Goal: Task Accomplishment & Management: Use online tool/utility

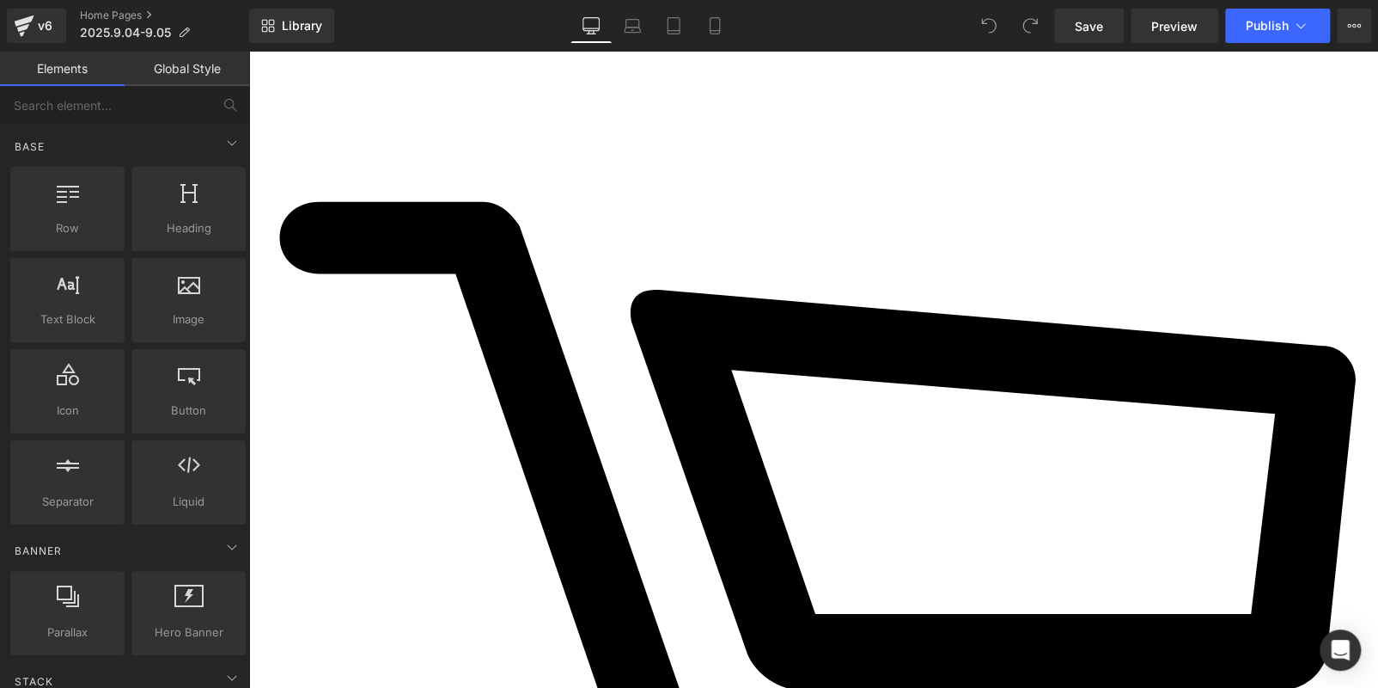
scroll to position [516, 0]
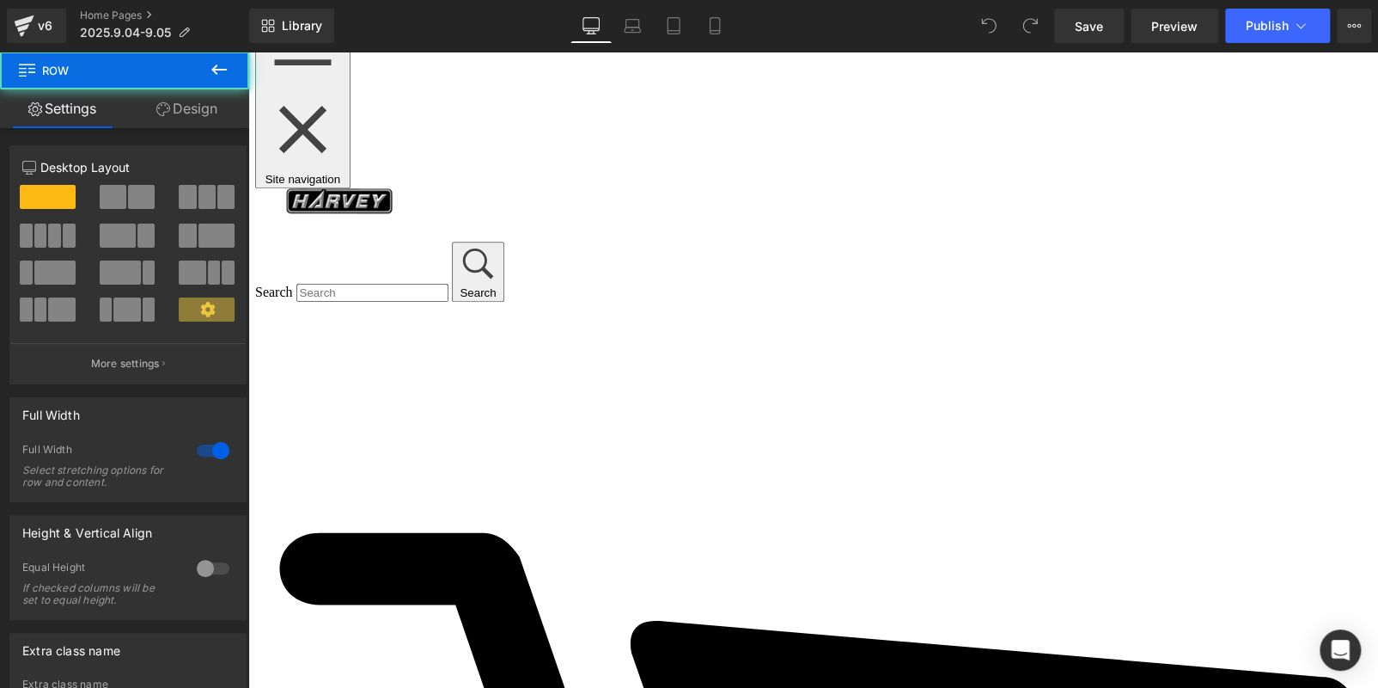
click at [248, 52] on icon at bounding box center [248, 52] width 0 height 0
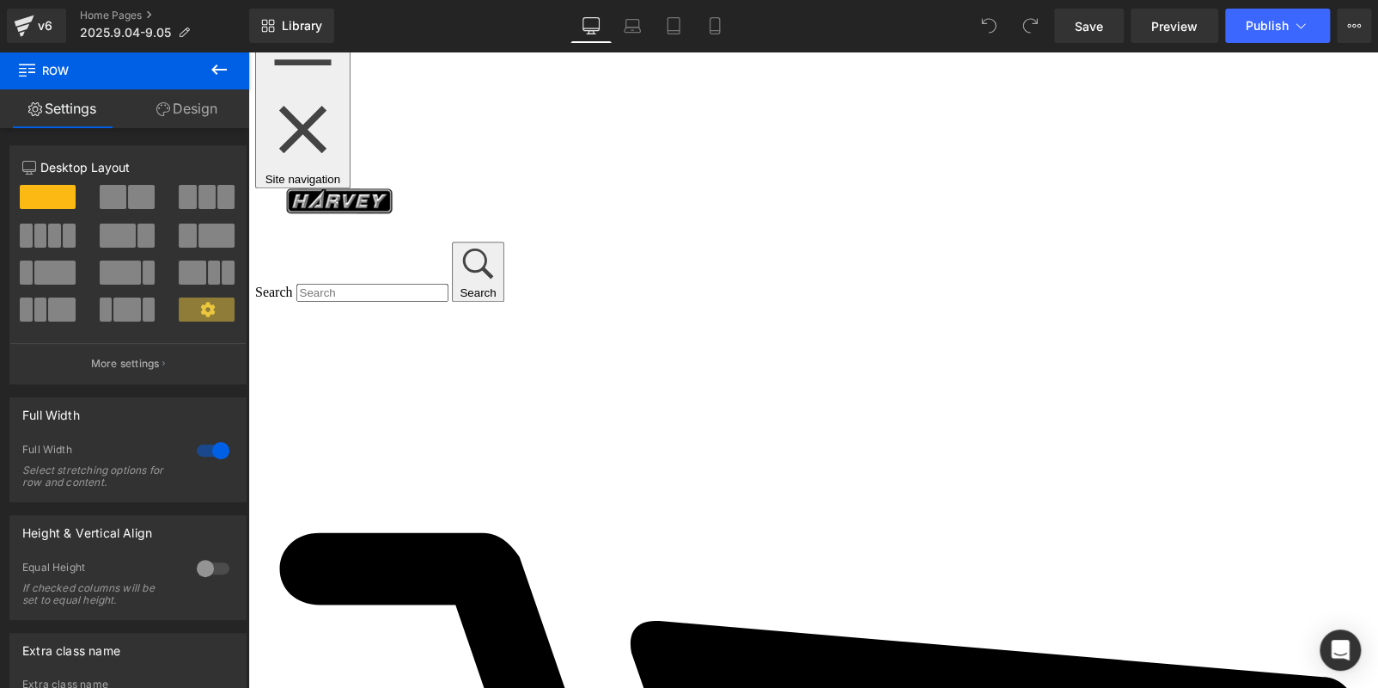
click at [248, 52] on icon at bounding box center [248, 52] width 0 height 0
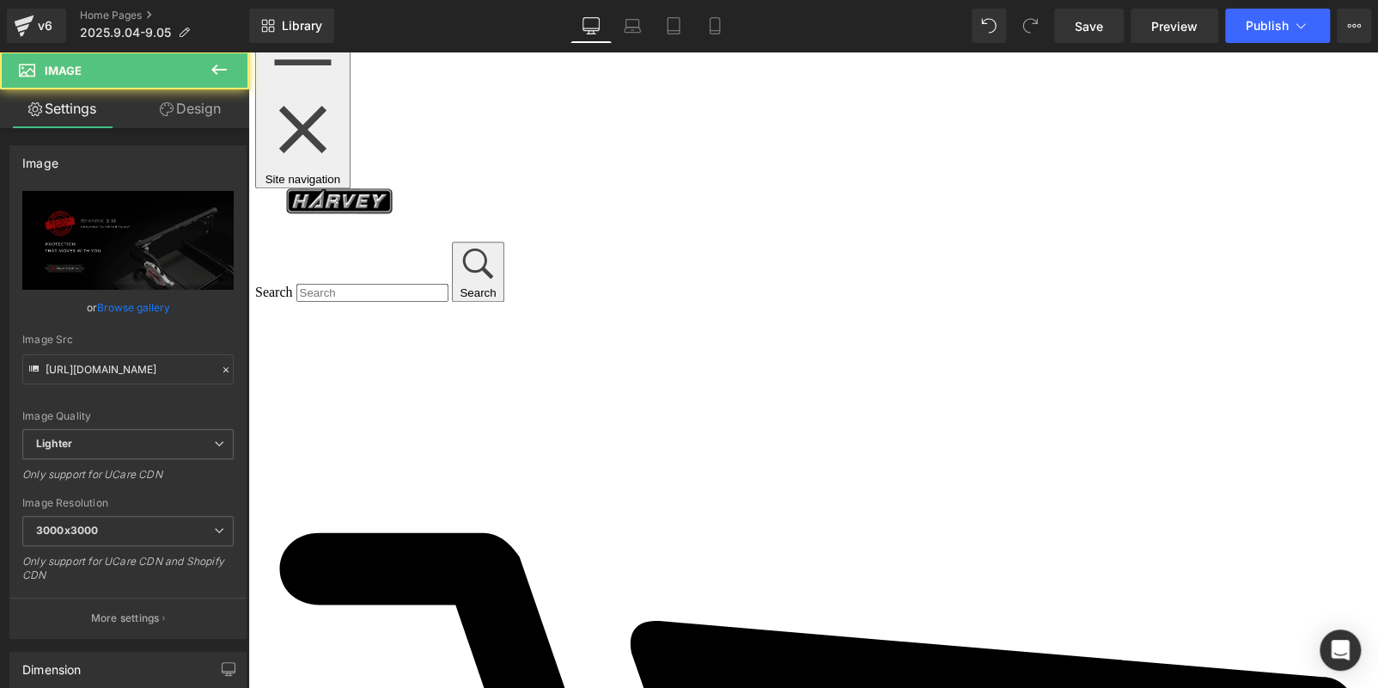
drag, startPoint x: 217, startPoint y: 70, endPoint x: 188, endPoint y: 177, distance: 111.3
click at [218, 70] on icon at bounding box center [218, 69] width 15 height 10
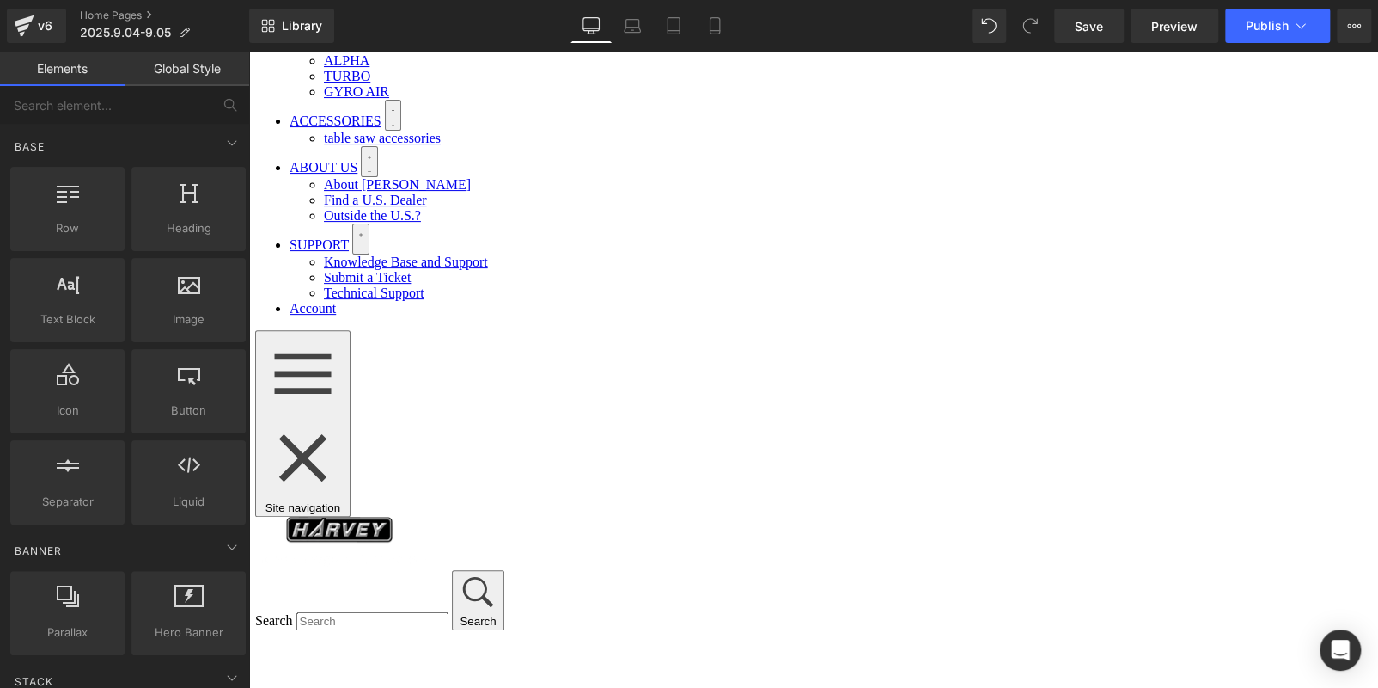
scroll to position [343, 0]
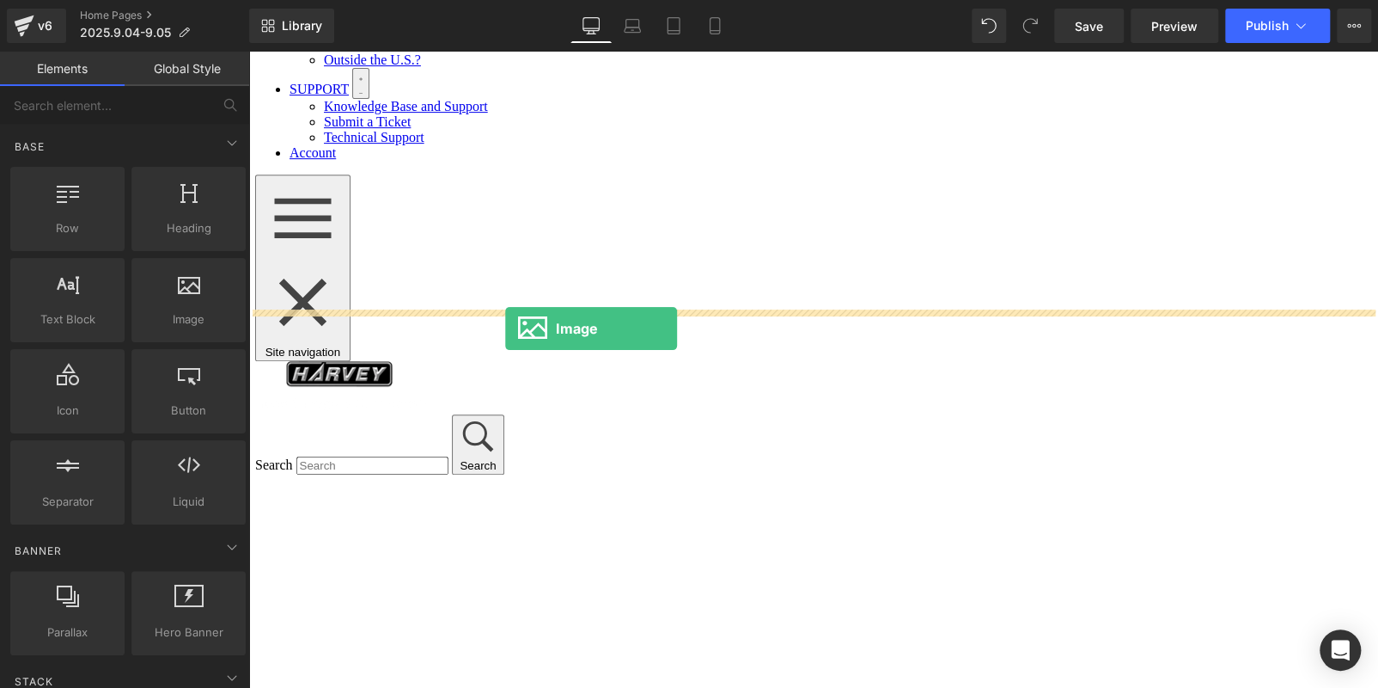
drag, startPoint x: 452, startPoint y: 366, endPoint x: 505, endPoint y: 328, distance: 65.3
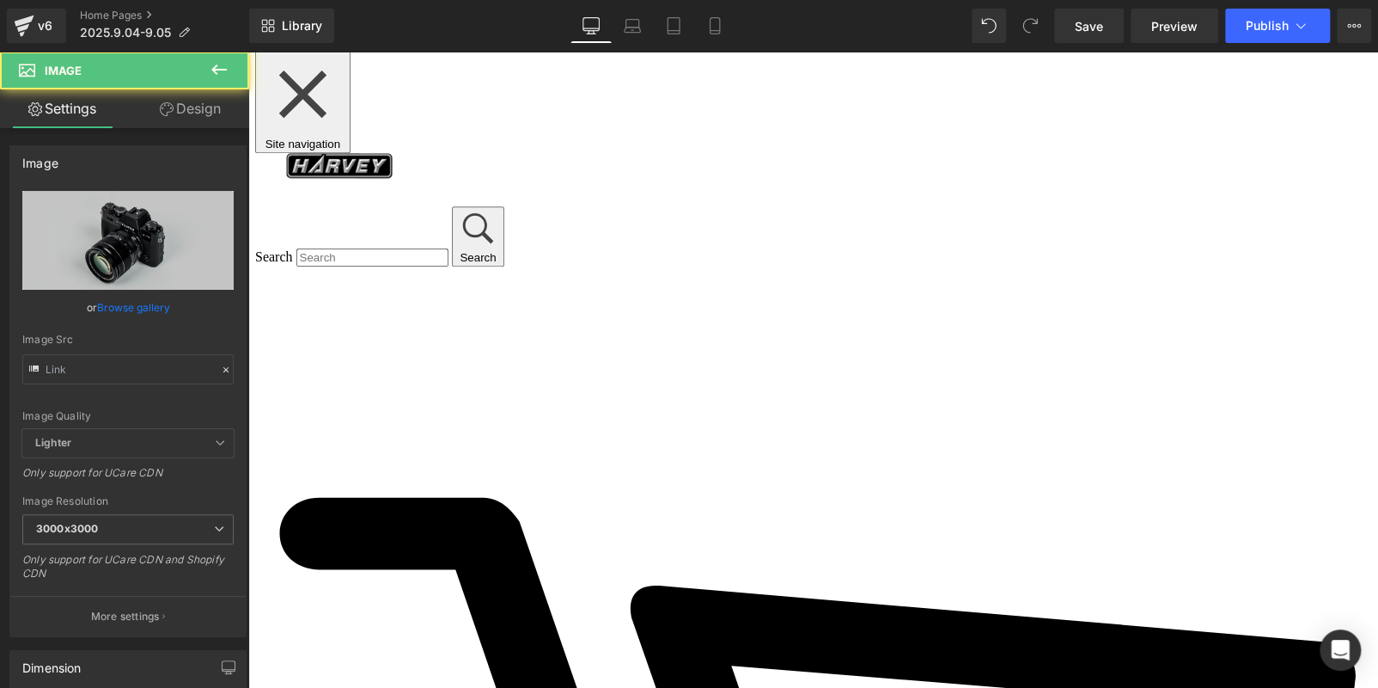
scroll to position [859, 0]
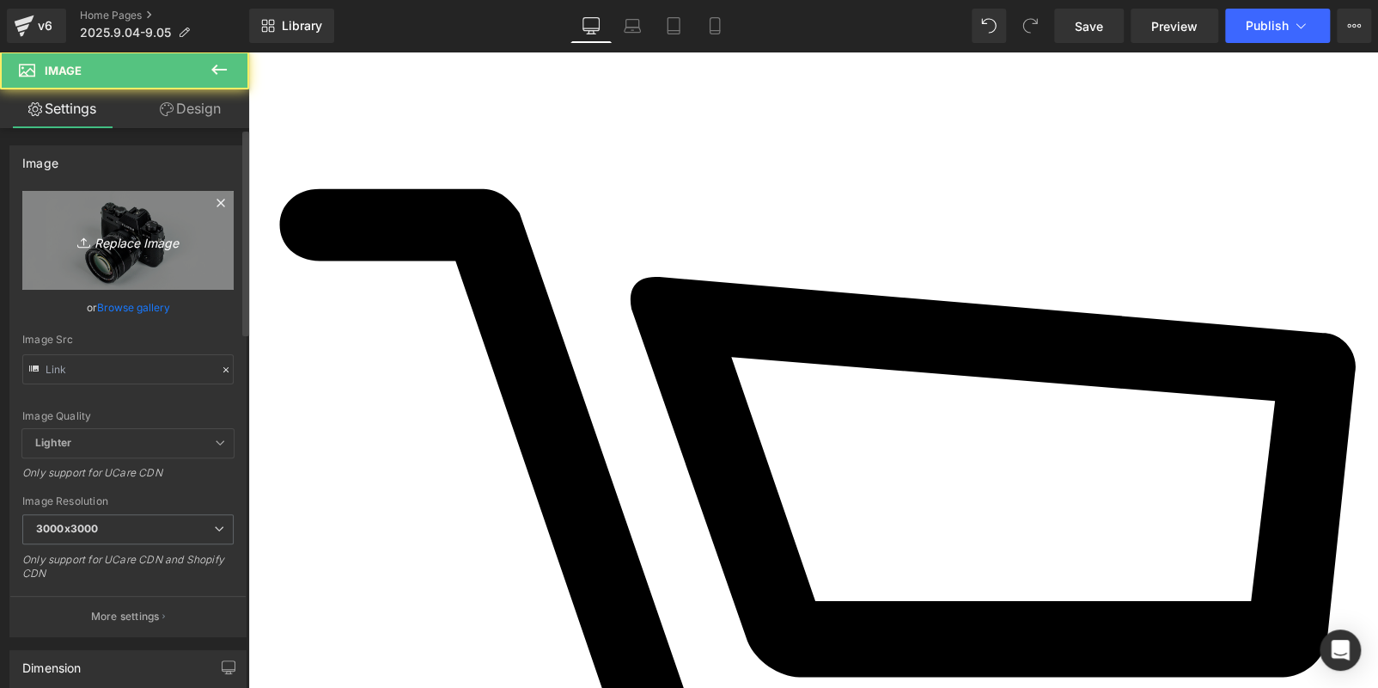
click at [154, 235] on icon "Replace Image" at bounding box center [128, 239] width 138 height 21
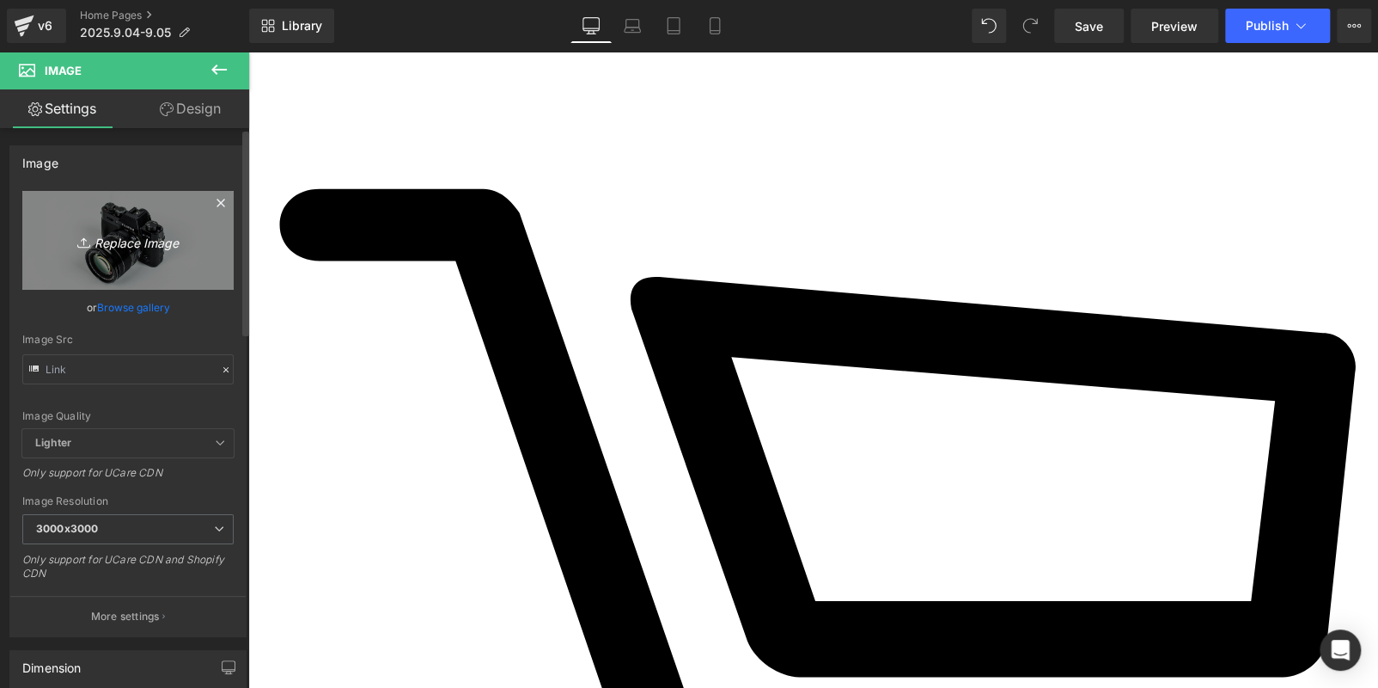
type input "C:\fakepath\banner.jpg"
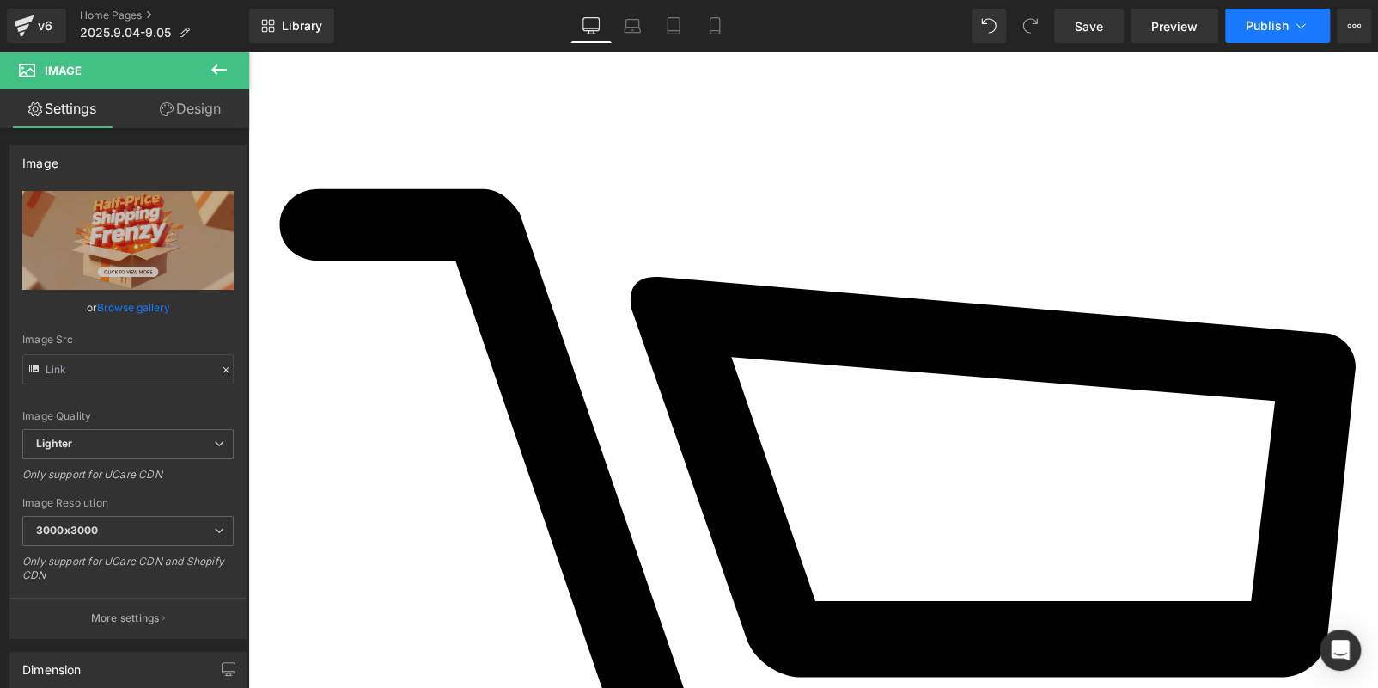
click at [1260, 21] on span "Publish" at bounding box center [1267, 26] width 43 height 14
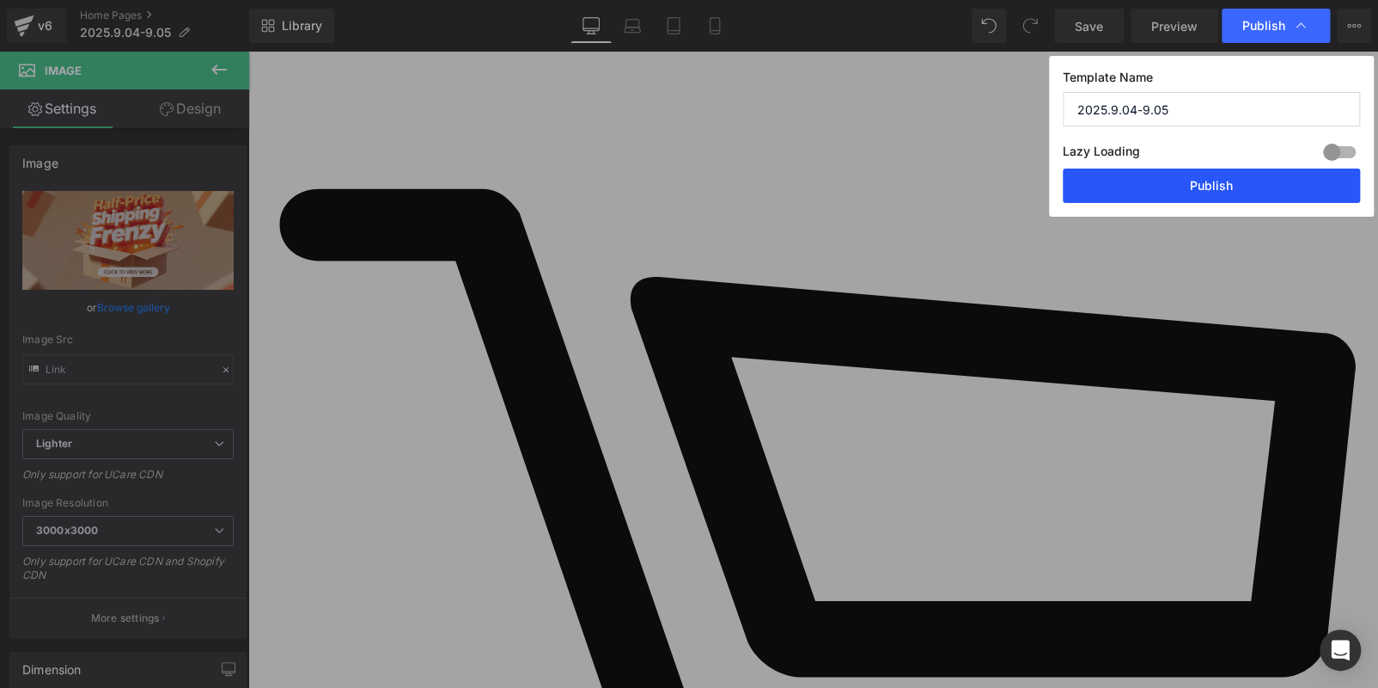
click at [1239, 180] on button "Publish" at bounding box center [1211, 185] width 297 height 34
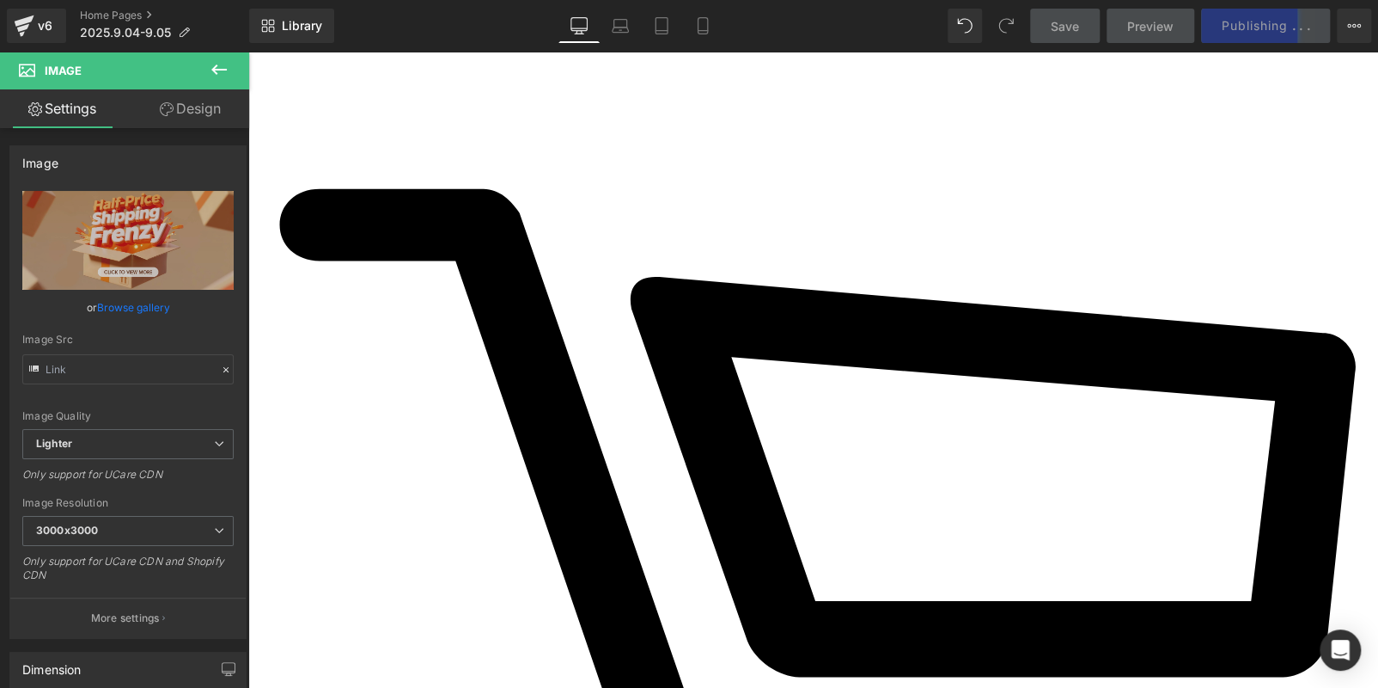
click at [213, 63] on icon at bounding box center [219, 69] width 21 height 21
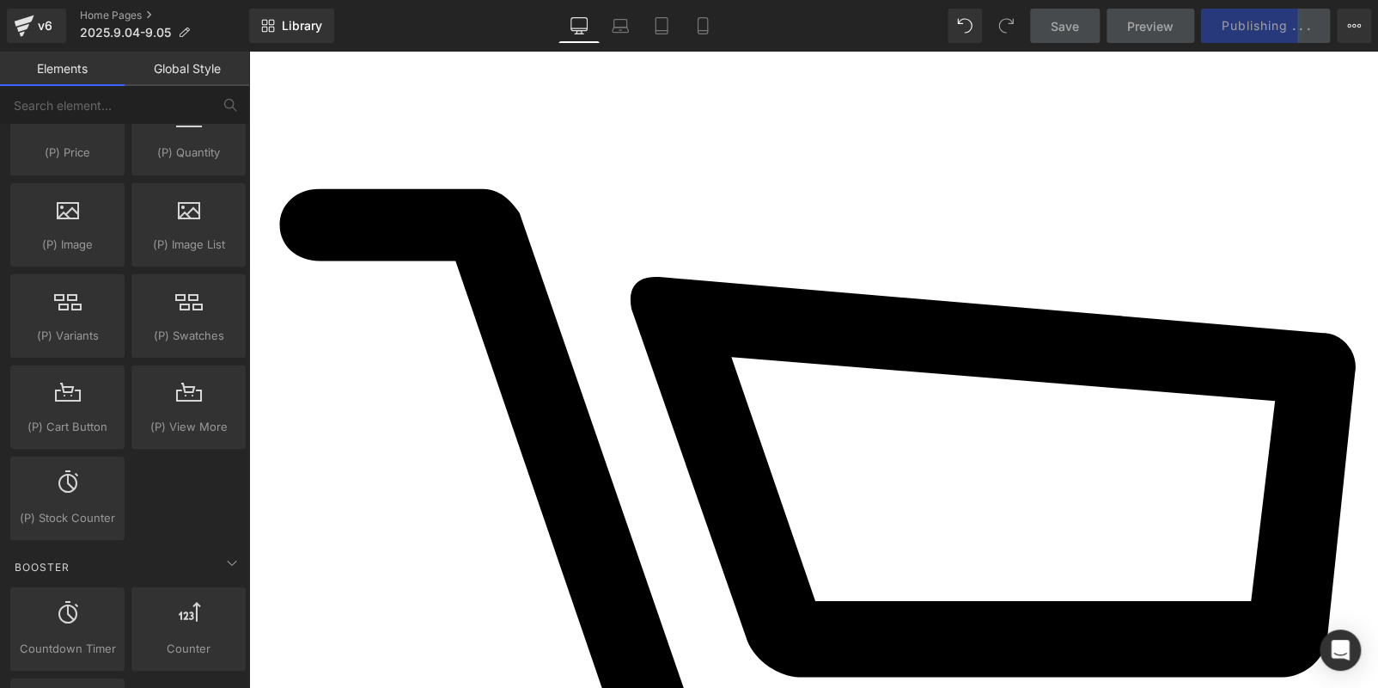
scroll to position [343, 0]
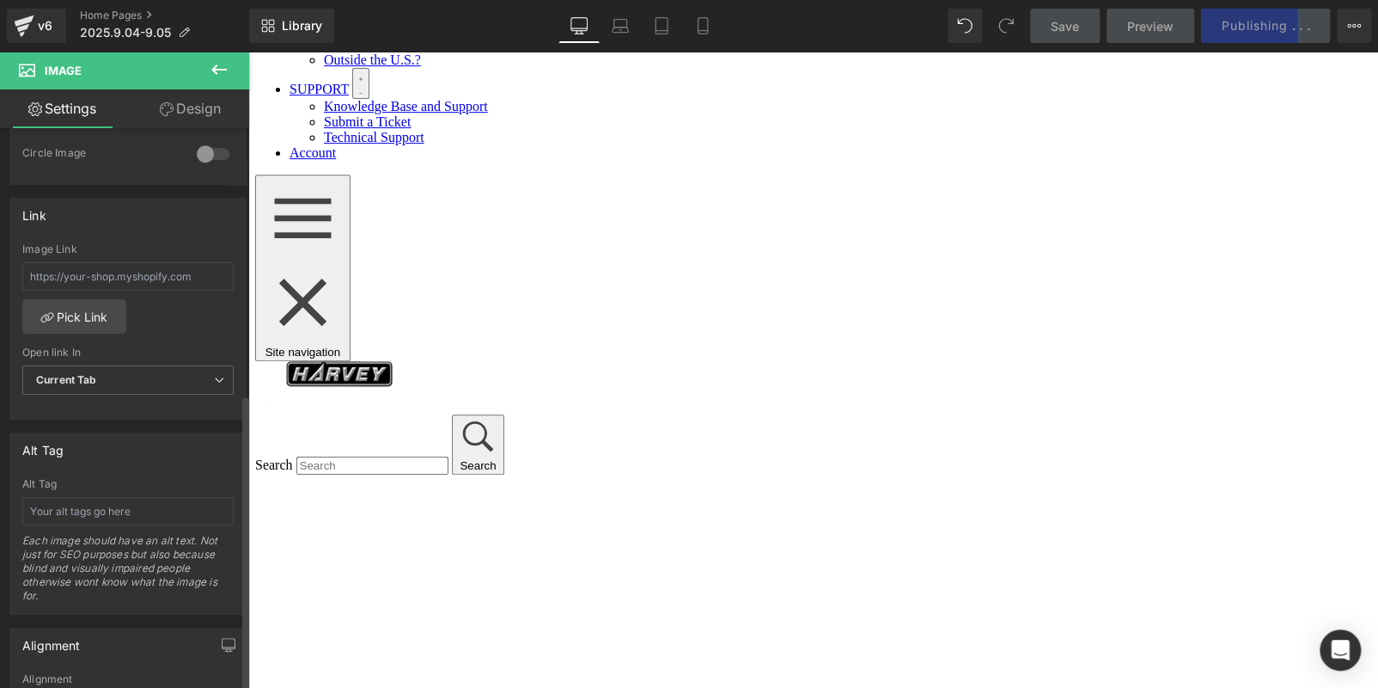
scroll to position [687, 0]
click at [82, 312] on link "Pick Link" at bounding box center [74, 314] width 104 height 34
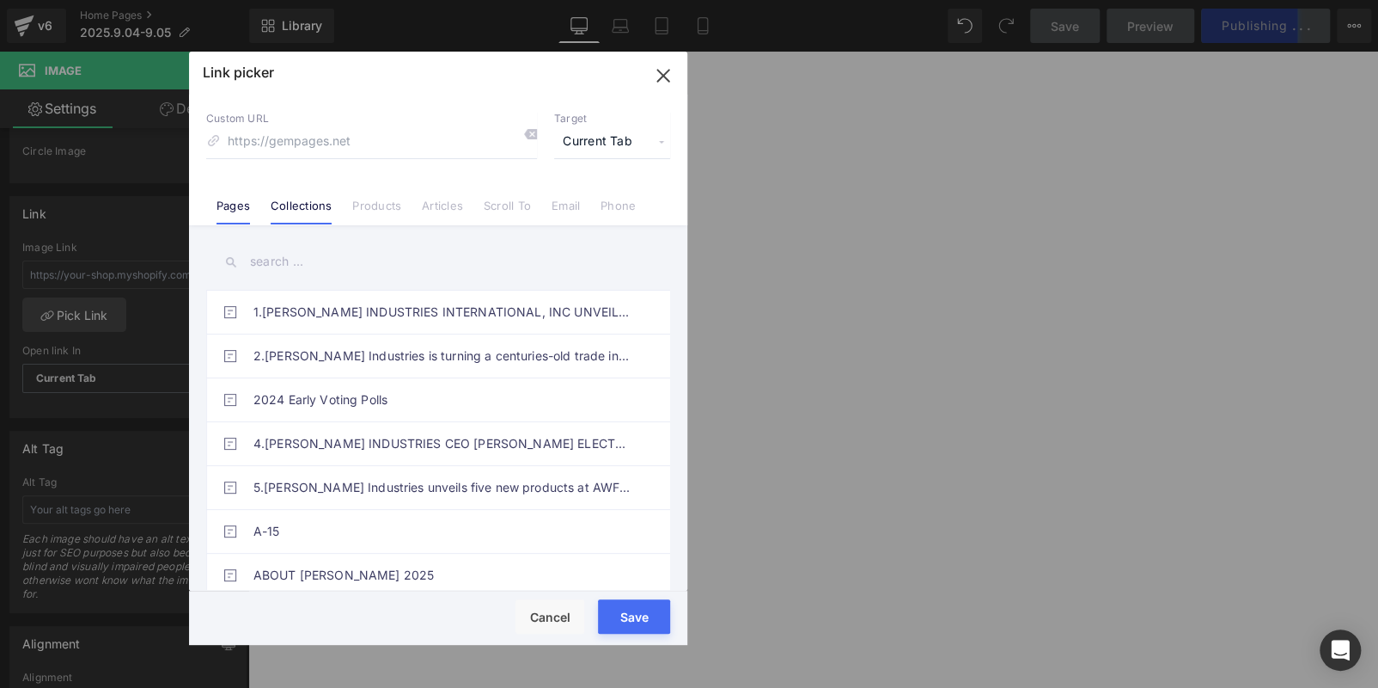
click at [298, 207] on link "Collections" at bounding box center [301, 212] width 61 height 26
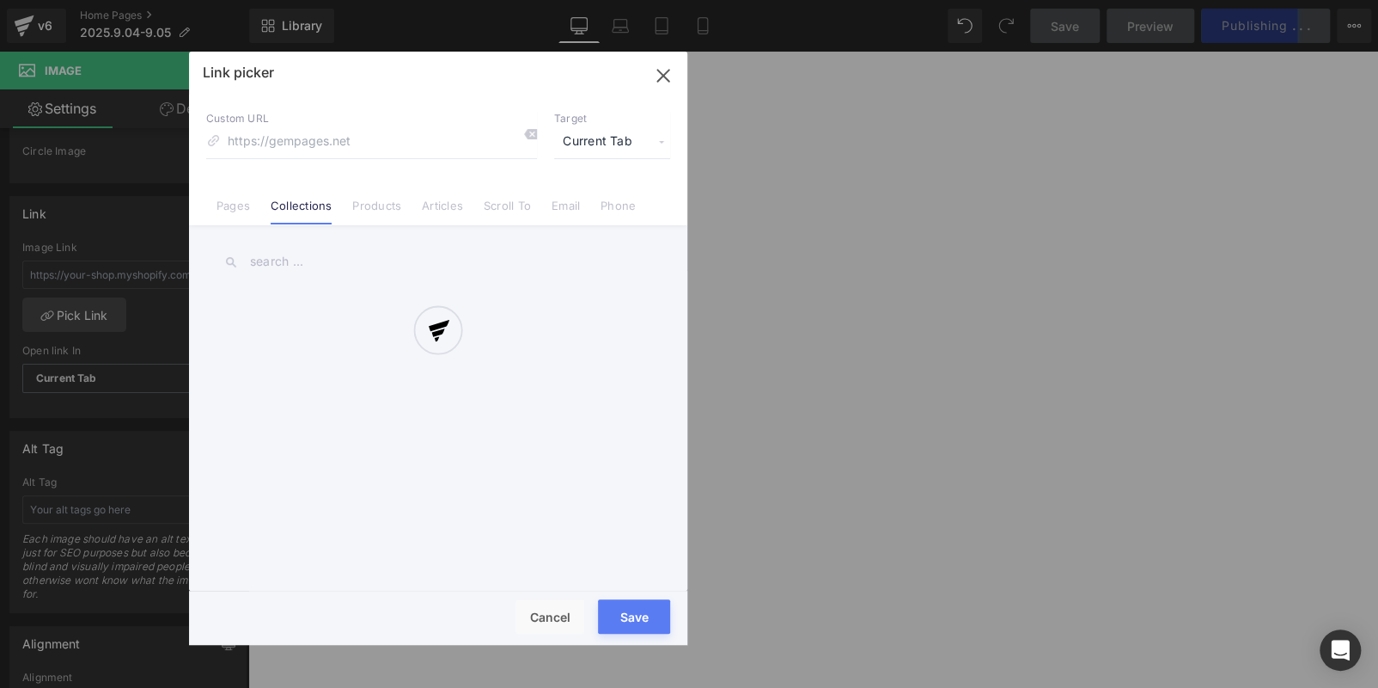
click at [307, 257] on div at bounding box center [438, 348] width 498 height 593
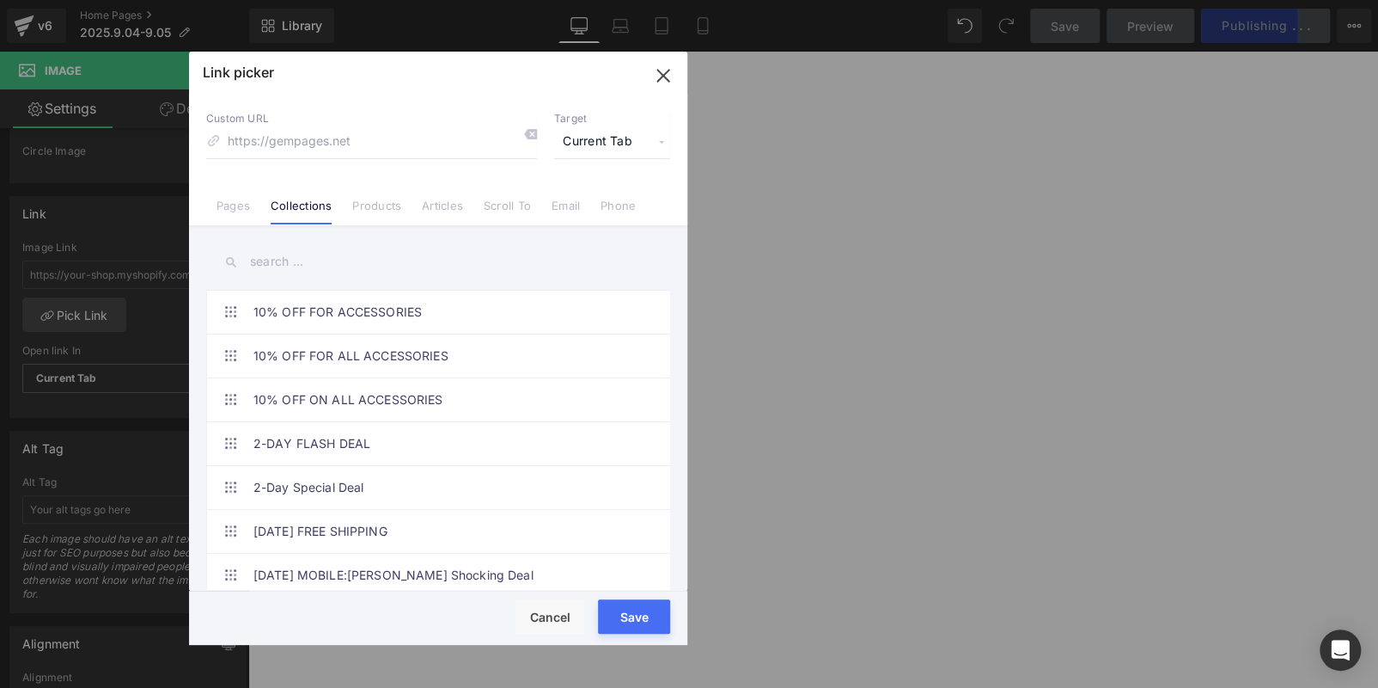
click at [315, 259] on input "text" at bounding box center [438, 261] width 464 height 39
paste input "Half-Price Shipping Frenzy"
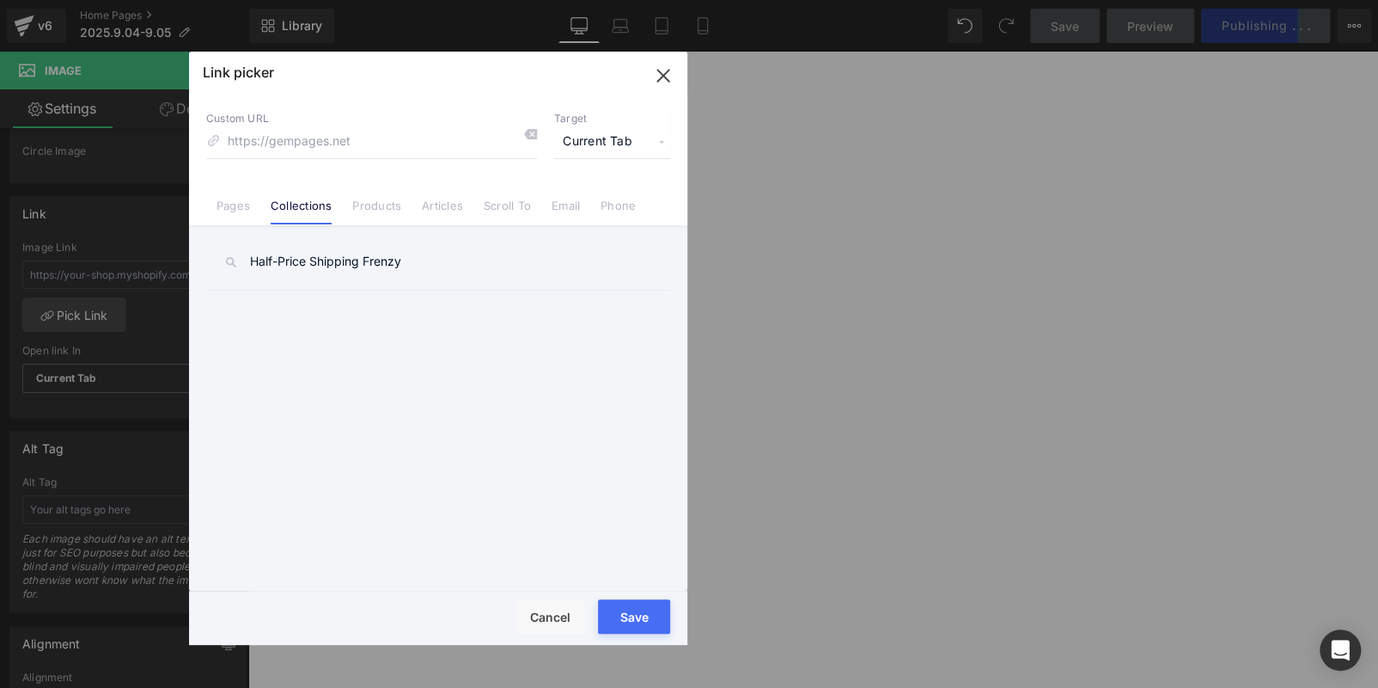
drag, startPoint x: 416, startPoint y: 264, endPoint x: 313, endPoint y: 266, distance: 103.2
click at [315, 267] on input "Half-Price Shipping Frenzy" at bounding box center [438, 261] width 464 height 39
type input "H"
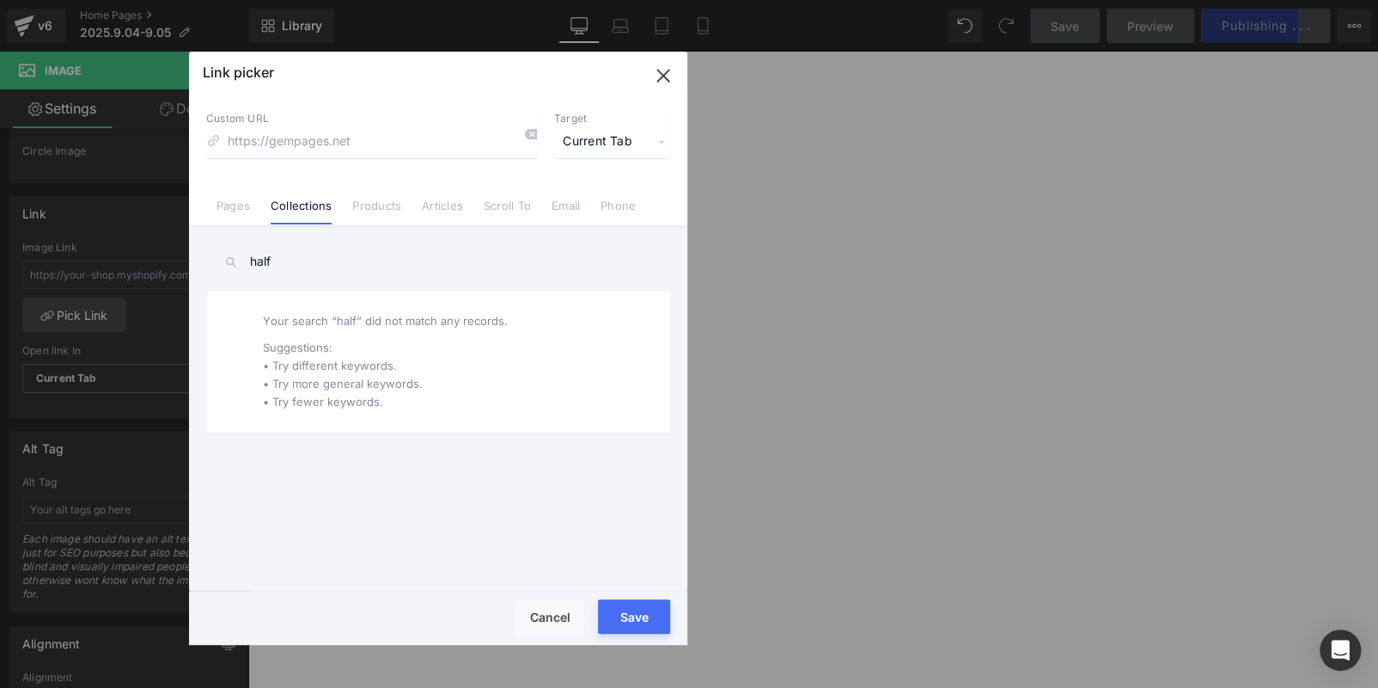
type input "half"
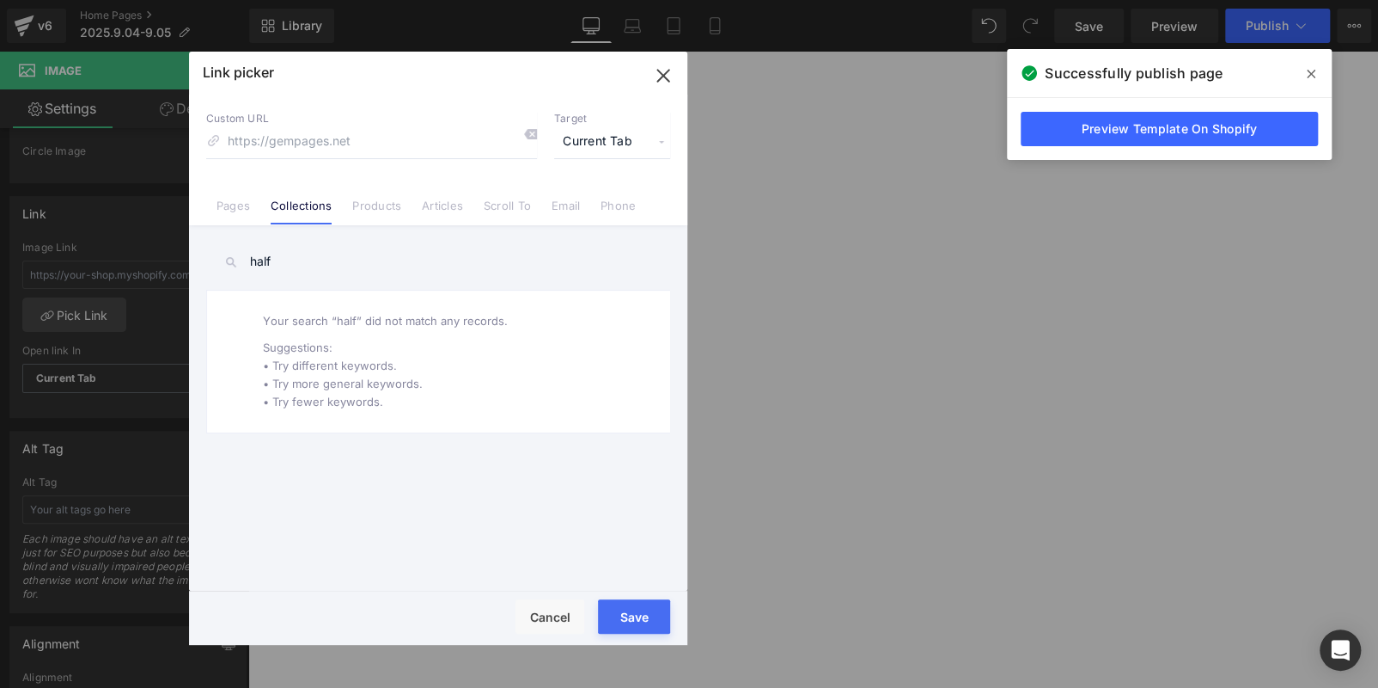
drag, startPoint x: 658, startPoint y: 81, endPoint x: 411, endPoint y: 52, distance: 249.1
click at [658, 81] on icon "button" at bounding box center [662, 75] width 11 height 11
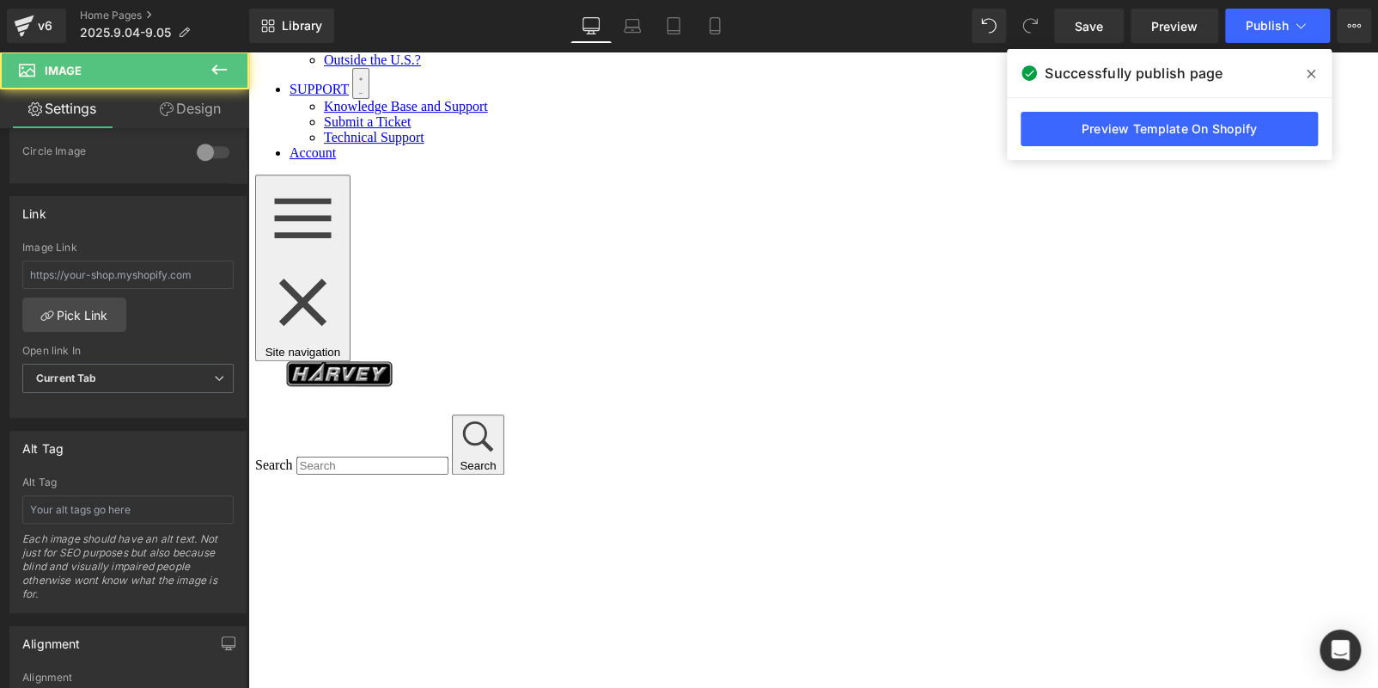
click at [99, 306] on link "Pick Link" at bounding box center [74, 314] width 104 height 34
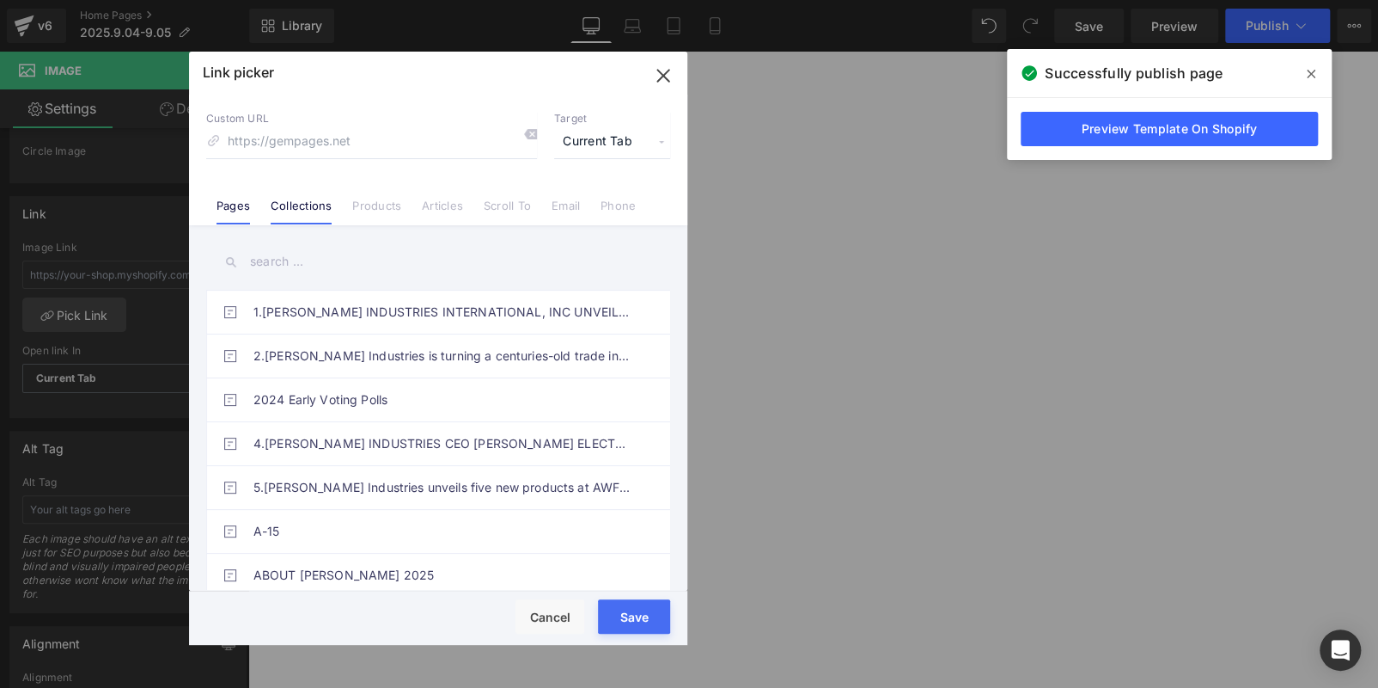
click at [315, 207] on link "Collections" at bounding box center [301, 212] width 61 height 26
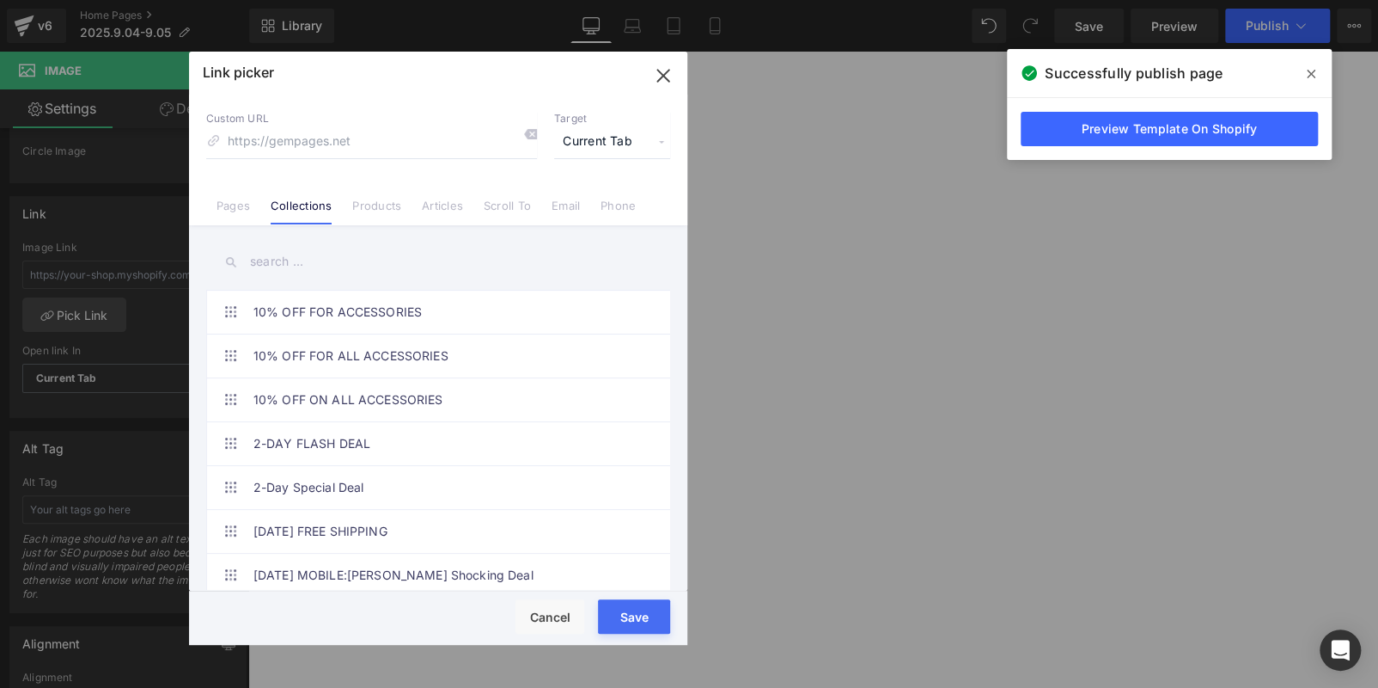
click at [321, 266] on input "text" at bounding box center [438, 261] width 464 height 39
paste input "Half-Price Shipping Frenzy"
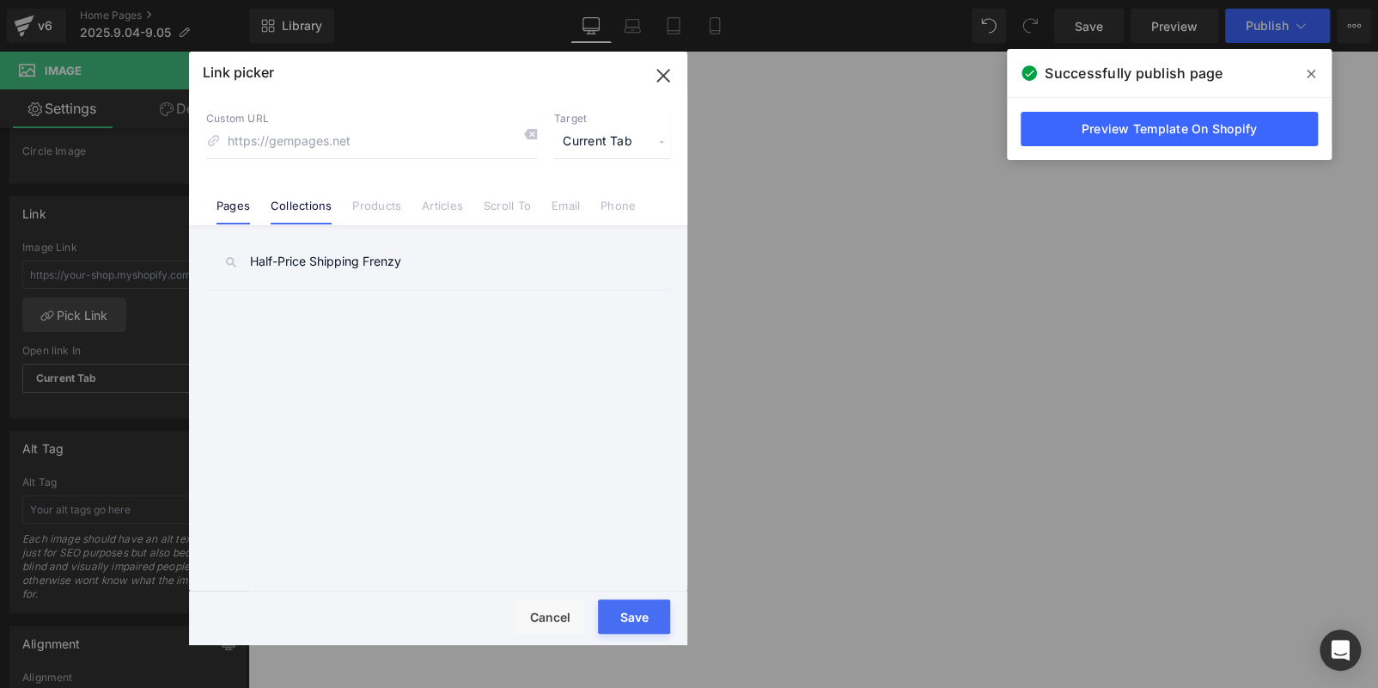
type input "Half-Price Shipping Frenzy"
click at [230, 204] on link "Pages" at bounding box center [234, 212] width 34 height 26
click at [303, 210] on link "Collections" at bounding box center [301, 212] width 61 height 26
drag, startPoint x: 360, startPoint y: 300, endPoint x: 501, endPoint y: 416, distance: 182.5
click at [361, 301] on link "Half-Price Shipping Frenzy" at bounding box center [443, 311] width 378 height 43
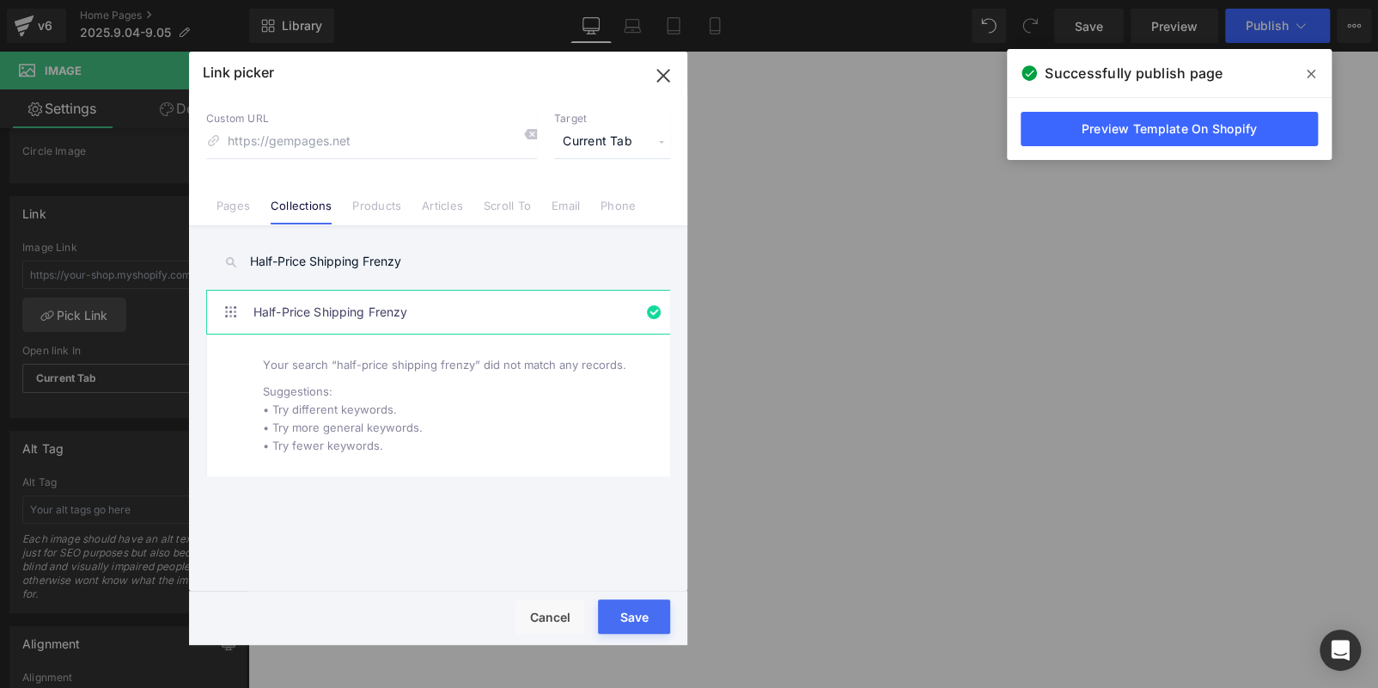
drag, startPoint x: 633, startPoint y: 613, endPoint x: 407, endPoint y: 545, distance: 236.0
click at [633, 613] on button "Save" at bounding box center [634, 616] width 72 height 34
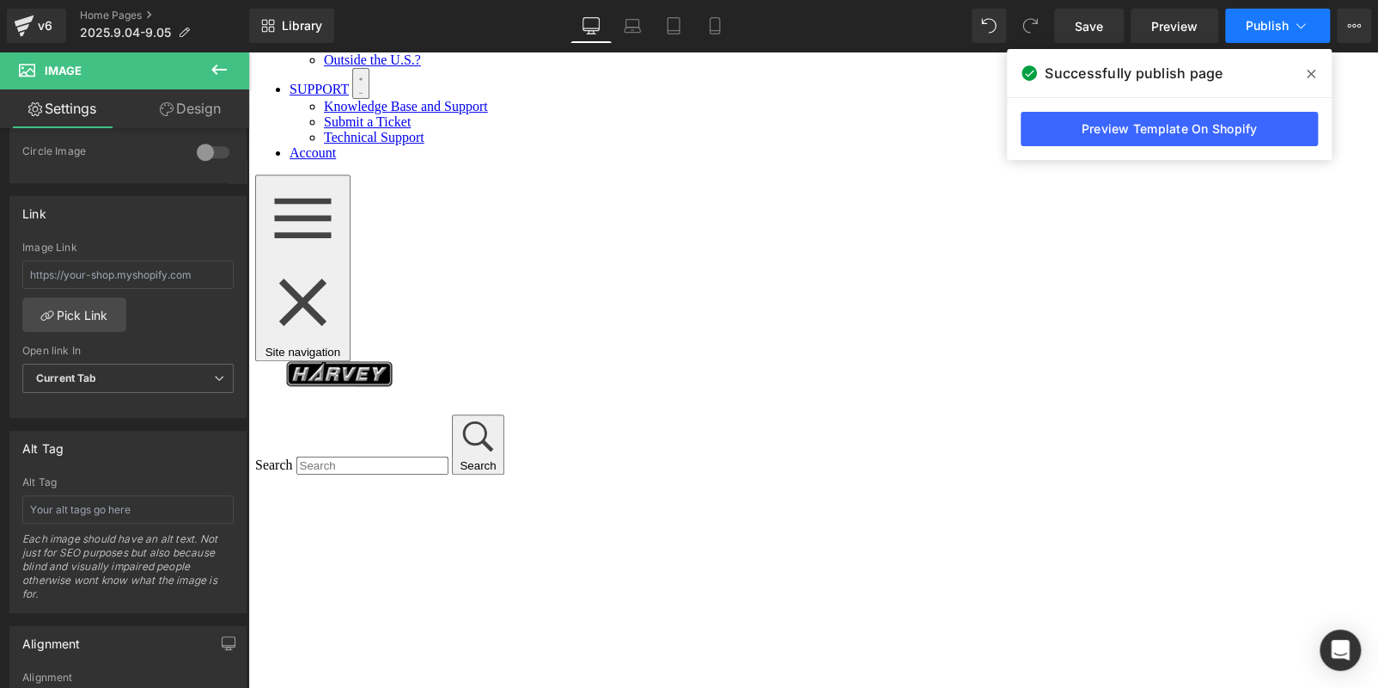
click at [1262, 28] on span "Publish" at bounding box center [1267, 26] width 43 height 14
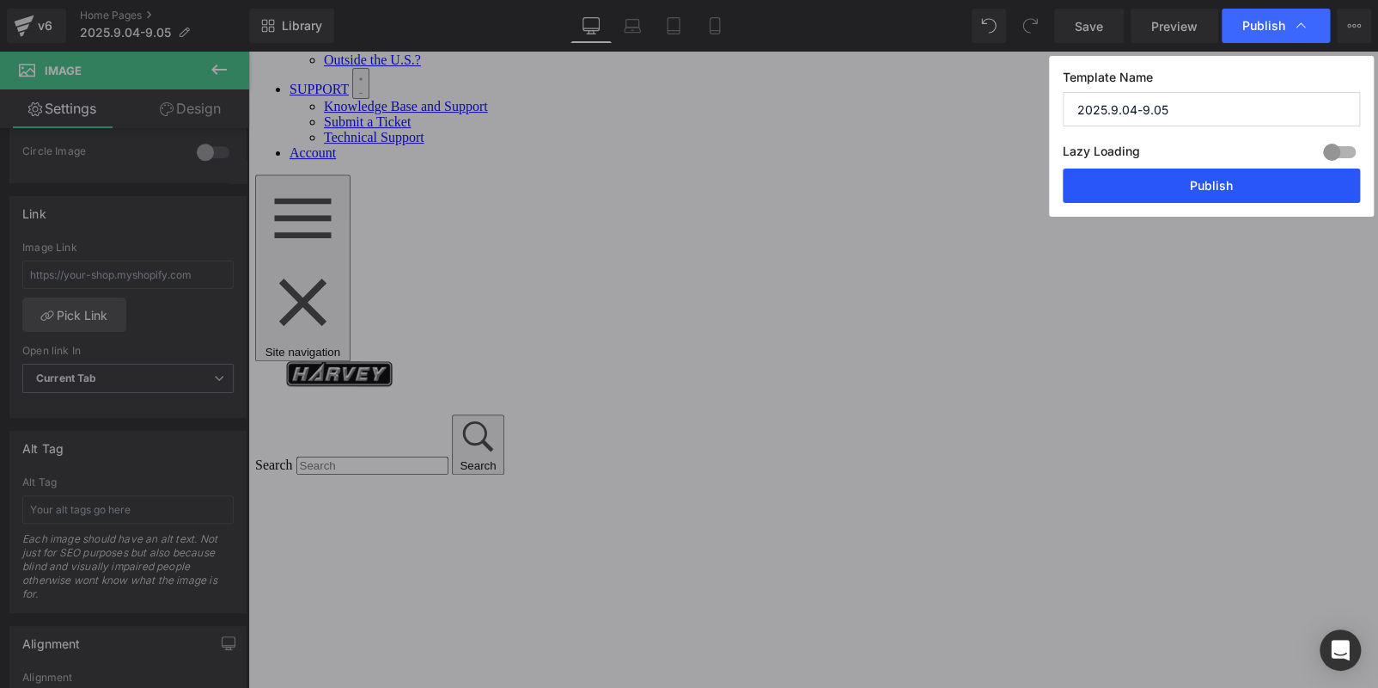
drag, startPoint x: 1244, startPoint y: 183, endPoint x: 982, endPoint y: 130, distance: 266.6
click at [1244, 183] on button "Publish" at bounding box center [1211, 185] width 297 height 34
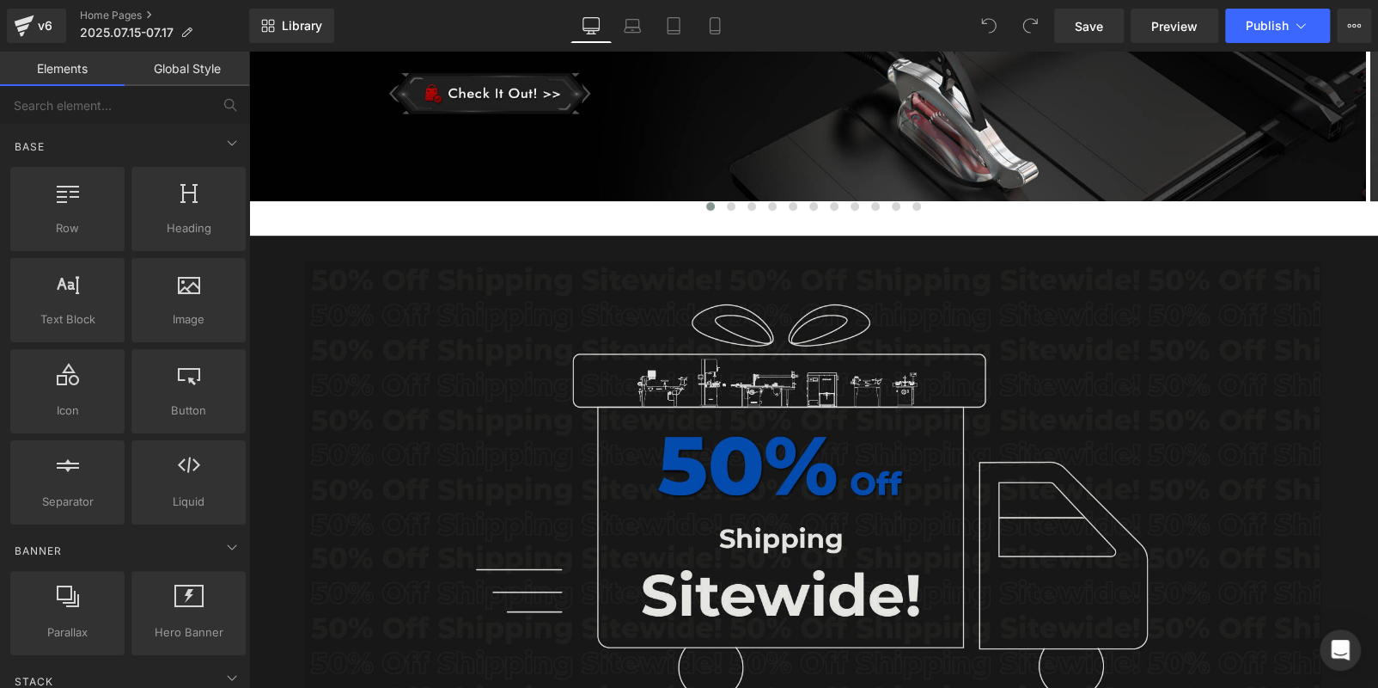
scroll to position [430, 0]
click at [340, 372] on img at bounding box center [814, 559] width 1018 height 596
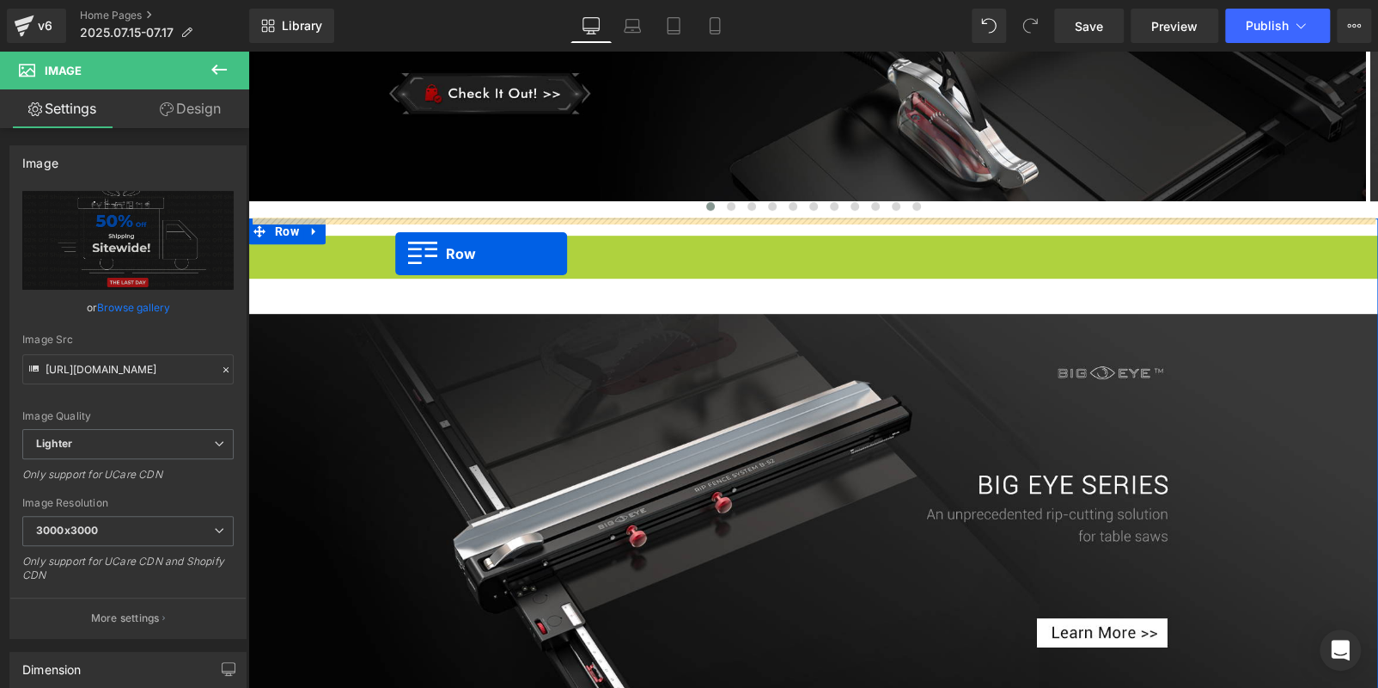
drag, startPoint x: 254, startPoint y: 249, endPoint x: 395, endPoint y: 254, distance: 141.0
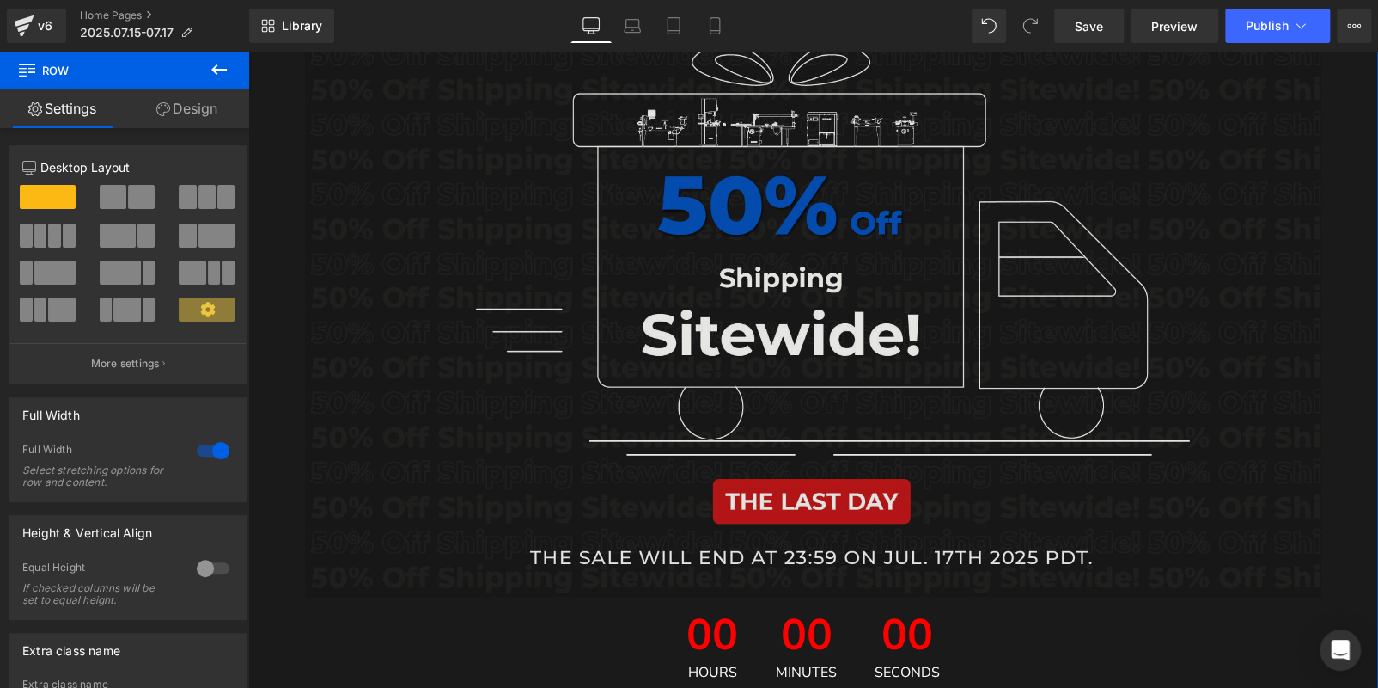
scroll to position [516, 0]
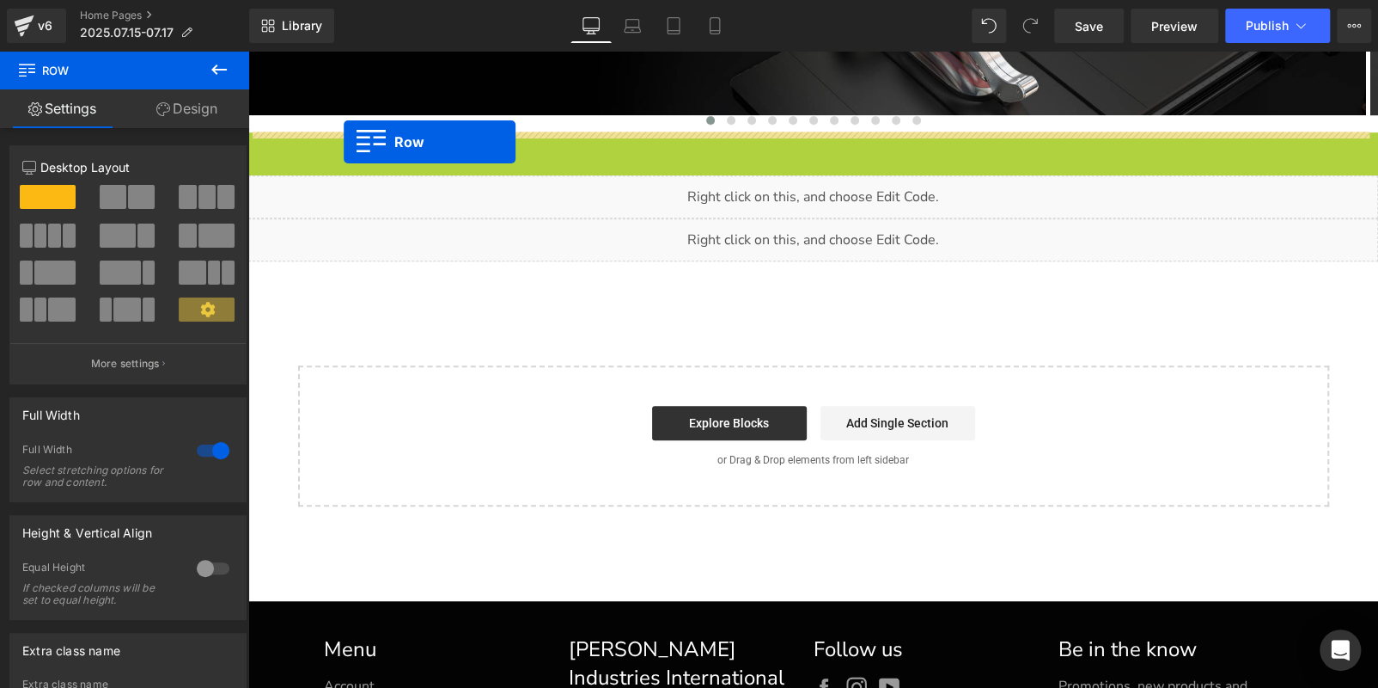
drag, startPoint x: 254, startPoint y: 150, endPoint x: 344, endPoint y: 141, distance: 89.8
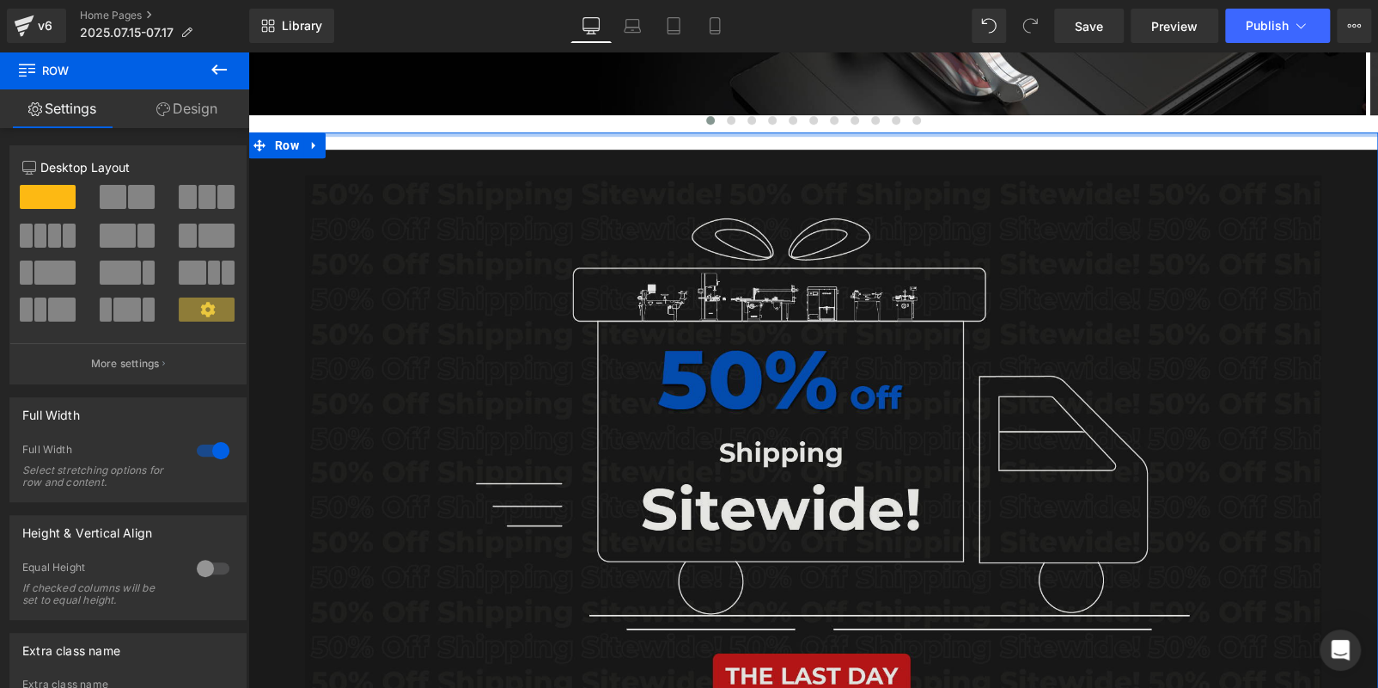
click at [461, 186] on img at bounding box center [814, 473] width 1018 height 596
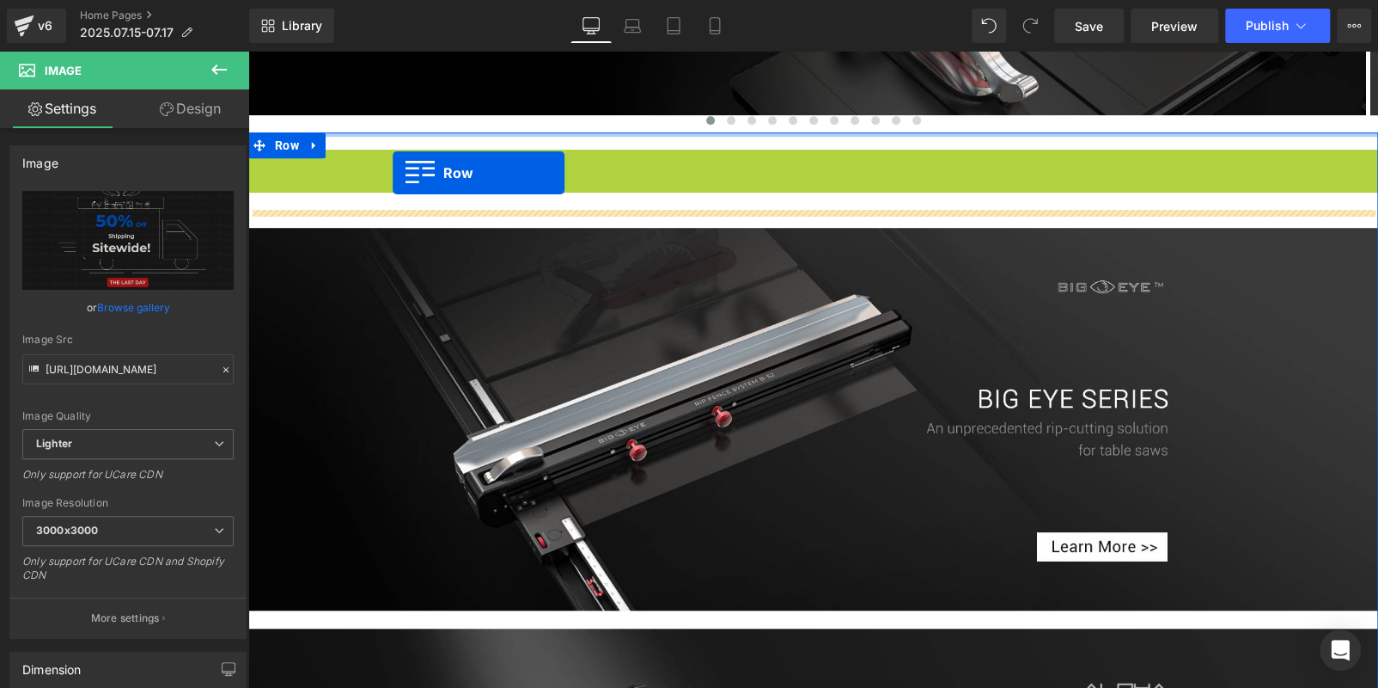
drag, startPoint x: 255, startPoint y: 168, endPoint x: 393, endPoint y: 172, distance: 137.6
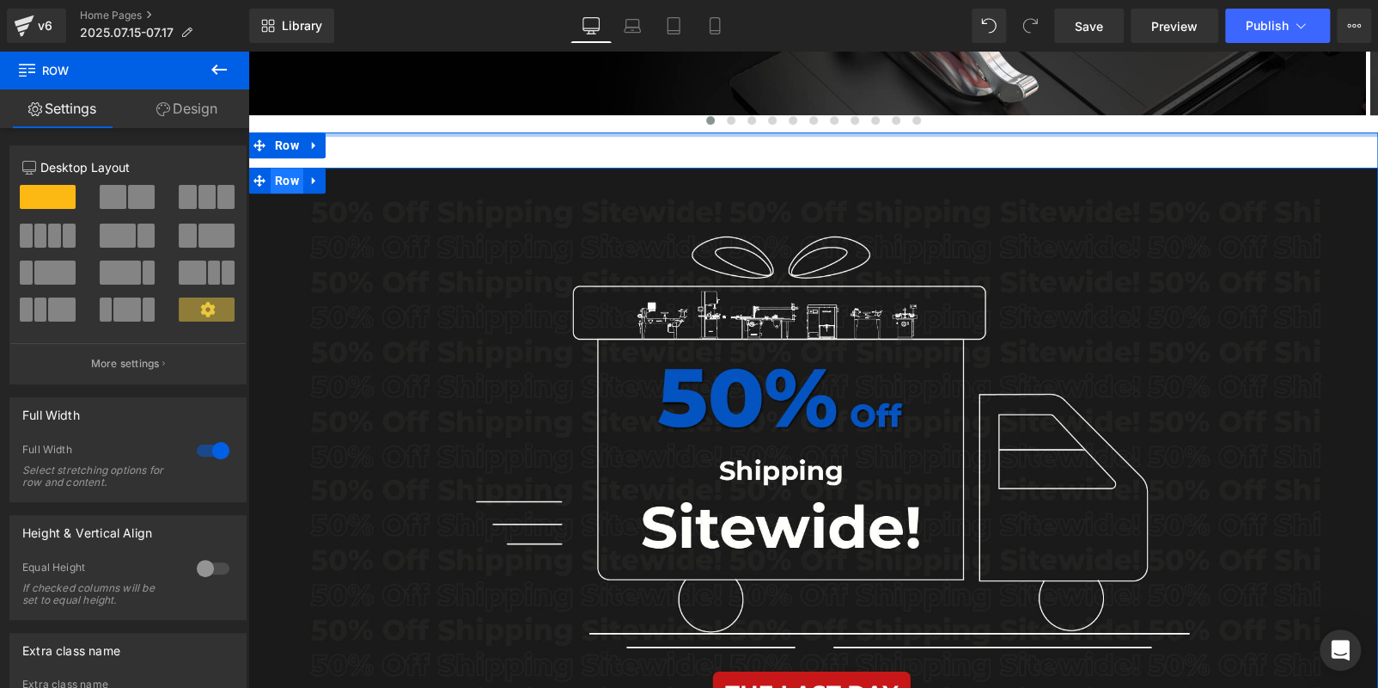
click at [288, 179] on span "Row" at bounding box center [287, 181] width 33 height 26
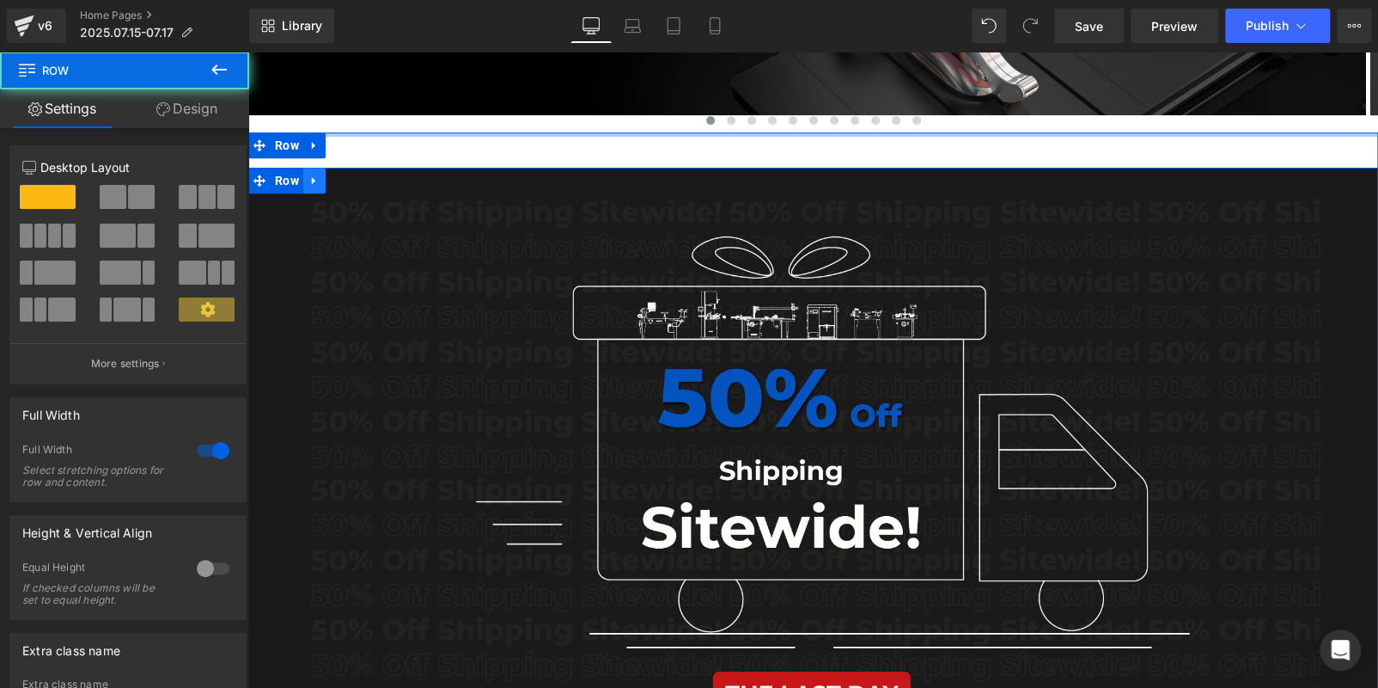
click at [312, 183] on icon at bounding box center [315, 180] width 12 height 13
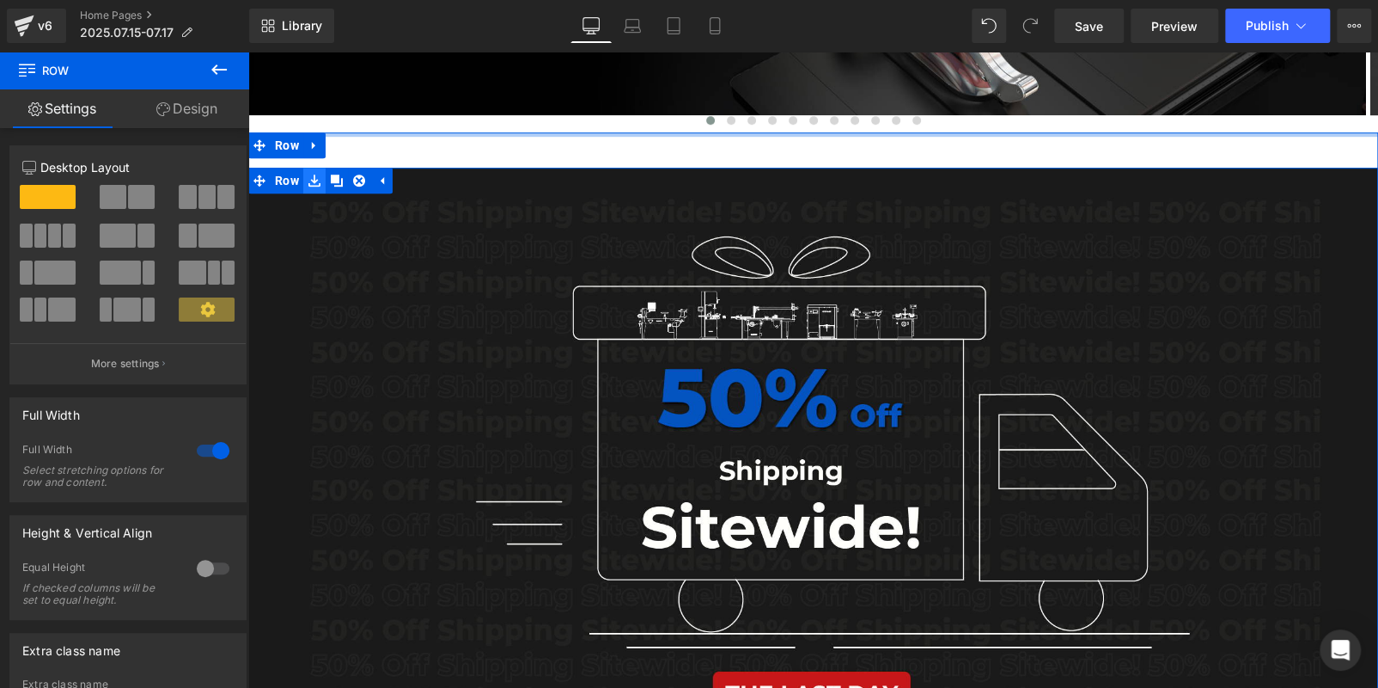
click at [309, 185] on icon at bounding box center [315, 180] width 12 height 12
click at [309, 182] on icon at bounding box center [315, 180] width 12 height 12
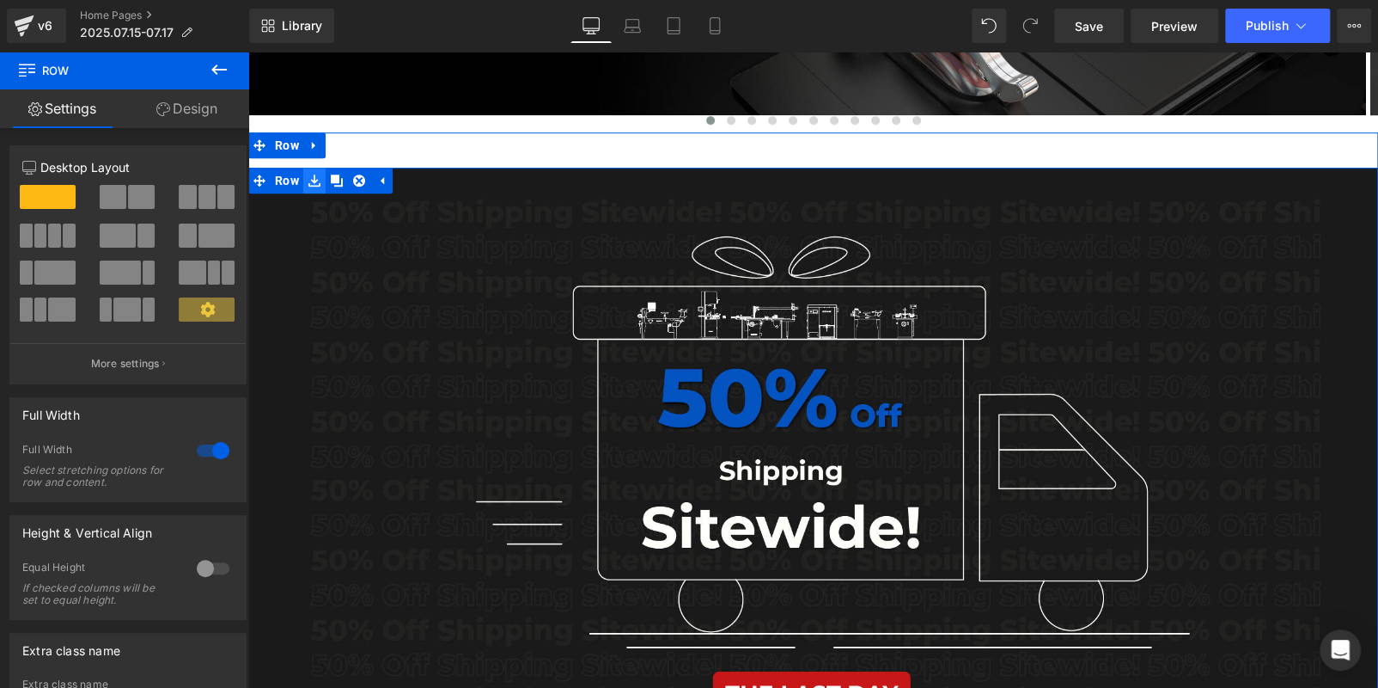
click at [312, 185] on icon at bounding box center [315, 180] width 12 height 12
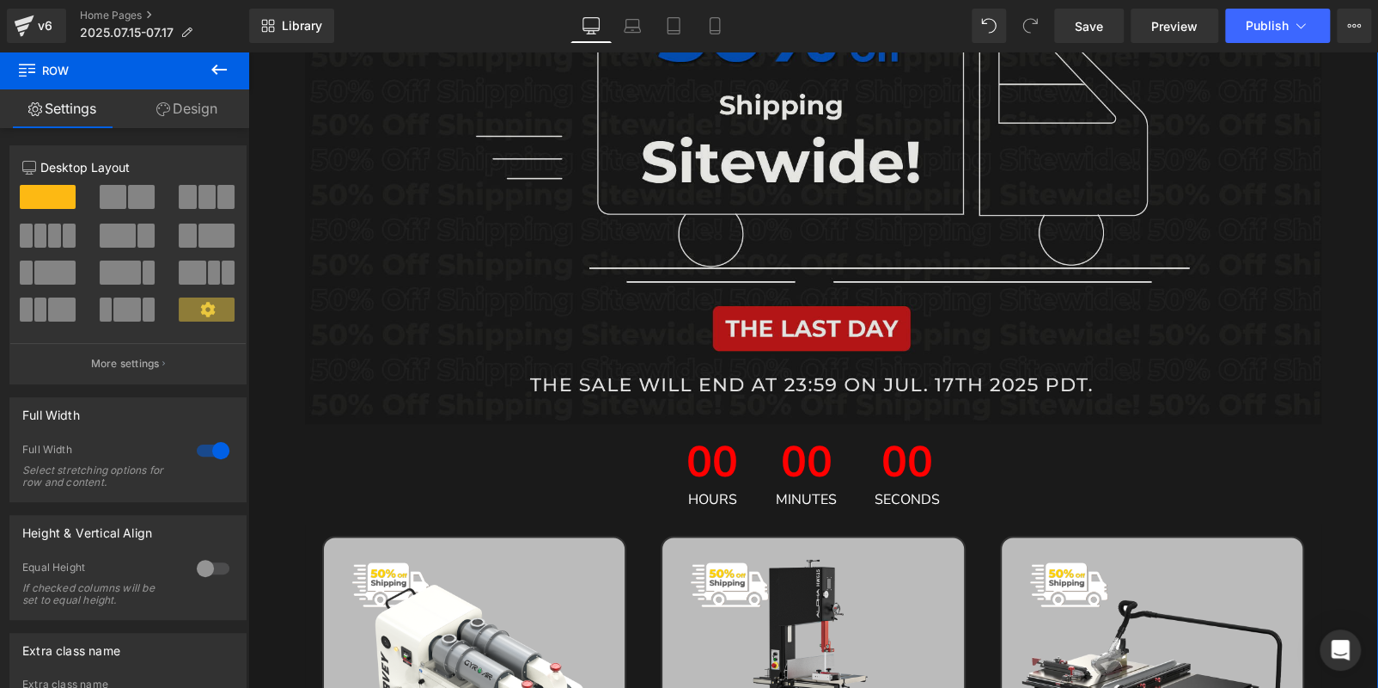
scroll to position [602, 0]
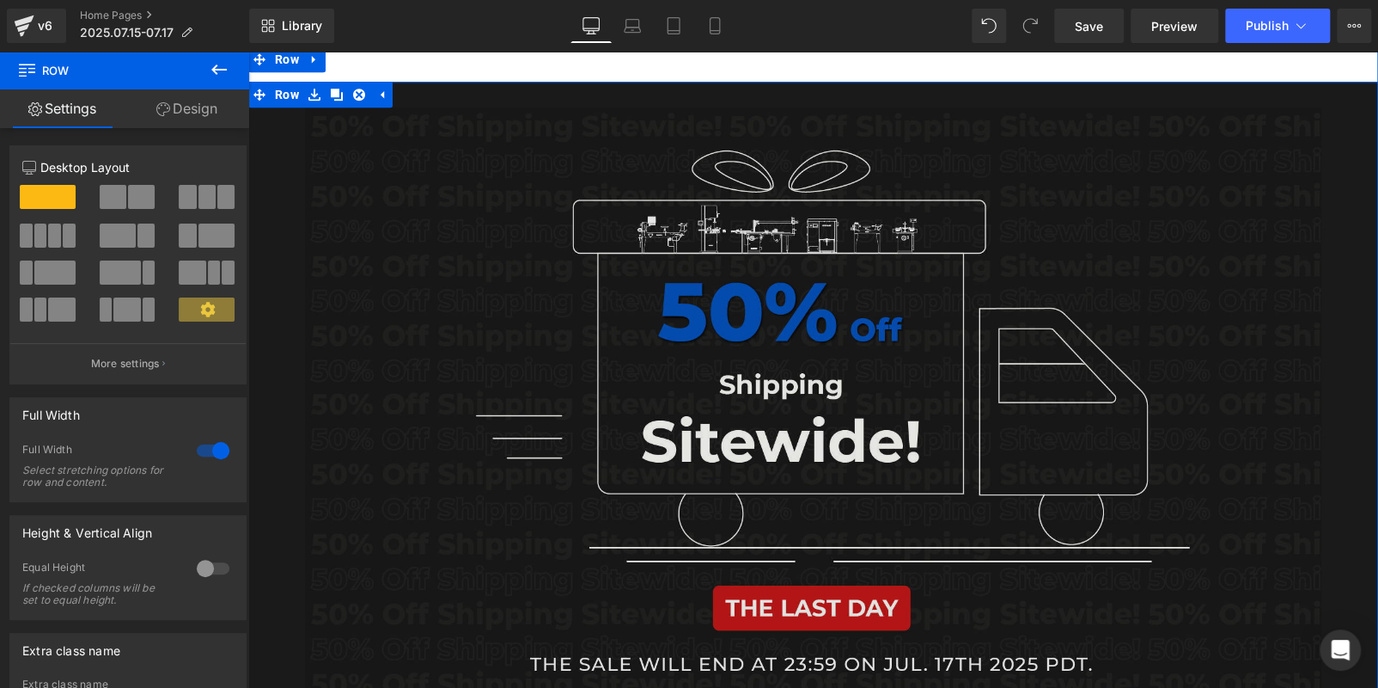
click at [603, 276] on img at bounding box center [814, 405] width 1018 height 596
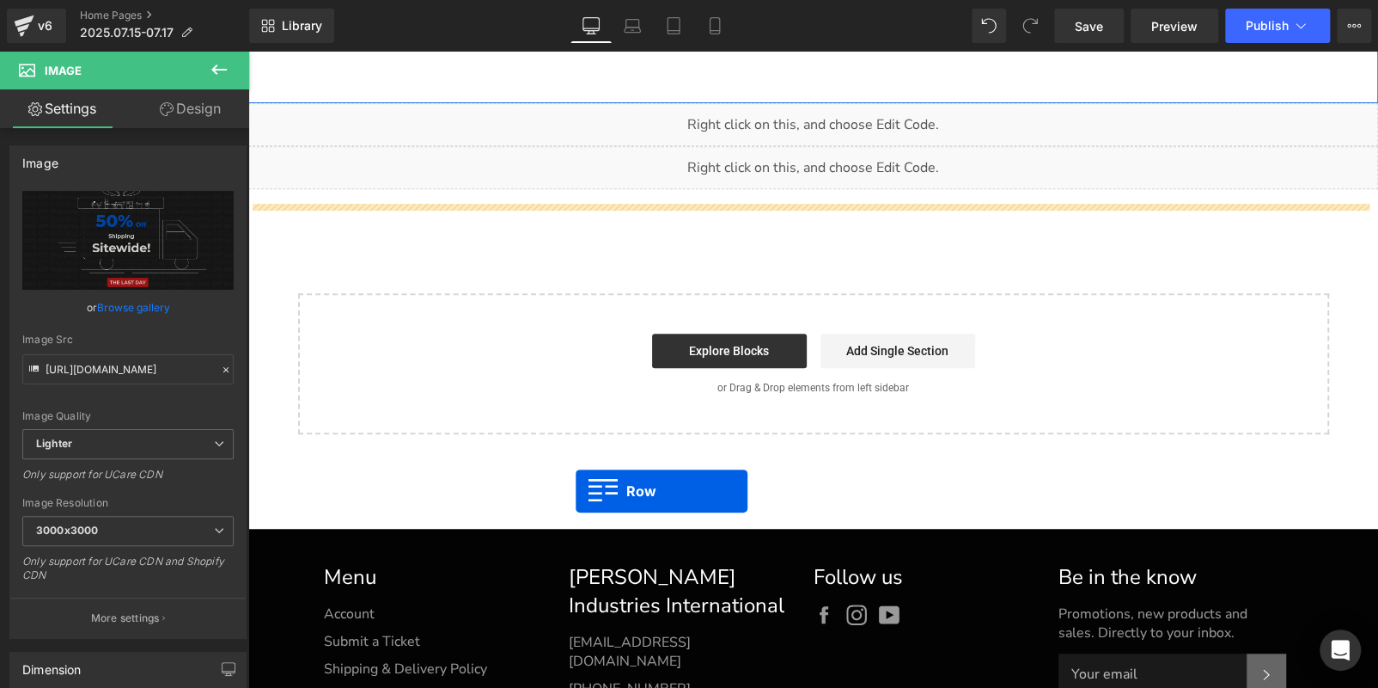
drag, startPoint x: 254, startPoint y: 96, endPoint x: 576, endPoint y: 490, distance: 508.7
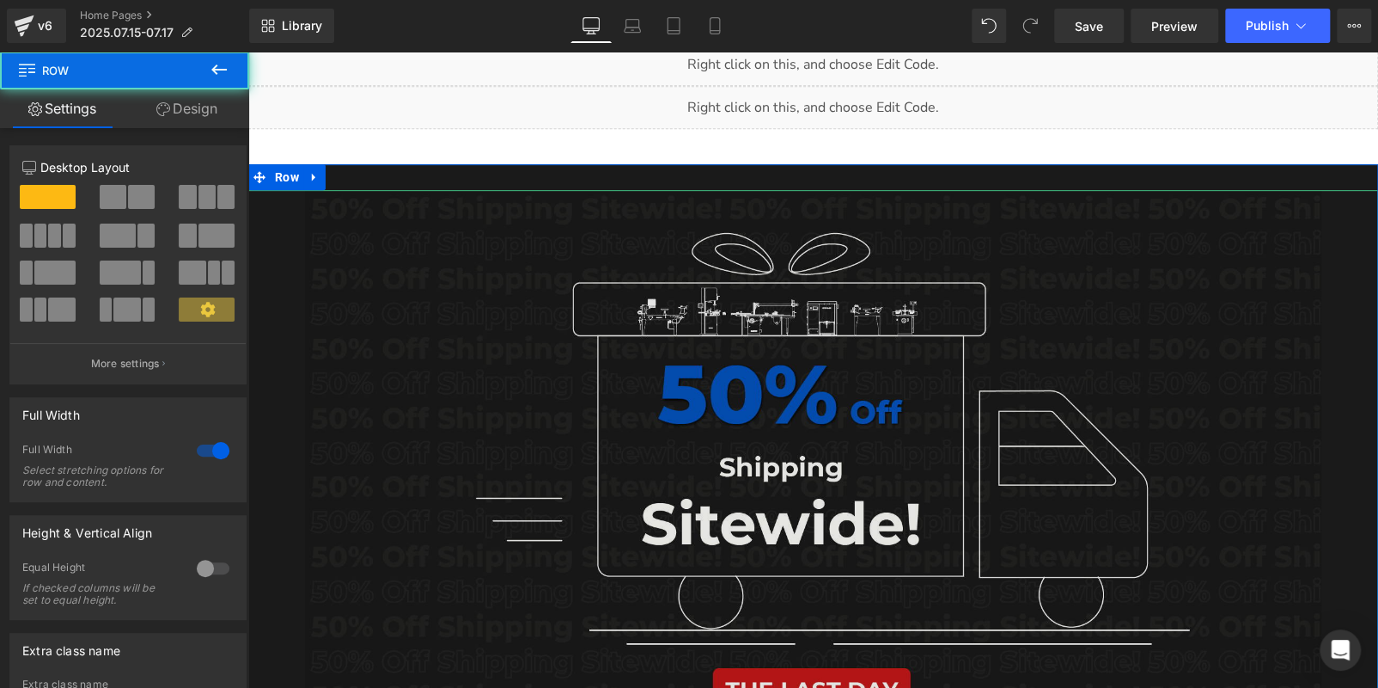
scroll to position [3973, 0]
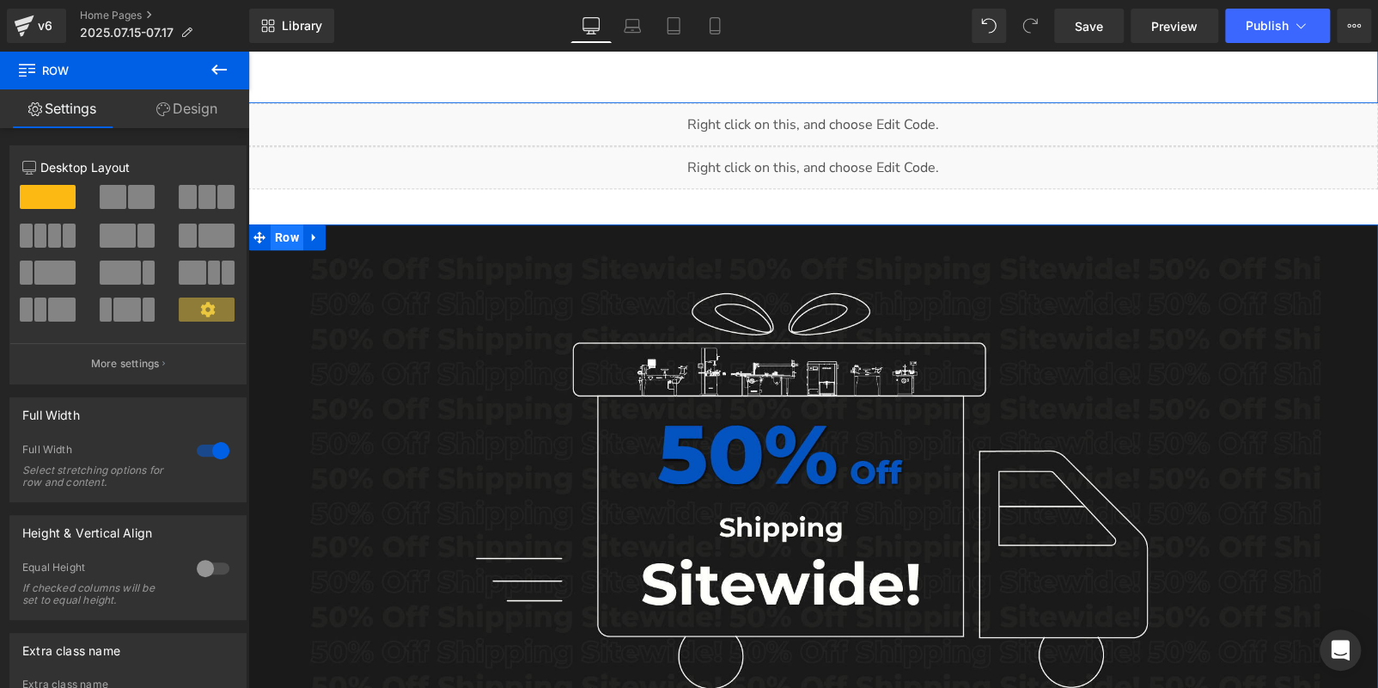
click at [296, 236] on span "Row" at bounding box center [287, 237] width 33 height 26
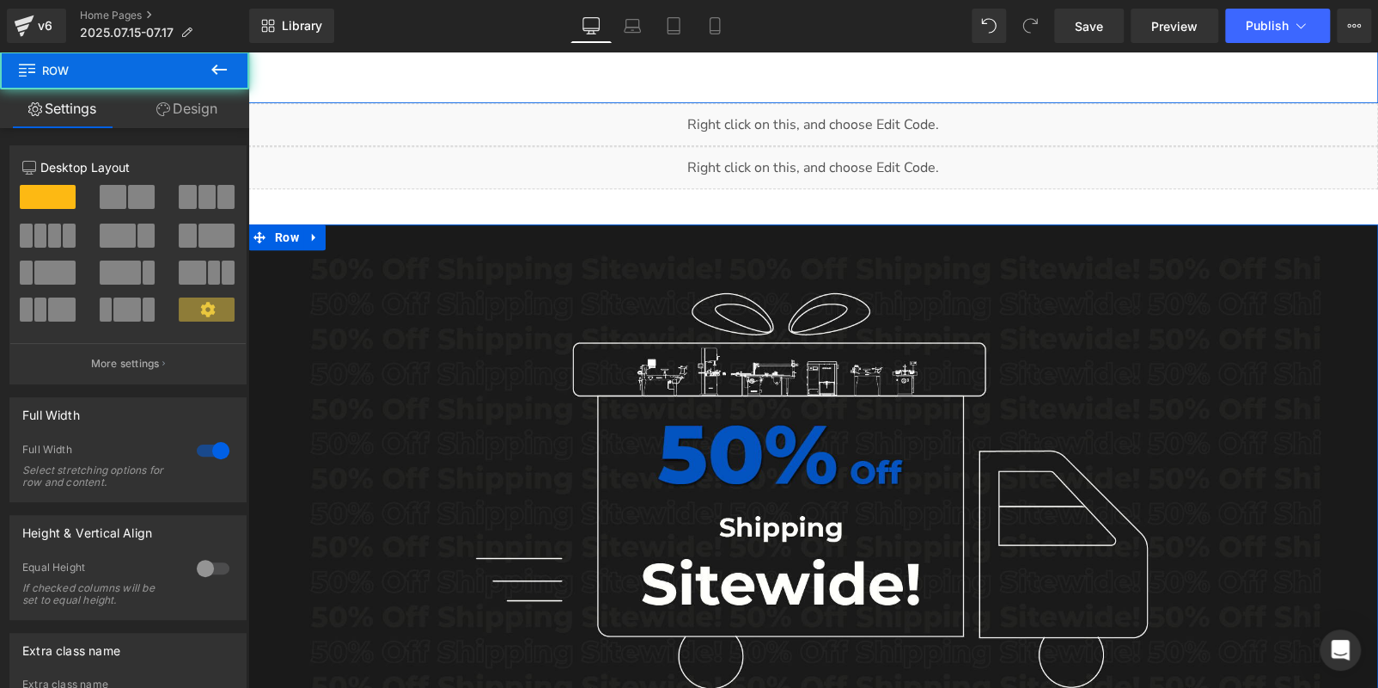
click at [309, 235] on icon at bounding box center [315, 237] width 12 height 13
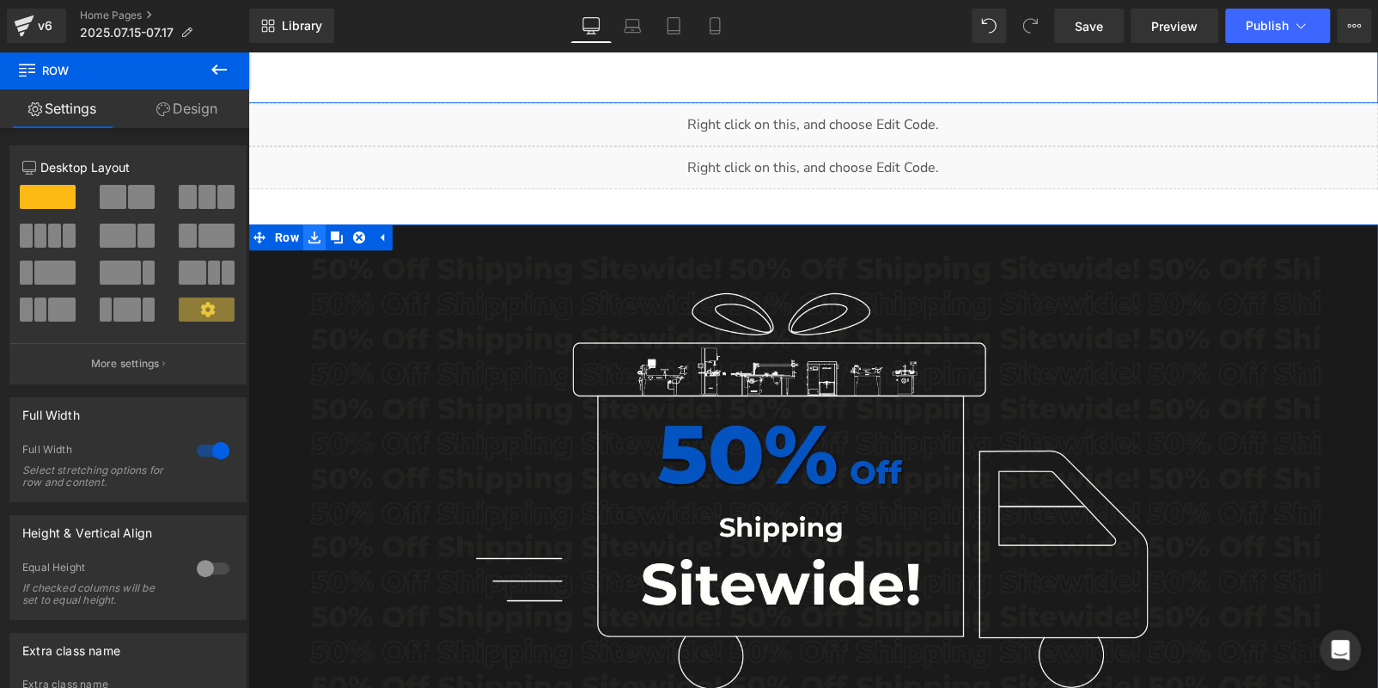
click at [309, 233] on icon at bounding box center [315, 237] width 12 height 12
click at [284, 236] on span "Row" at bounding box center [287, 237] width 33 height 26
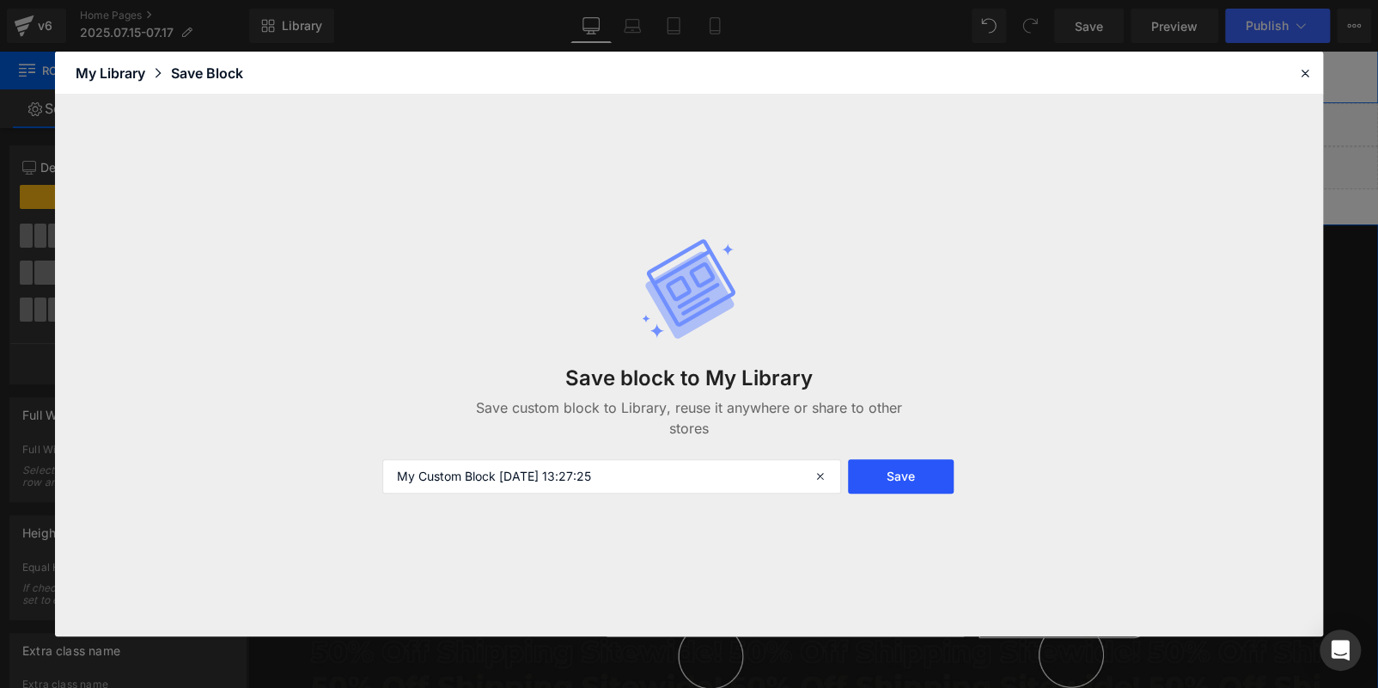
click at [910, 469] on button "Save" at bounding box center [901, 476] width 106 height 34
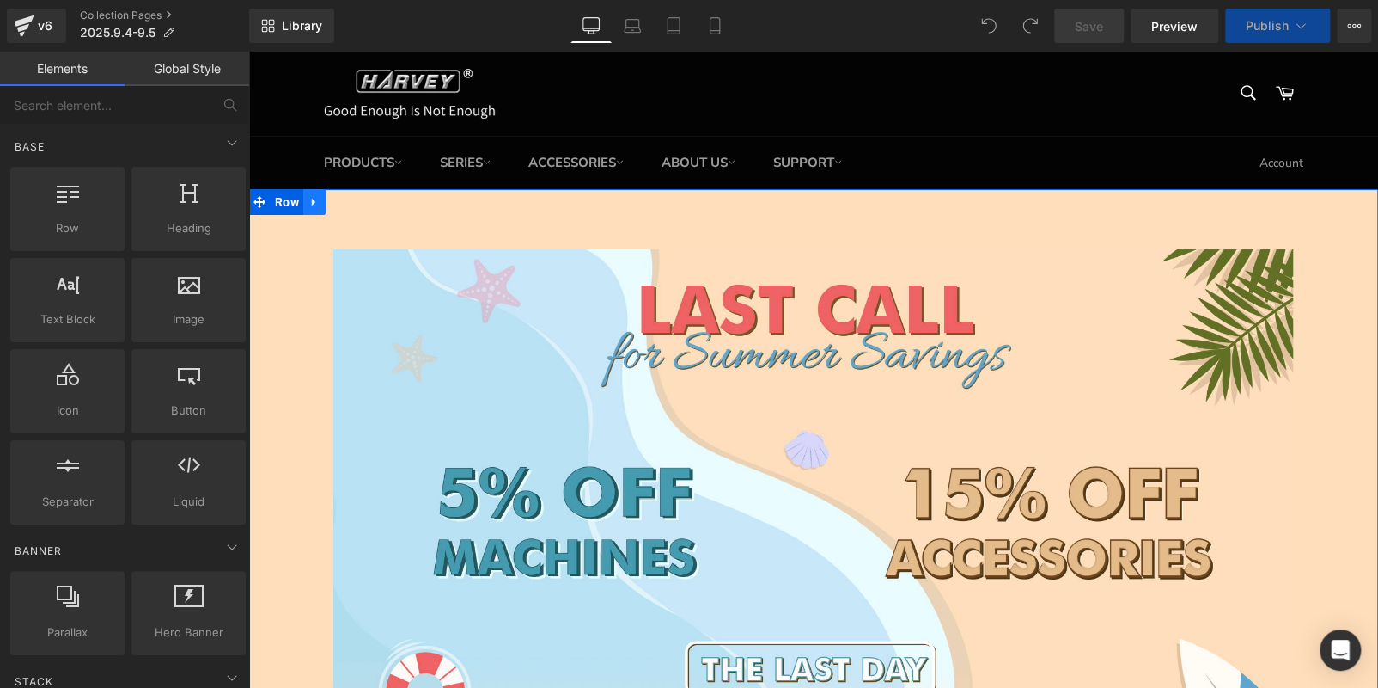
click at [311, 200] on icon at bounding box center [315, 201] width 12 height 13
click at [359, 202] on icon at bounding box center [359, 202] width 12 height 12
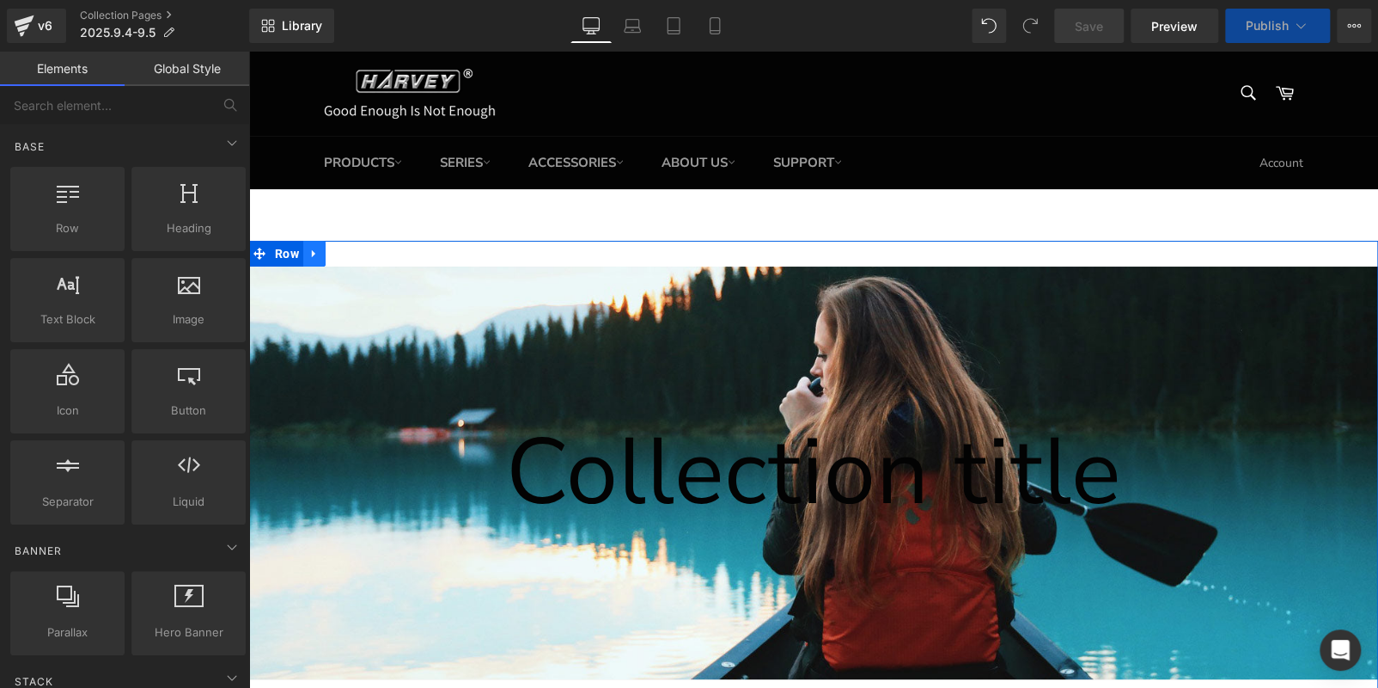
click at [312, 250] on icon at bounding box center [313, 253] width 3 height 8
click at [354, 252] on icon at bounding box center [359, 253] width 12 height 13
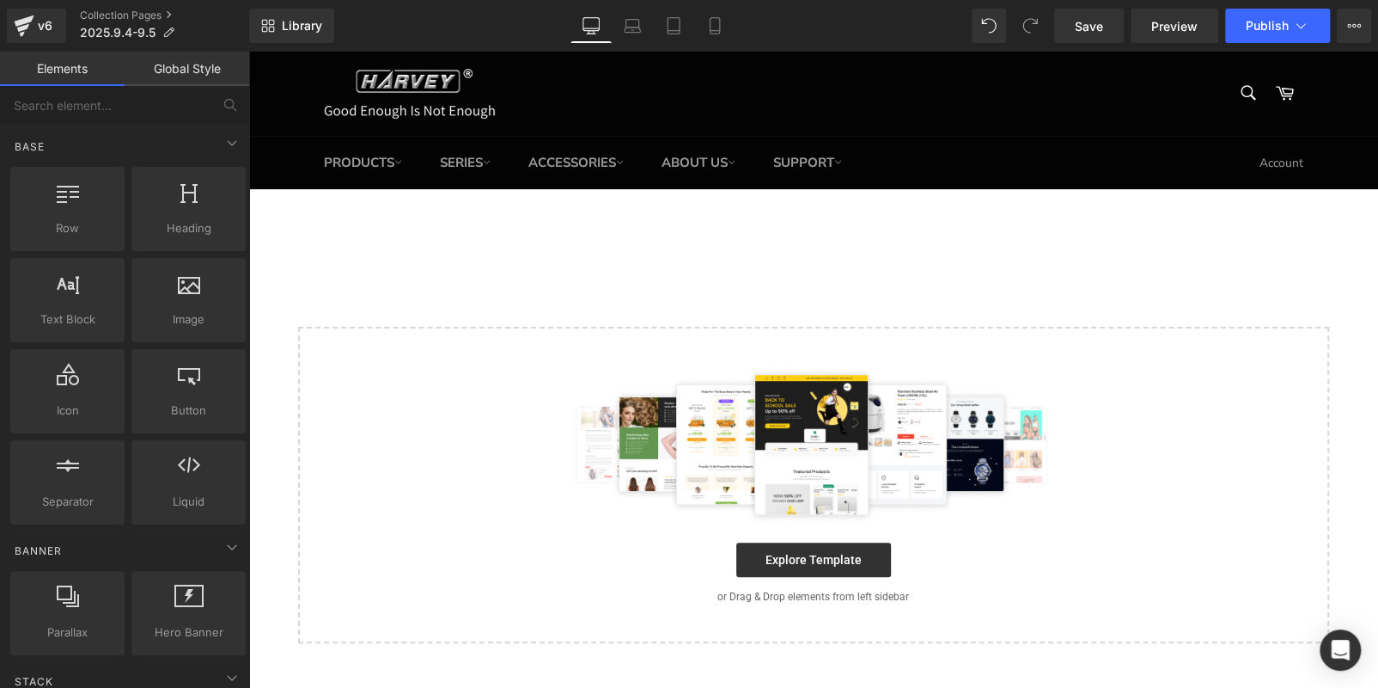
click at [387, 241] on div "Select your layout" at bounding box center [813, 442] width 1130 height 402
click at [303, 28] on span "Library" at bounding box center [302, 25] width 40 height 15
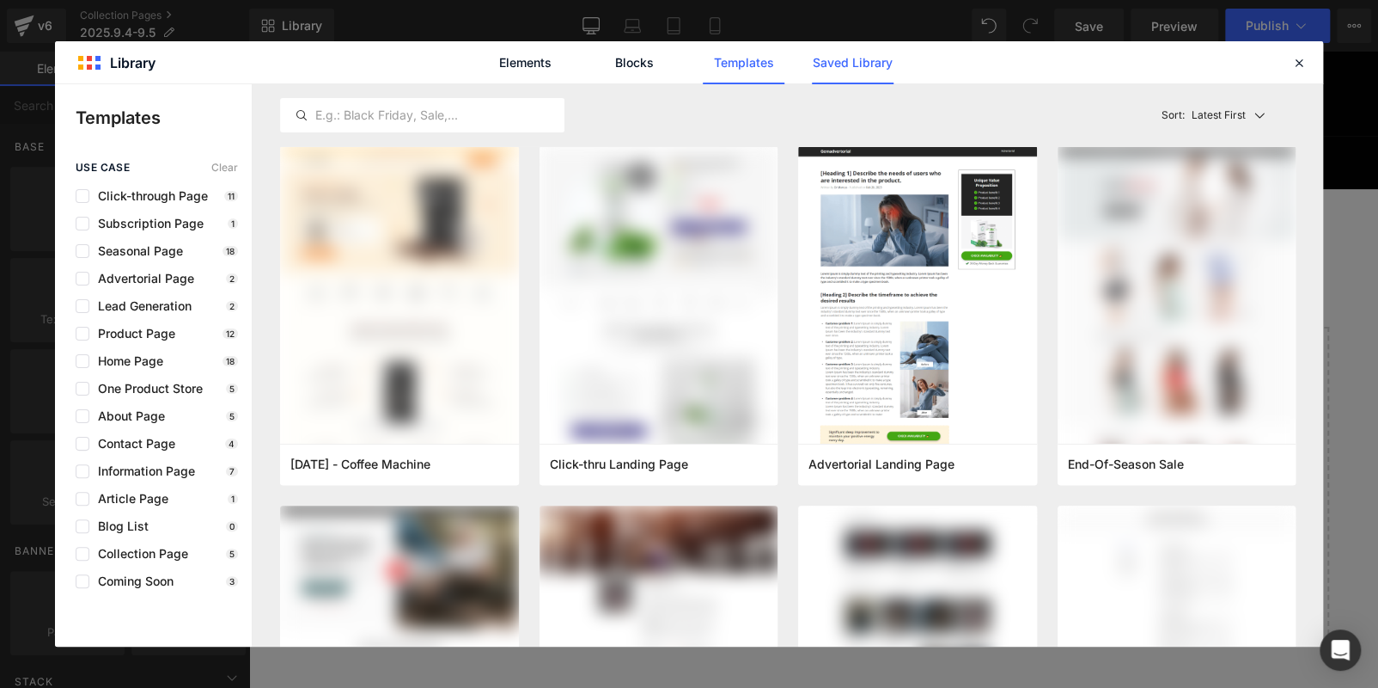
click at [830, 63] on link "Saved Library" at bounding box center [853, 62] width 82 height 43
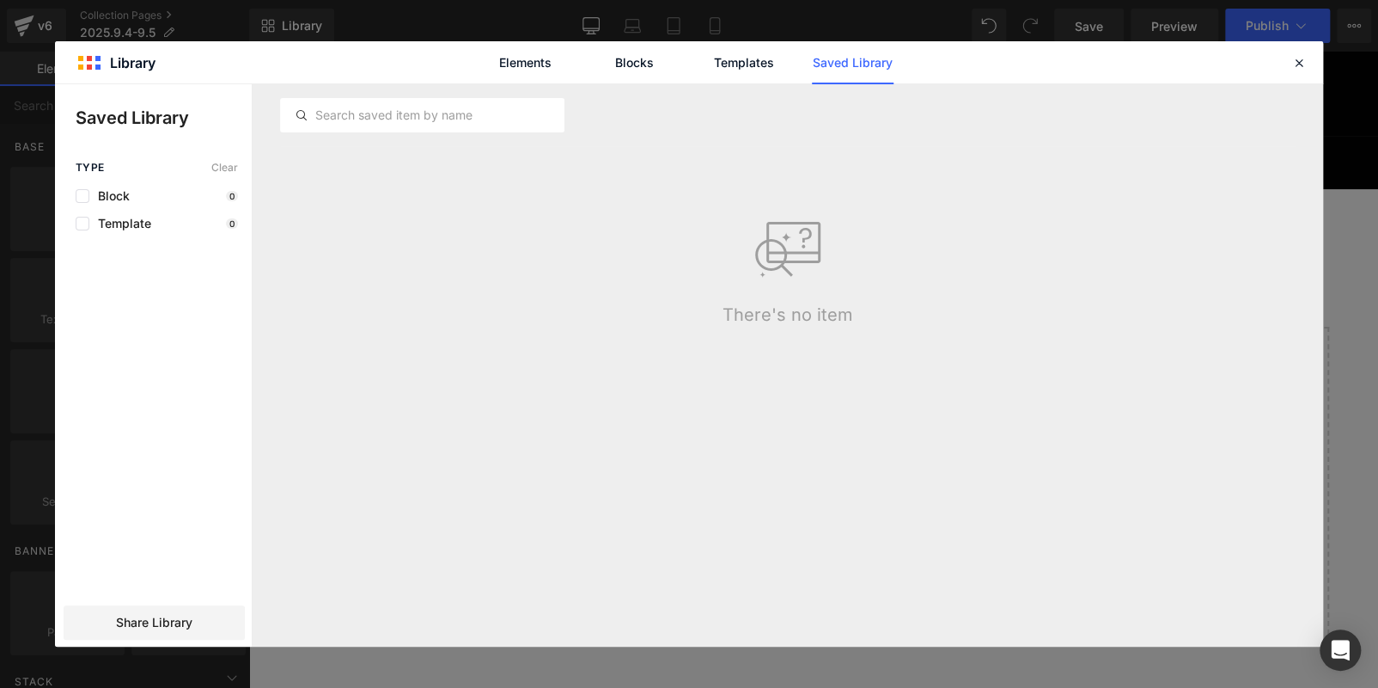
click at [717, 58] on link "Templates" at bounding box center [744, 62] width 82 height 43
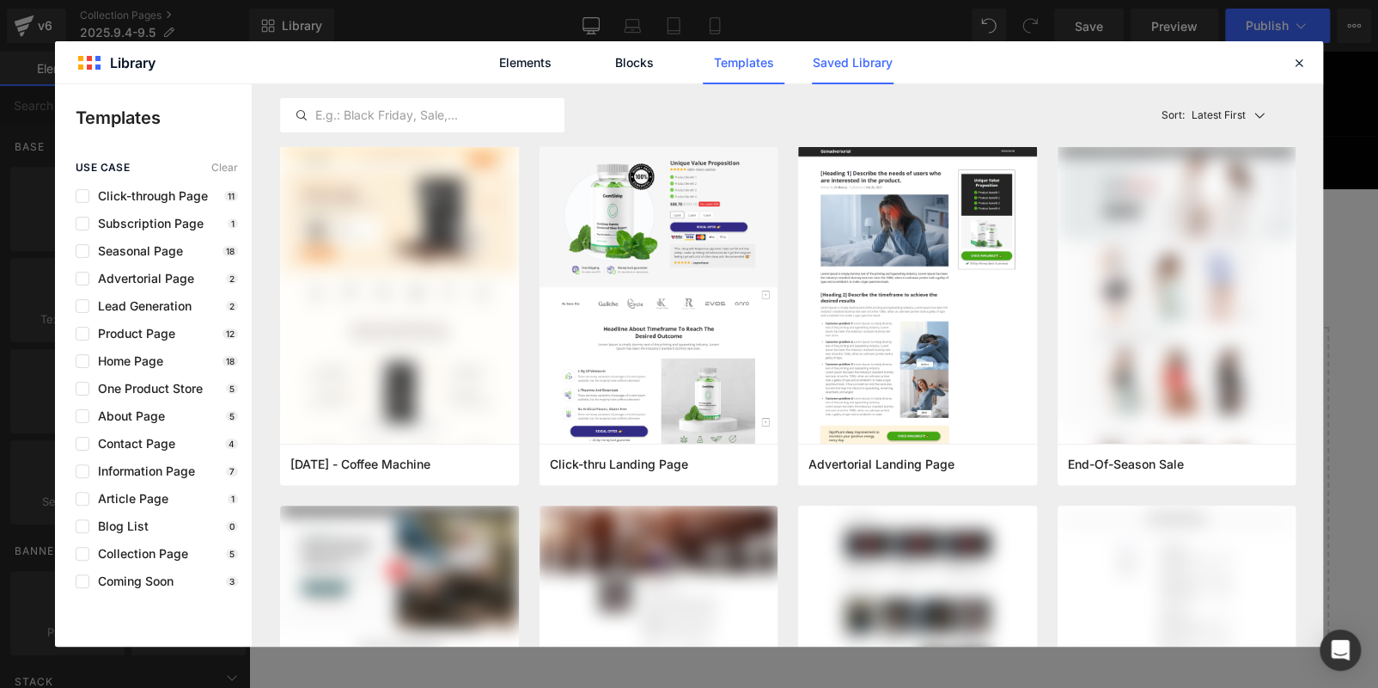
click at [834, 59] on link "Saved Library" at bounding box center [853, 62] width 82 height 43
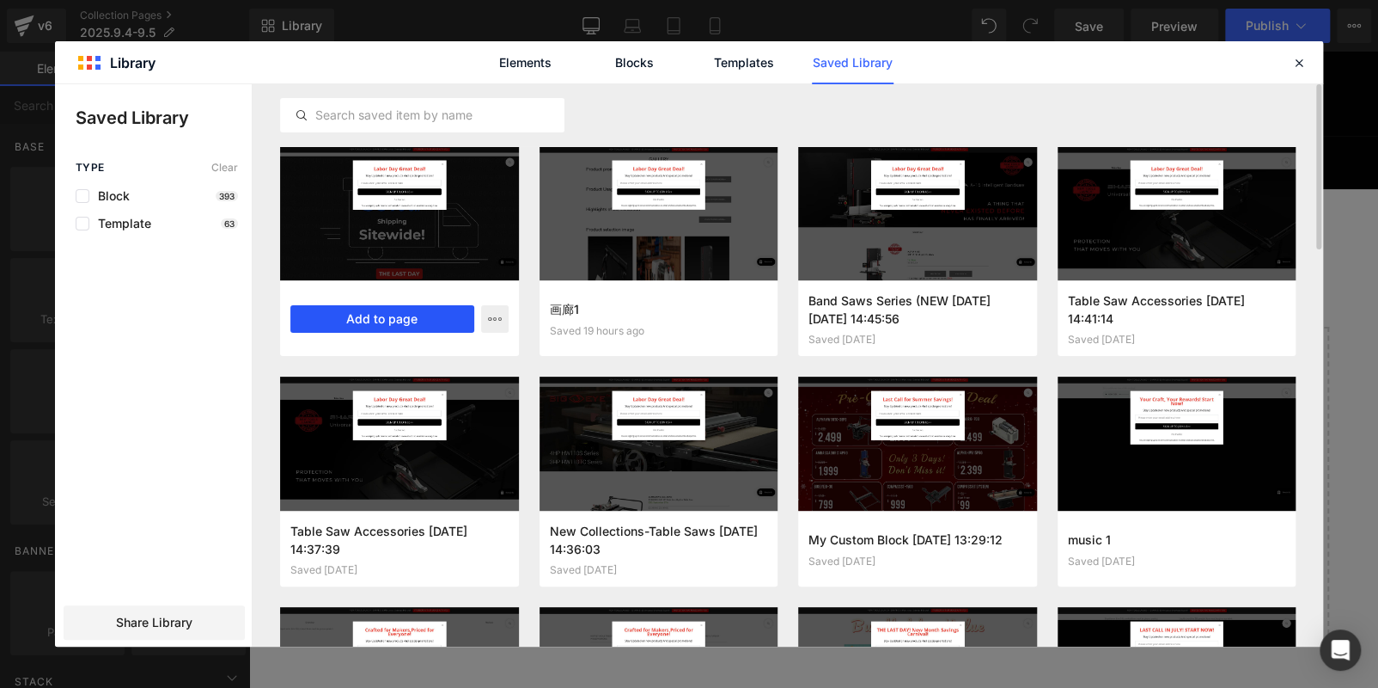
click at [378, 320] on button "Add to page" at bounding box center [382, 319] width 184 height 28
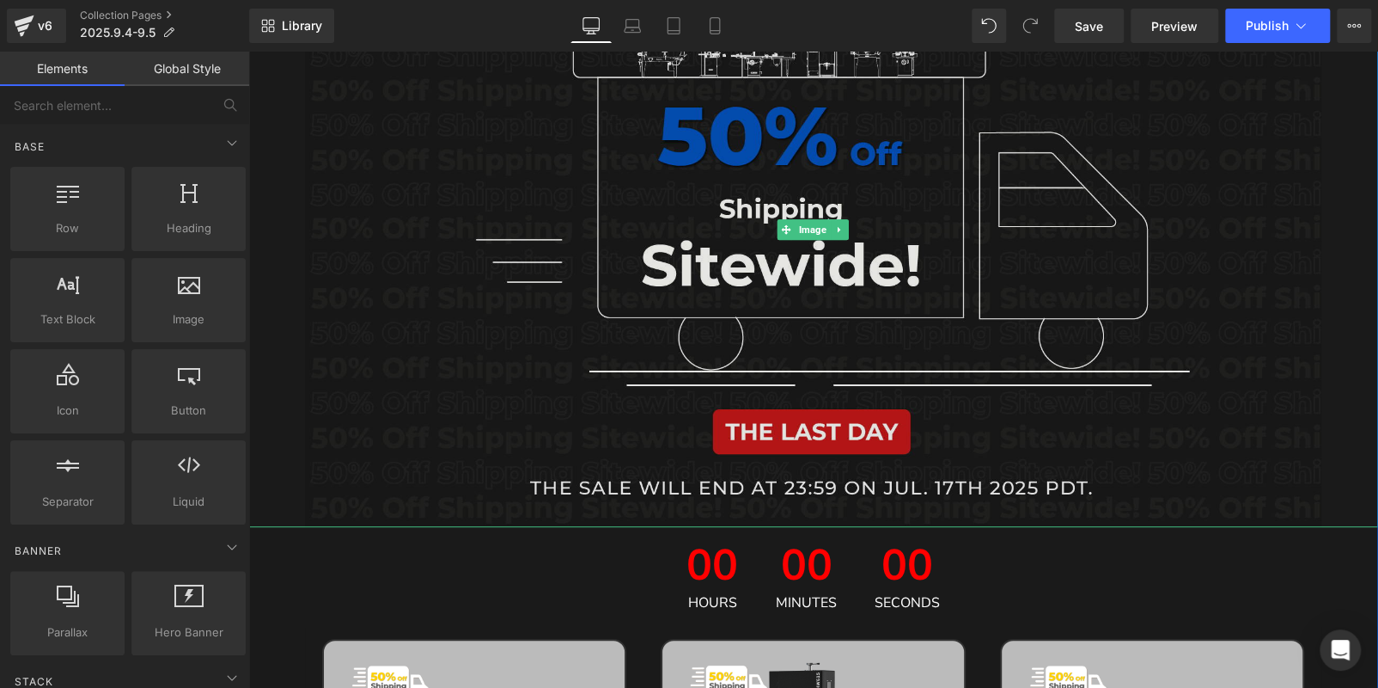
scroll to position [16, 0]
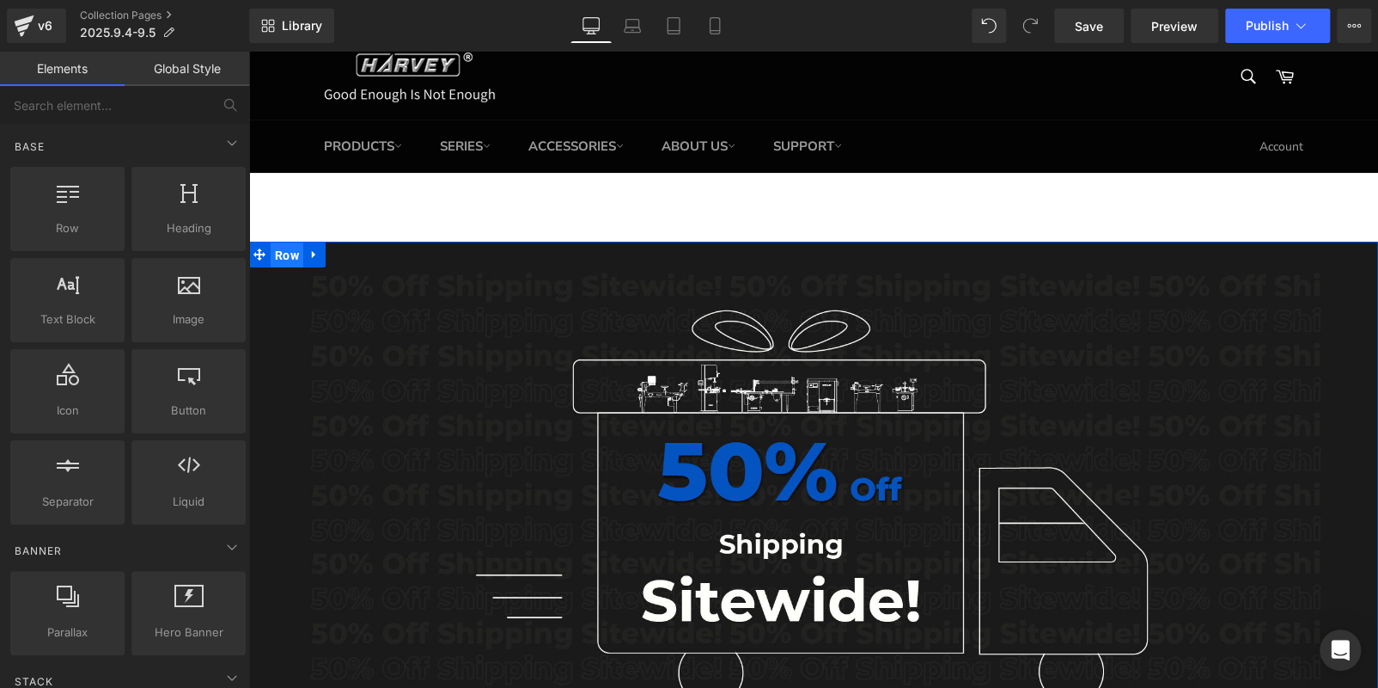
click at [284, 249] on span "Row" at bounding box center [287, 255] width 33 height 26
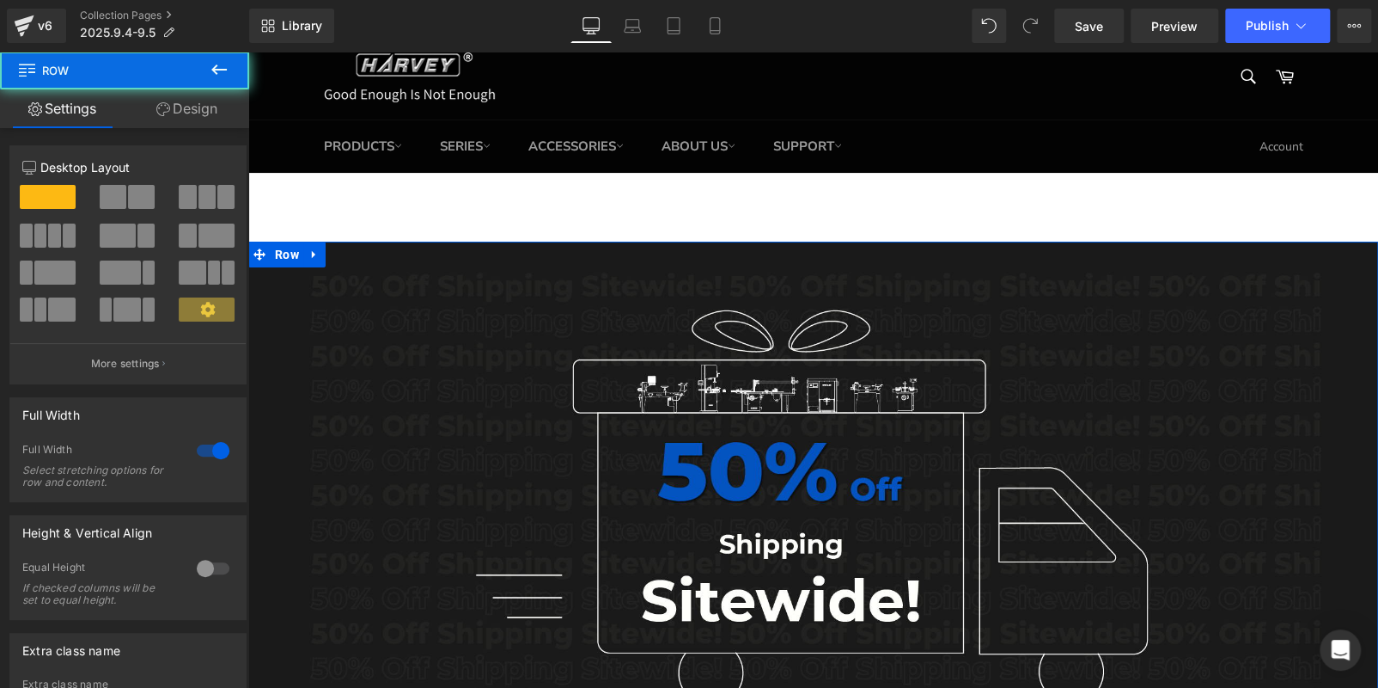
click at [193, 107] on link "Design" at bounding box center [187, 108] width 125 height 39
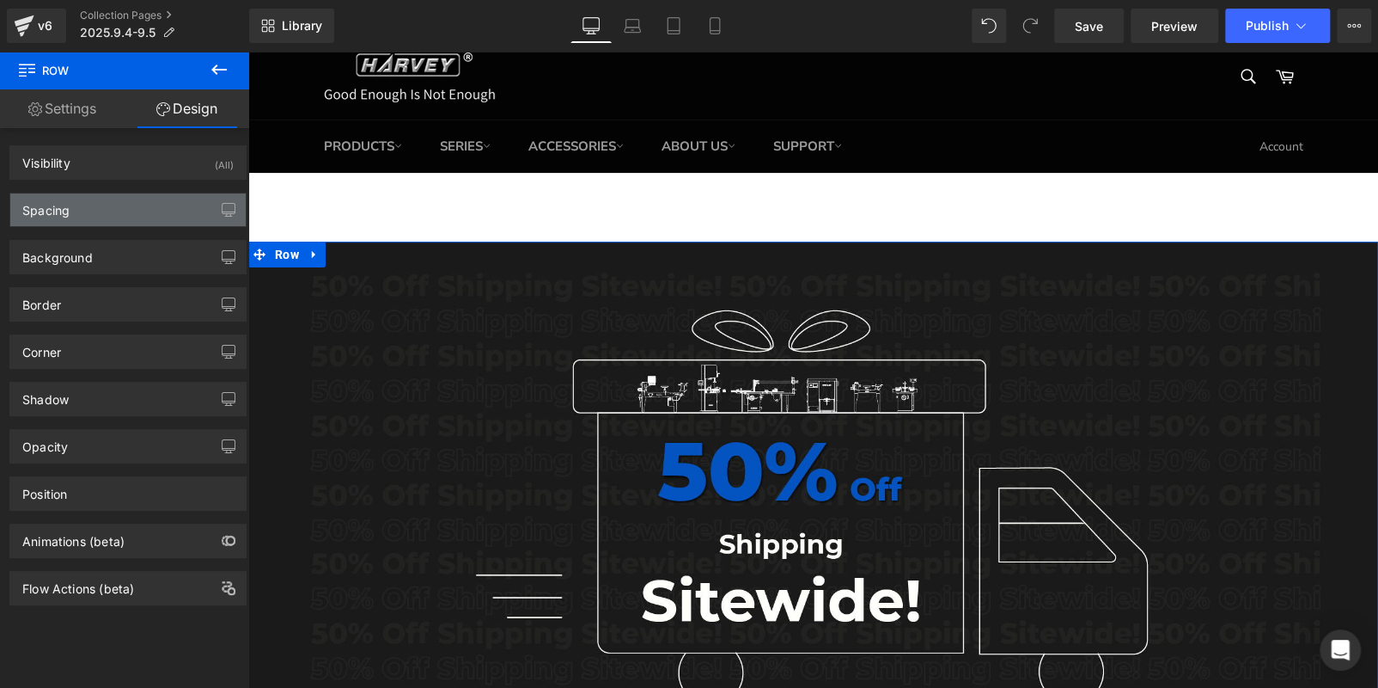
click at [147, 211] on div "Spacing" at bounding box center [127, 209] width 235 height 33
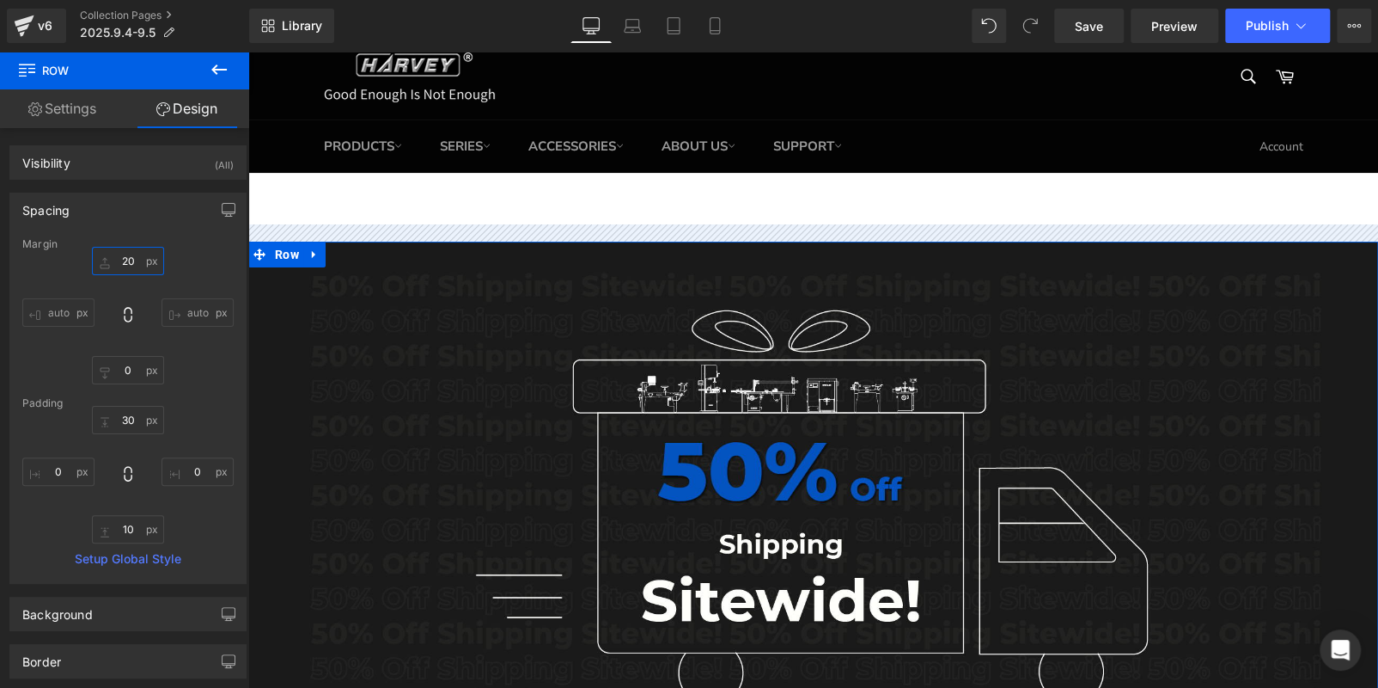
click at [136, 258] on input "20" at bounding box center [128, 261] width 72 height 28
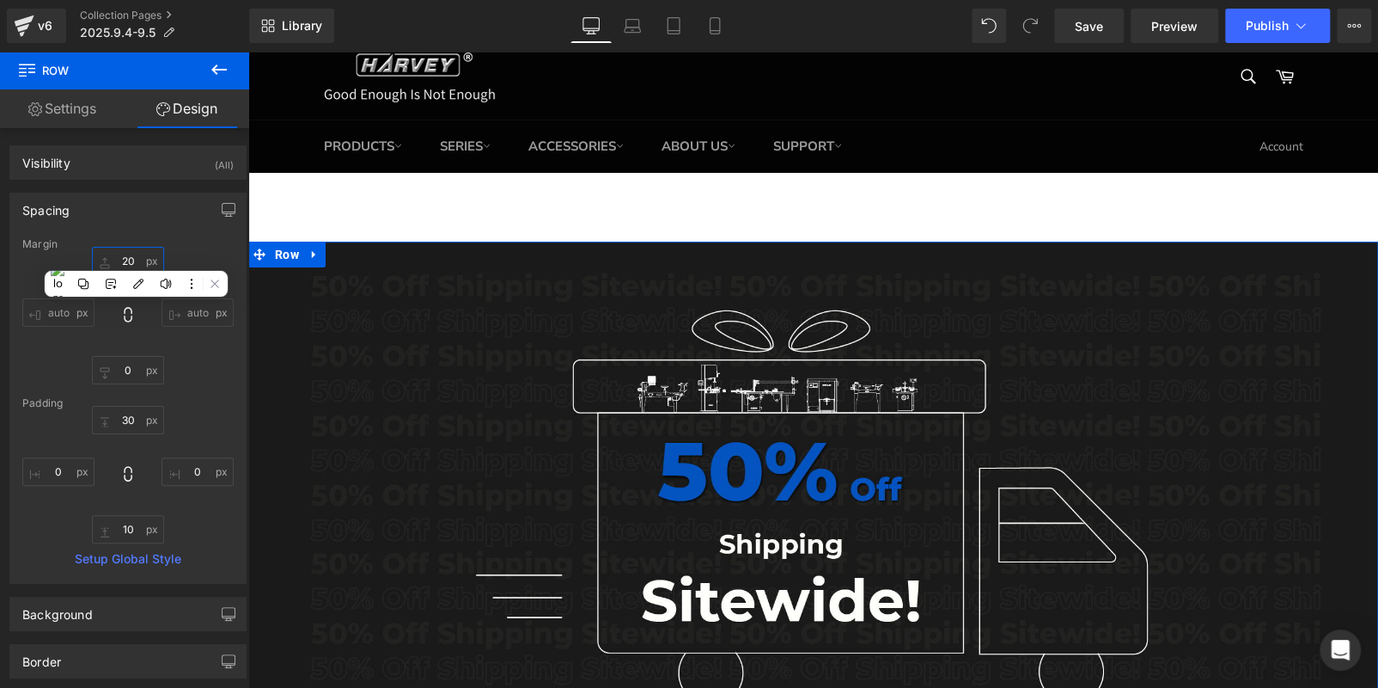
click at [136, 258] on input "20" at bounding box center [128, 261] width 72 height 28
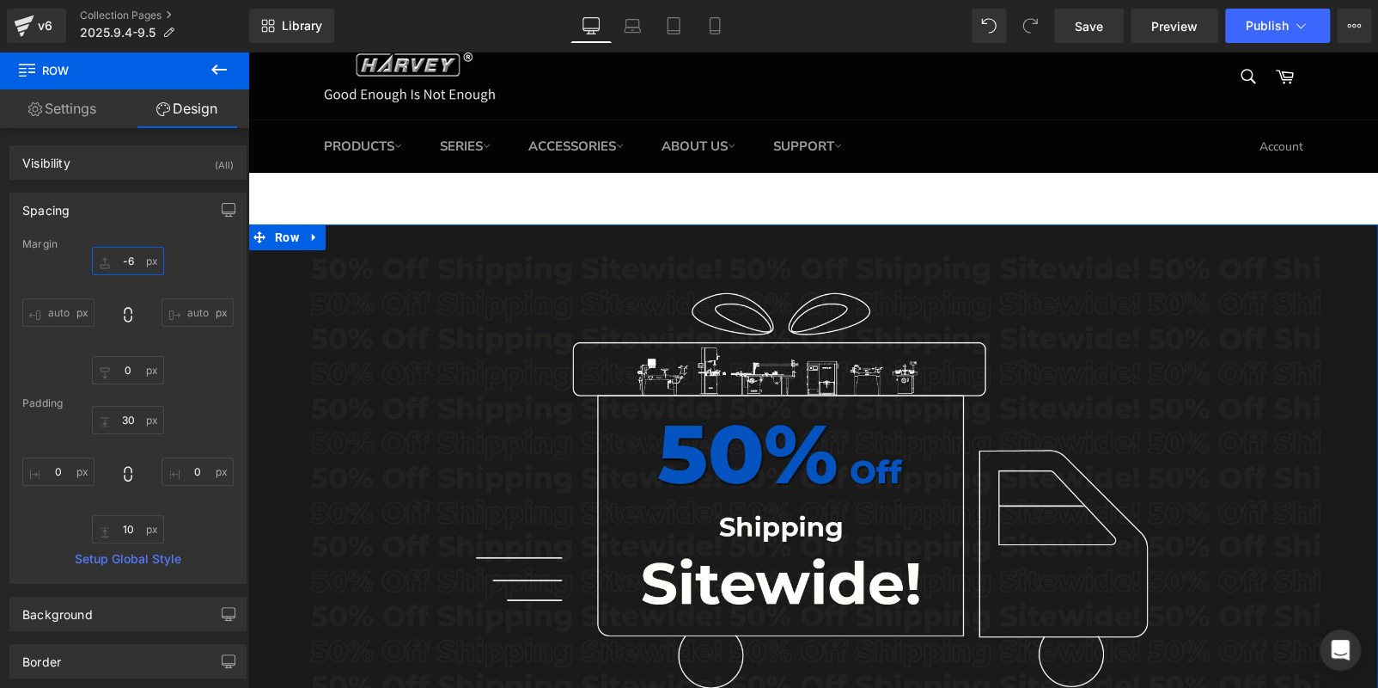
type input "-60"
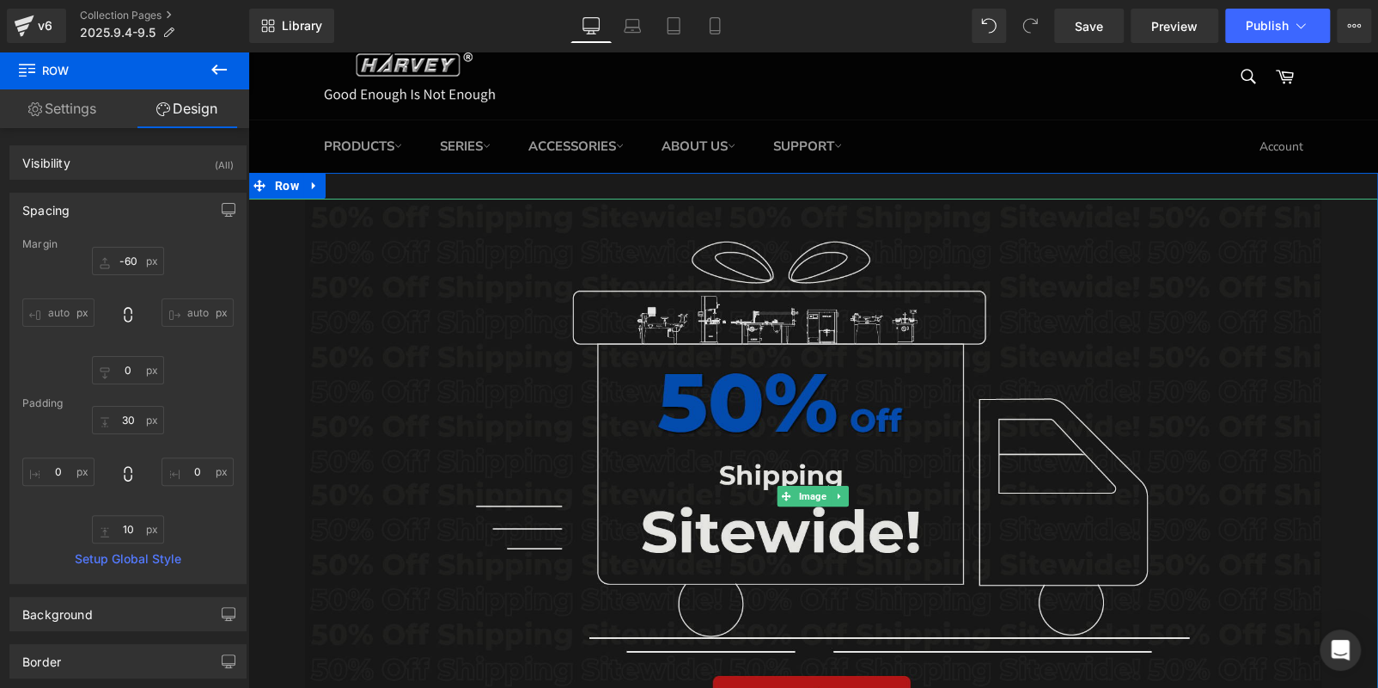
click at [837, 511] on img at bounding box center [814, 497] width 1018 height 596
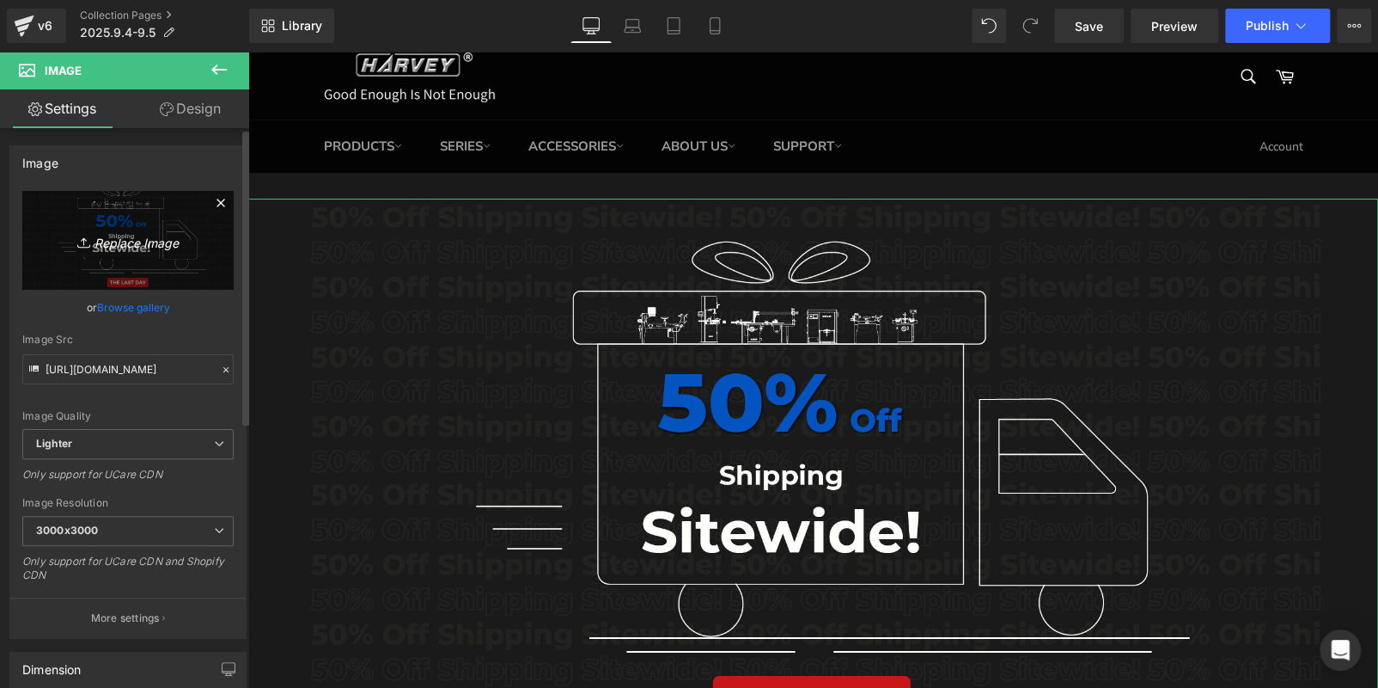
click at [170, 251] on link "Replace Image" at bounding box center [127, 240] width 211 height 99
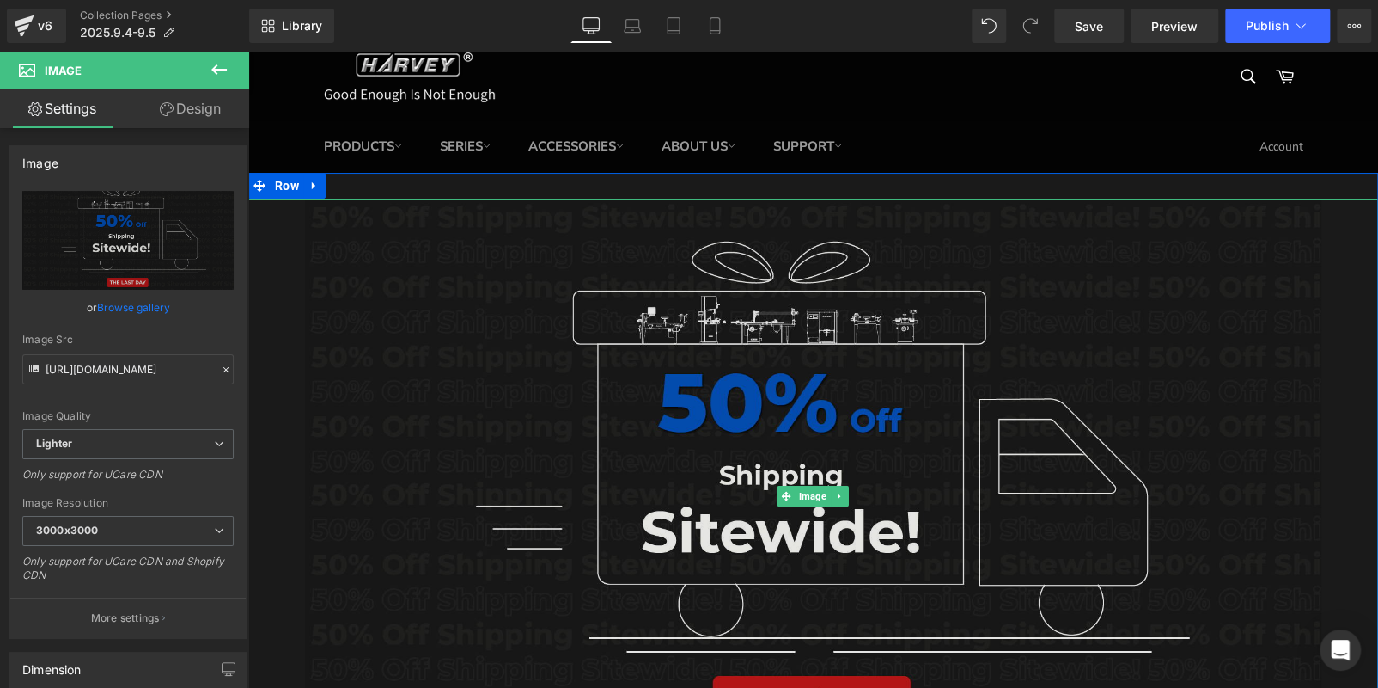
click at [750, 364] on img at bounding box center [814, 497] width 1018 height 596
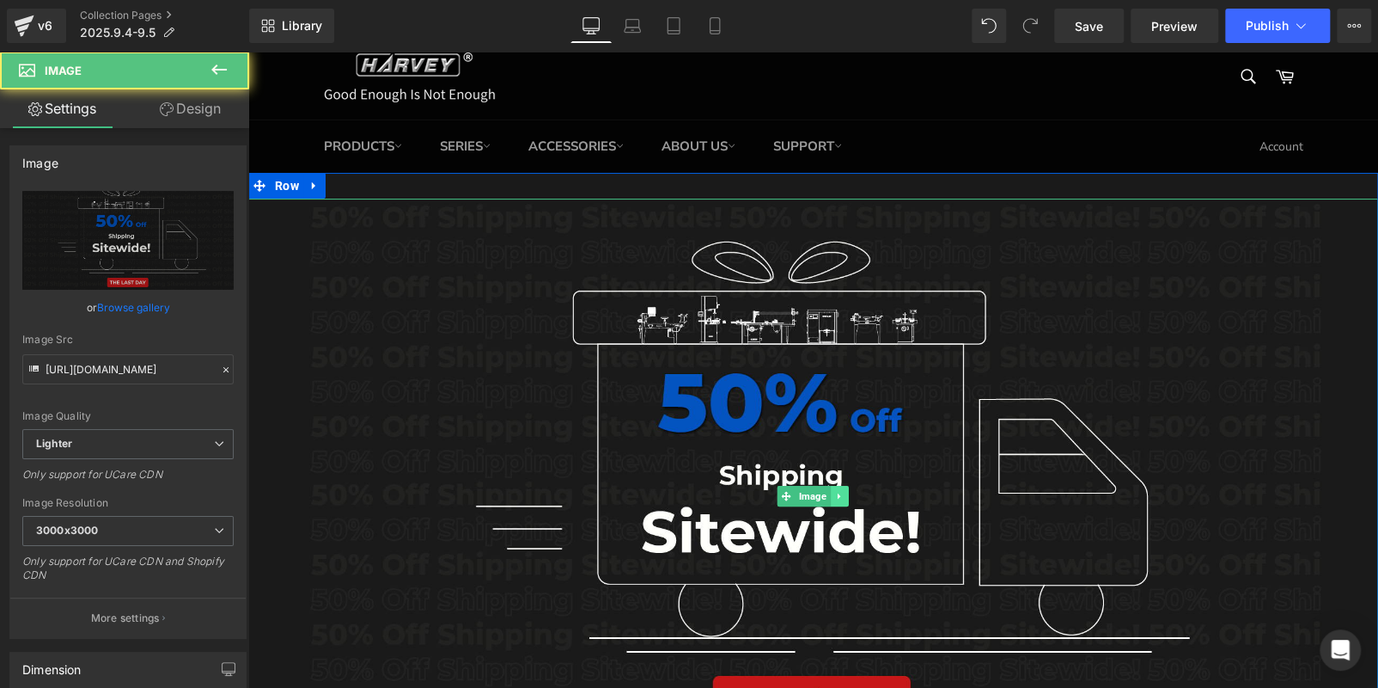
click at [839, 504] on link at bounding box center [840, 496] width 18 height 21
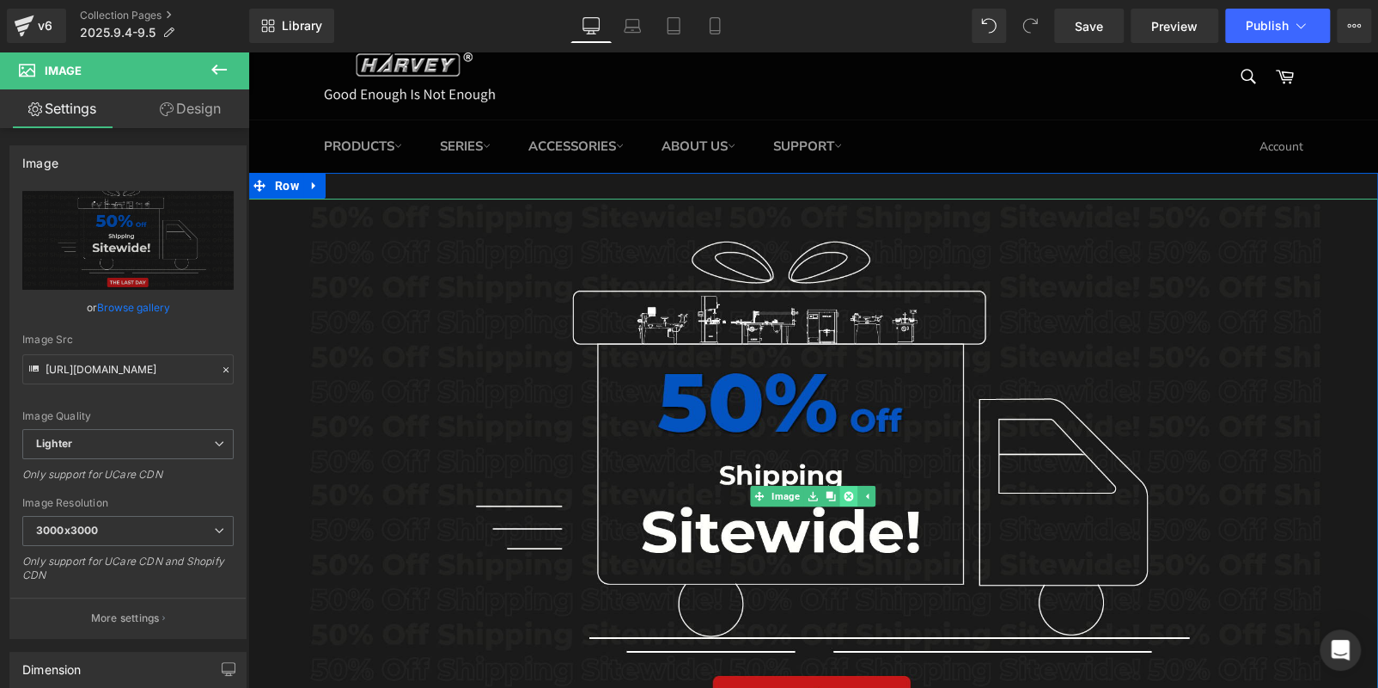
click at [844, 500] on icon at bounding box center [848, 495] width 9 height 9
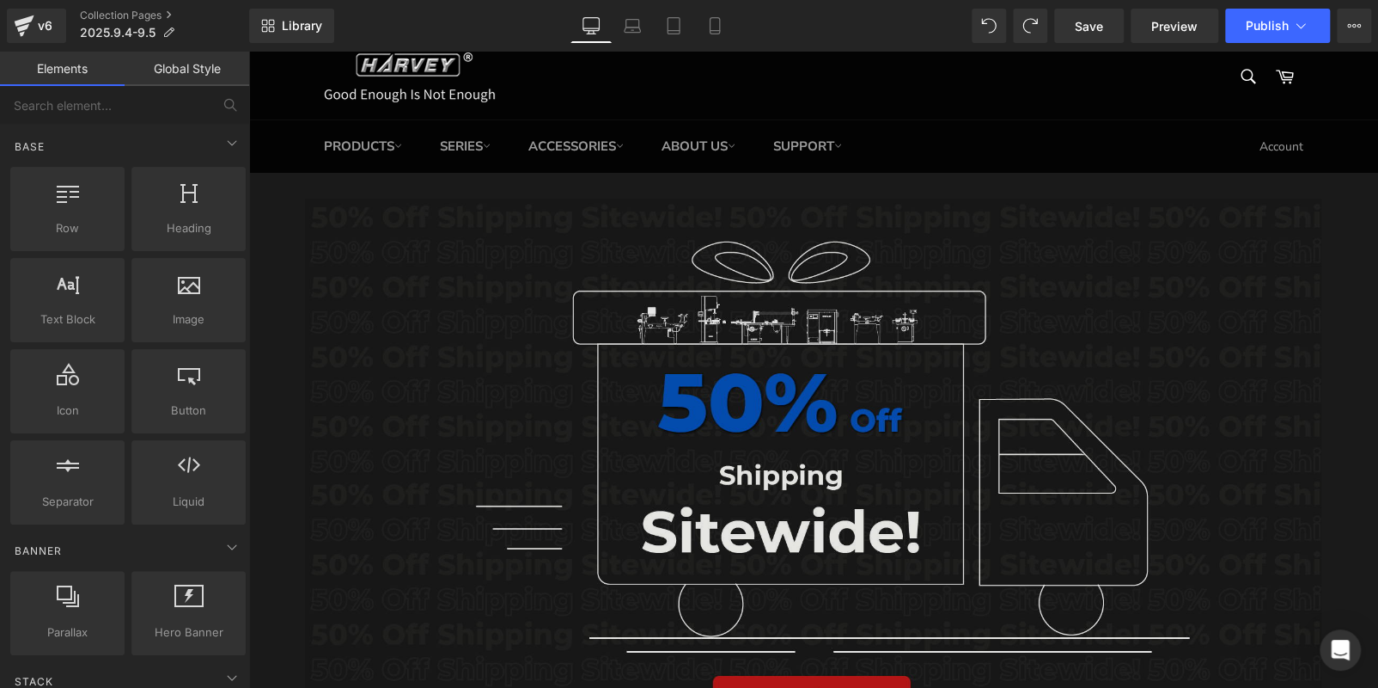
click at [469, 371] on img at bounding box center [814, 497] width 1018 height 596
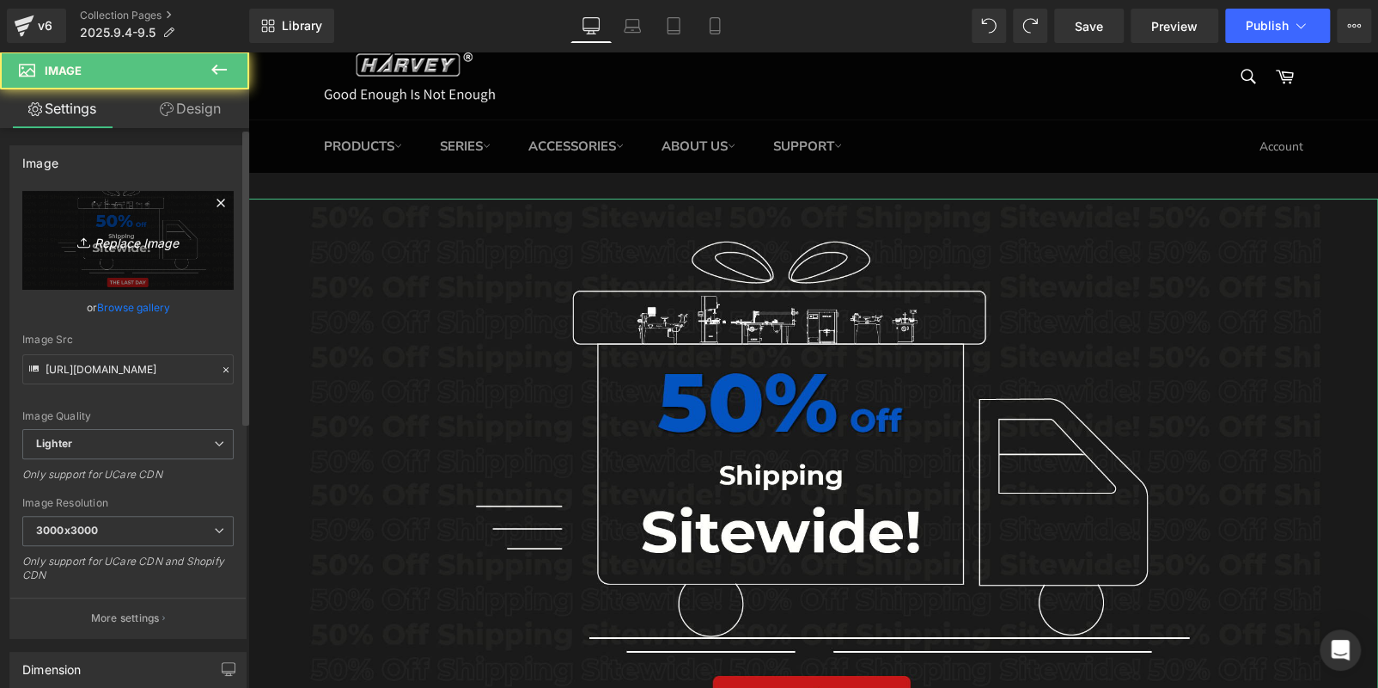
click at [143, 241] on icon "Replace Image" at bounding box center [128, 239] width 138 height 21
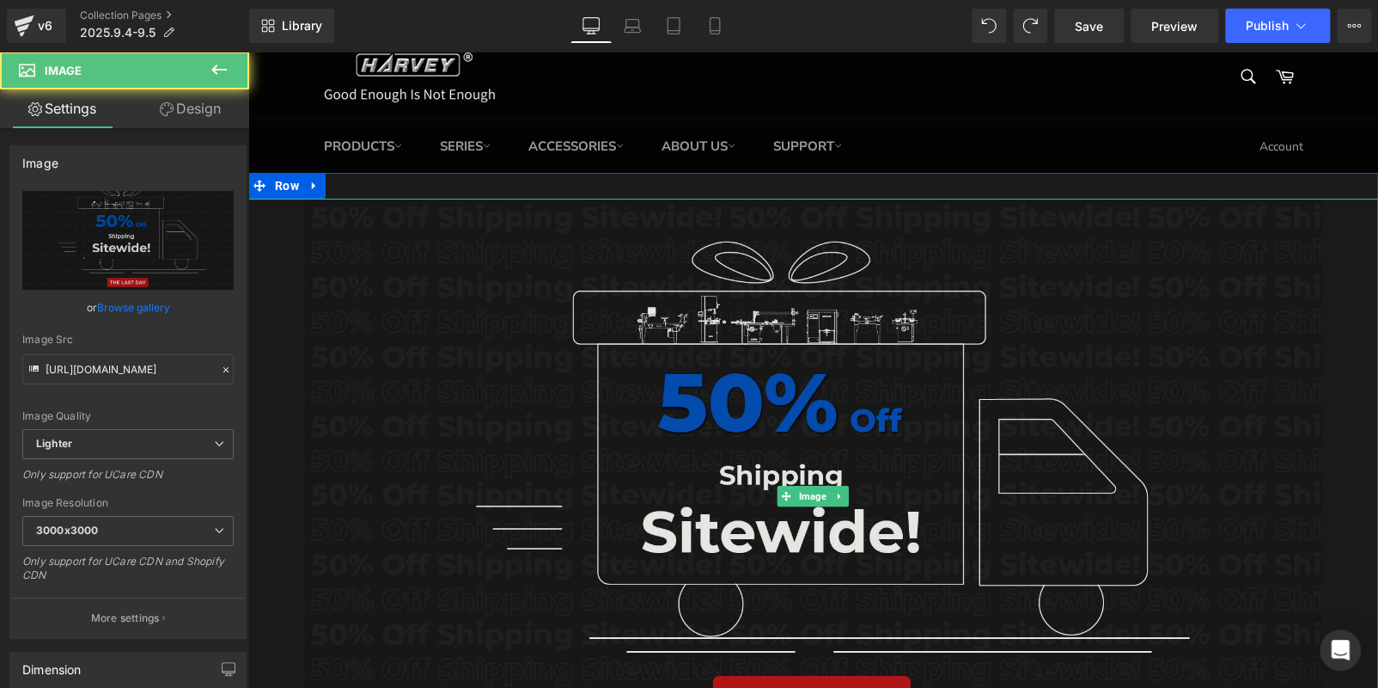
click at [626, 305] on img at bounding box center [814, 497] width 1018 height 596
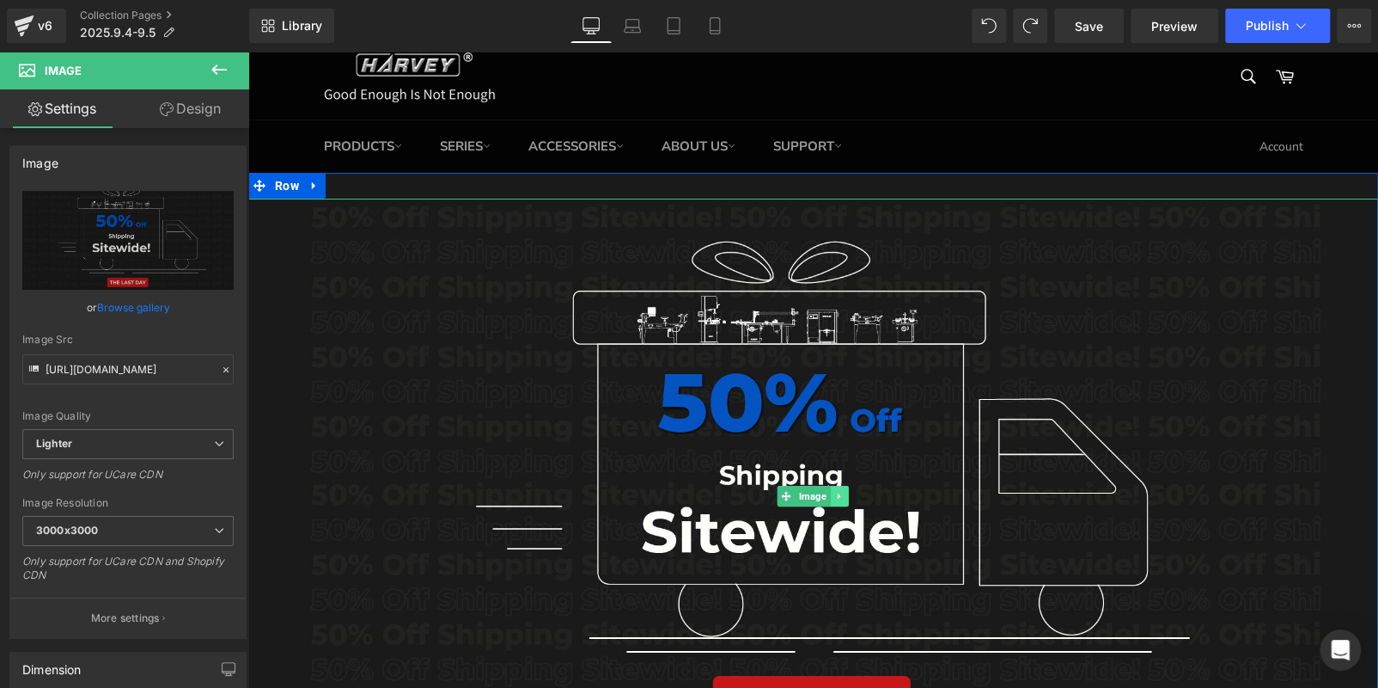
click at [835, 498] on icon at bounding box center [839, 496] width 9 height 10
click at [844, 499] on icon at bounding box center [848, 496] width 9 height 10
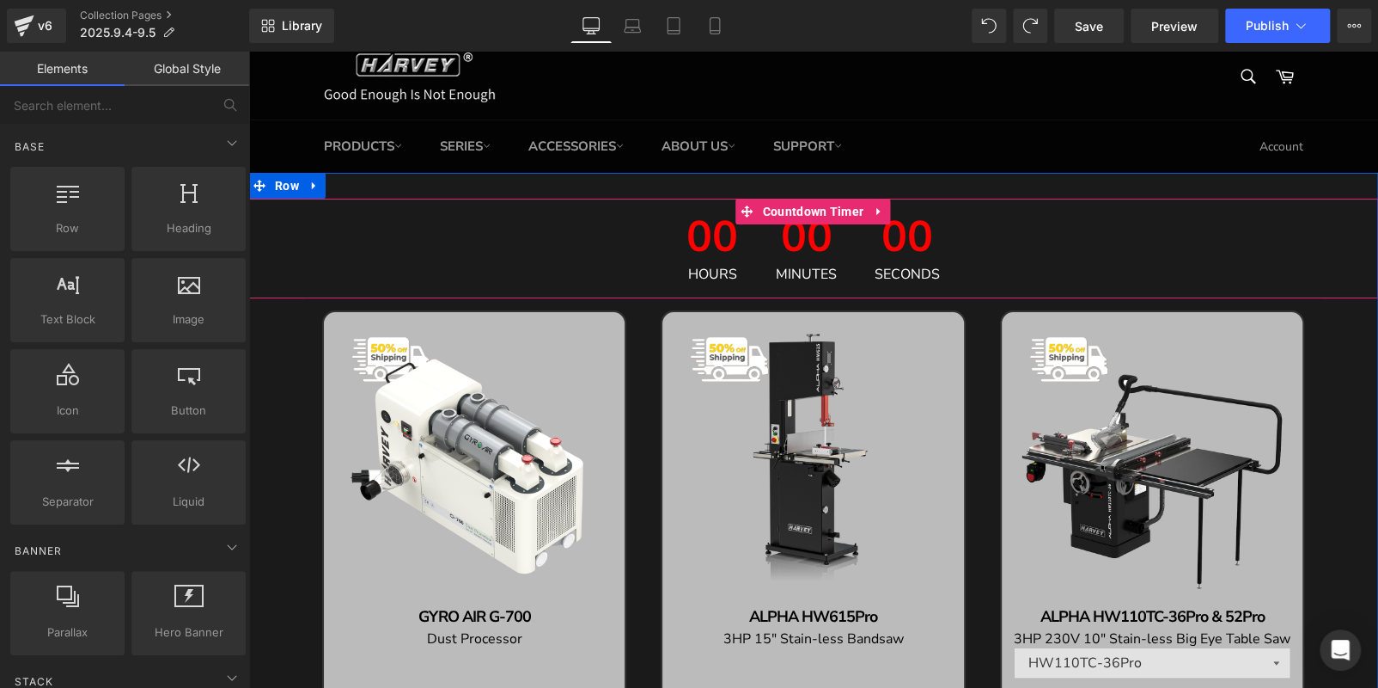
click at [802, 253] on span "00" at bounding box center [806, 242] width 61 height 52
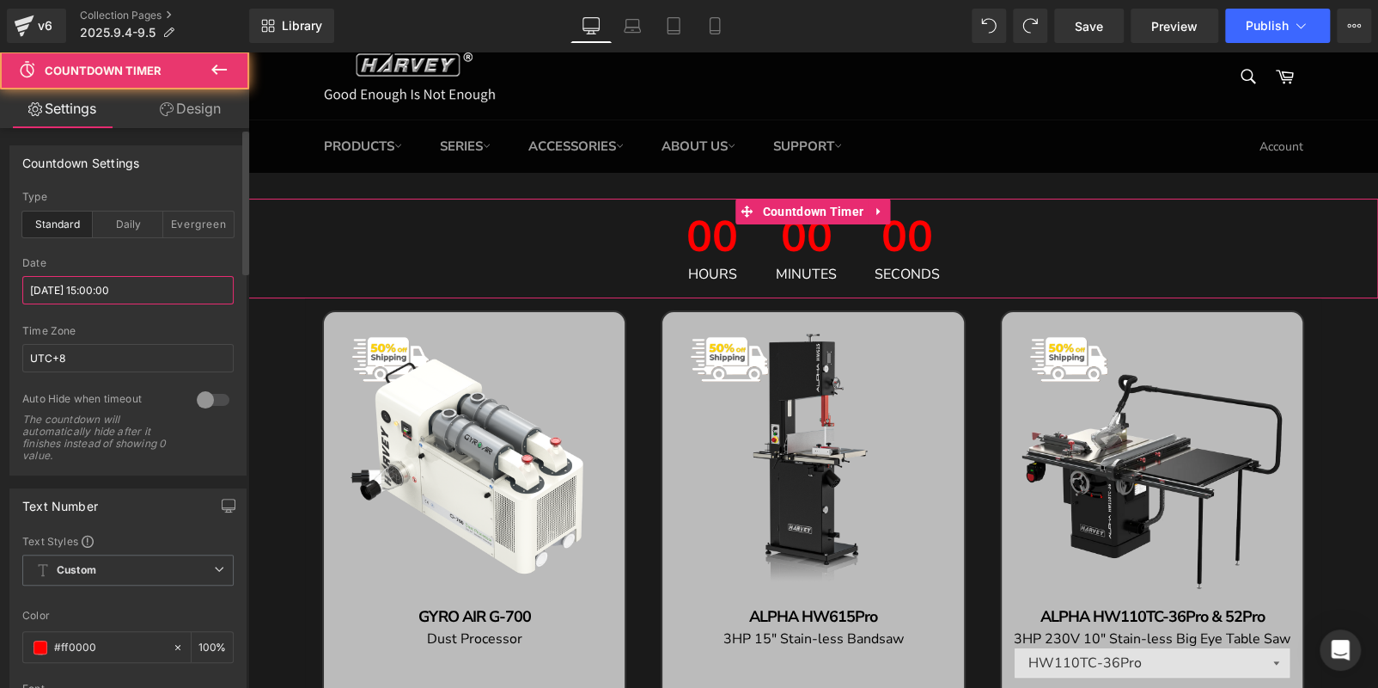
click at [81, 290] on input "[DATE] 15:00:00" at bounding box center [127, 290] width 211 height 28
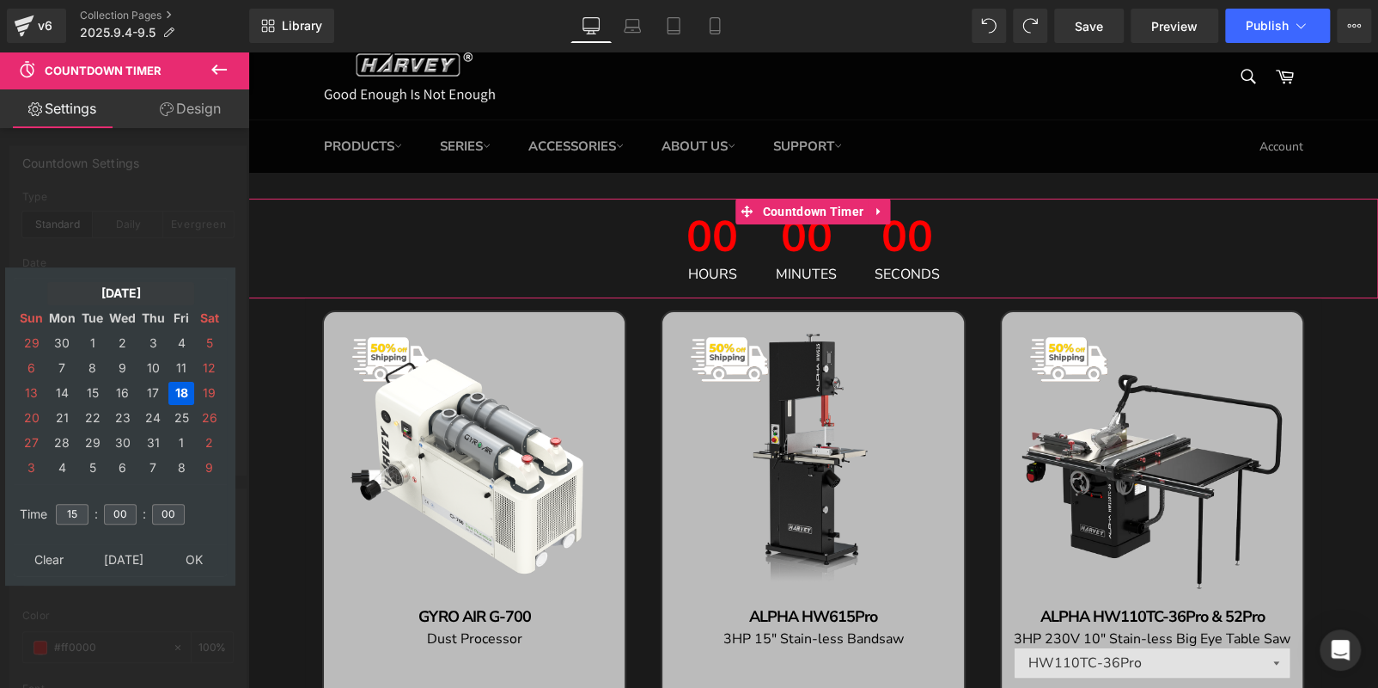
click at [122, 293] on td "[DATE]" at bounding box center [120, 293] width 147 height 23
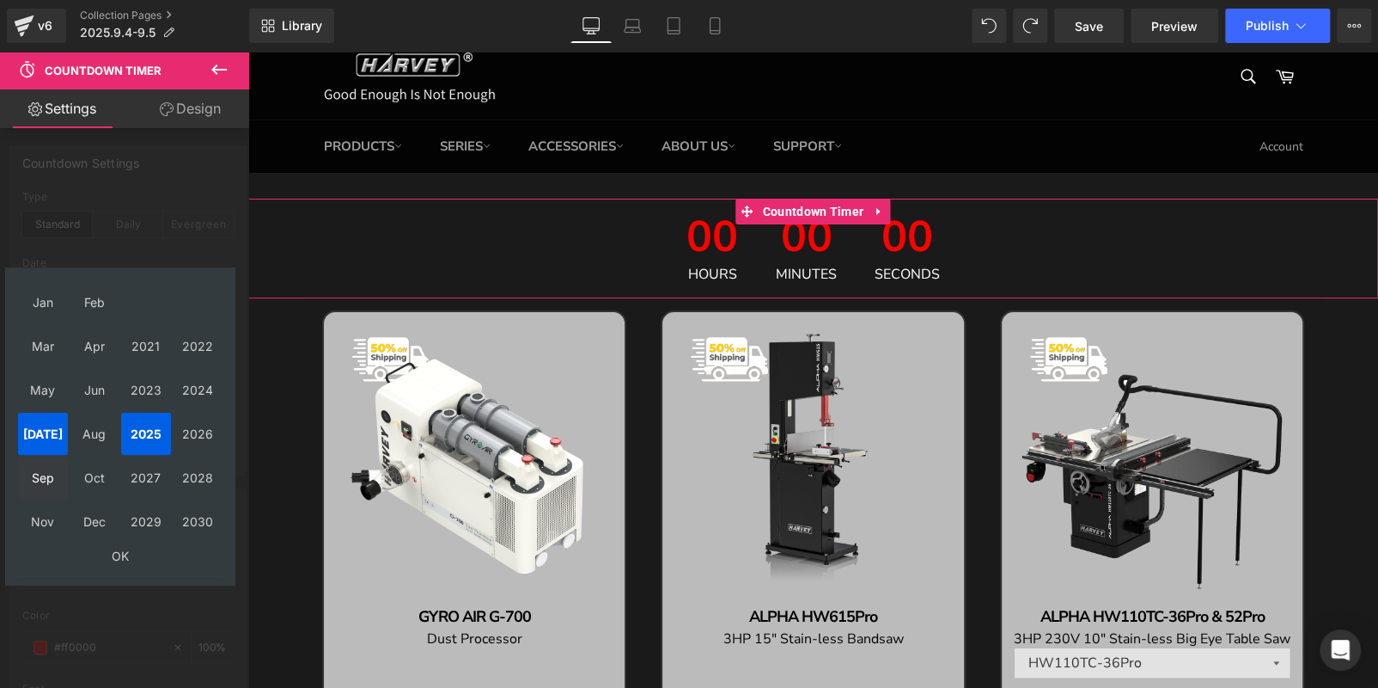
click at [48, 480] on td "Sep" at bounding box center [43, 477] width 50 height 42
click at [118, 547] on td "OK" at bounding box center [120, 555] width 205 height 23
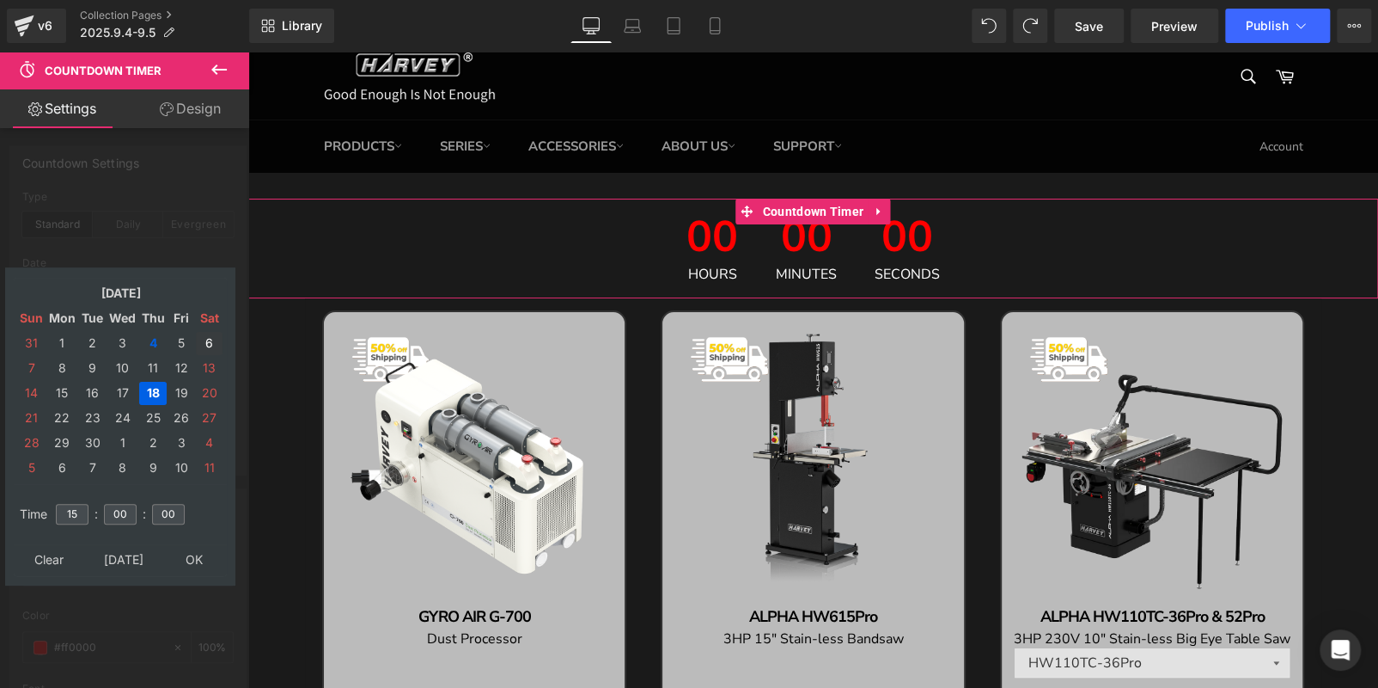
click at [204, 342] on td "6" at bounding box center [209, 343] width 27 height 23
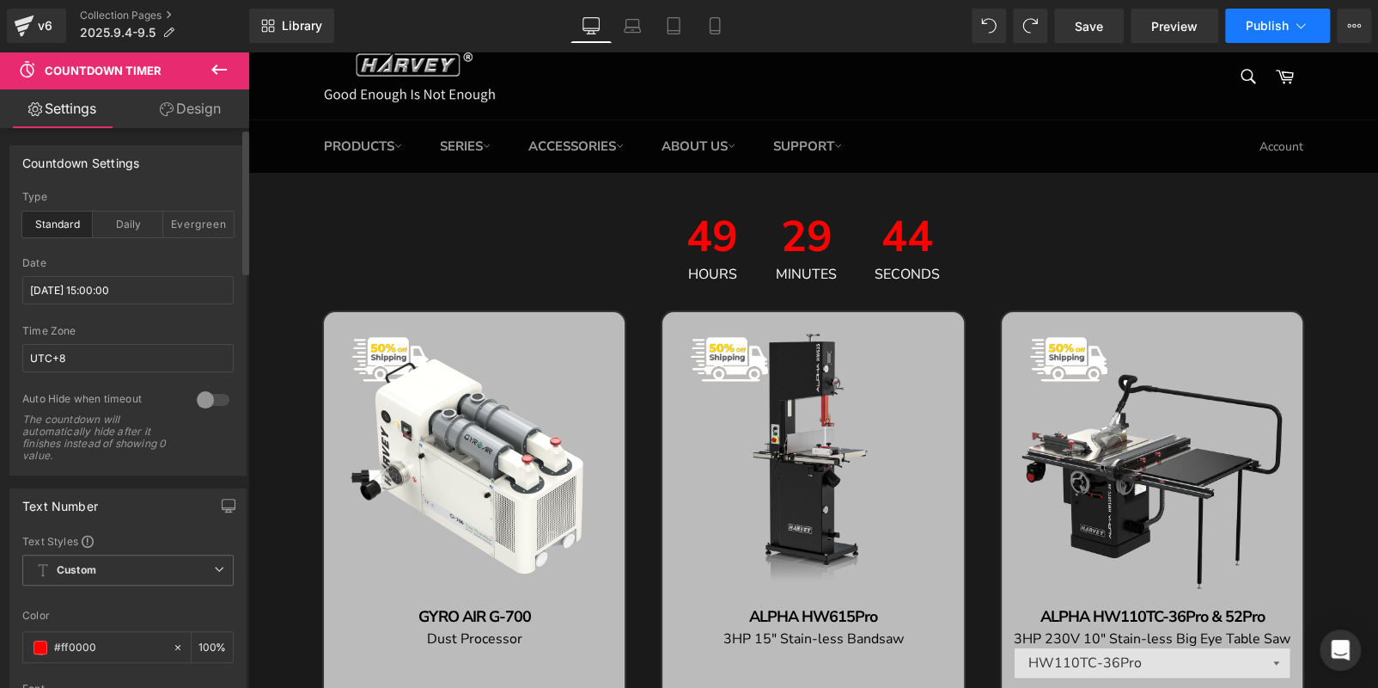
click at [1272, 34] on button "Publish" at bounding box center [1277, 26] width 105 height 34
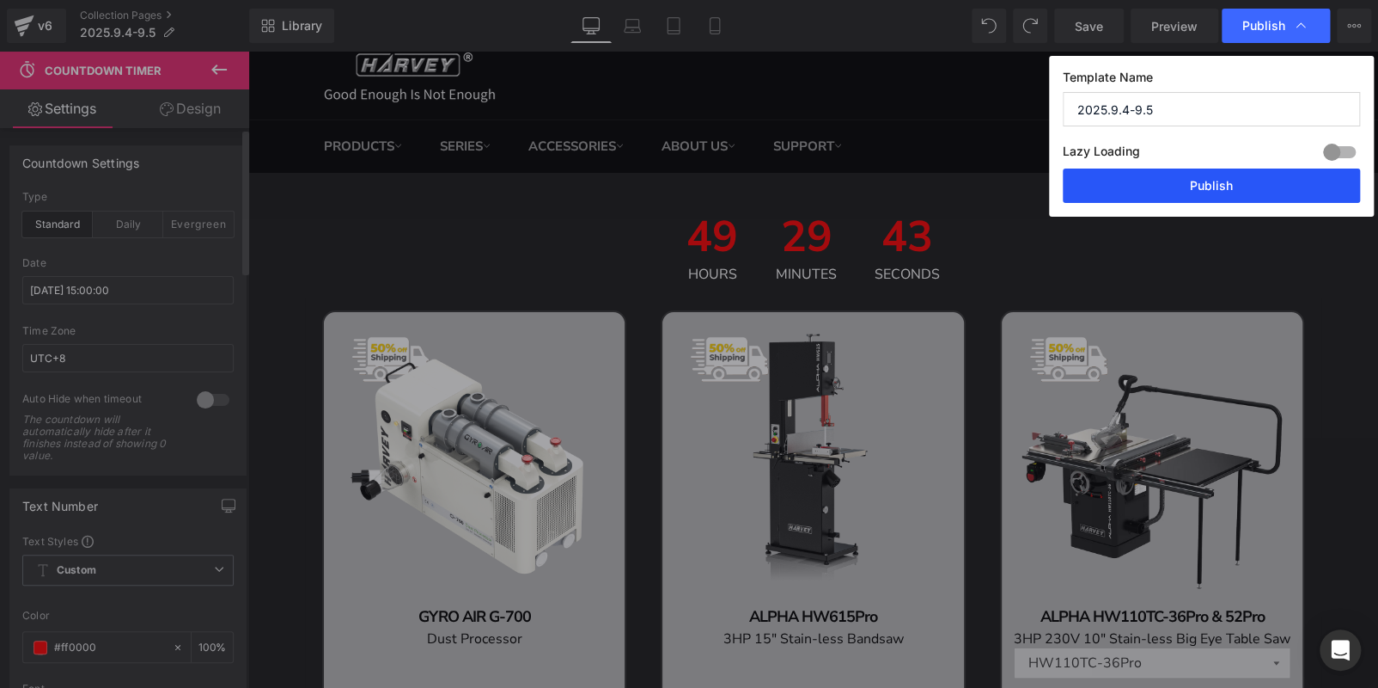
click at [1225, 182] on button "Publish" at bounding box center [1211, 185] width 297 height 34
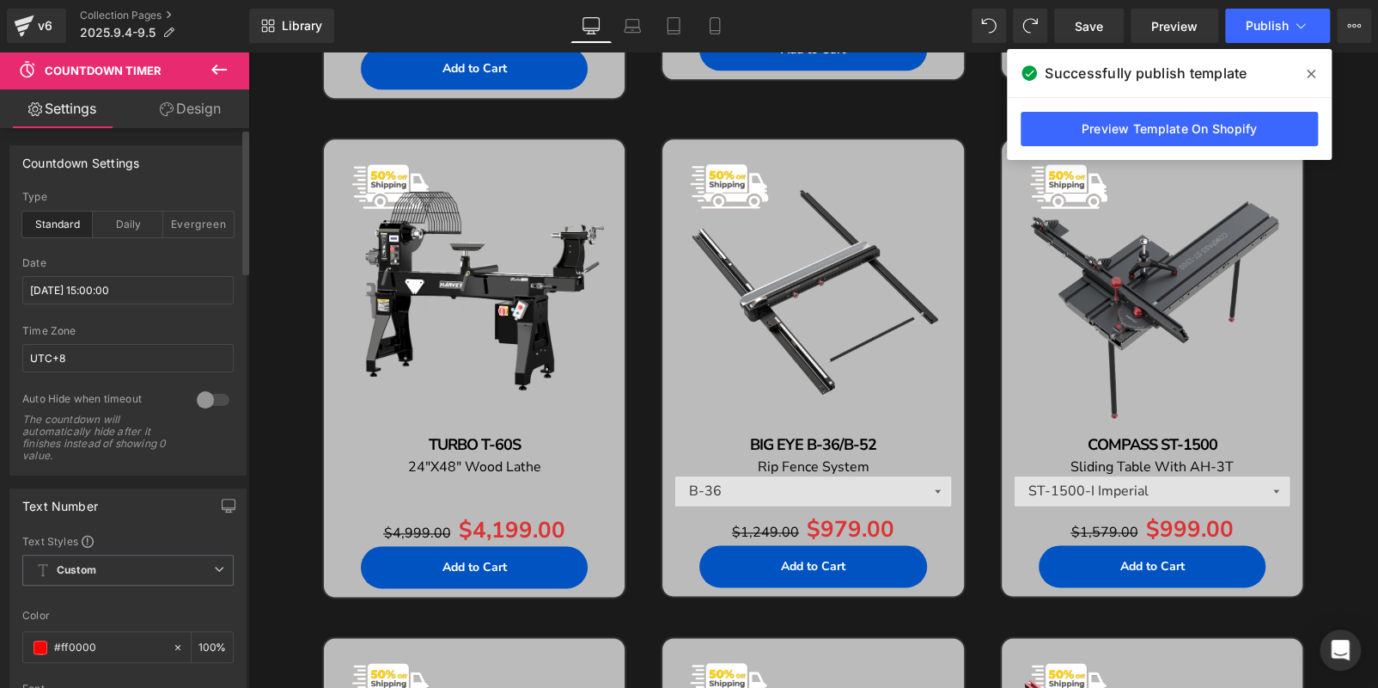
scroll to position [962, 0]
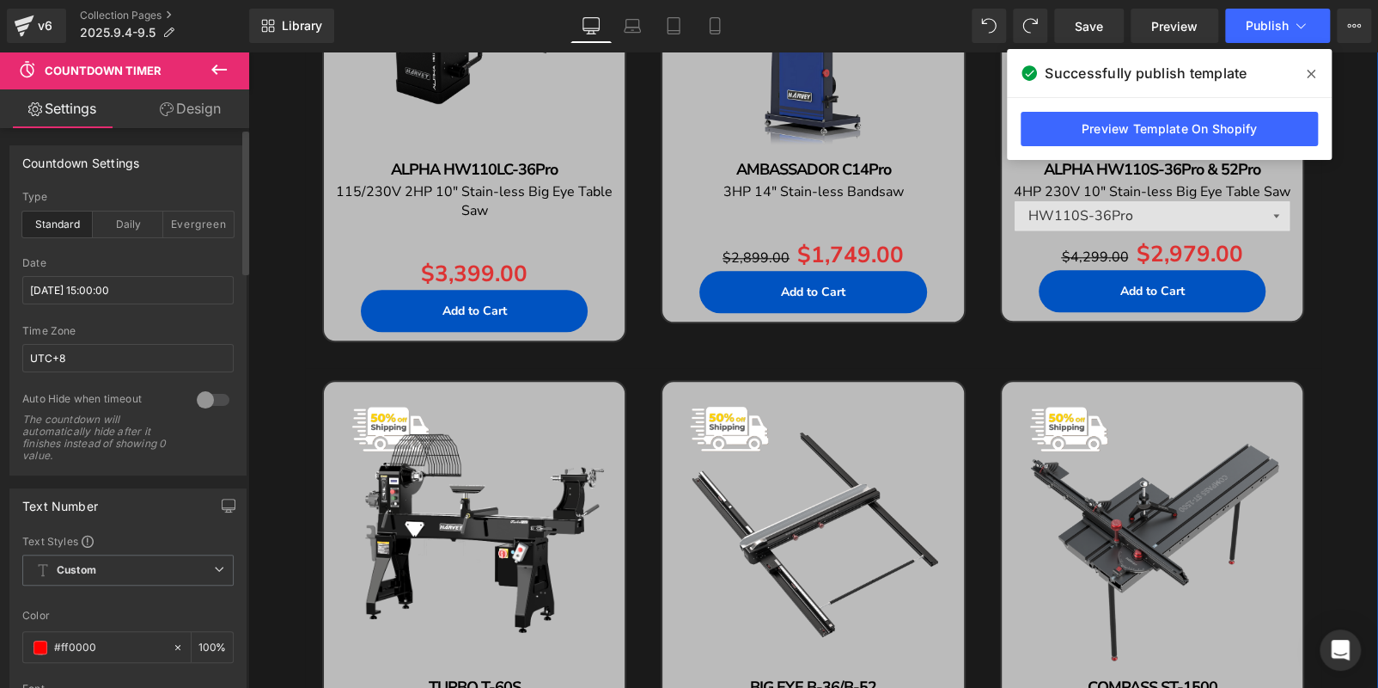
click at [275, 345] on div "49 Hours 24 Minutes 58 Seconds Countdown Timer Sale Off (P) Image GYRO AIR G-70…" at bounding box center [813, 308] width 1130 height 2111
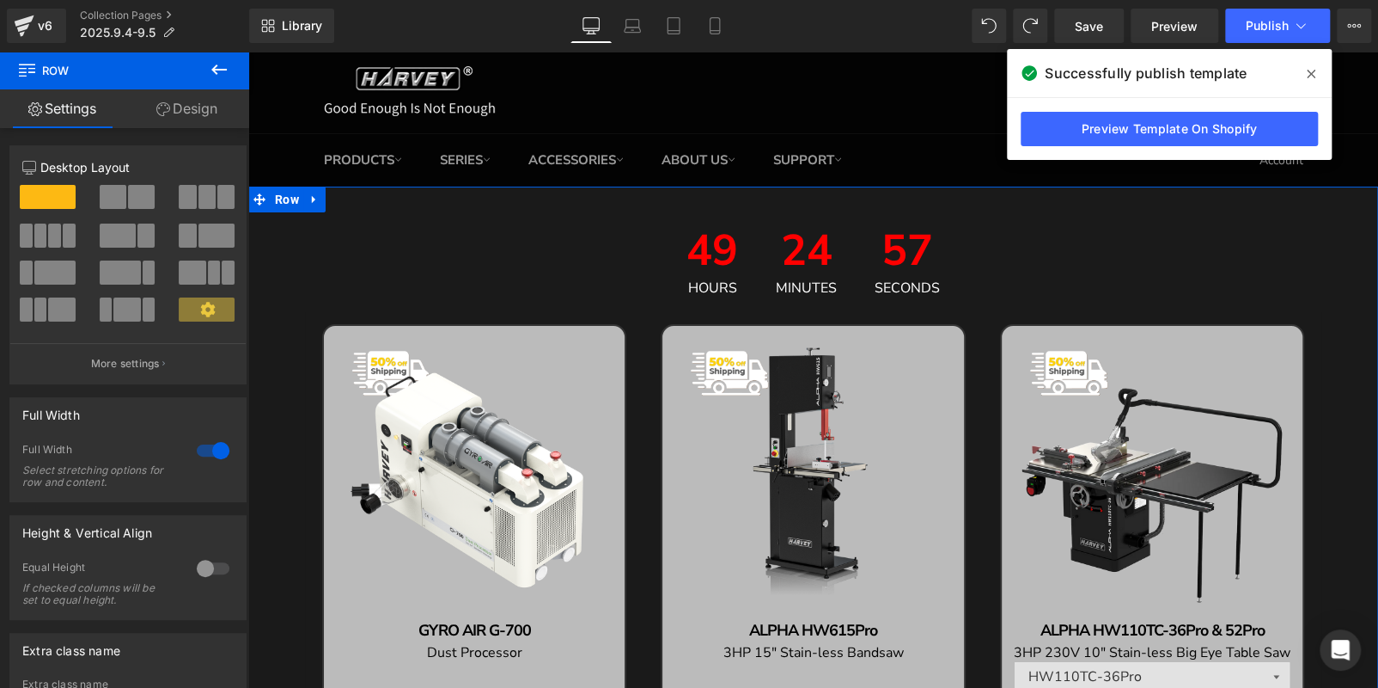
scroll to position [0, 0]
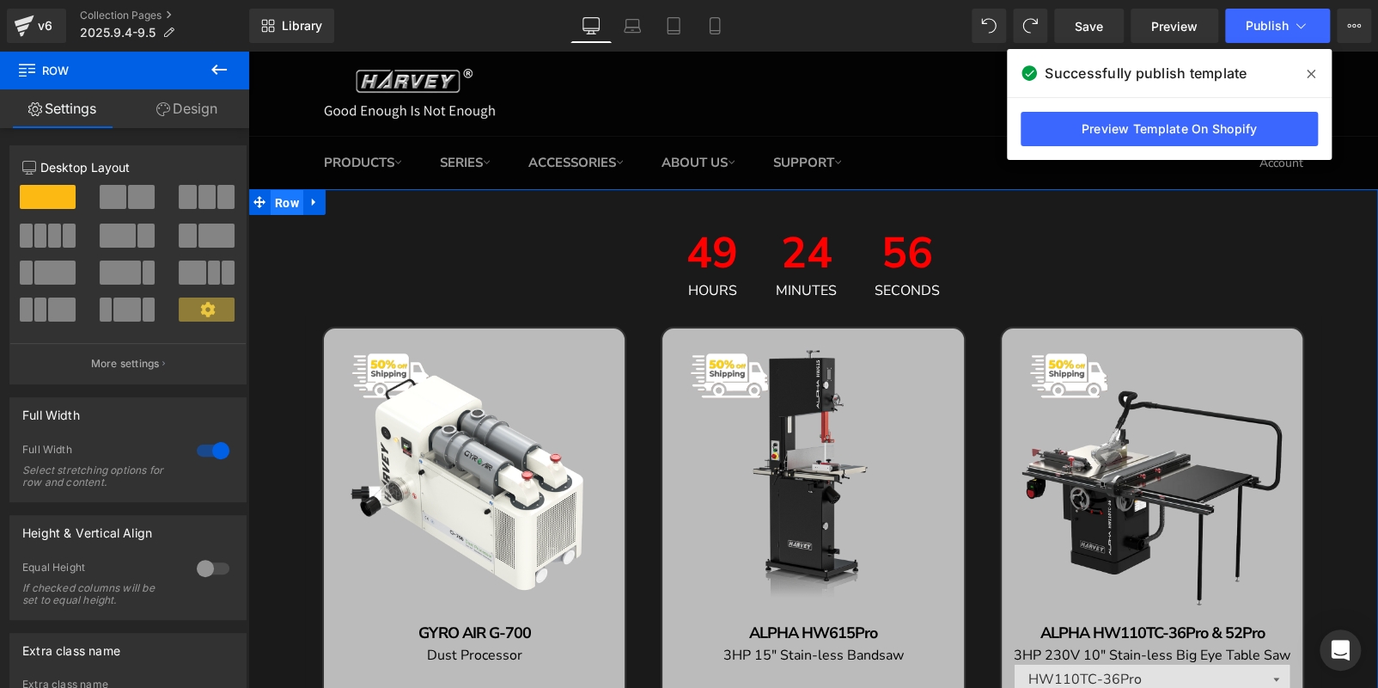
click at [286, 199] on span "Row" at bounding box center [287, 203] width 33 height 26
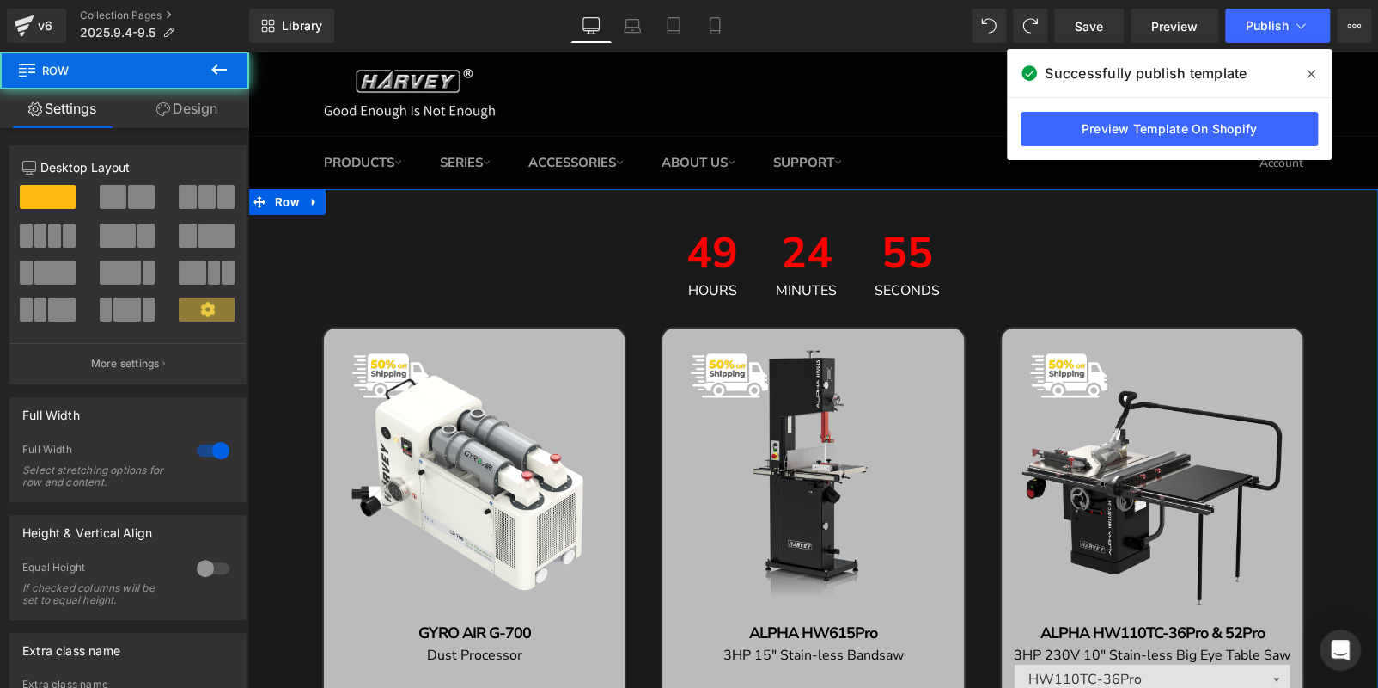
click at [190, 107] on link "Design" at bounding box center [187, 108] width 125 height 39
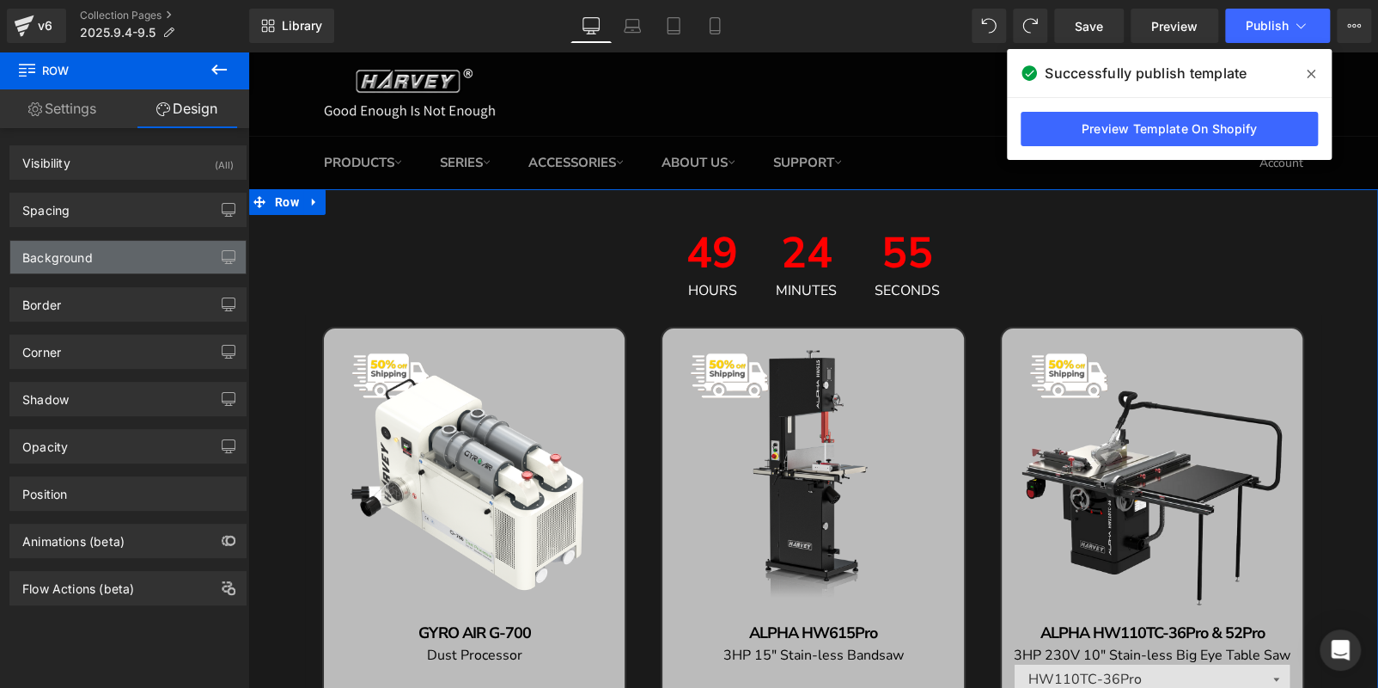
click at [140, 256] on div "Background" at bounding box center [127, 257] width 235 height 33
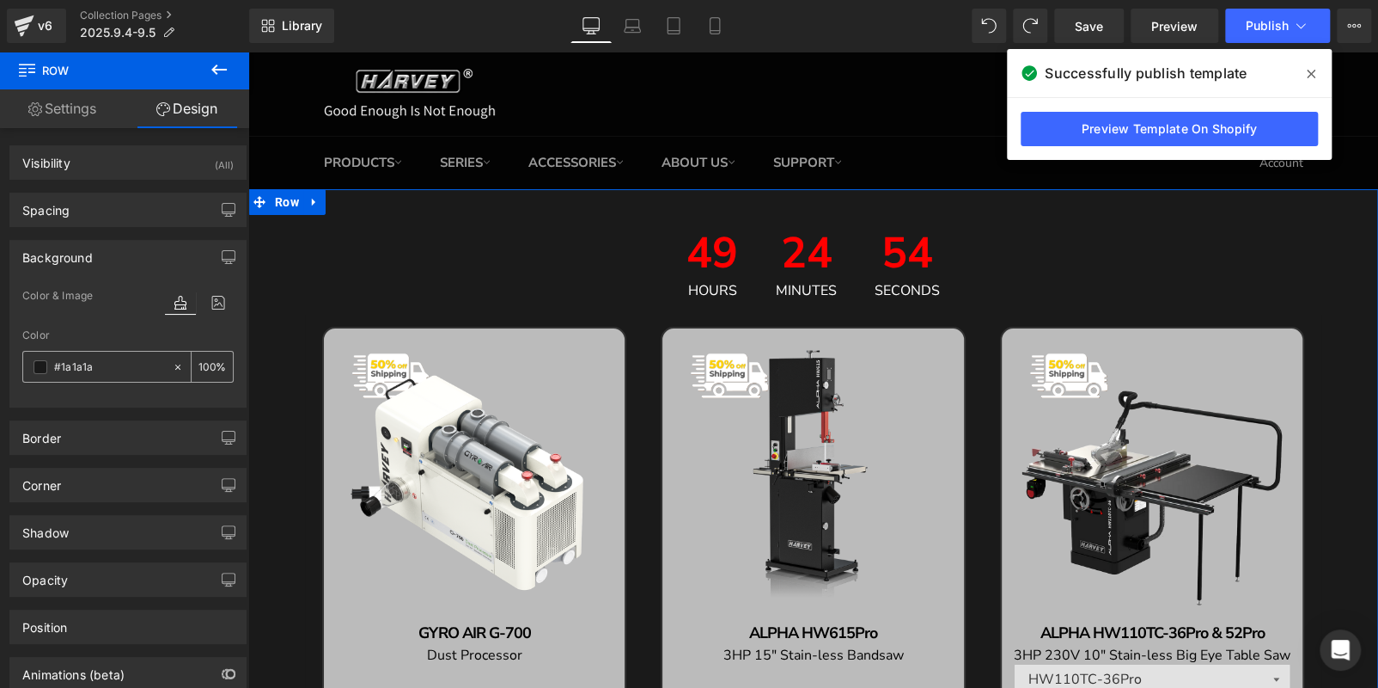
click at [127, 363] on input "text" at bounding box center [109, 367] width 110 height 19
paste input "CAA687"
type input "#CAA687"
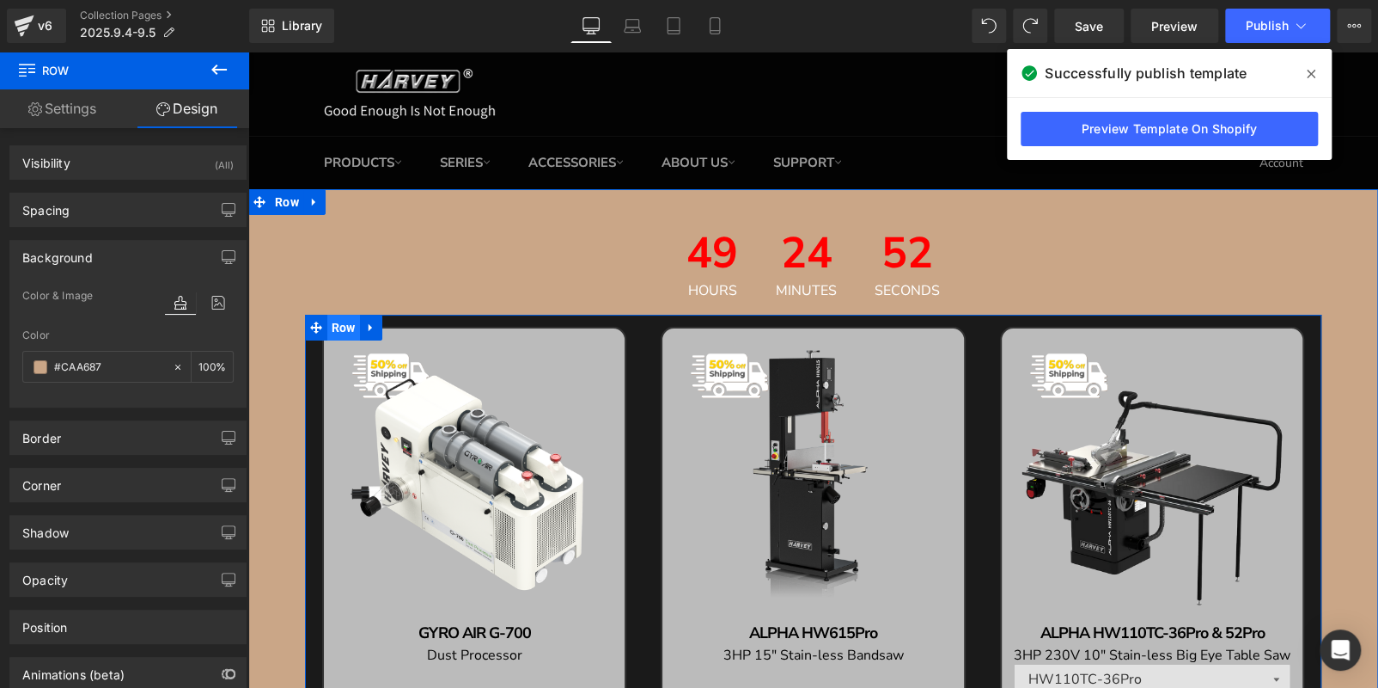
click at [335, 322] on span "Row" at bounding box center [343, 328] width 33 height 26
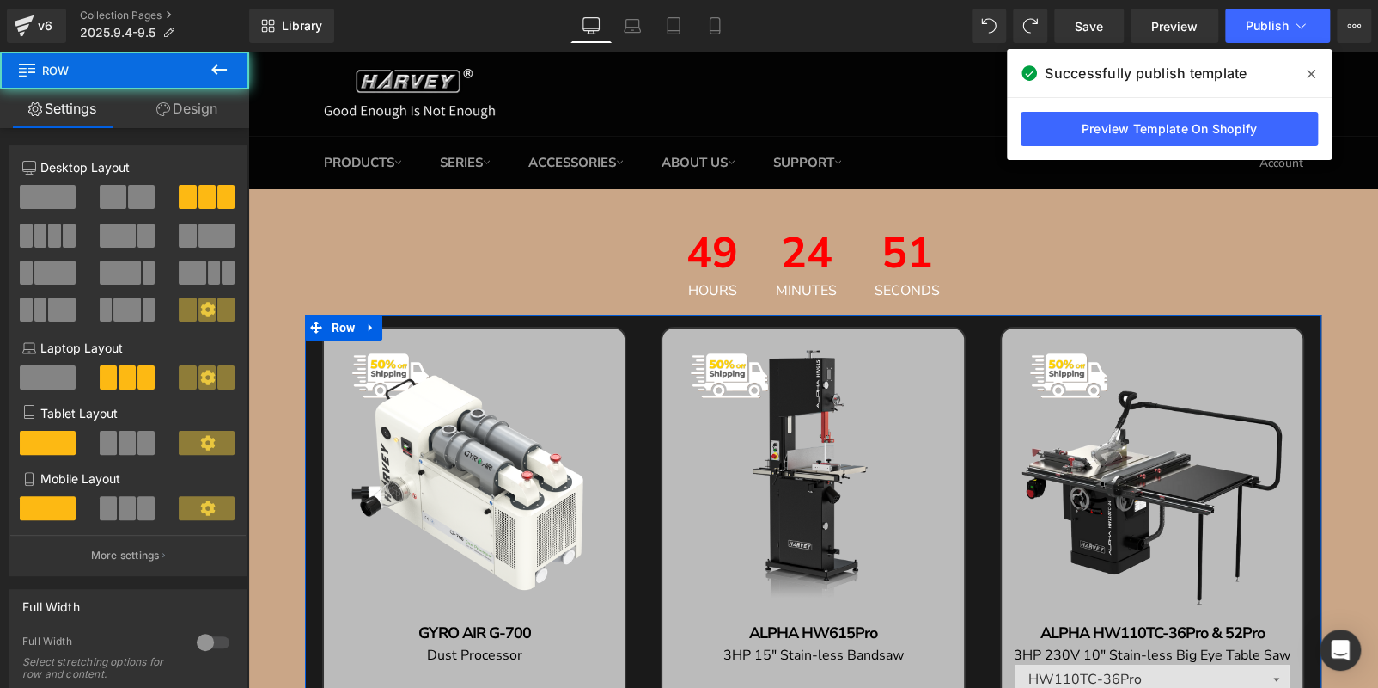
click at [207, 113] on link "Design" at bounding box center [187, 108] width 125 height 39
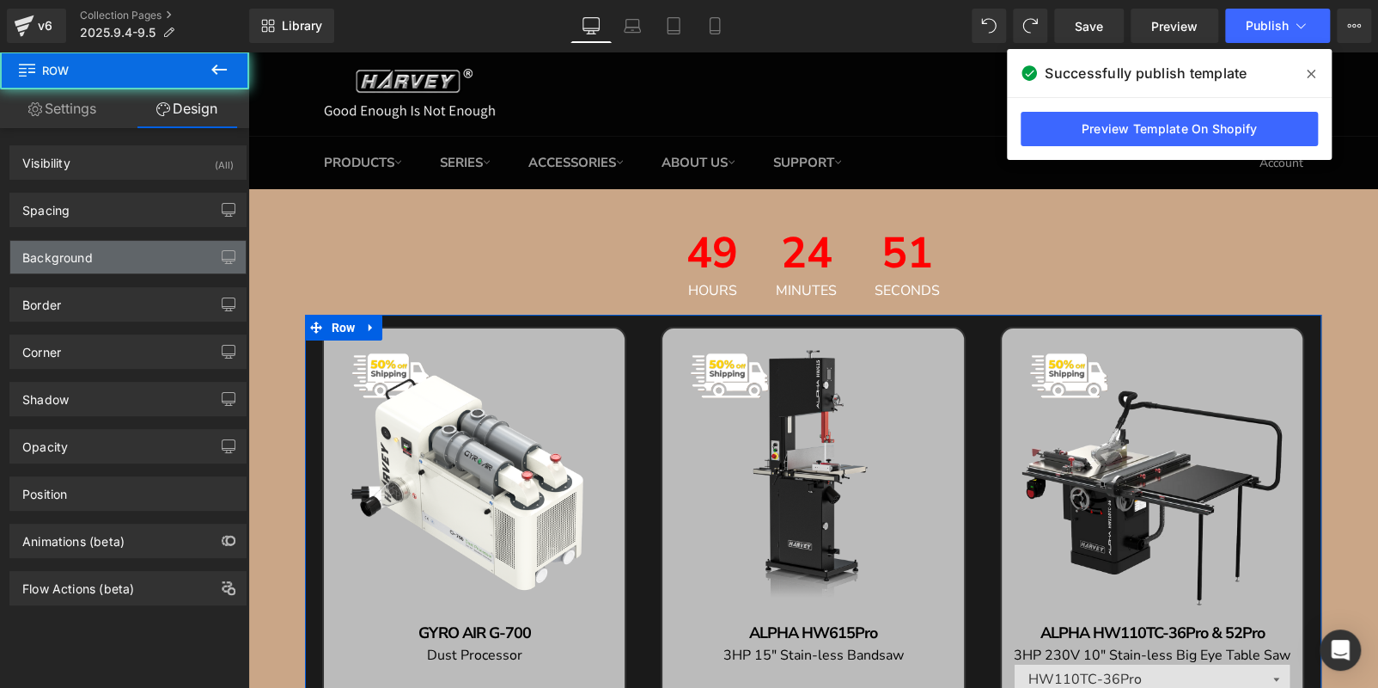
click at [113, 260] on div "Background" at bounding box center [127, 257] width 235 height 33
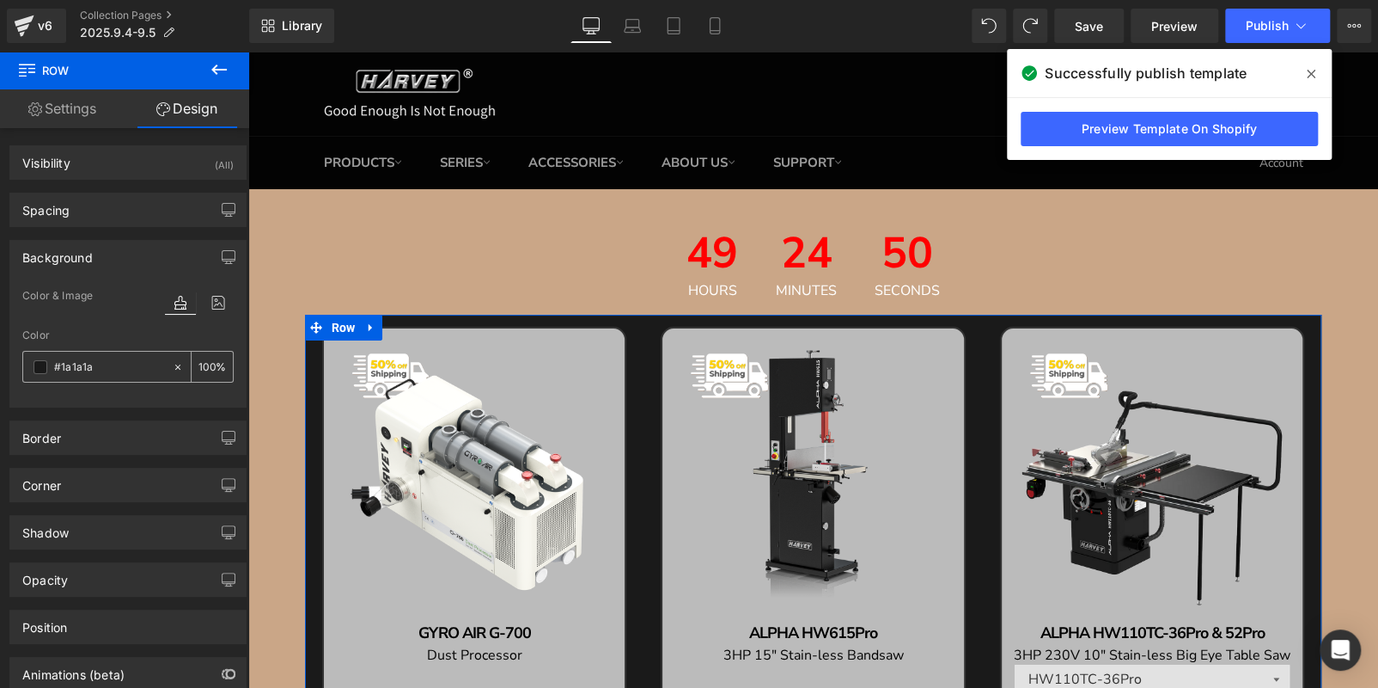
click at [103, 363] on input "#1a1a1a" at bounding box center [109, 367] width 110 height 19
paste input "CAA687"
type input "#CAA687"
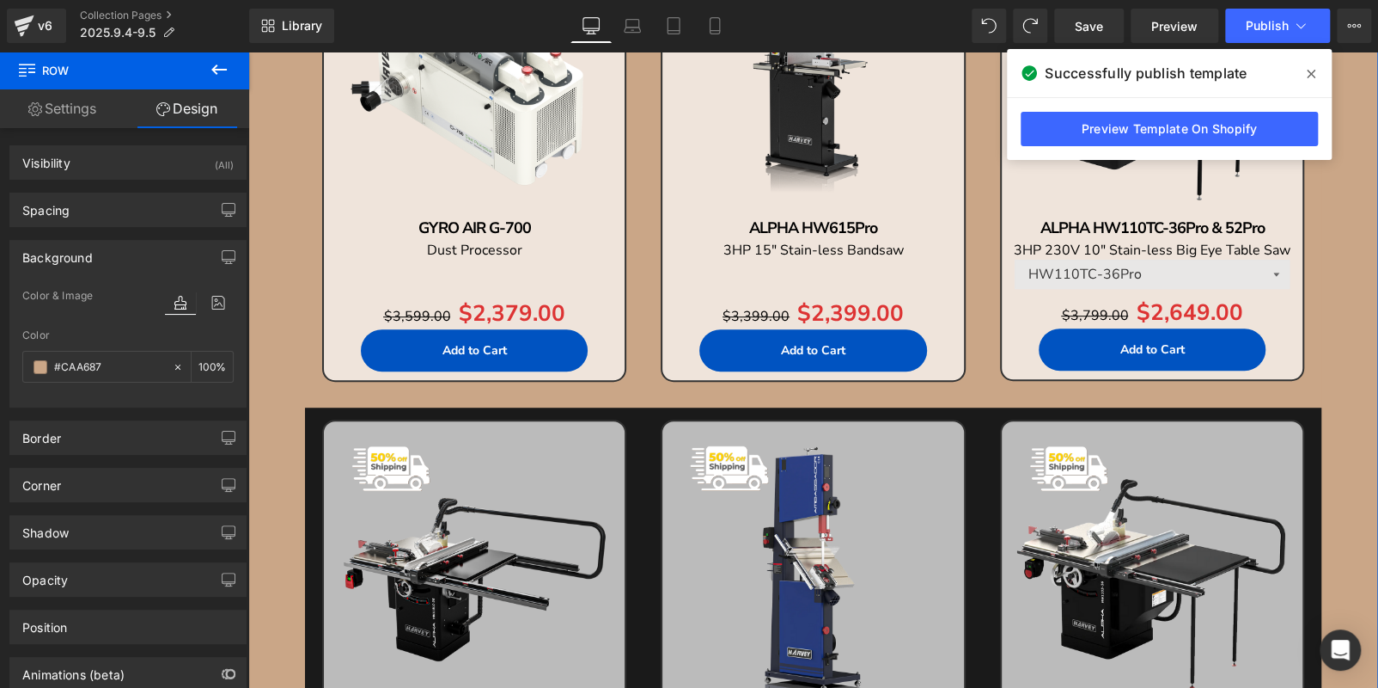
scroll to position [687, 0]
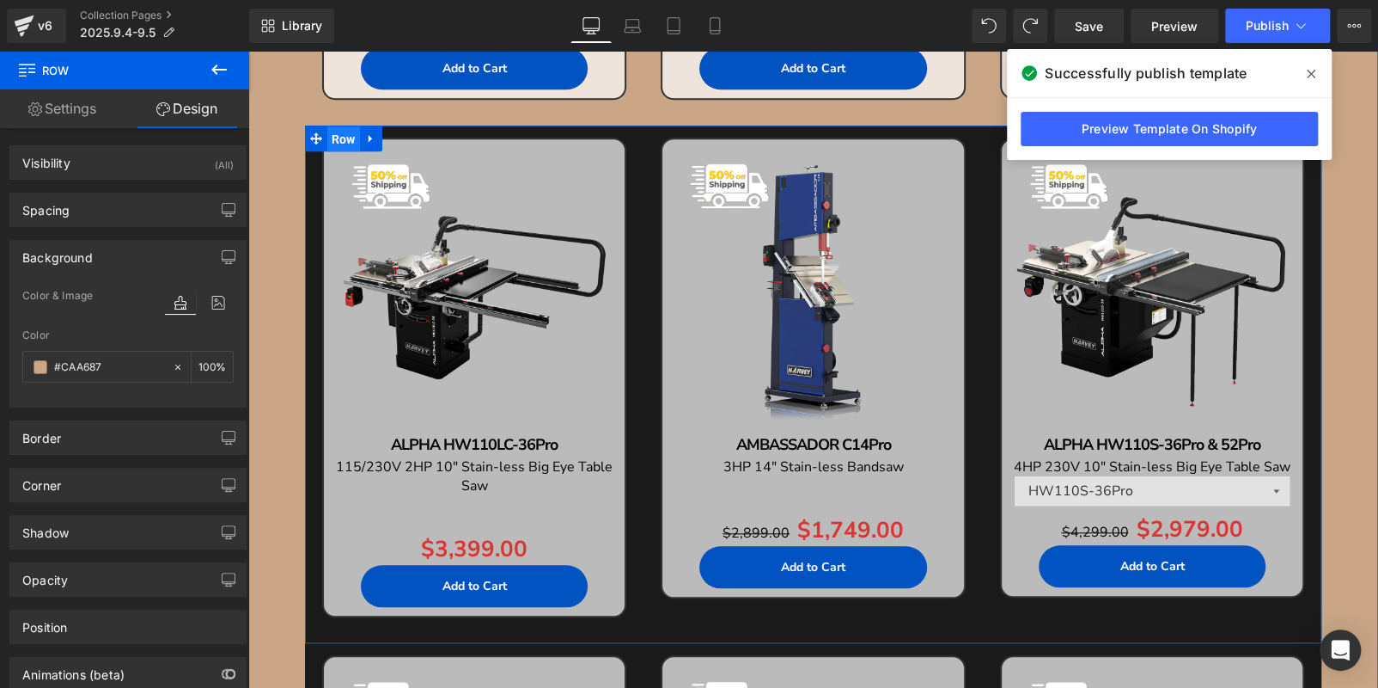
click at [335, 134] on span "Row" at bounding box center [343, 139] width 33 height 26
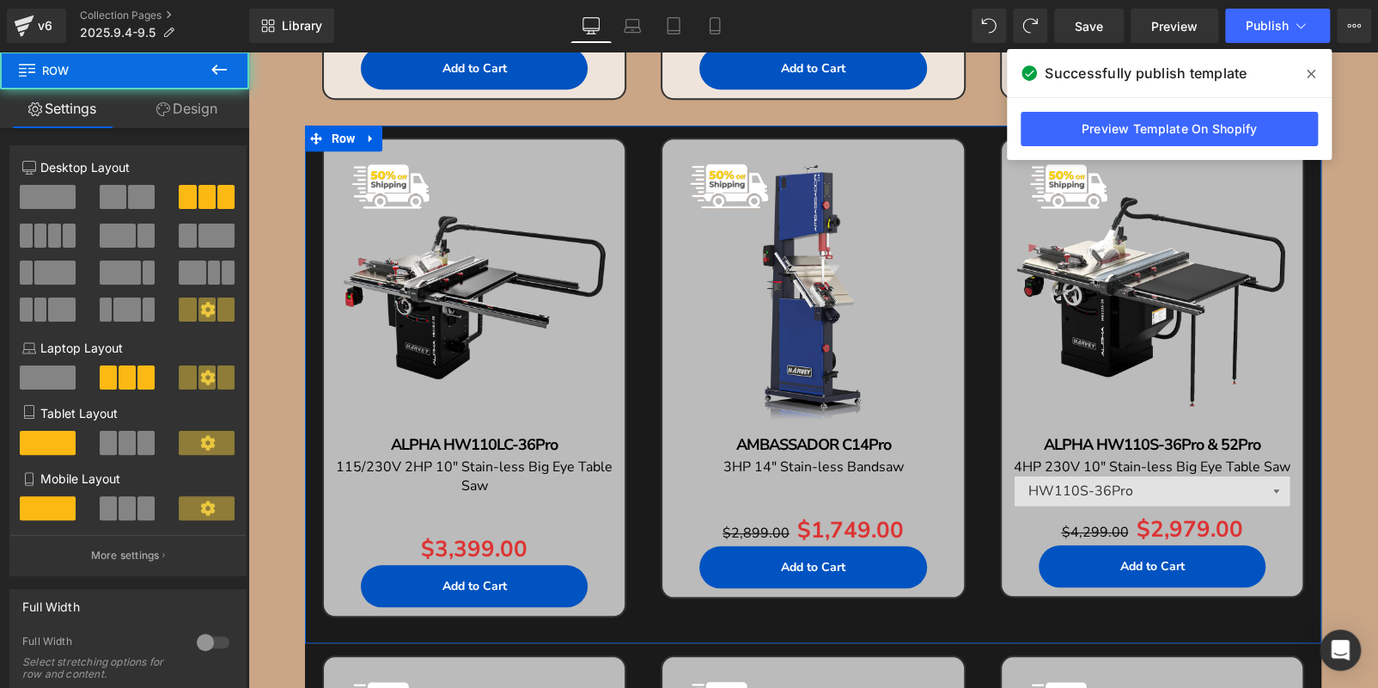
click at [162, 112] on icon at bounding box center [163, 109] width 14 height 14
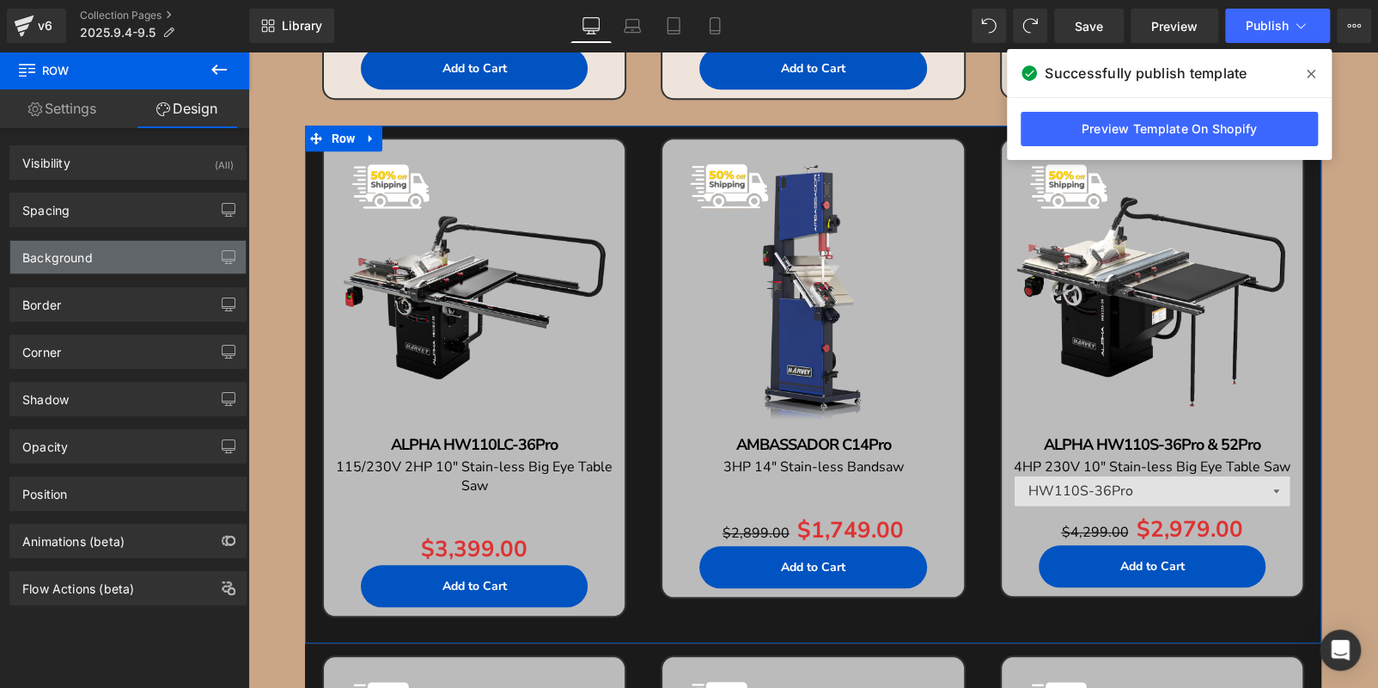
click at [96, 260] on div "Background" at bounding box center [127, 257] width 235 height 33
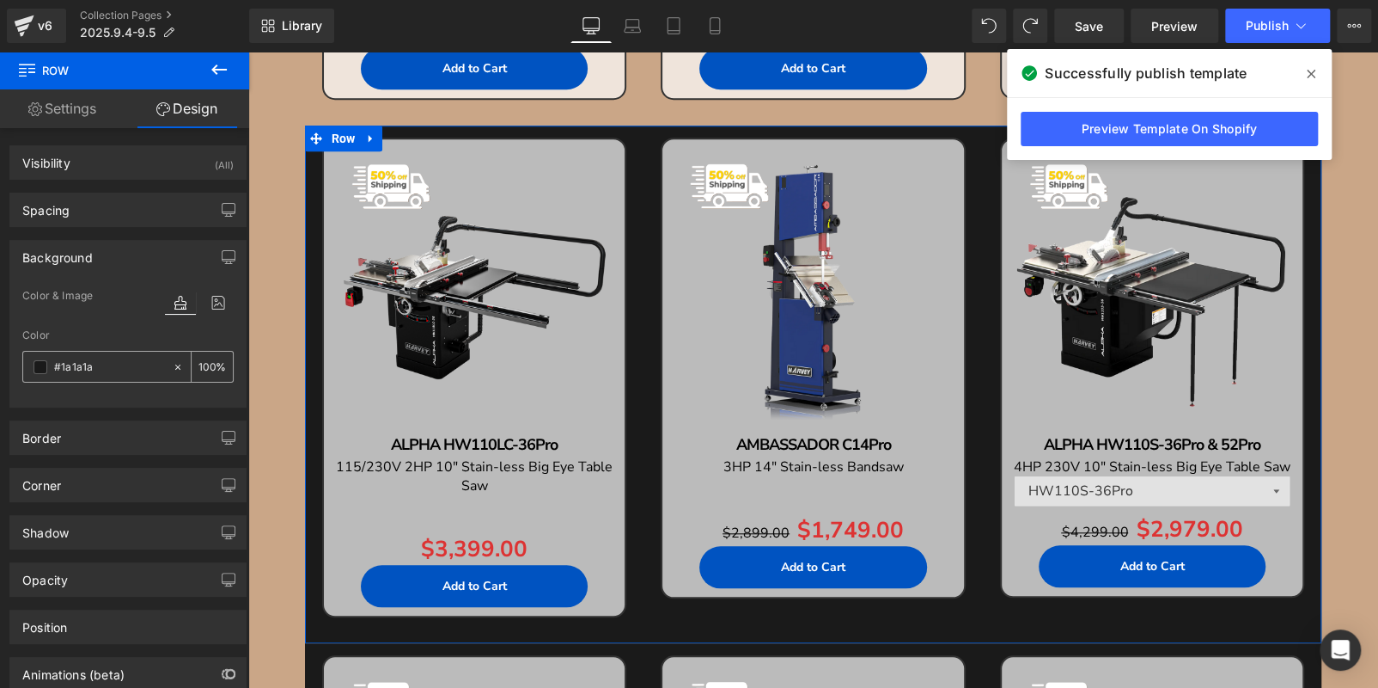
click at [95, 366] on input "#1a1a1a" at bounding box center [109, 367] width 110 height 19
paste input "CAA687"
type input "#CAA687"
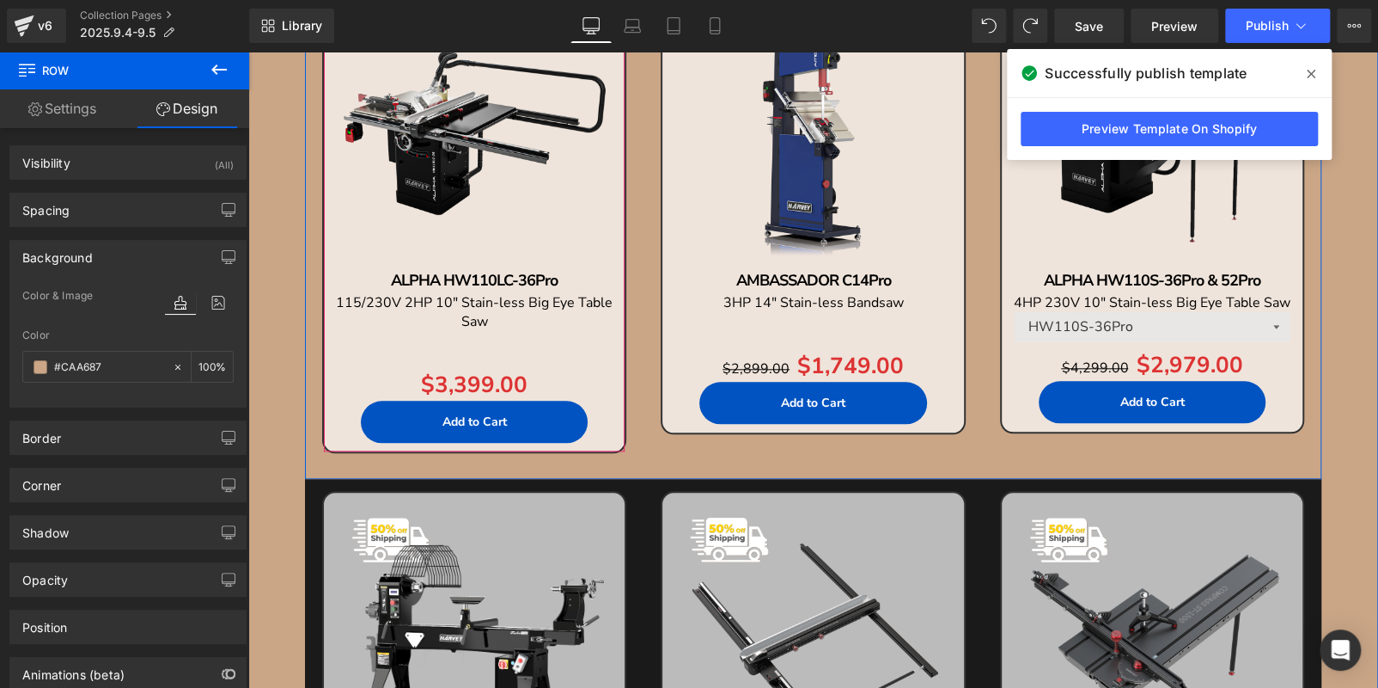
scroll to position [1116, 0]
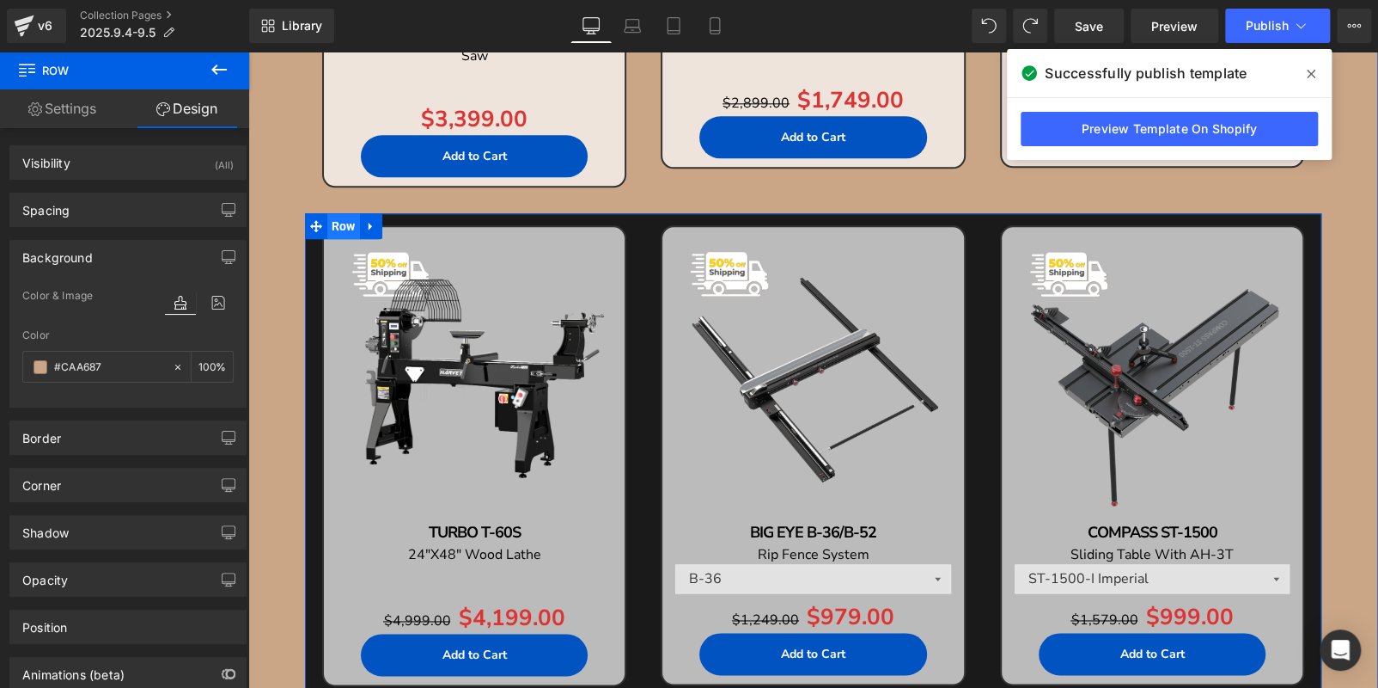
click at [327, 219] on span "Row" at bounding box center [343, 226] width 33 height 26
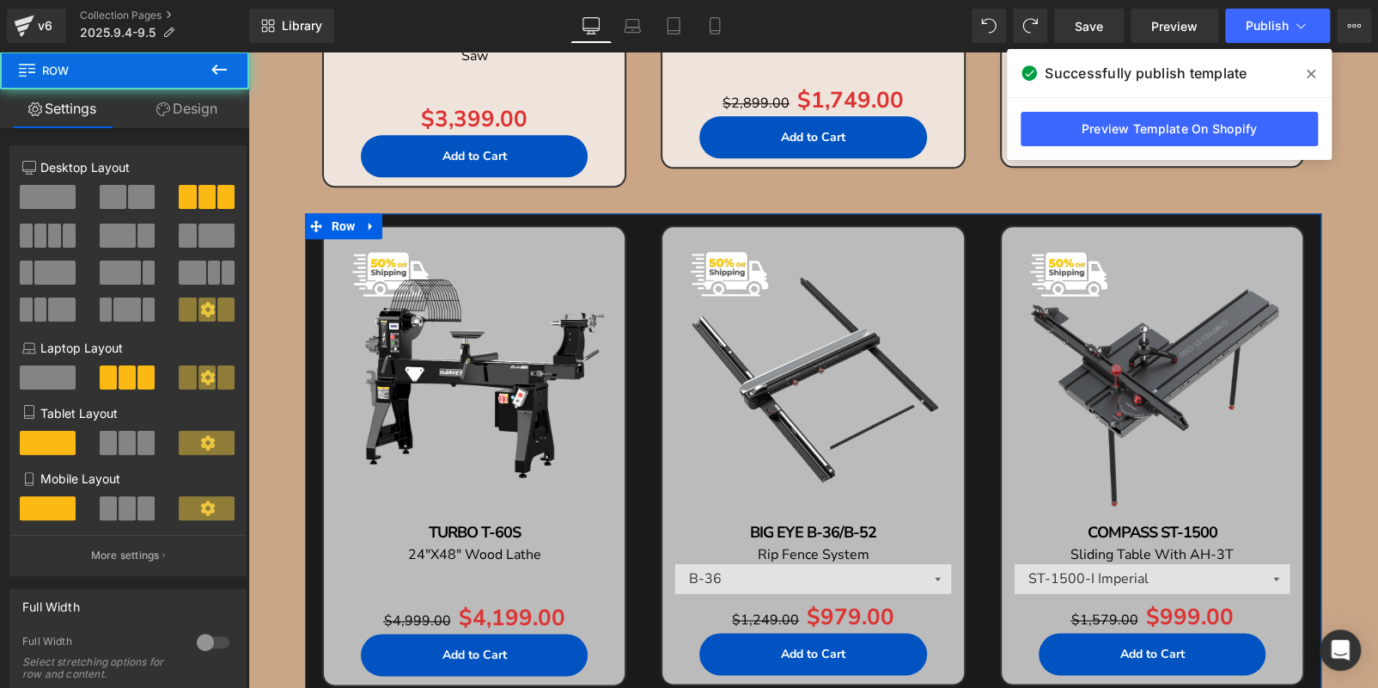
click at [165, 102] on icon at bounding box center [163, 109] width 14 height 14
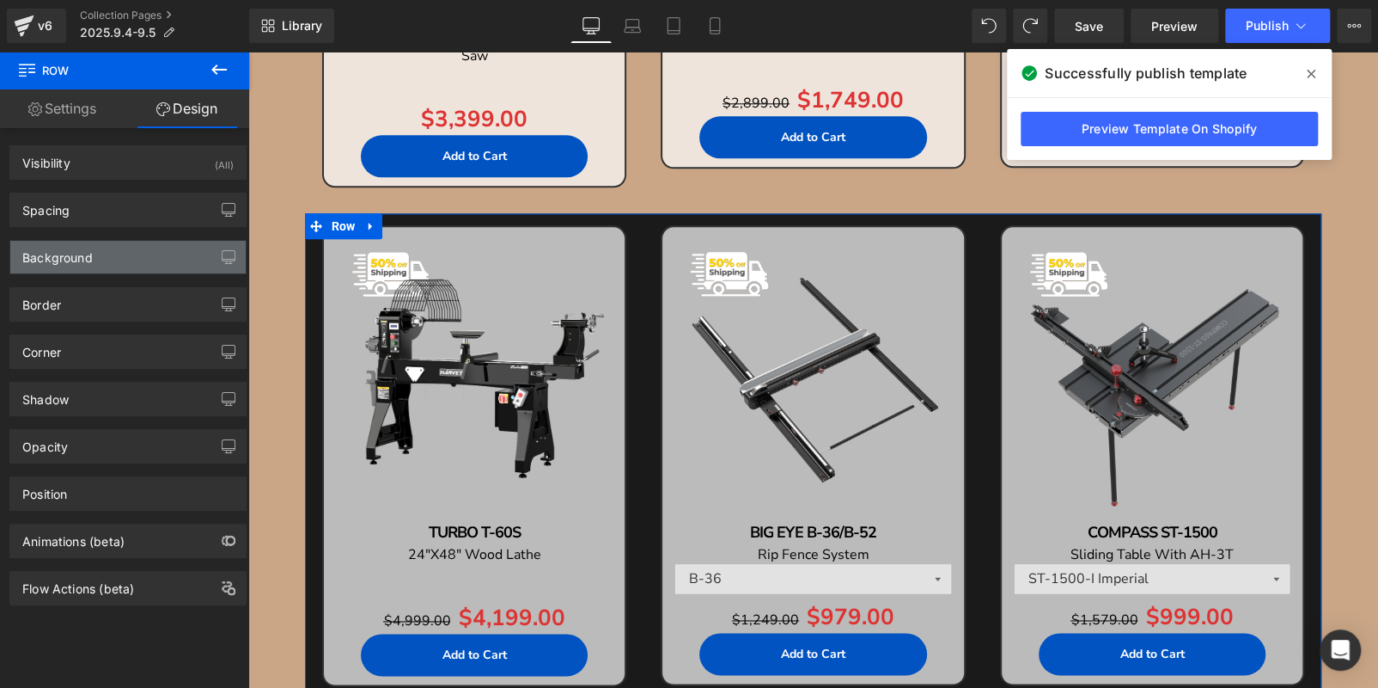
click at [121, 254] on div "Background" at bounding box center [127, 257] width 235 height 33
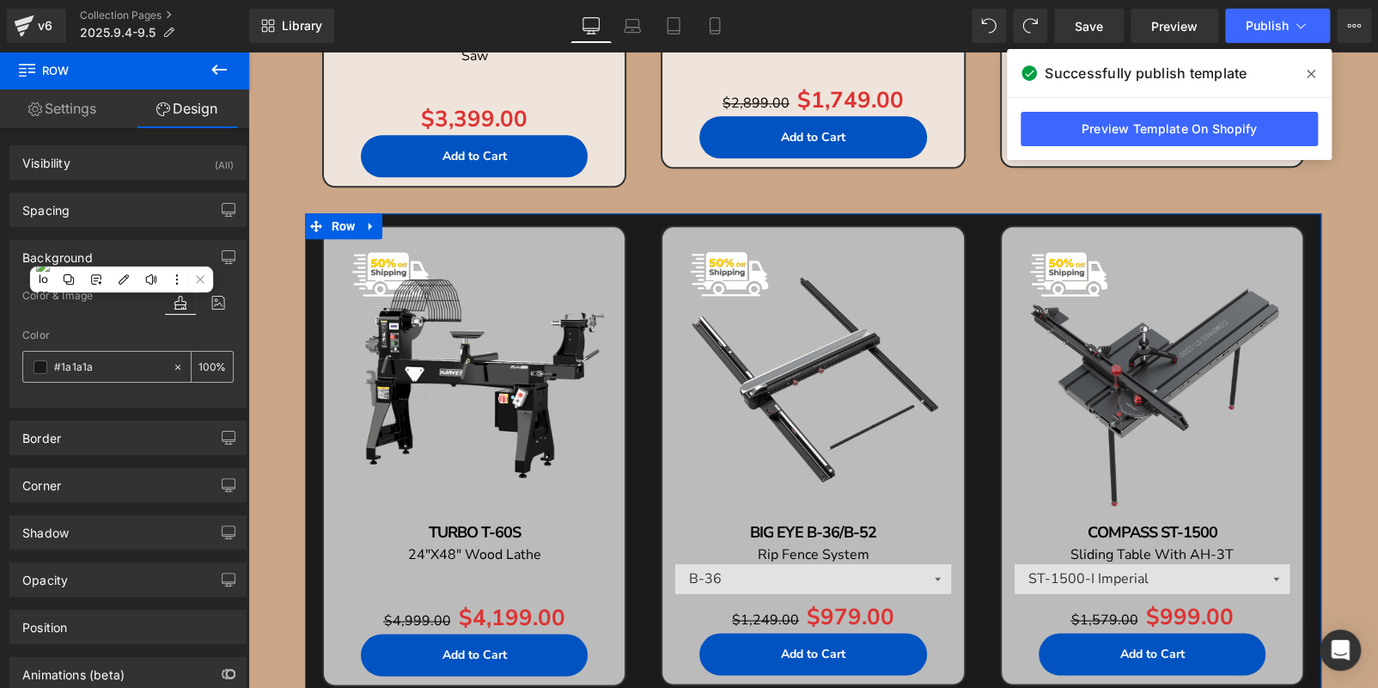
click at [102, 360] on input "text" at bounding box center [109, 367] width 110 height 19
paste input "CAA687"
type input "#CAA687"
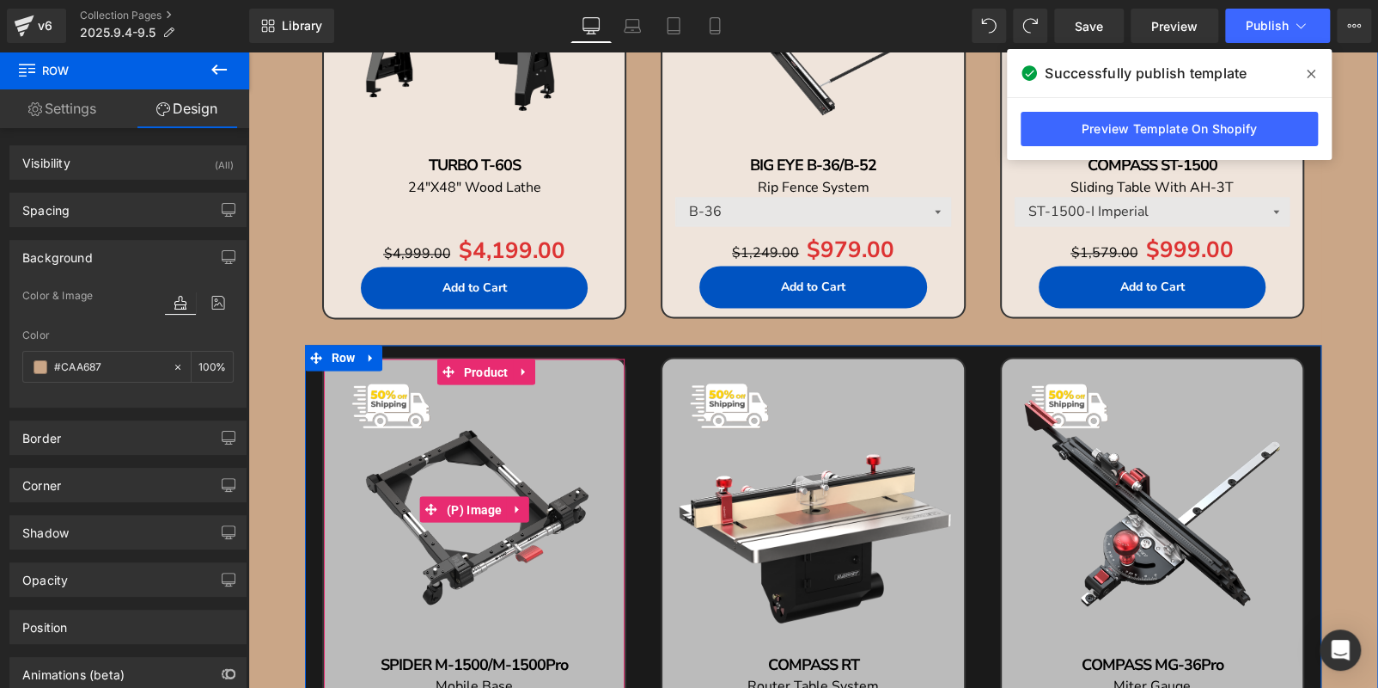
scroll to position [1375, 0]
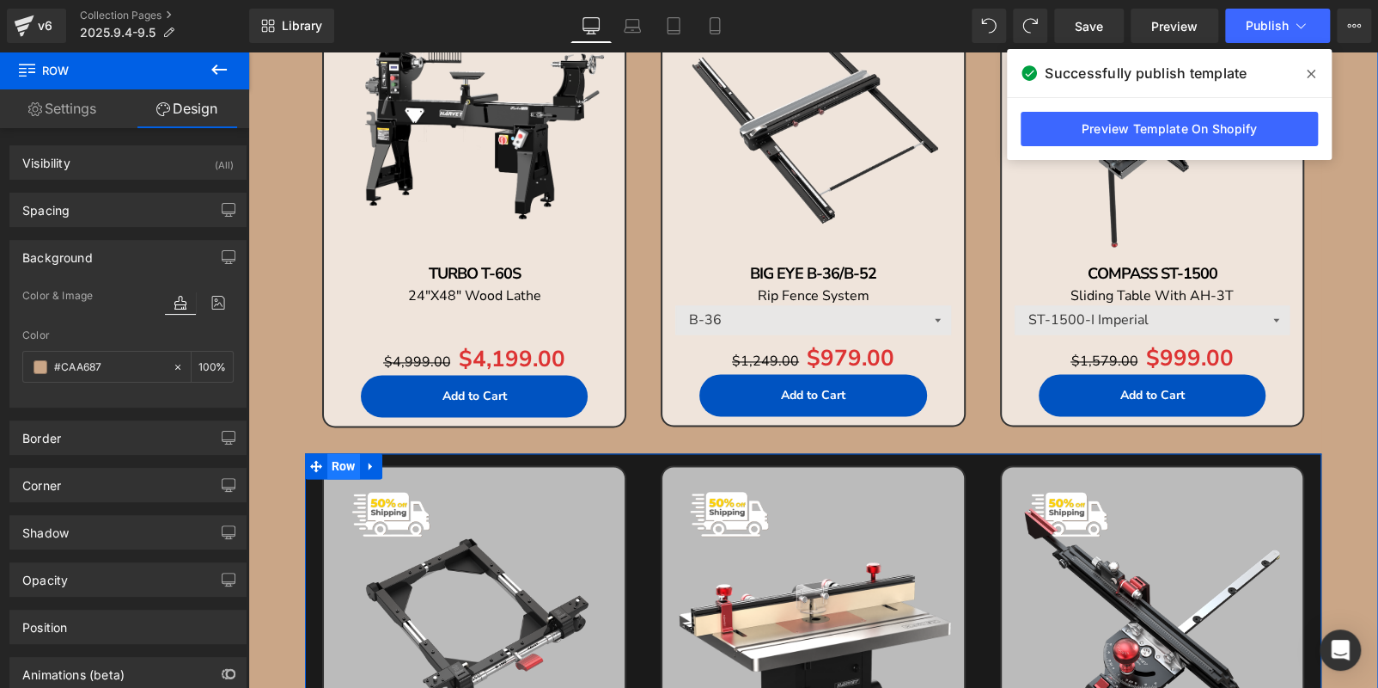
click at [333, 455] on span "Row" at bounding box center [343, 466] width 33 height 26
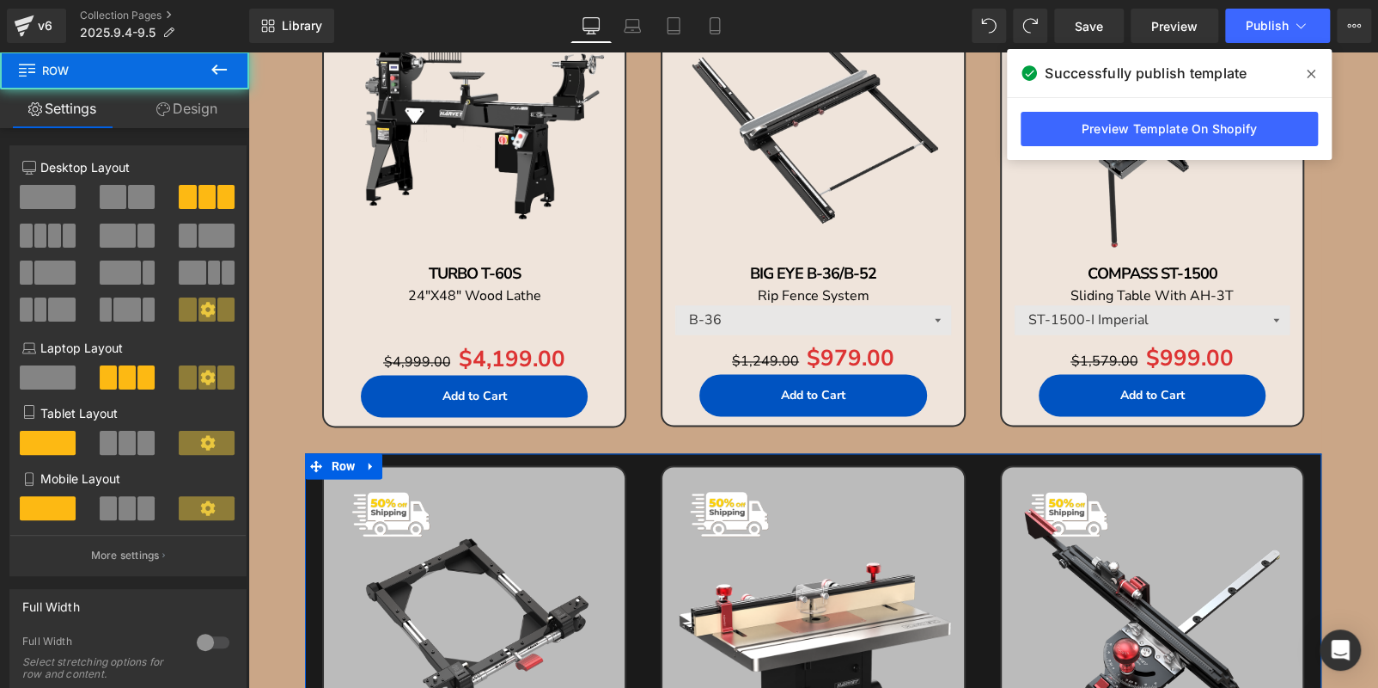
click at [182, 115] on link "Design" at bounding box center [187, 108] width 125 height 39
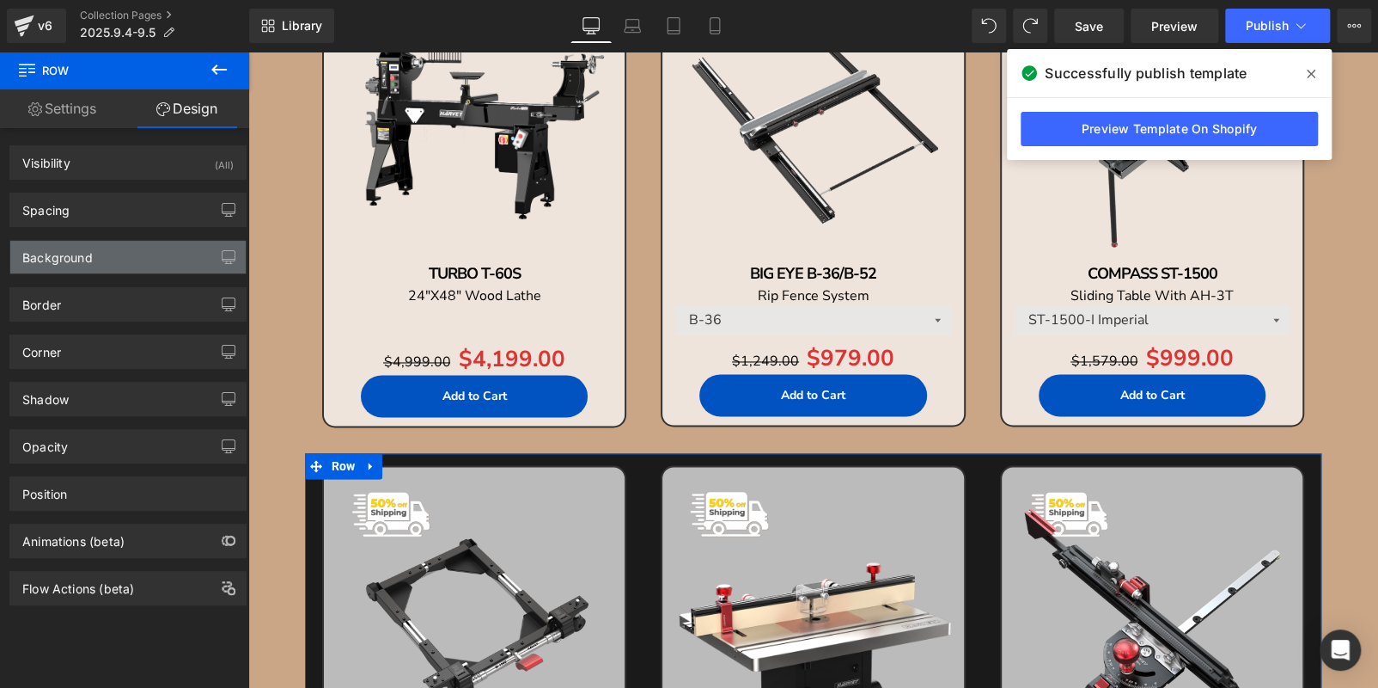
click at [101, 255] on div "Background" at bounding box center [127, 257] width 235 height 33
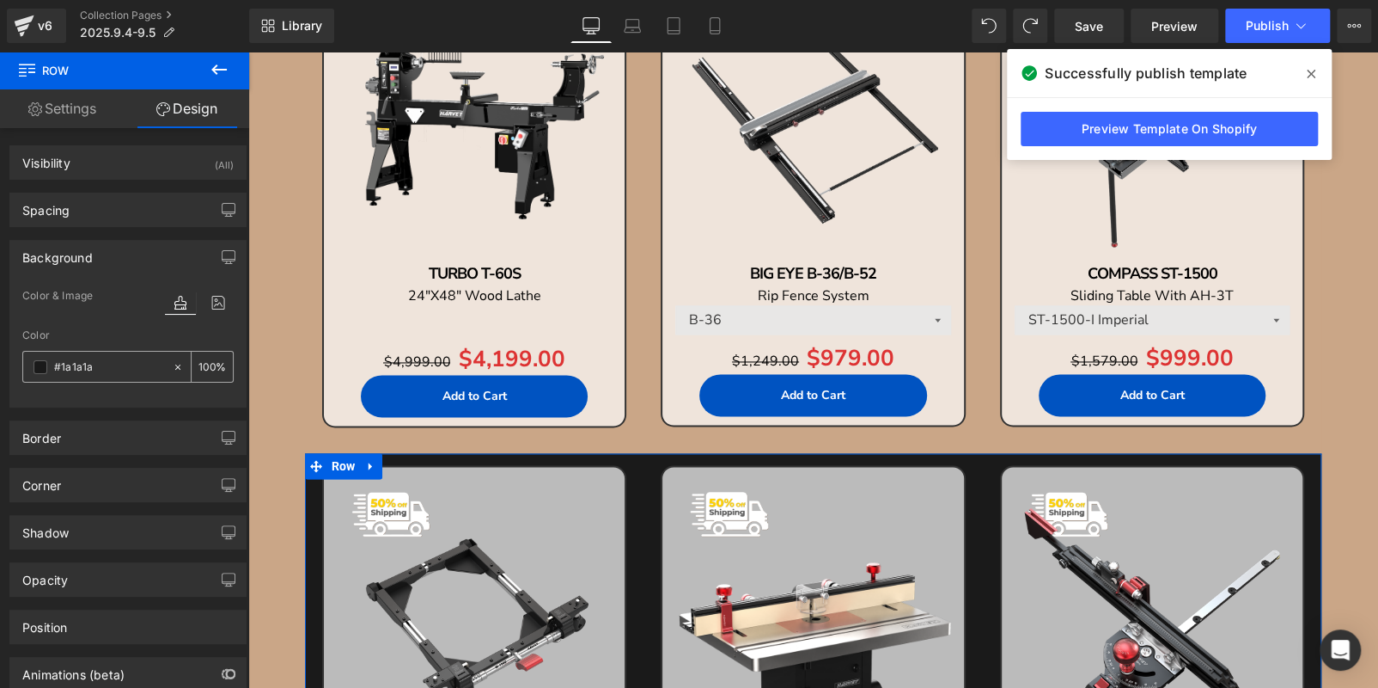
click at [104, 365] on input "text" at bounding box center [109, 367] width 110 height 19
paste input "CAA687"
type input "#CAA687"
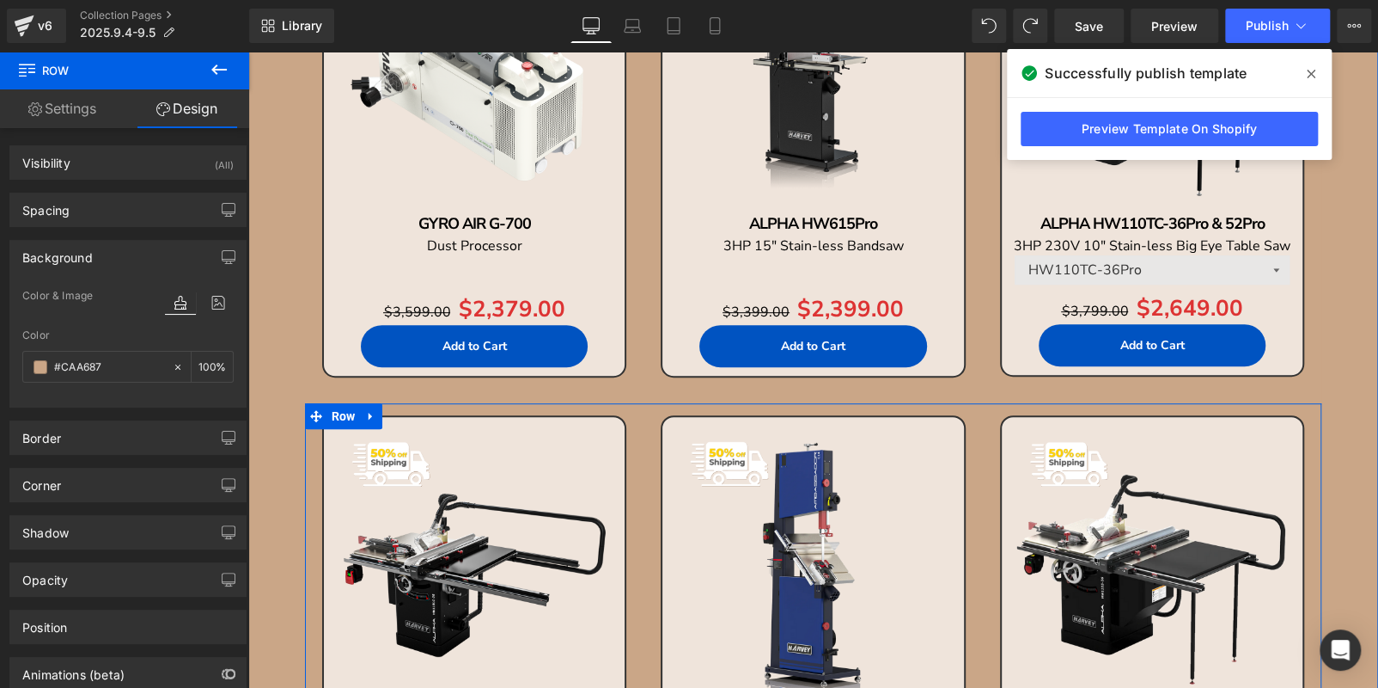
scroll to position [86, 0]
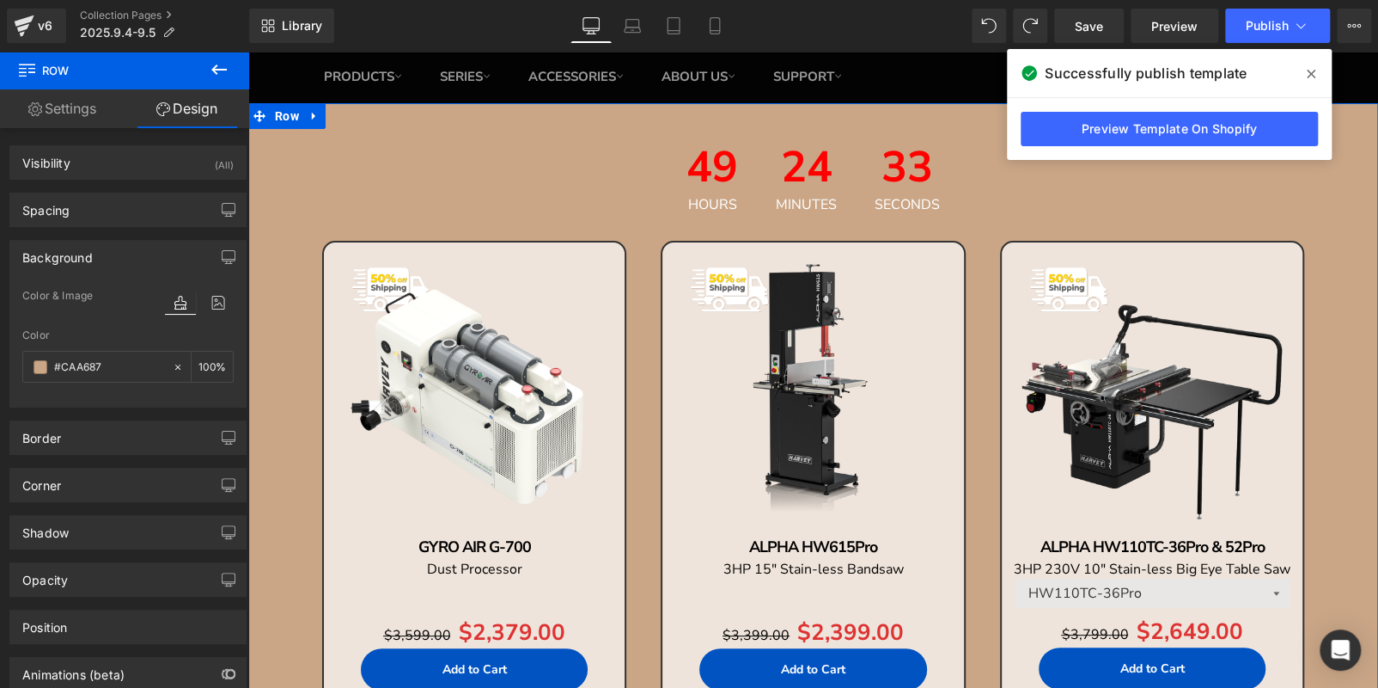
click at [441, 364] on img at bounding box center [475, 393] width 284 height 284
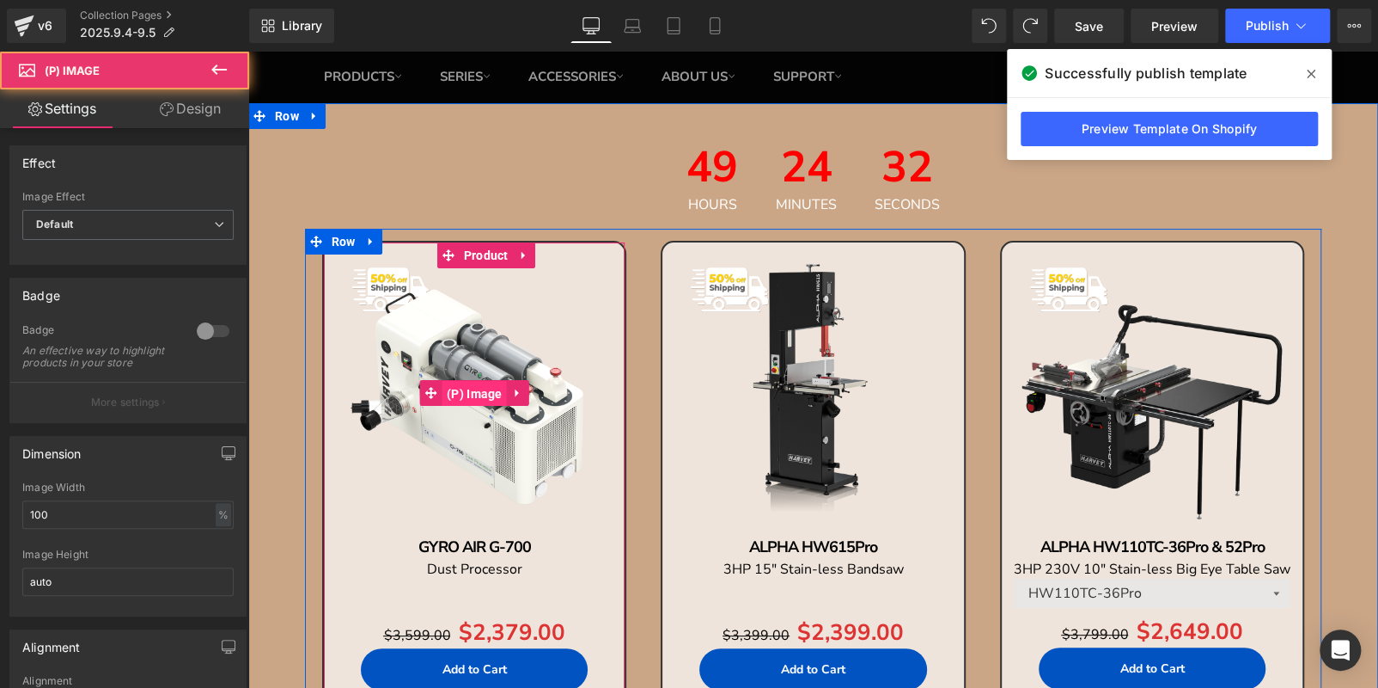
click at [464, 388] on span "(P) Image" at bounding box center [475, 394] width 64 height 26
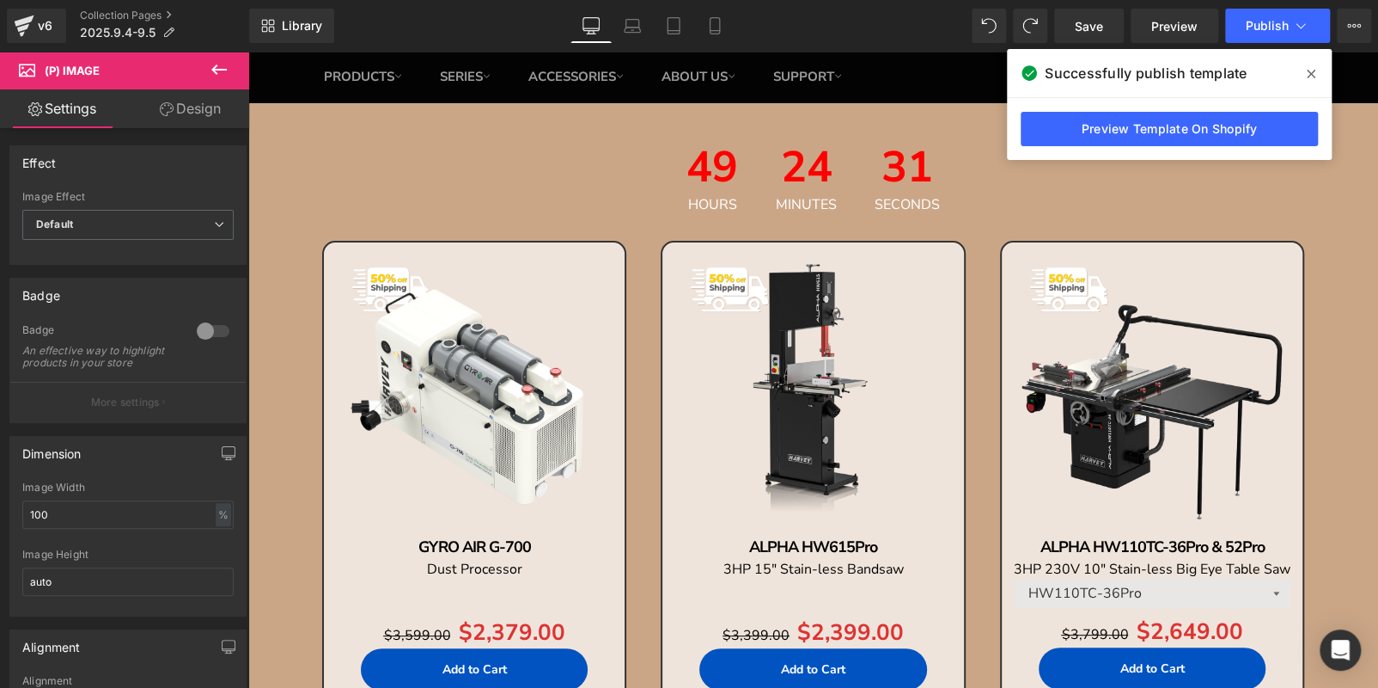
click at [185, 111] on link "Design" at bounding box center [190, 108] width 125 height 39
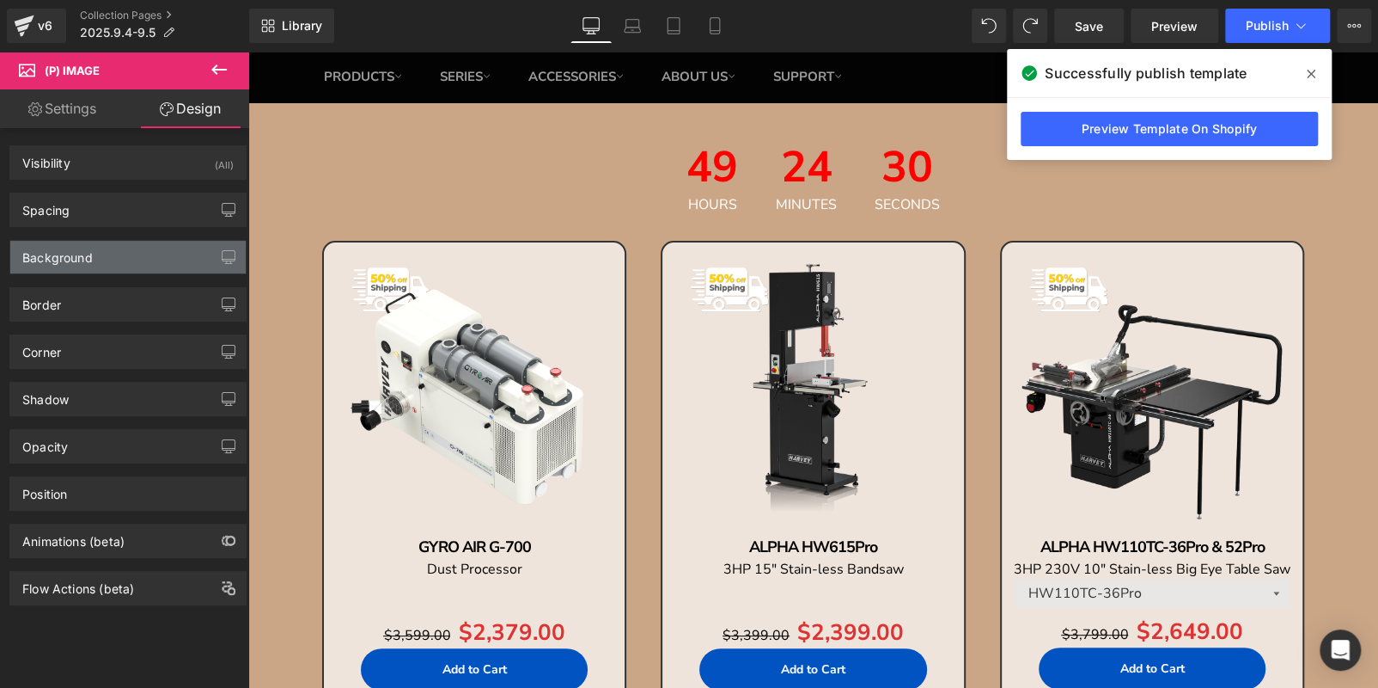
click at [128, 261] on div "Background" at bounding box center [127, 257] width 235 height 33
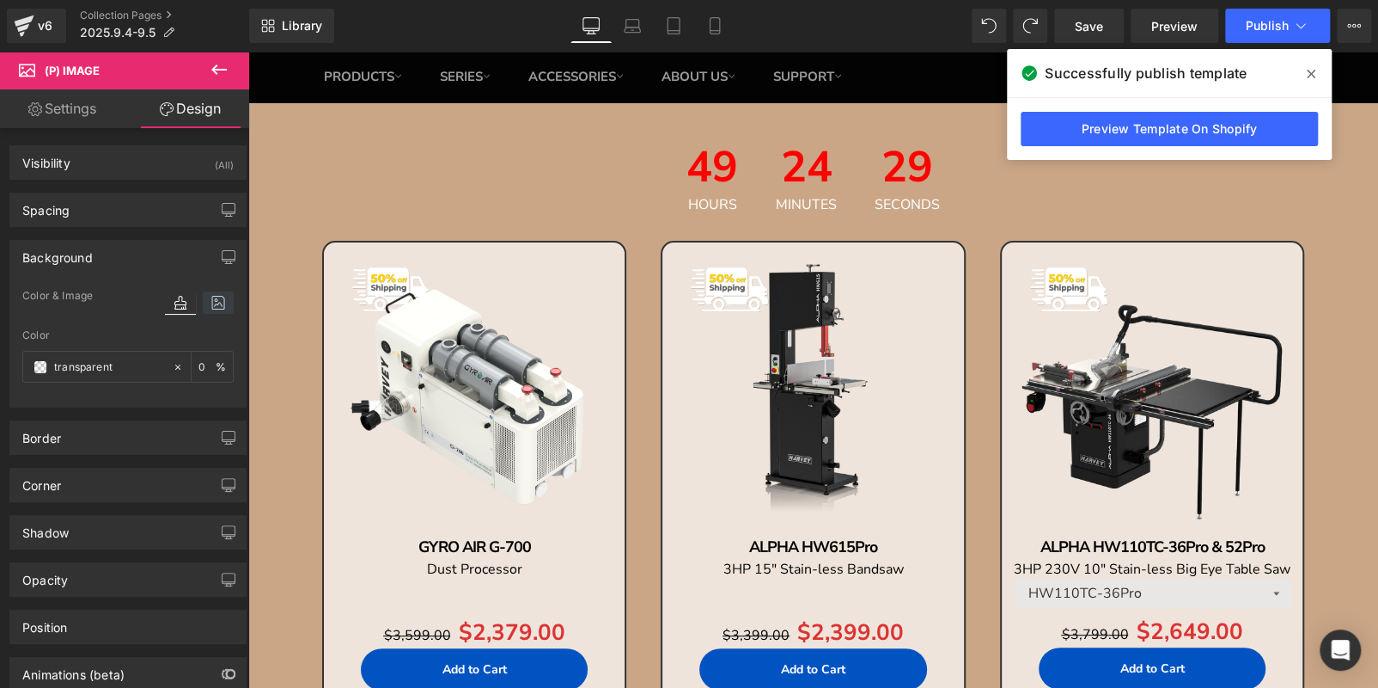
drag, startPoint x: 204, startPoint y: 296, endPoint x: 203, endPoint y: 310, distance: 13.8
click at [204, 297] on icon at bounding box center [218, 302] width 31 height 22
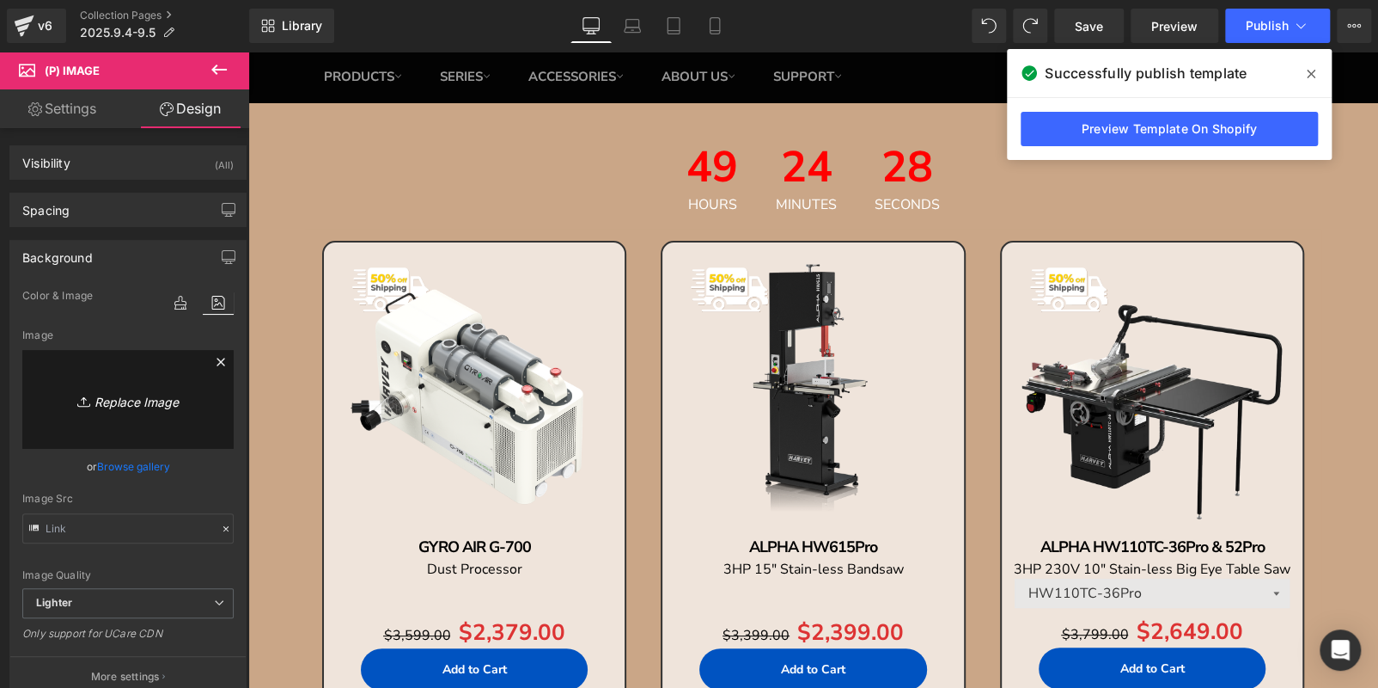
click at [139, 388] on icon "Replace Image" at bounding box center [128, 398] width 138 height 21
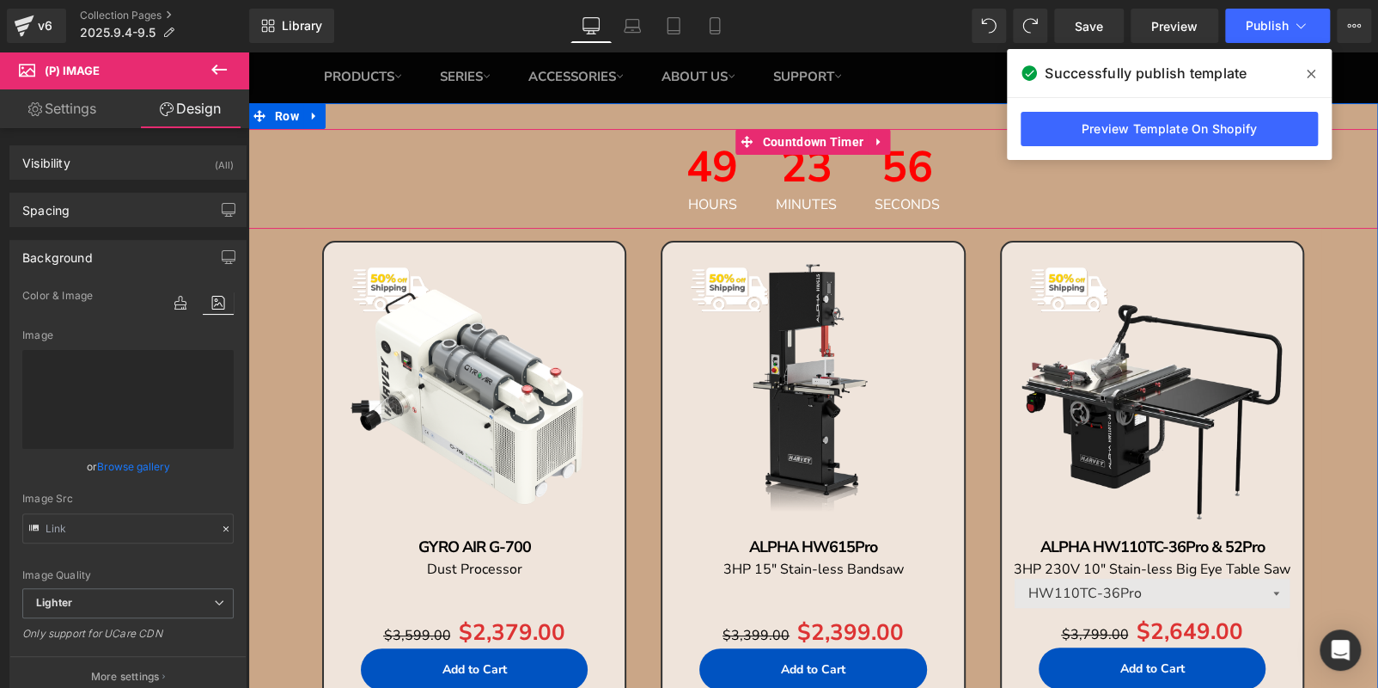
drag, startPoint x: 588, startPoint y: 183, endPoint x: 596, endPoint y: 366, distance: 183.3
click at [588, 183] on div "49 Hours 23 Minutes 56 Seconds" at bounding box center [813, 179] width 1130 height 100
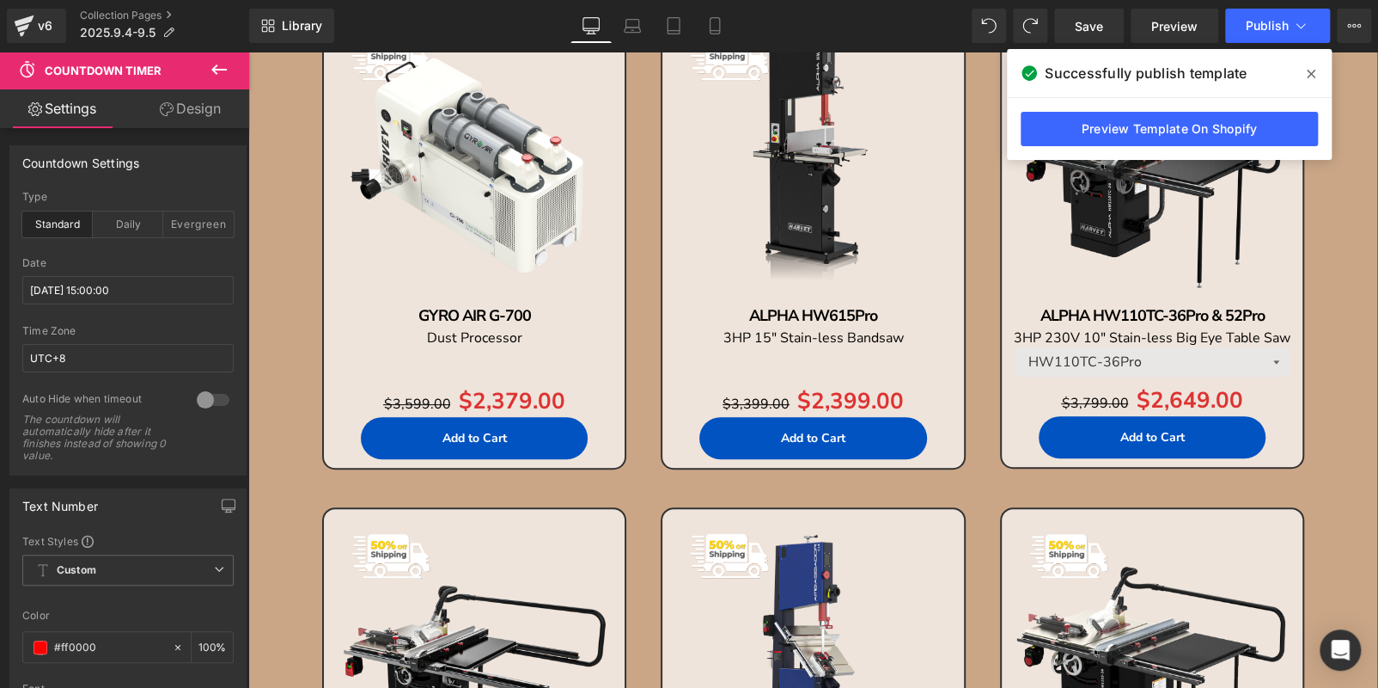
scroll to position [257, 0]
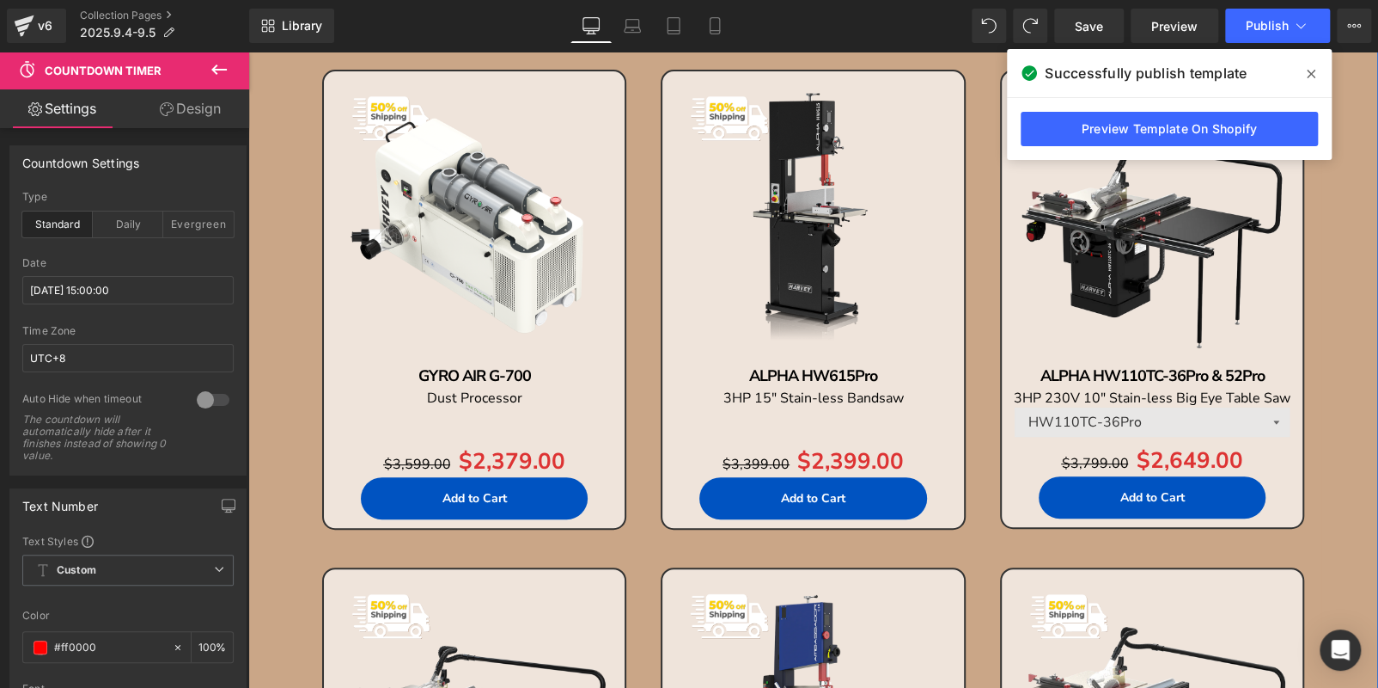
click at [459, 267] on img at bounding box center [475, 222] width 284 height 284
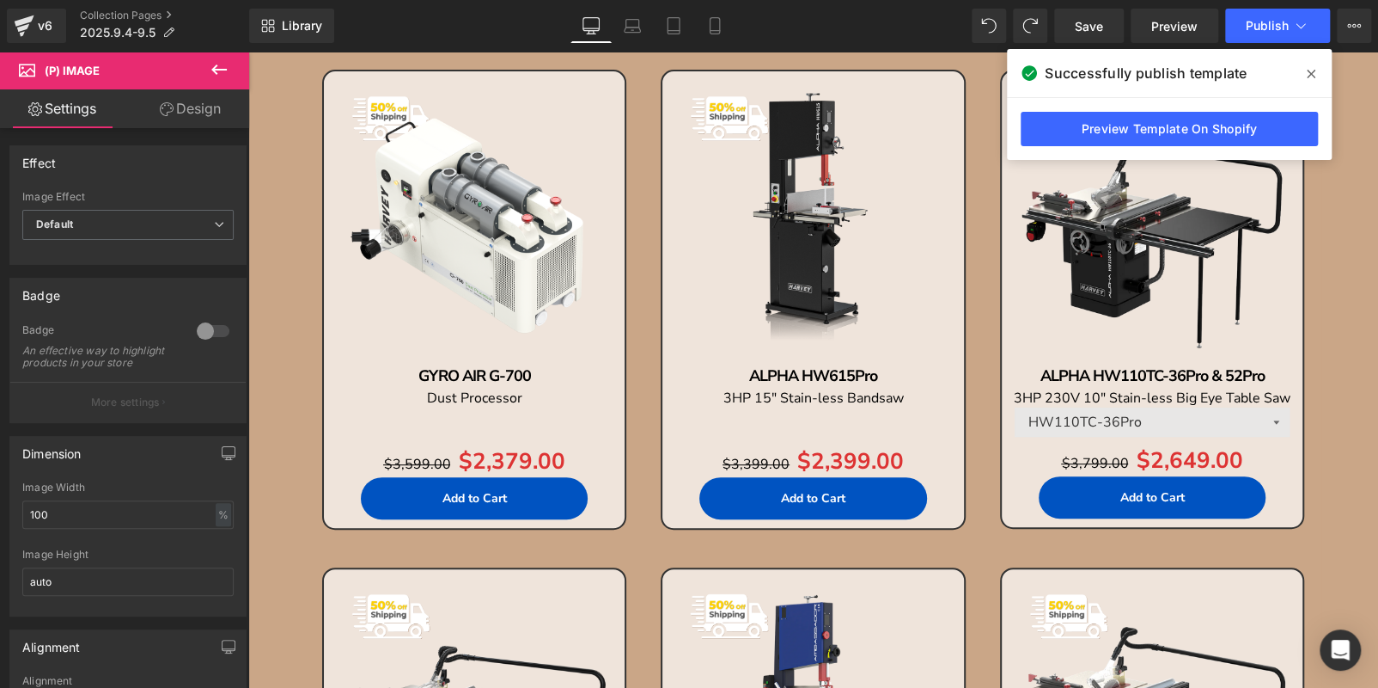
click at [180, 108] on link "Design" at bounding box center [190, 108] width 125 height 39
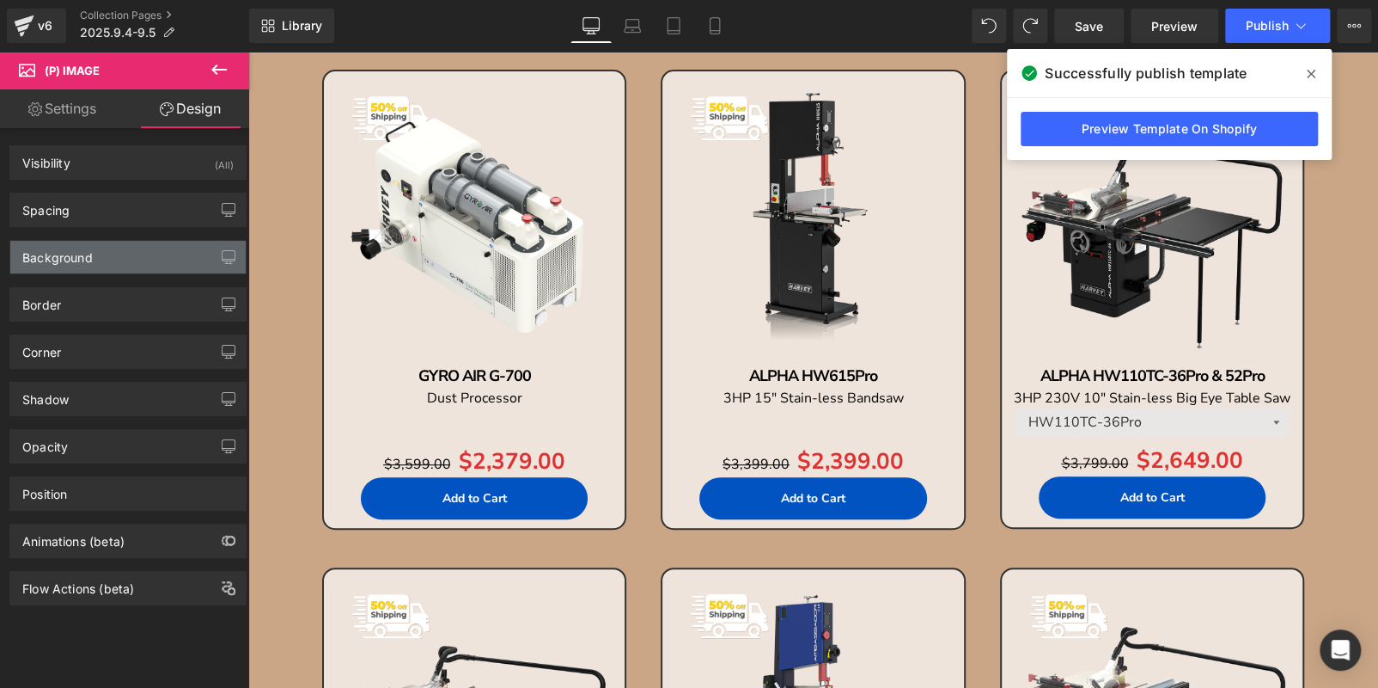
click at [126, 259] on div "Background" at bounding box center [127, 257] width 235 height 33
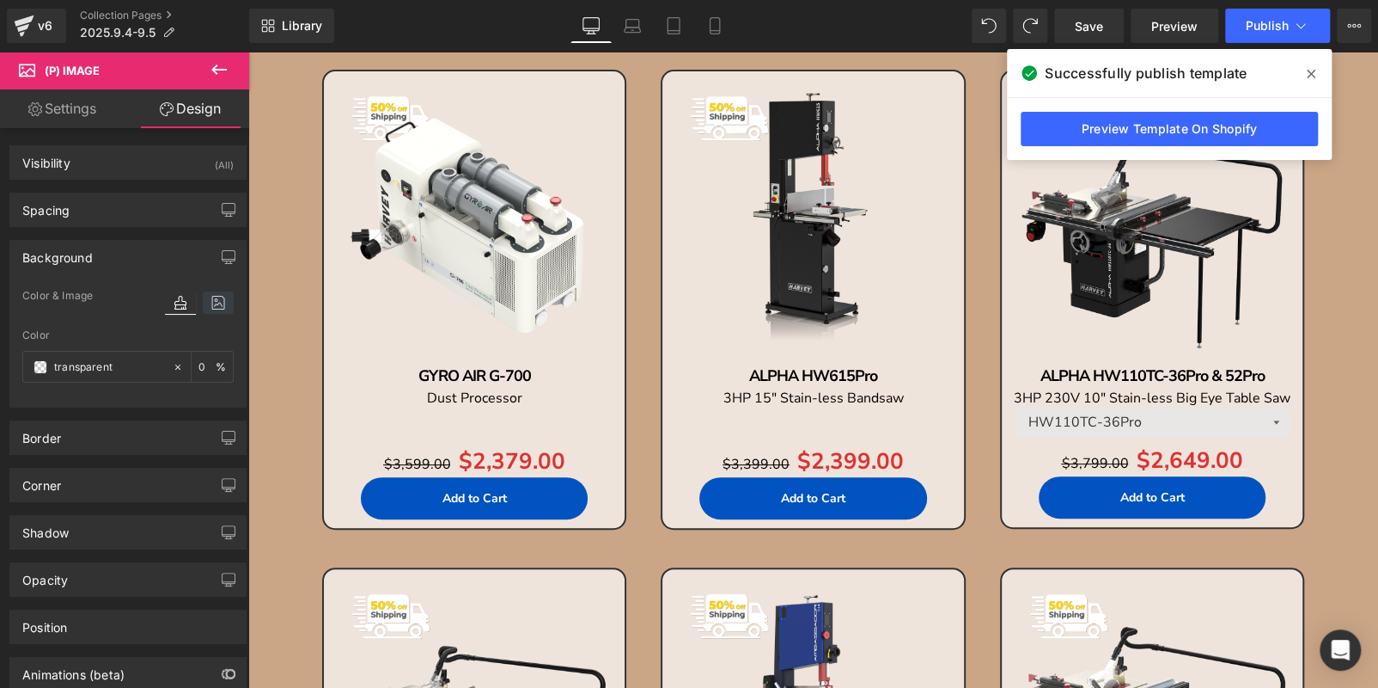
click at [203, 301] on icon at bounding box center [218, 302] width 31 height 22
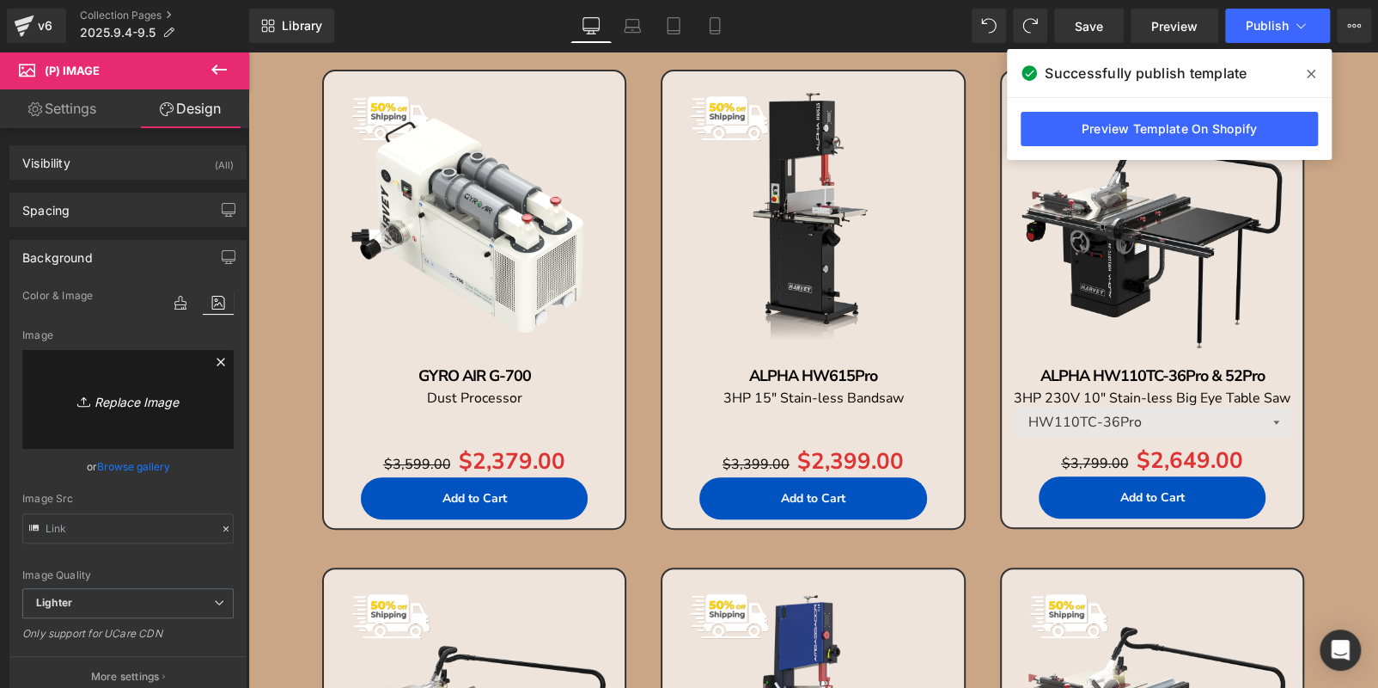
click at [211, 359] on icon at bounding box center [221, 361] width 21 height 21
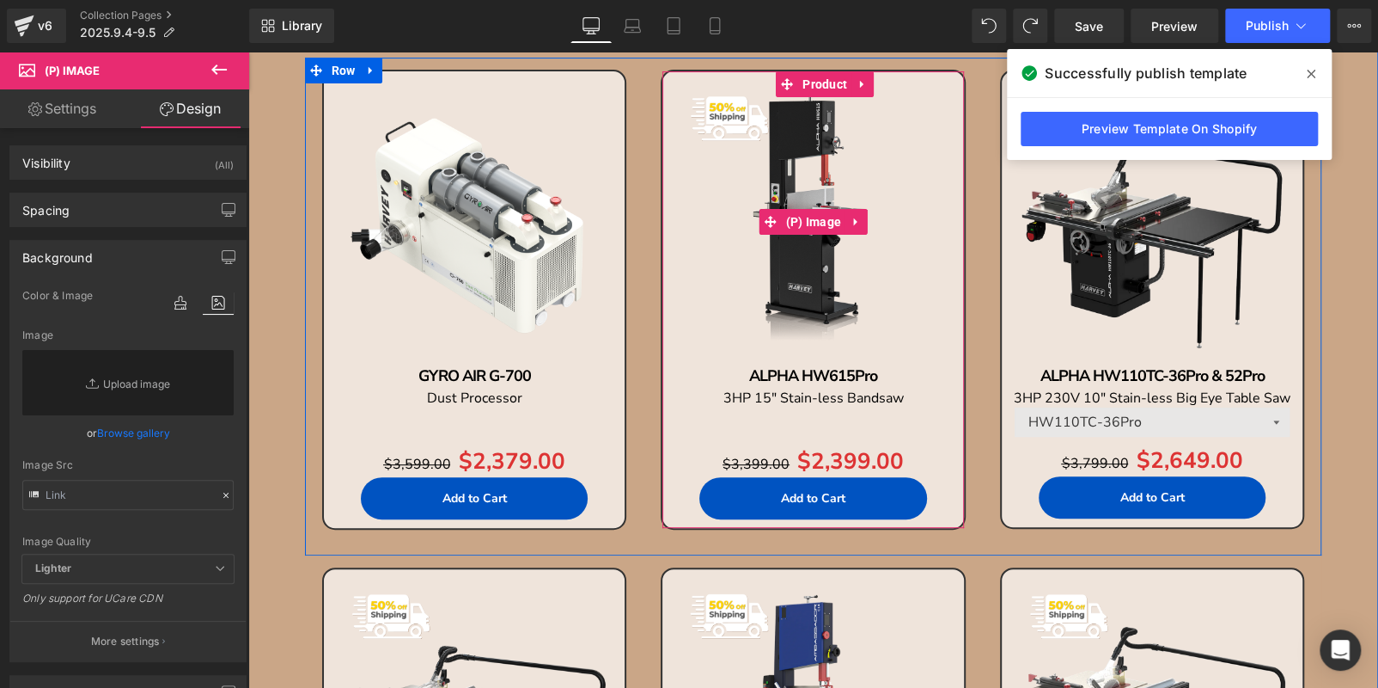
click at [744, 189] on img at bounding box center [813, 222] width 284 height 284
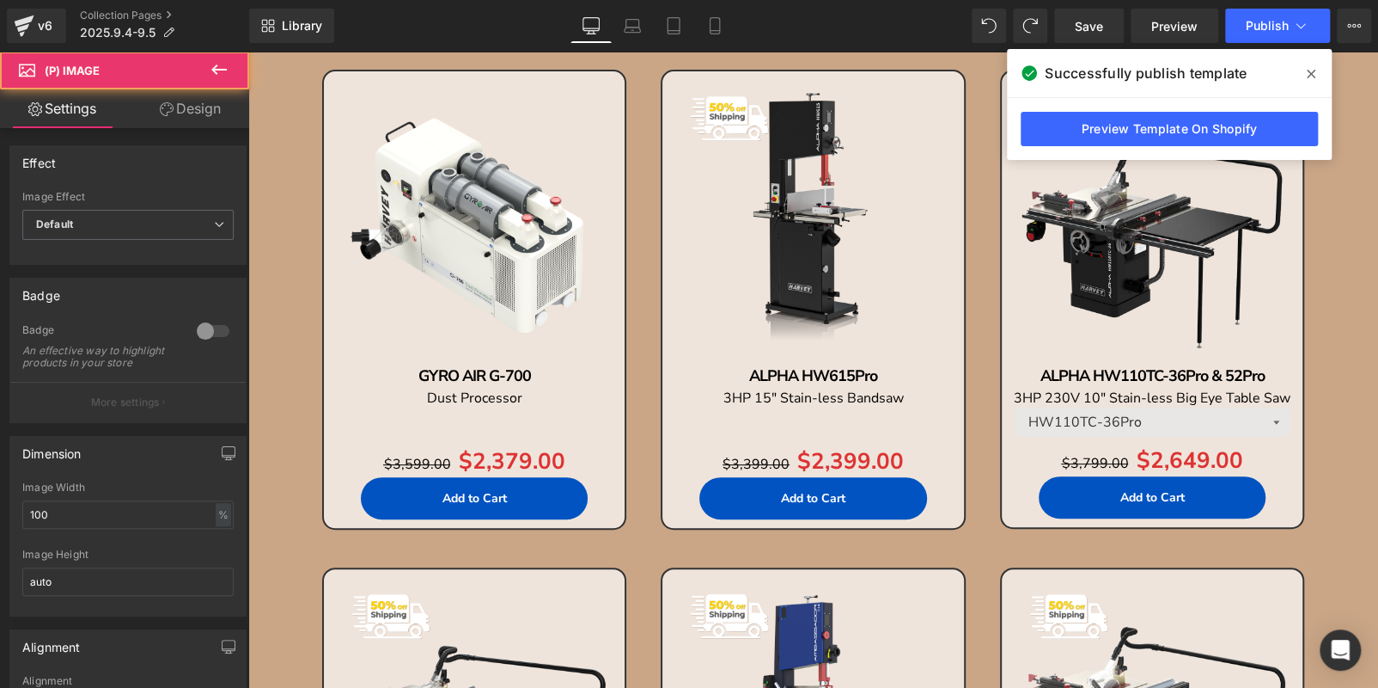
click at [187, 122] on link "Design" at bounding box center [190, 108] width 125 height 39
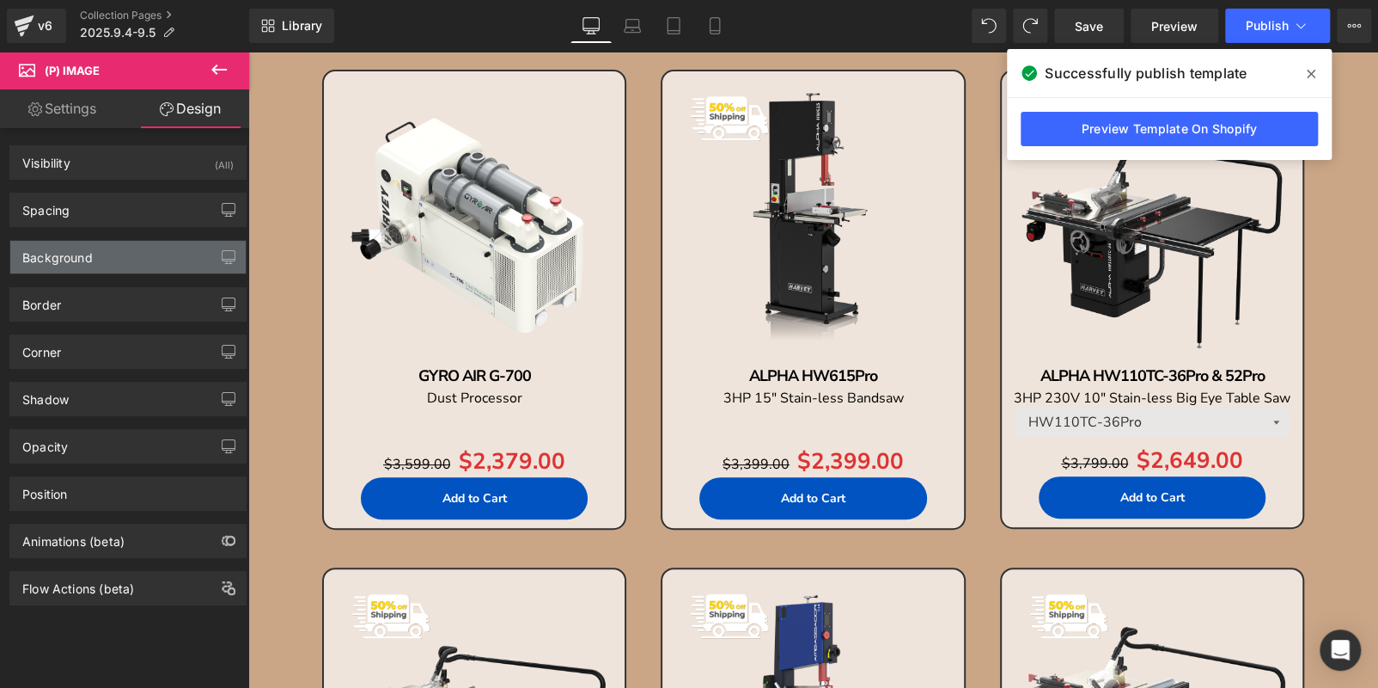
click at [116, 255] on div "Background" at bounding box center [127, 257] width 235 height 33
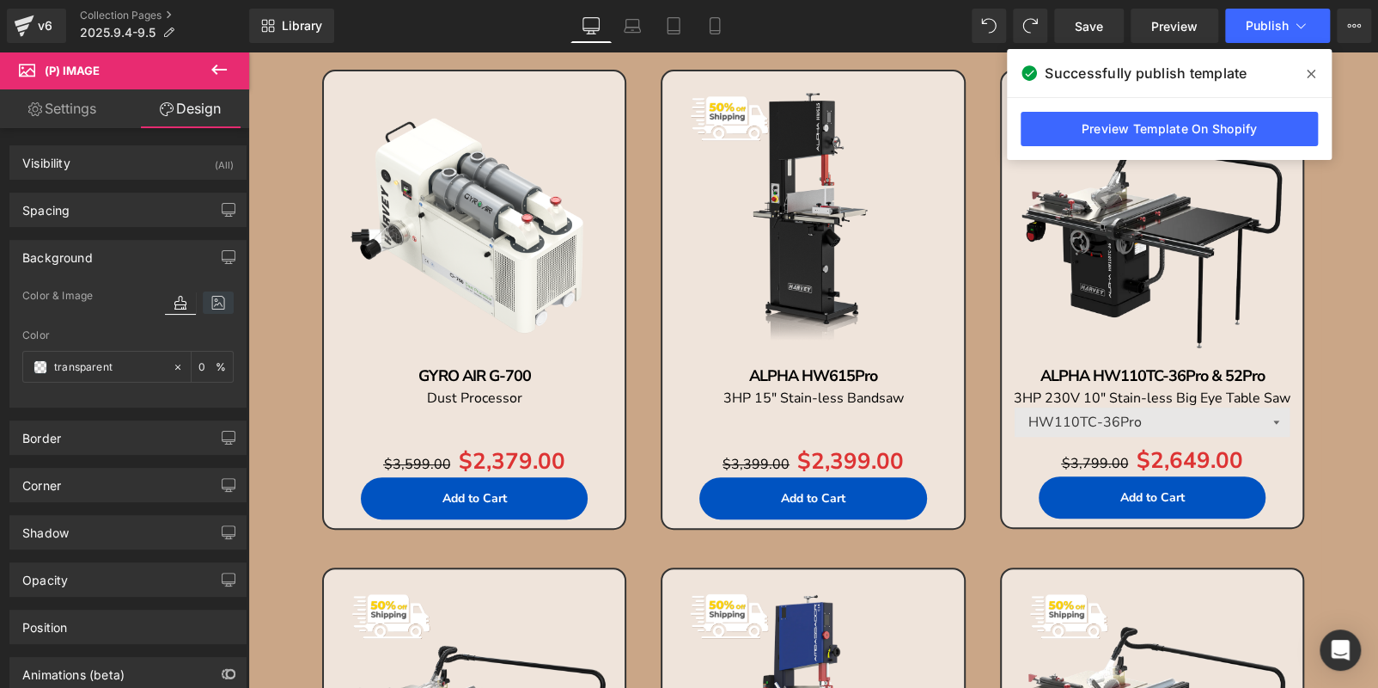
click at [208, 303] on icon at bounding box center [218, 302] width 31 height 22
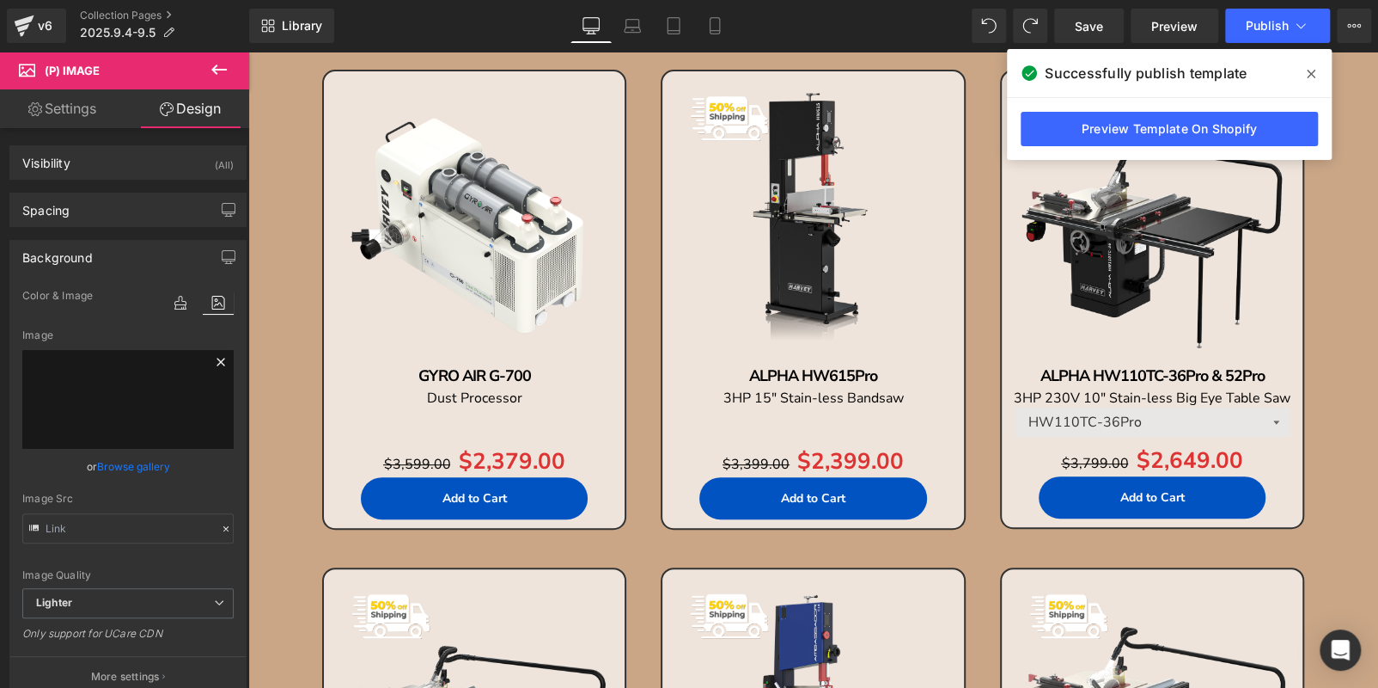
click at [211, 369] on icon at bounding box center [221, 361] width 21 height 21
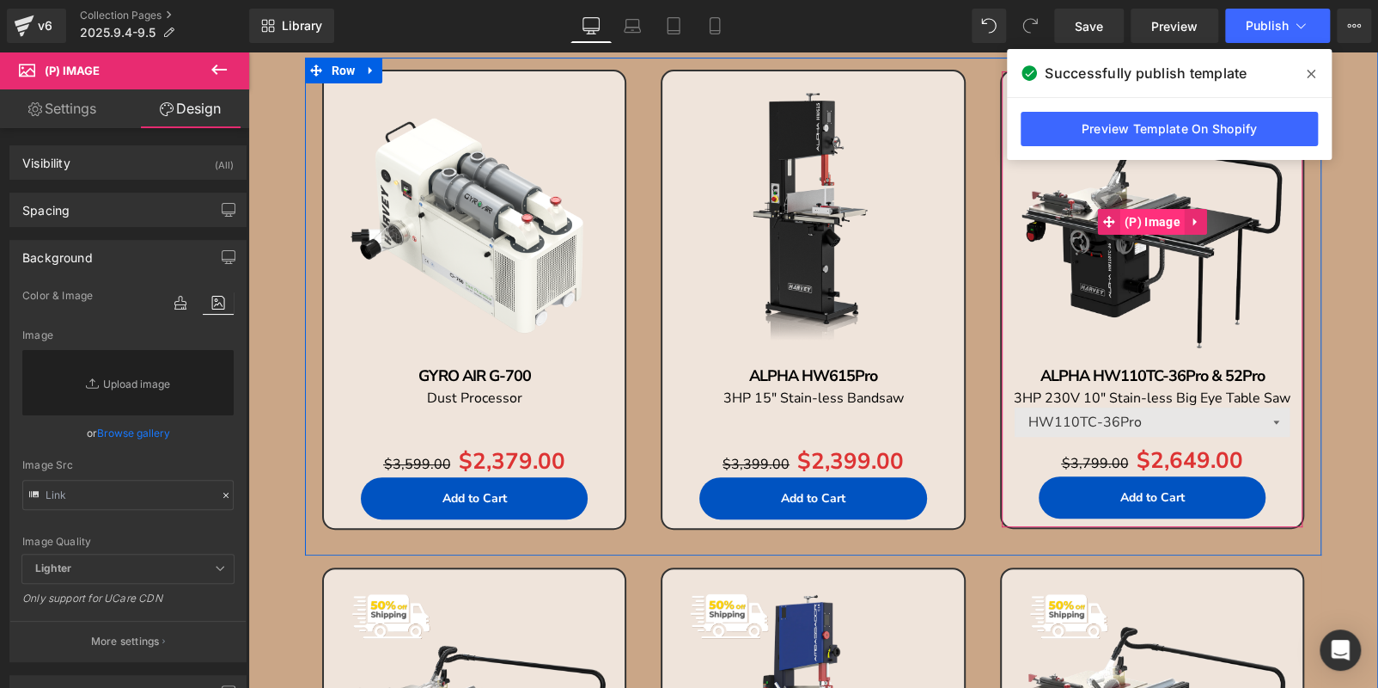
click at [1110, 219] on span at bounding box center [1109, 222] width 22 height 26
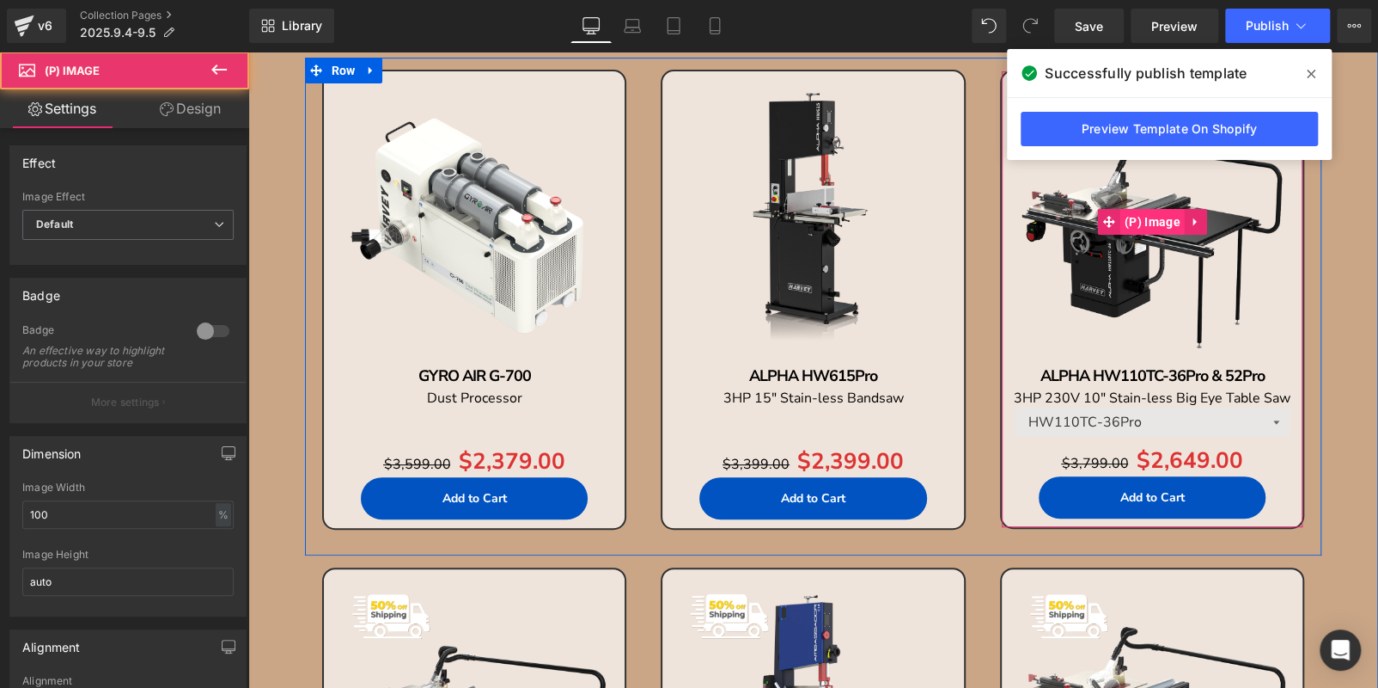
click at [1137, 225] on span "(P) Image" at bounding box center [1153, 222] width 64 height 26
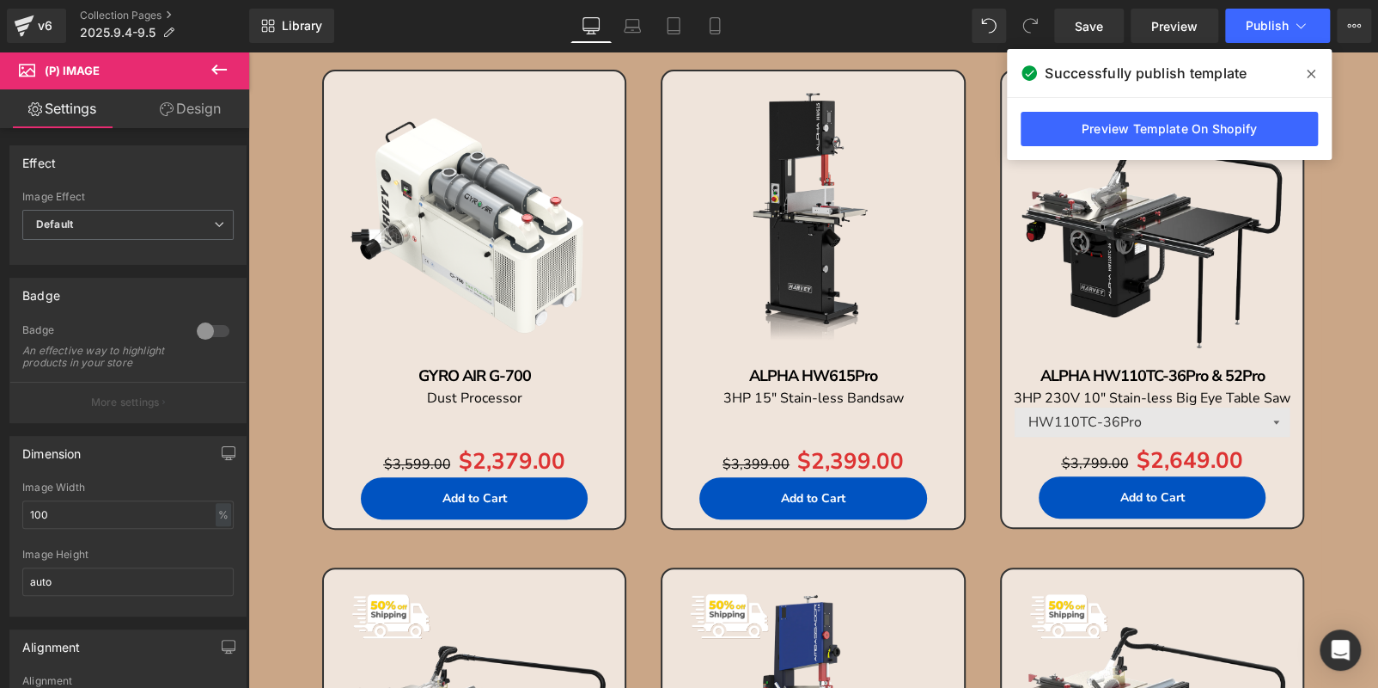
click at [165, 107] on icon at bounding box center [167, 109] width 14 height 14
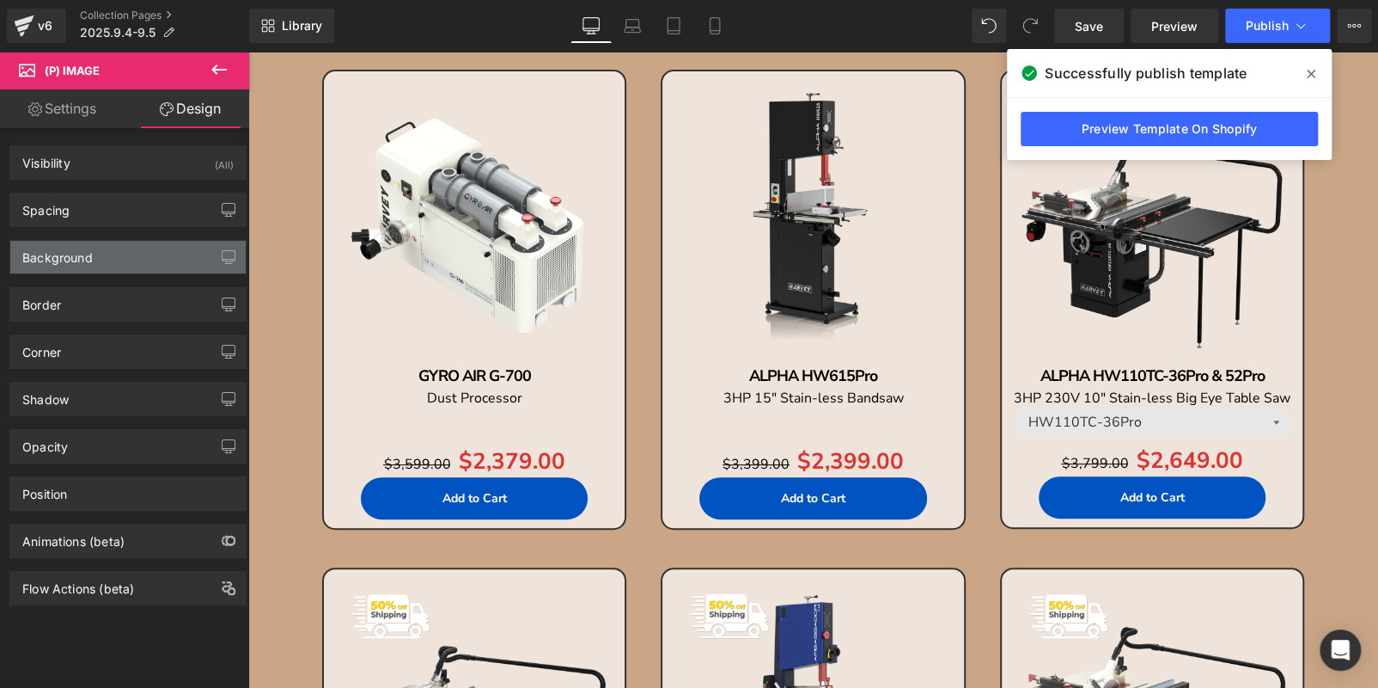
click at [115, 266] on div "Background" at bounding box center [127, 257] width 235 height 33
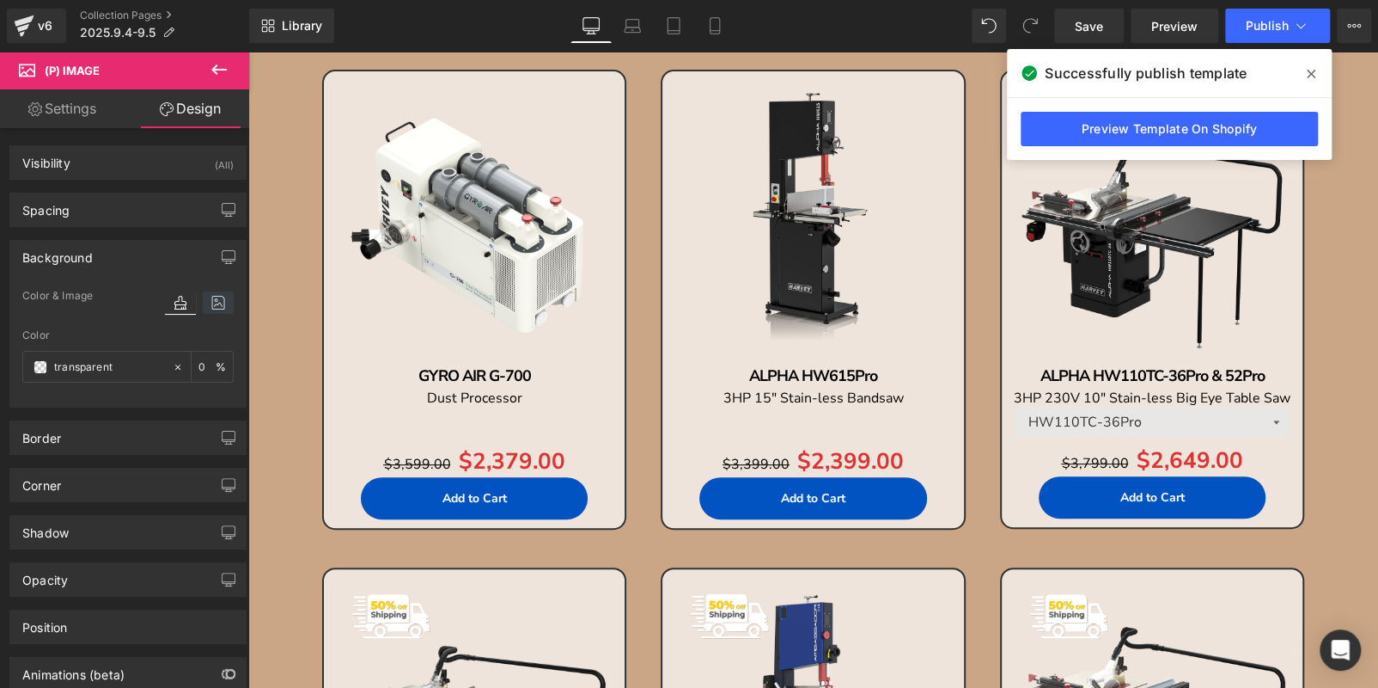
click at [211, 296] on icon at bounding box center [218, 302] width 31 height 22
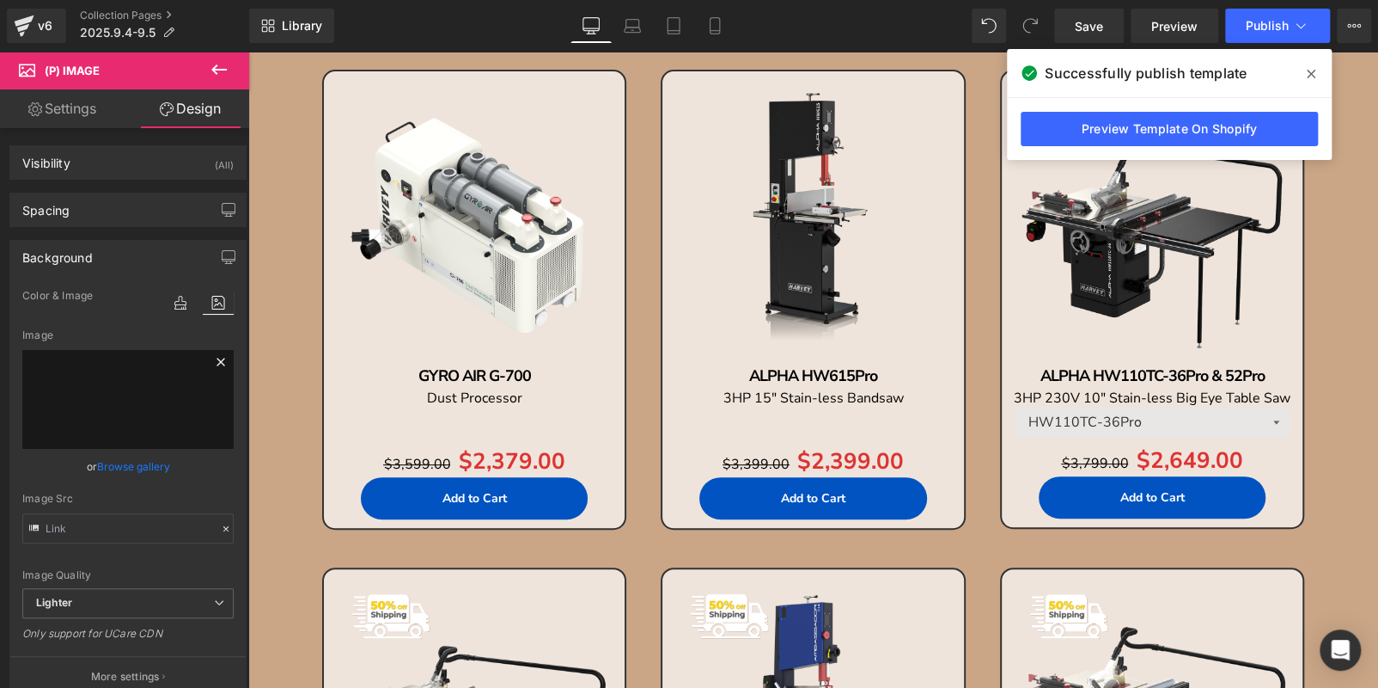
click at [211, 361] on icon at bounding box center [221, 361] width 21 height 21
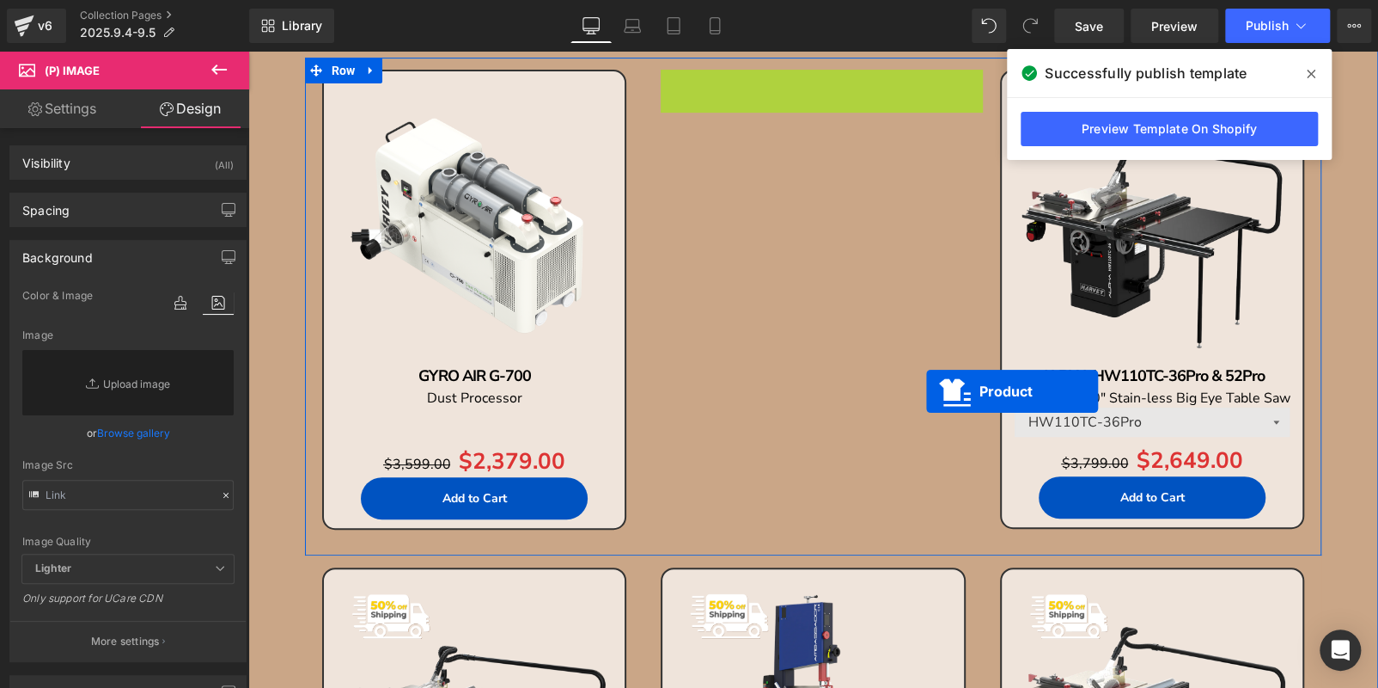
scroll to position [240, 0]
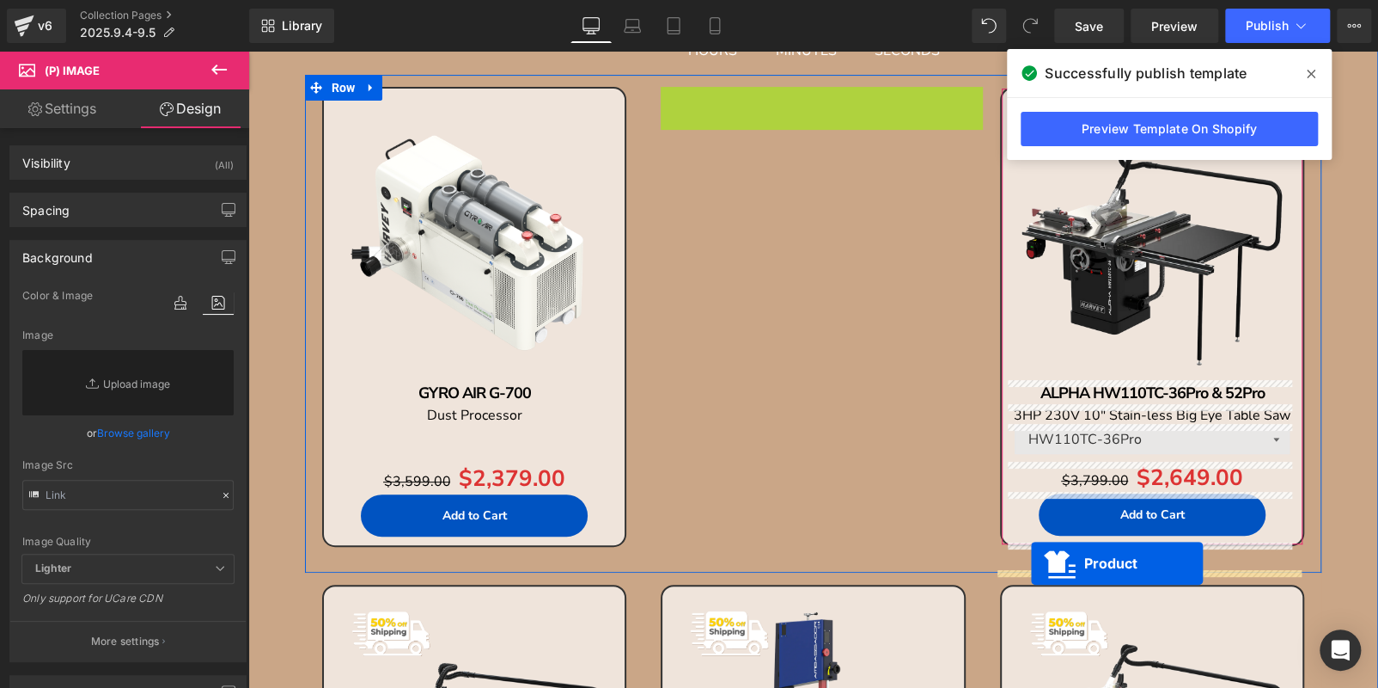
drag, startPoint x: 770, startPoint y: 76, endPoint x: 1031, endPoint y: 563, distance: 552.1
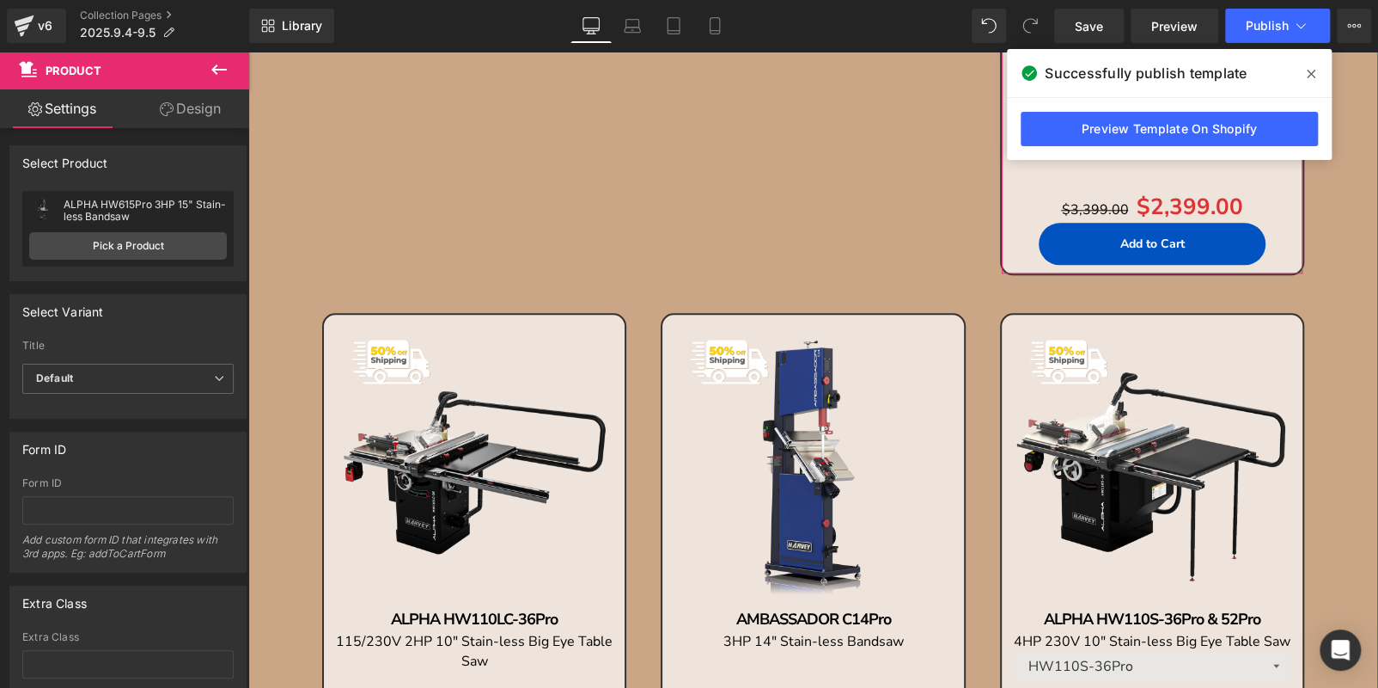
scroll to position [1099, 0]
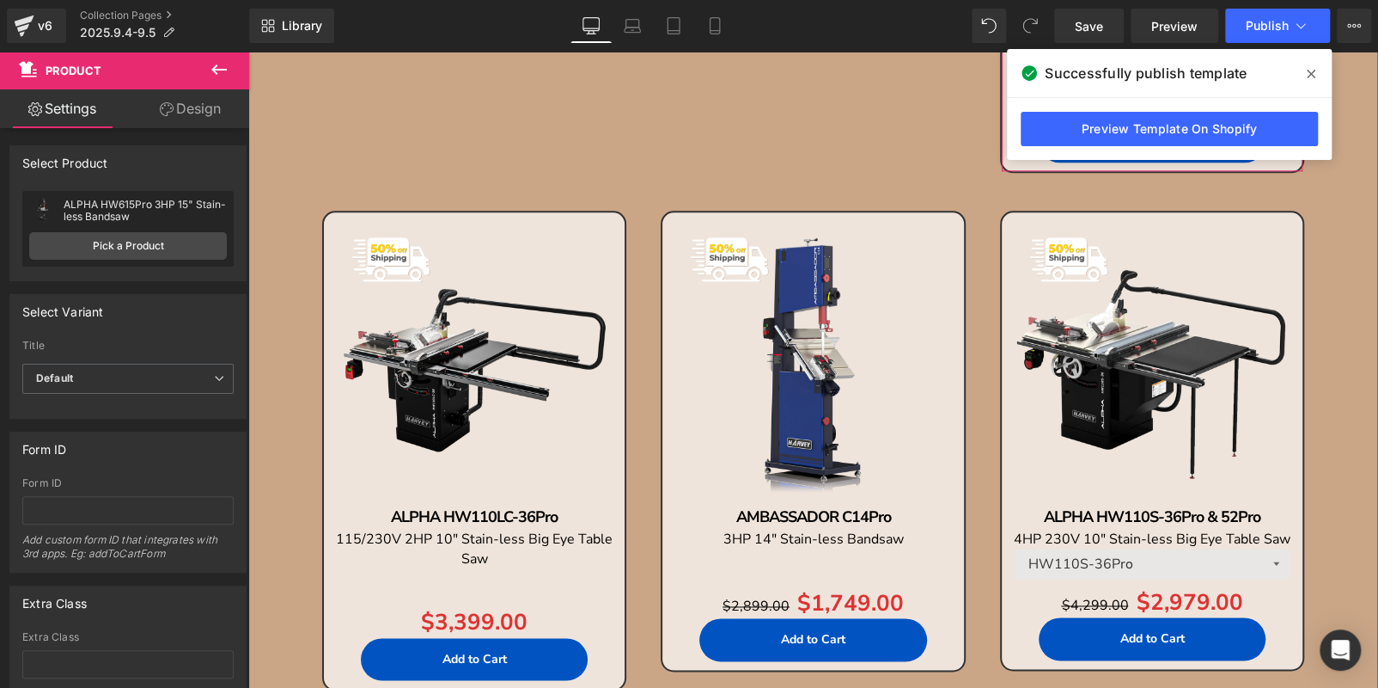
click at [436, 292] on img at bounding box center [475, 363] width 284 height 284
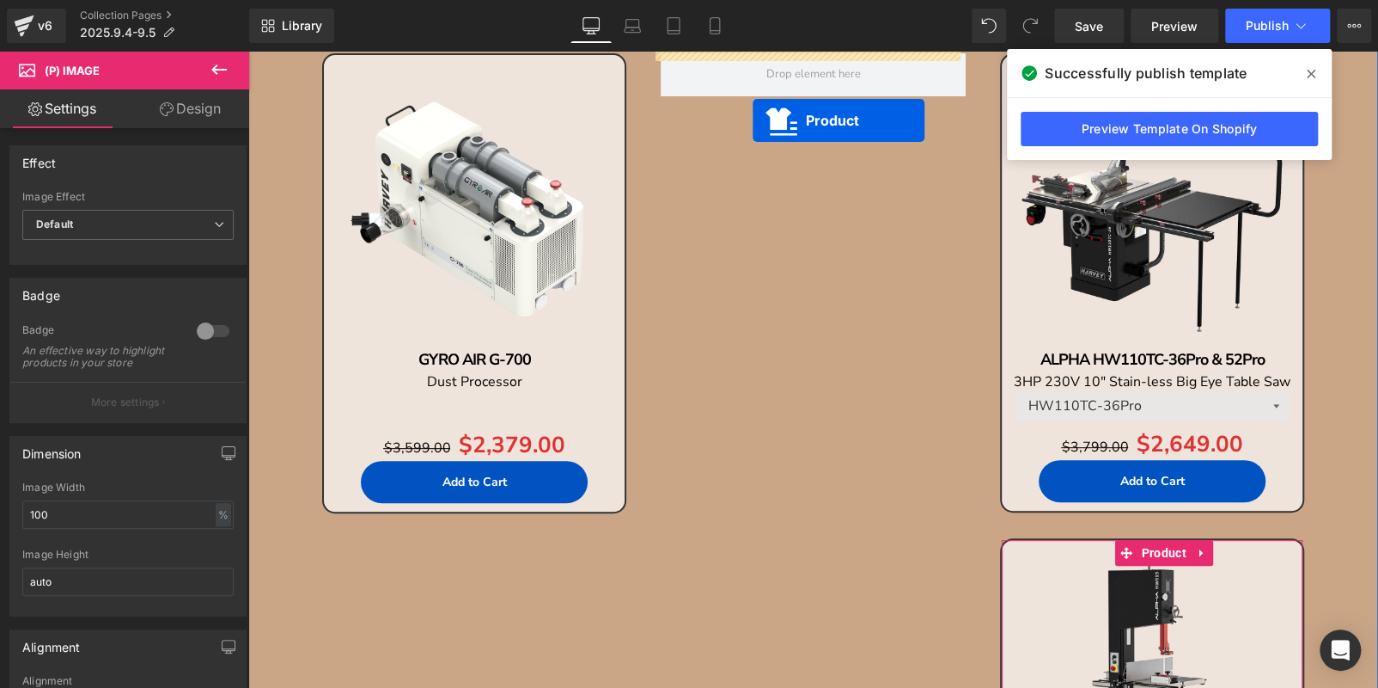
scroll to position [221, 0]
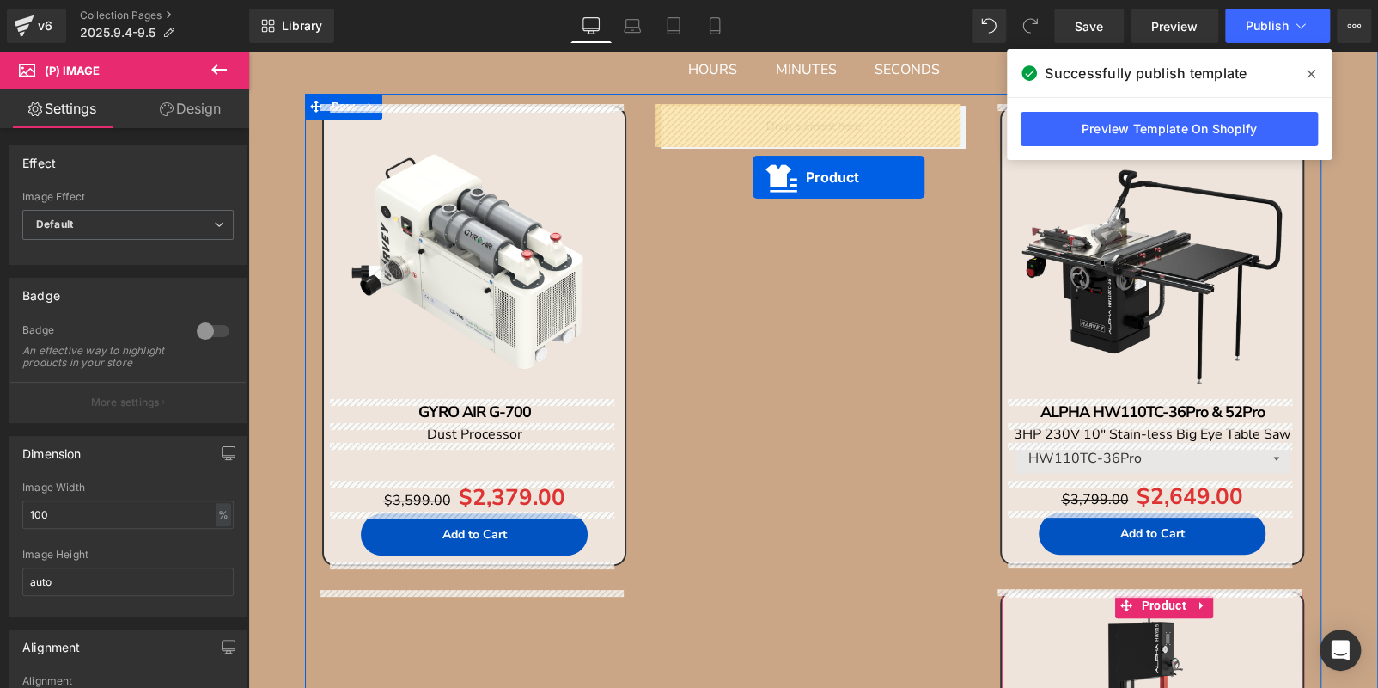
drag, startPoint x: 639, startPoint y: 71, endPoint x: 753, endPoint y: 177, distance: 155.7
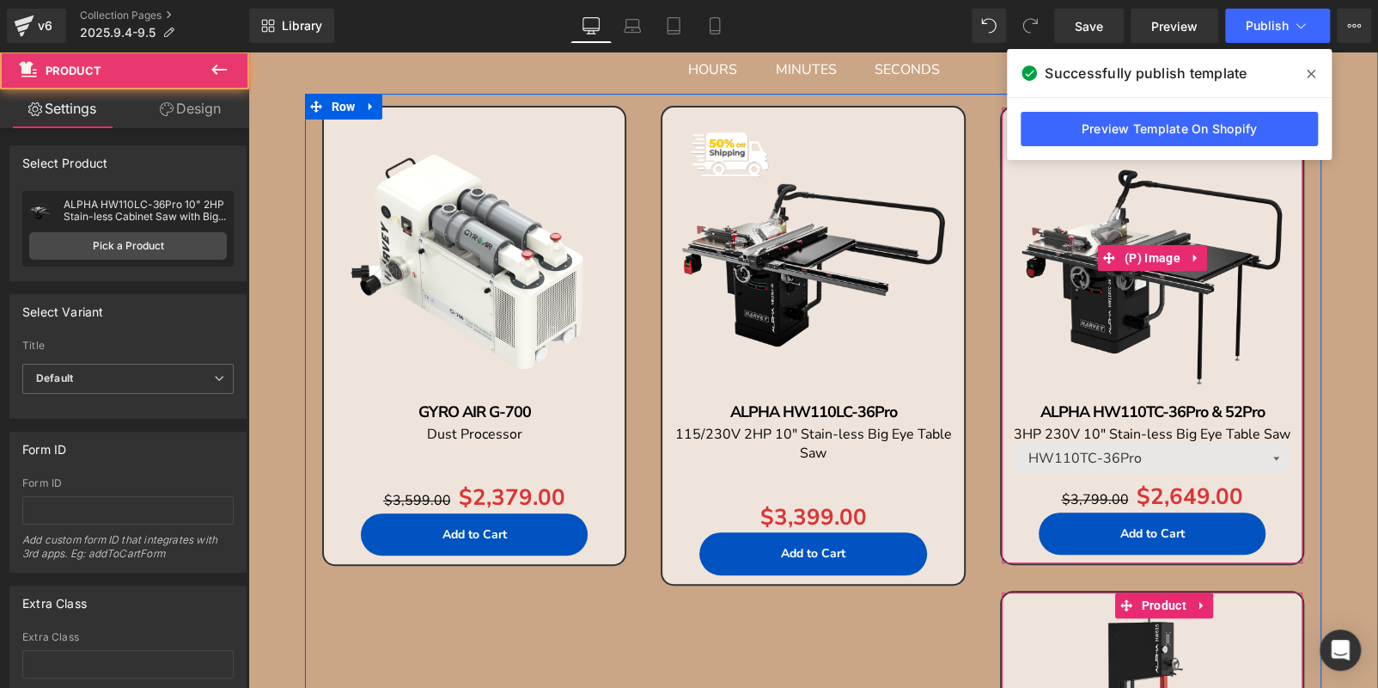
click at [1060, 193] on img at bounding box center [1153, 258] width 284 height 284
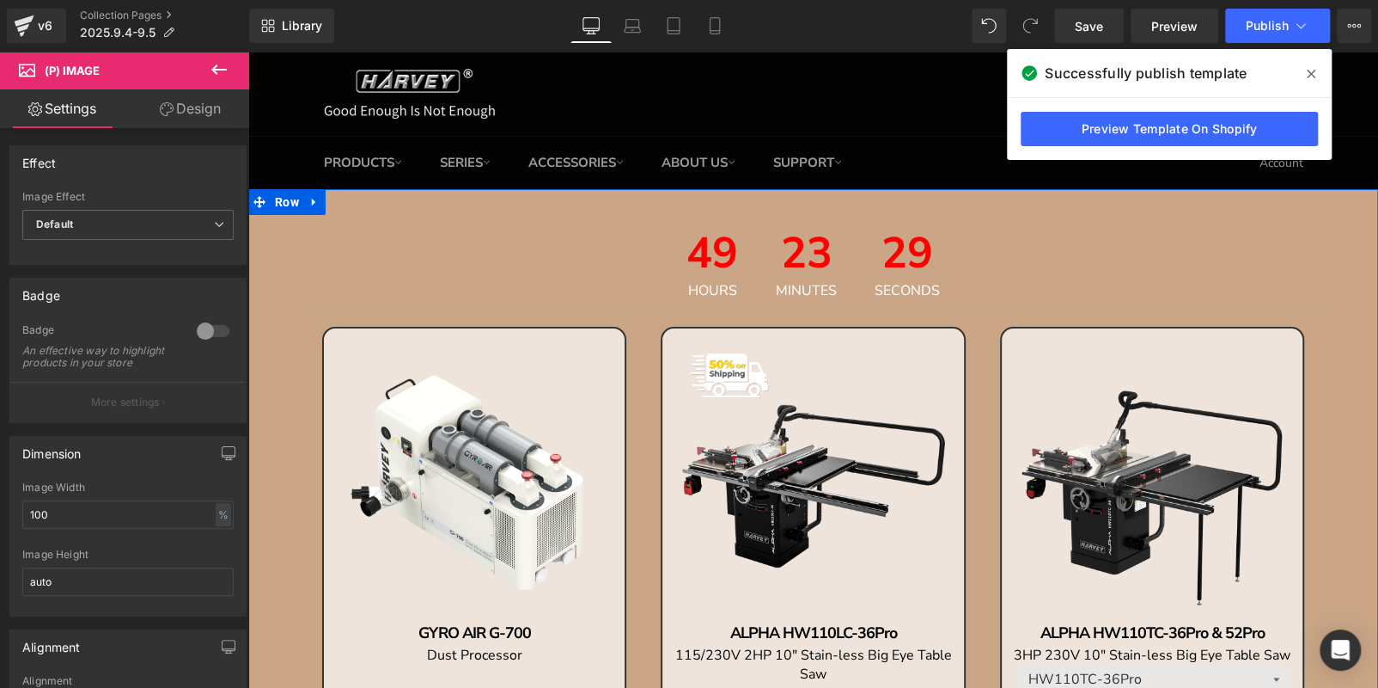
scroll to position [0, 0]
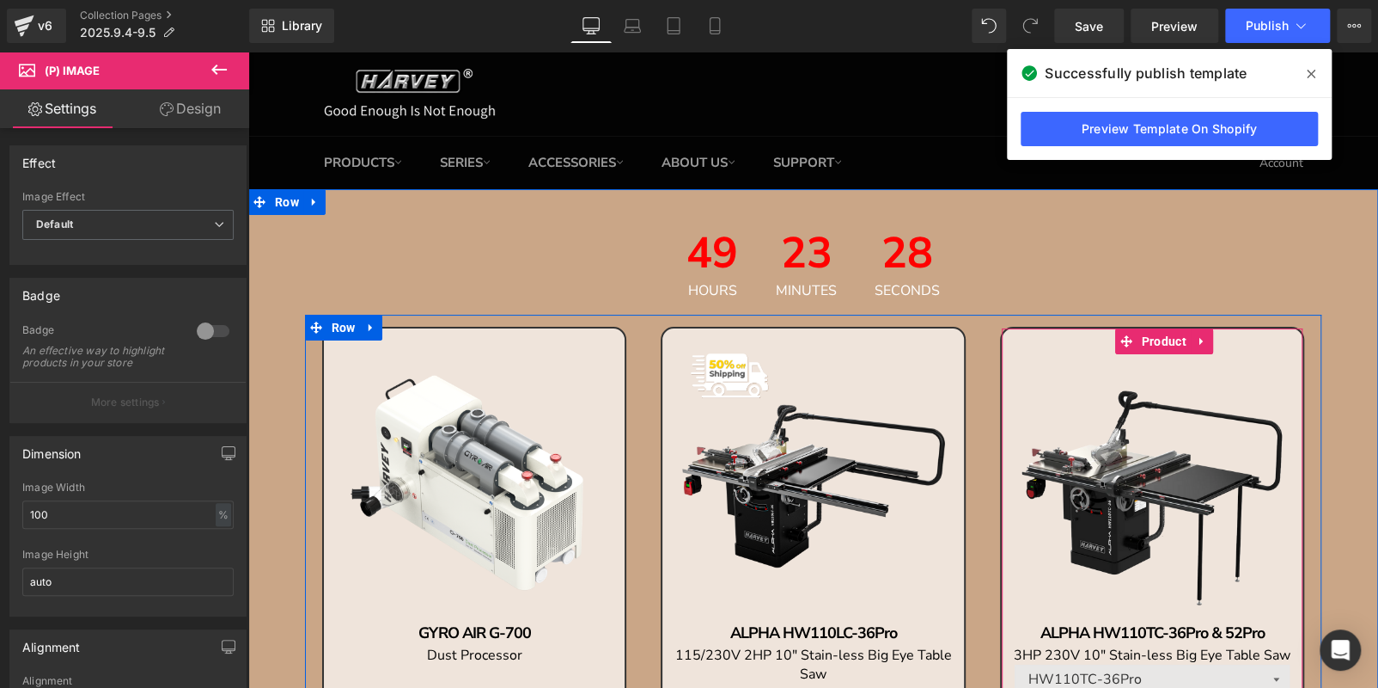
click at [1126, 347] on div "Sale Off (P) Image ALPHA HW110TC-36Pro & 52Pro Text Block 3HP 230V 10" Stain-le…" at bounding box center [1152, 557] width 304 height 460
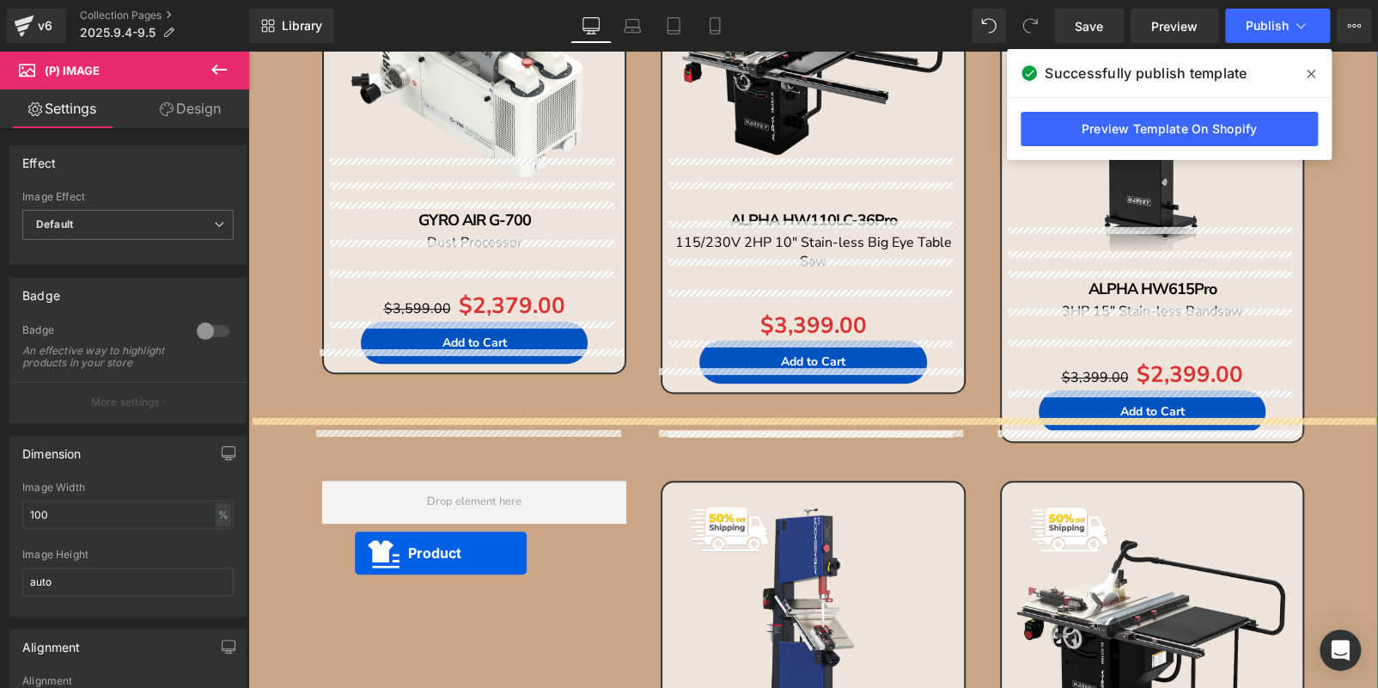
scroll to position [461, 0]
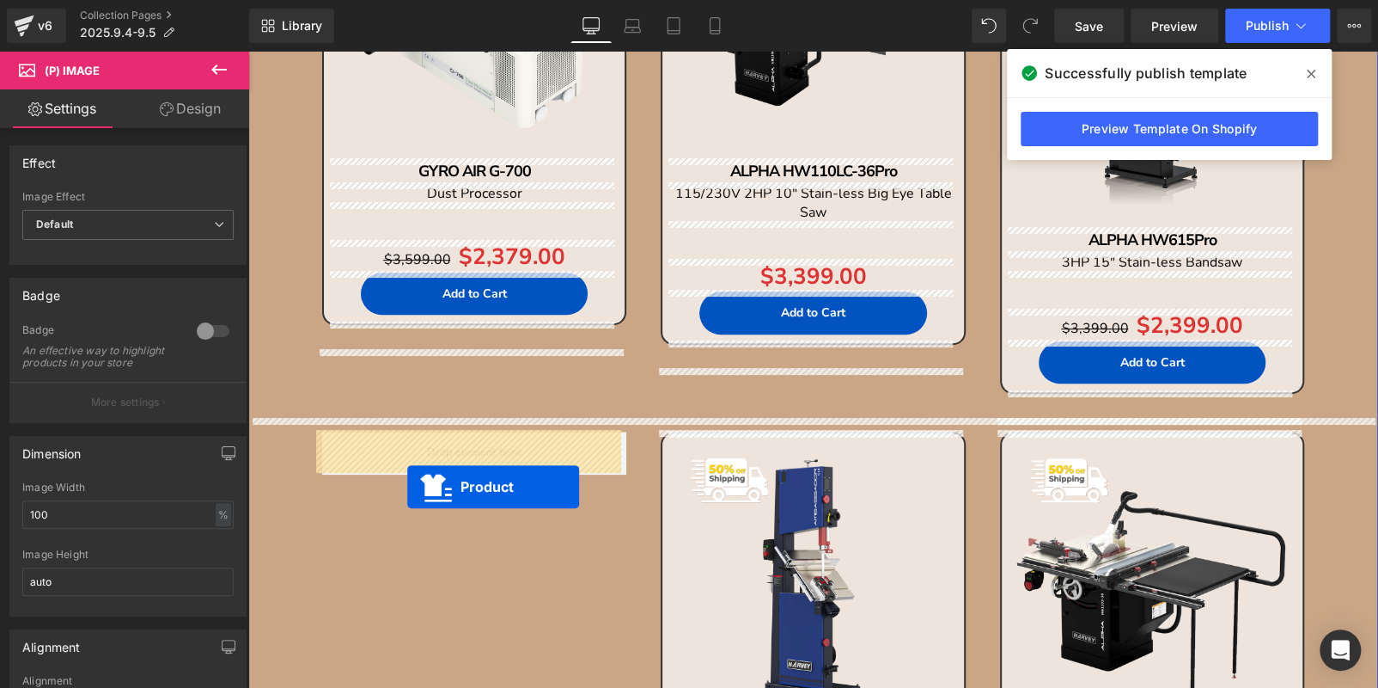
drag, startPoint x: 1113, startPoint y: 345, endPoint x: 409, endPoint y: 484, distance: 717.5
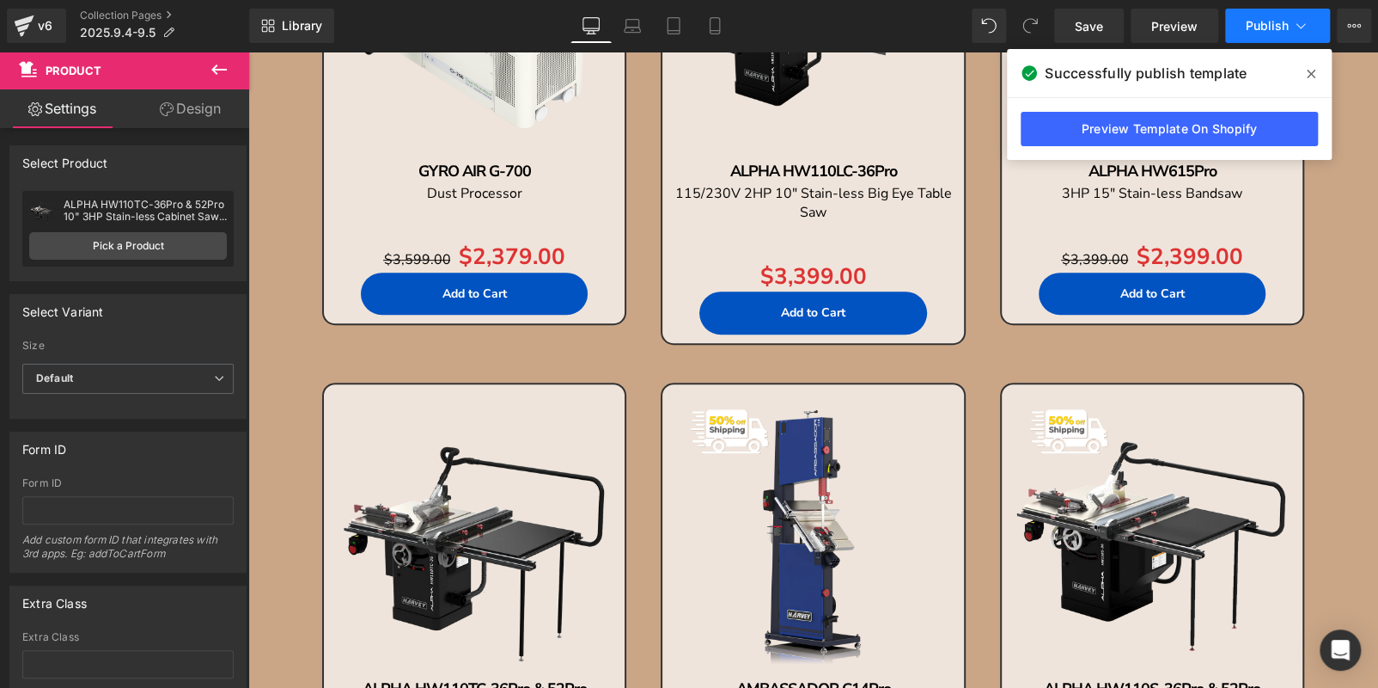
click at [1258, 19] on button "Publish" at bounding box center [1277, 26] width 105 height 34
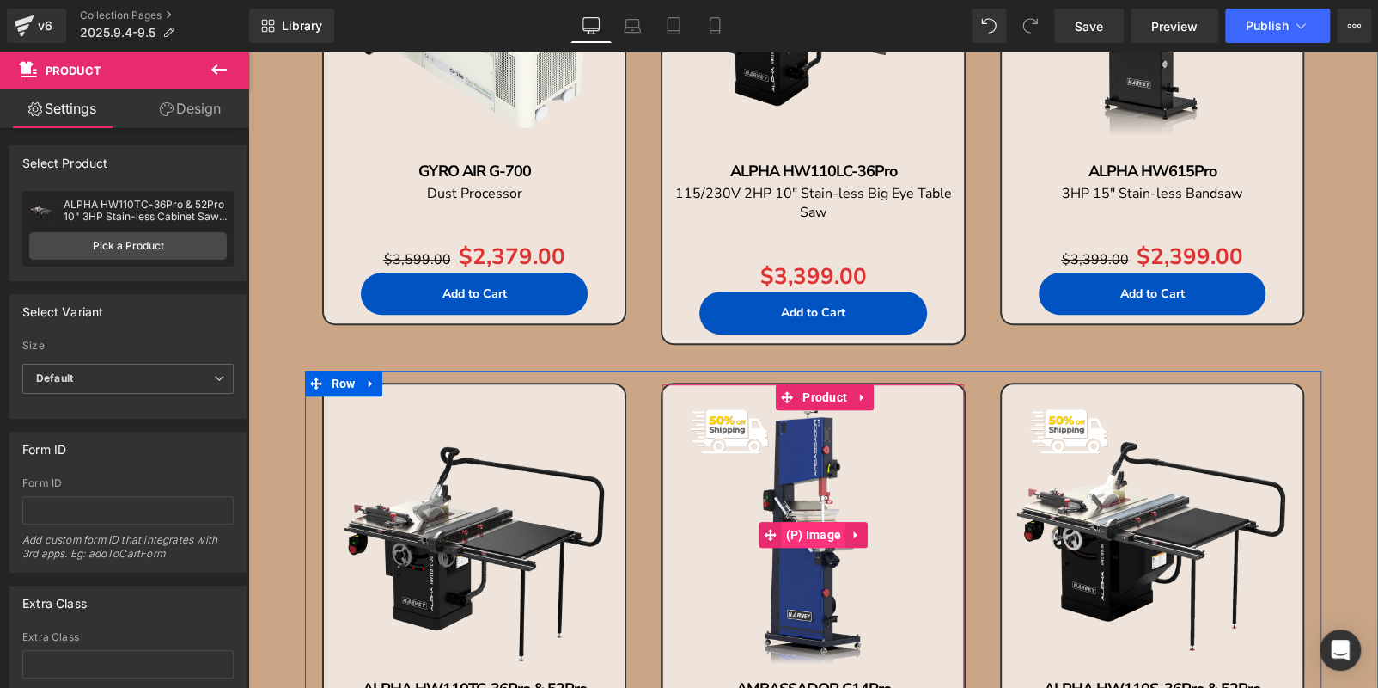
click at [801, 529] on span "(P) Image" at bounding box center [813, 535] width 64 height 26
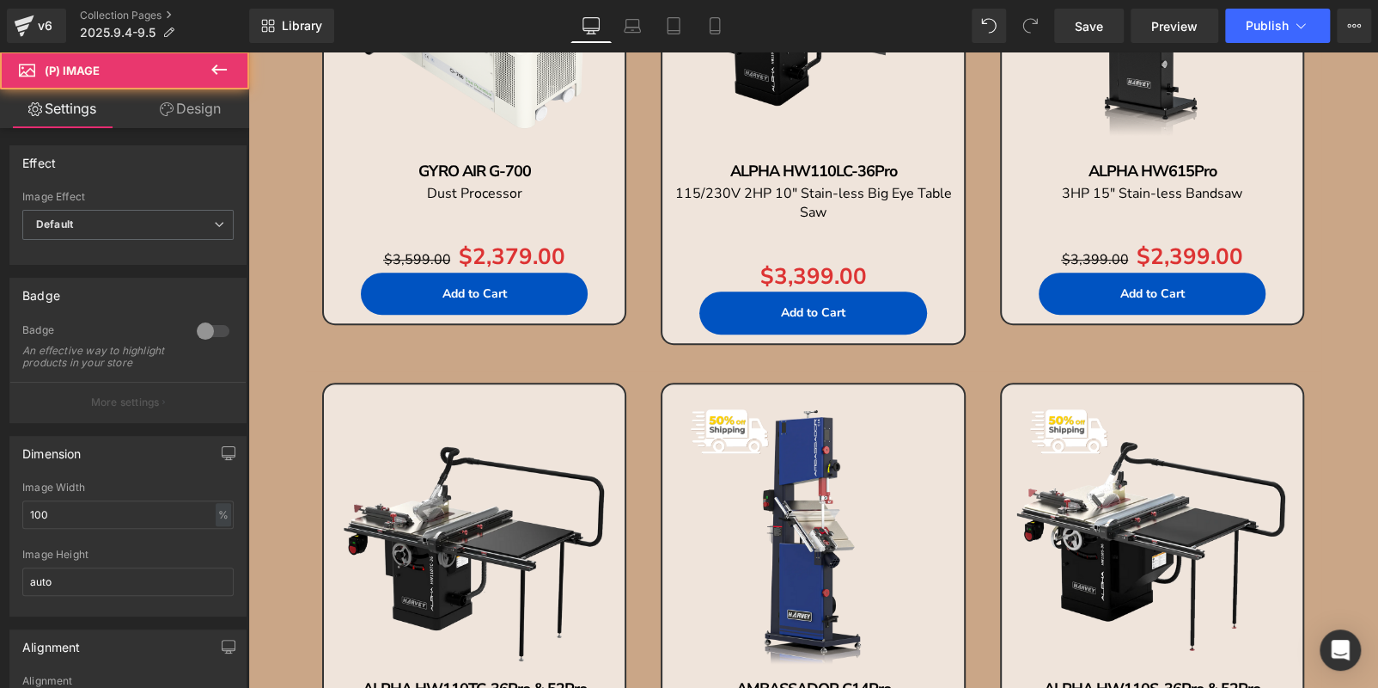
click at [191, 110] on link "Design" at bounding box center [190, 108] width 125 height 39
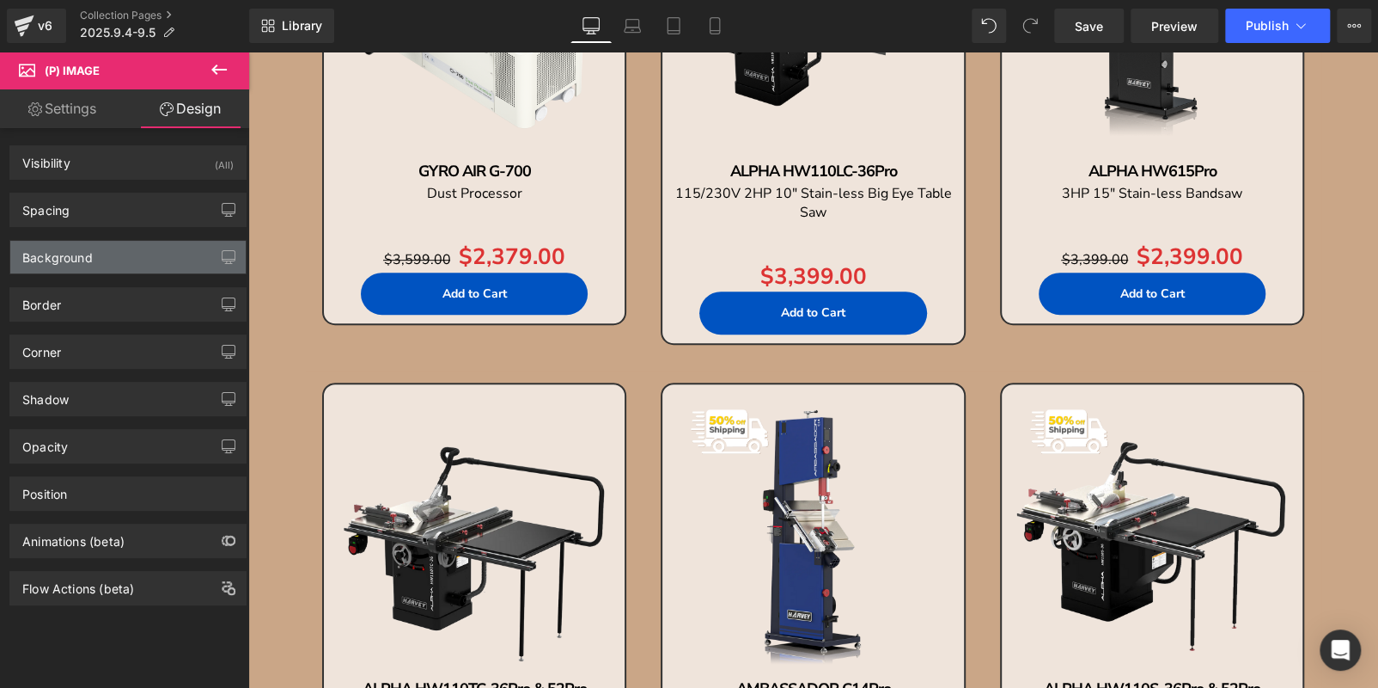
drag, startPoint x: 135, startPoint y: 259, endPoint x: 147, endPoint y: 258, distance: 12.1
click at [136, 259] on div "Background" at bounding box center [127, 257] width 235 height 33
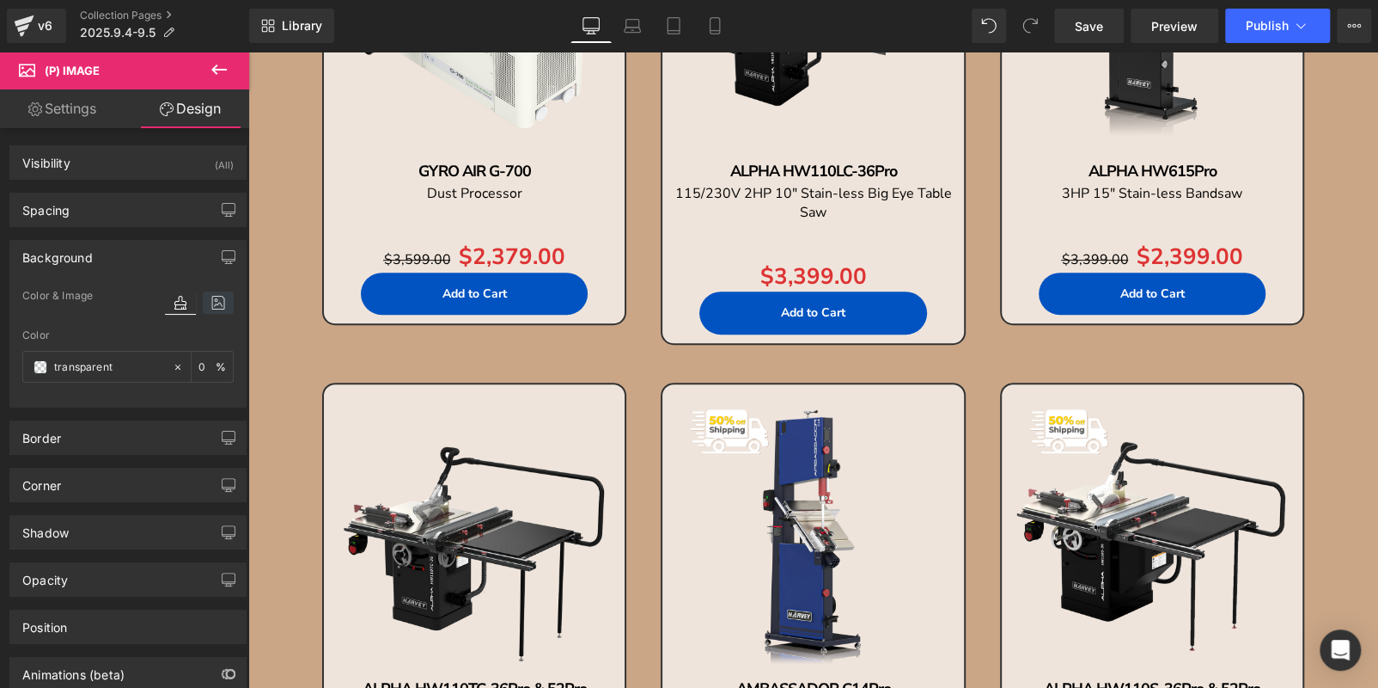
click at [210, 297] on icon at bounding box center [218, 302] width 31 height 22
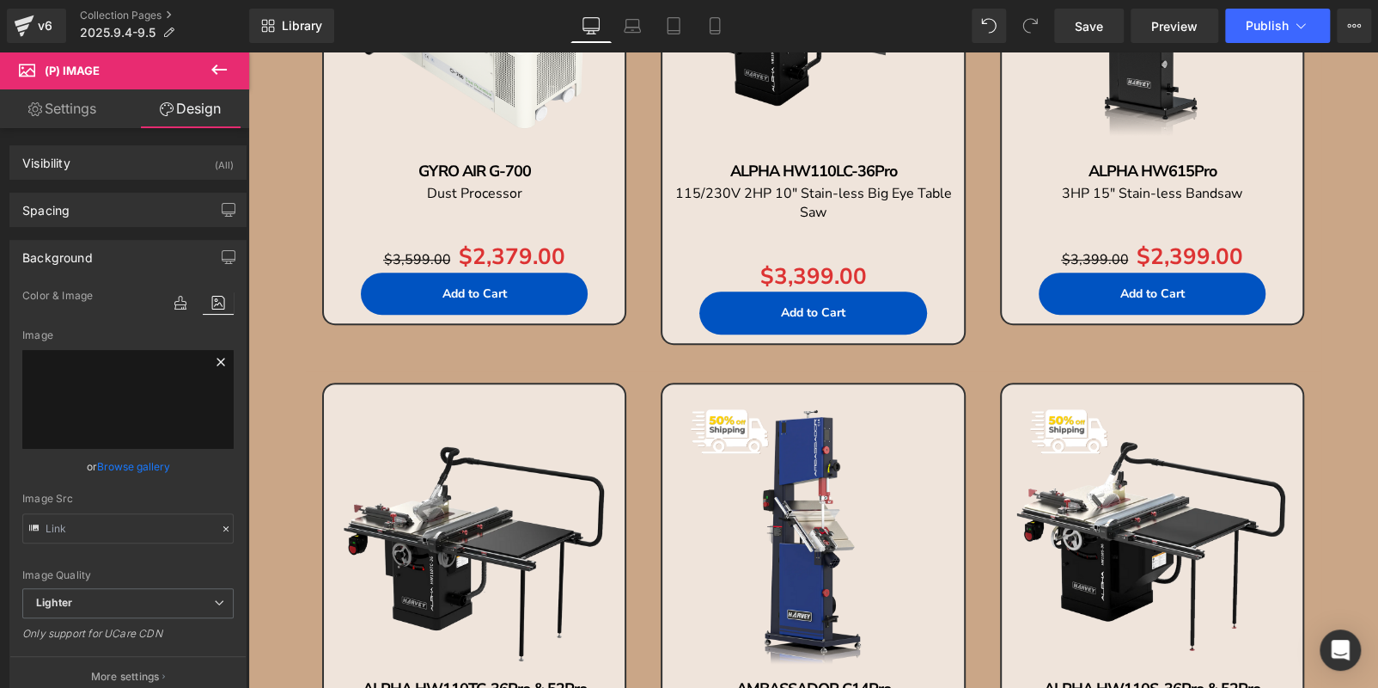
drag, startPoint x: 211, startPoint y: 358, endPoint x: 518, endPoint y: 267, distance: 320.0
click at [217, 358] on icon at bounding box center [221, 362] width 8 height 8
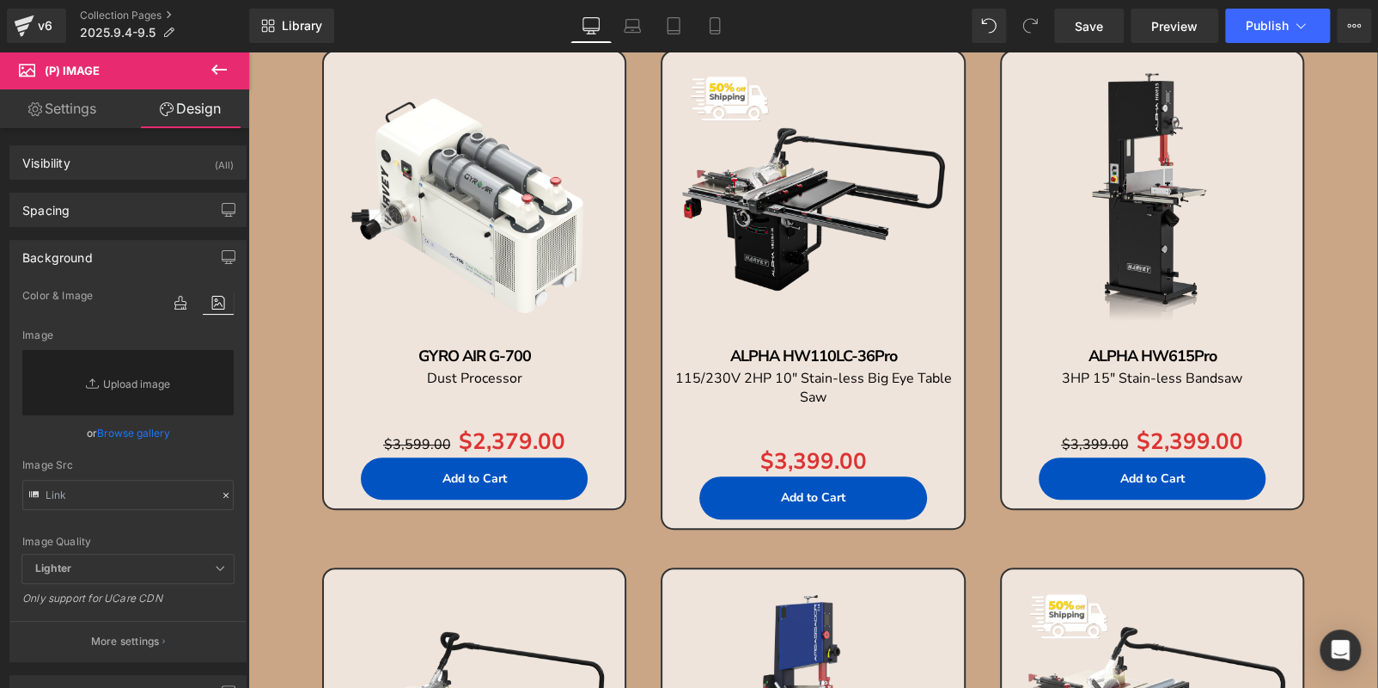
scroll to position [204, 0]
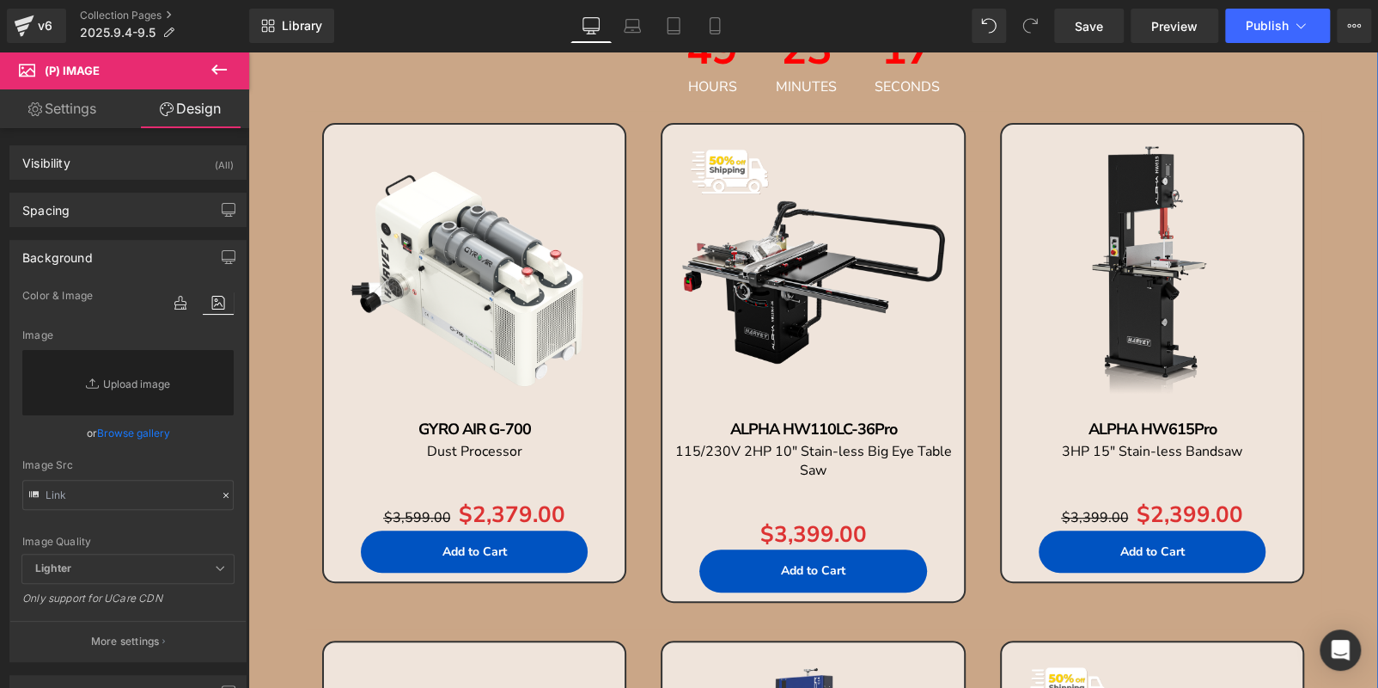
click at [854, 234] on img at bounding box center [813, 275] width 284 height 284
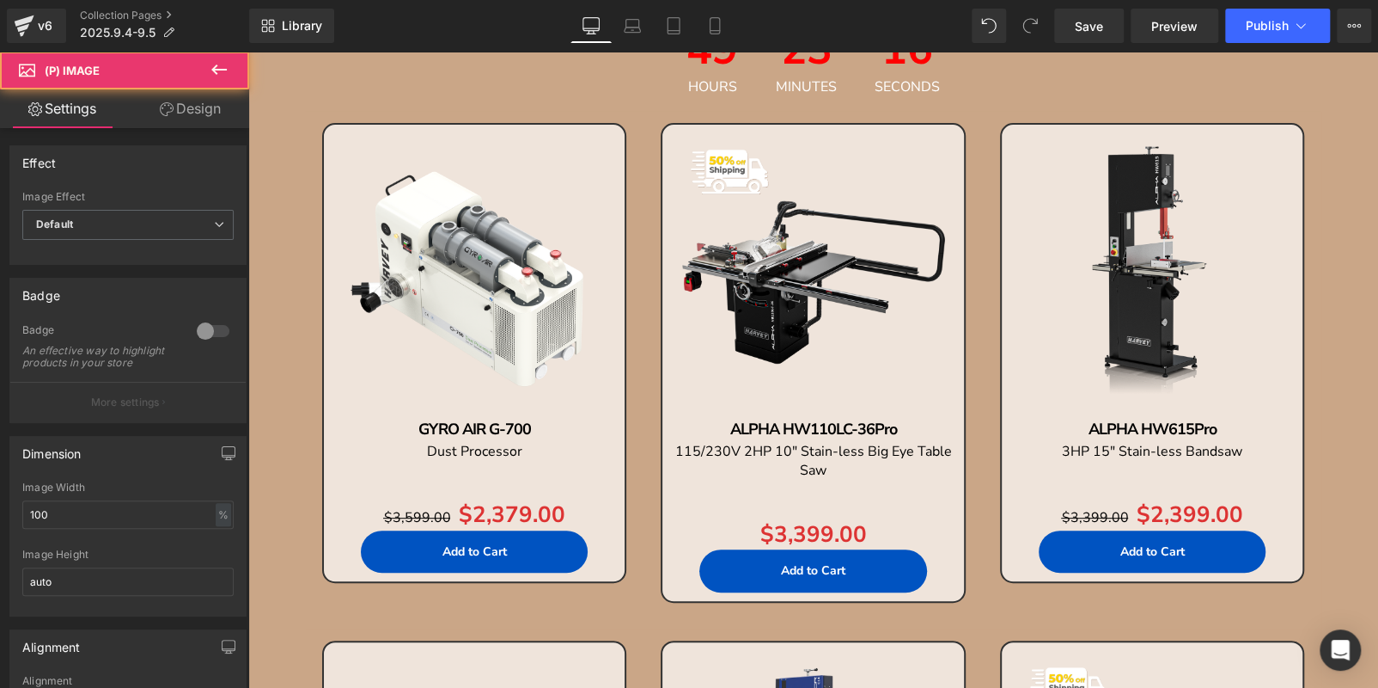
click at [191, 102] on link "Design" at bounding box center [190, 108] width 125 height 39
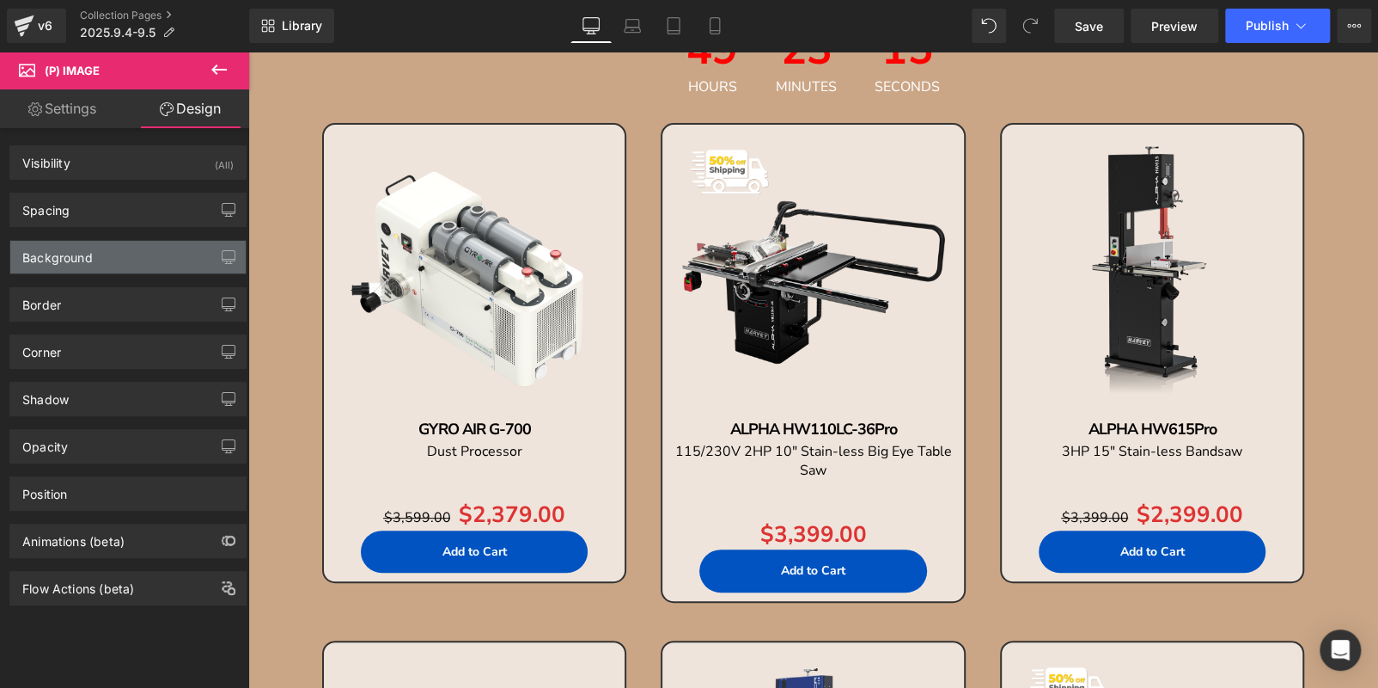
click at [147, 257] on div "Background" at bounding box center [127, 257] width 235 height 33
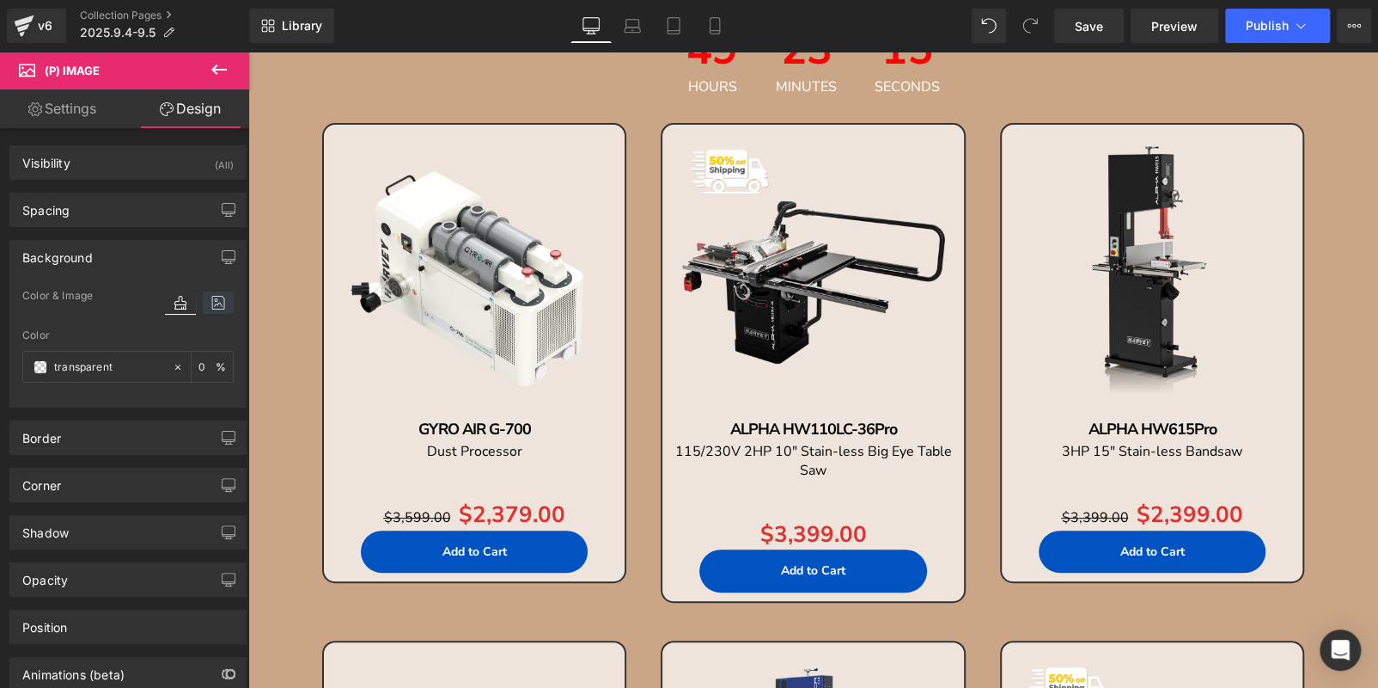
click at [209, 297] on icon at bounding box center [218, 302] width 31 height 22
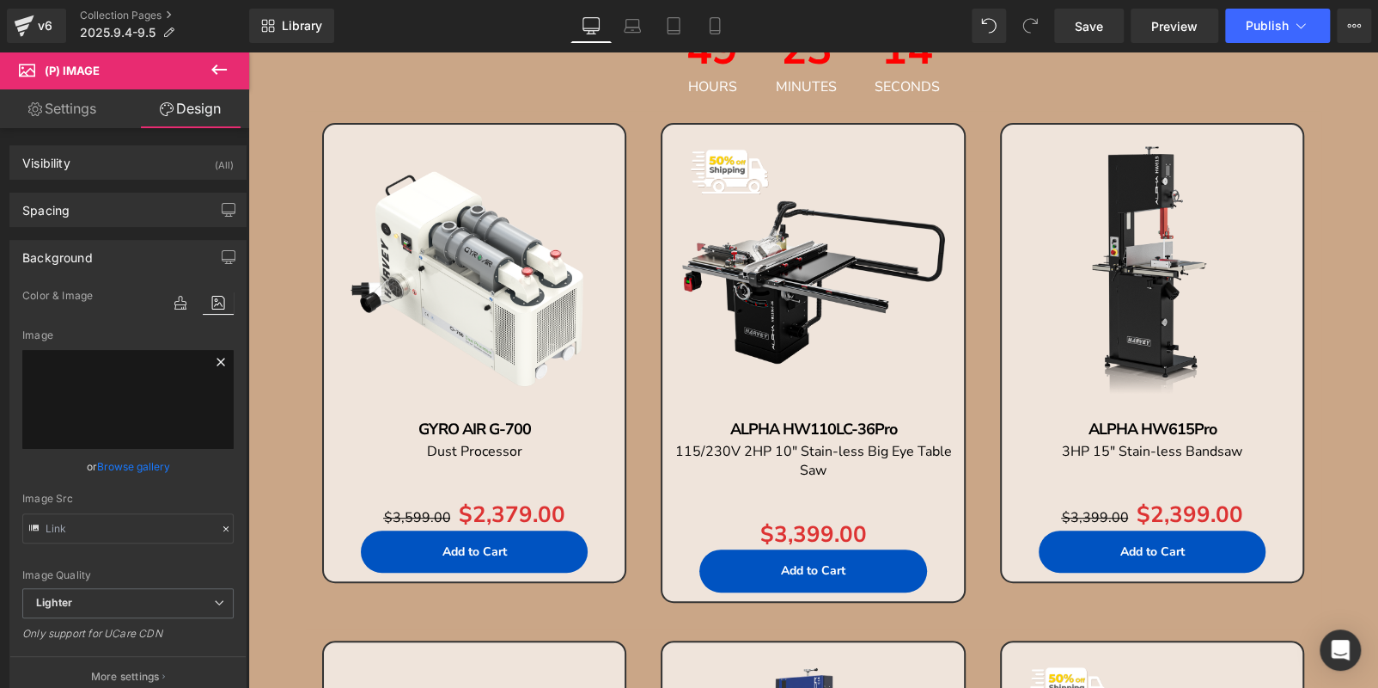
click at [211, 358] on icon at bounding box center [221, 361] width 21 height 21
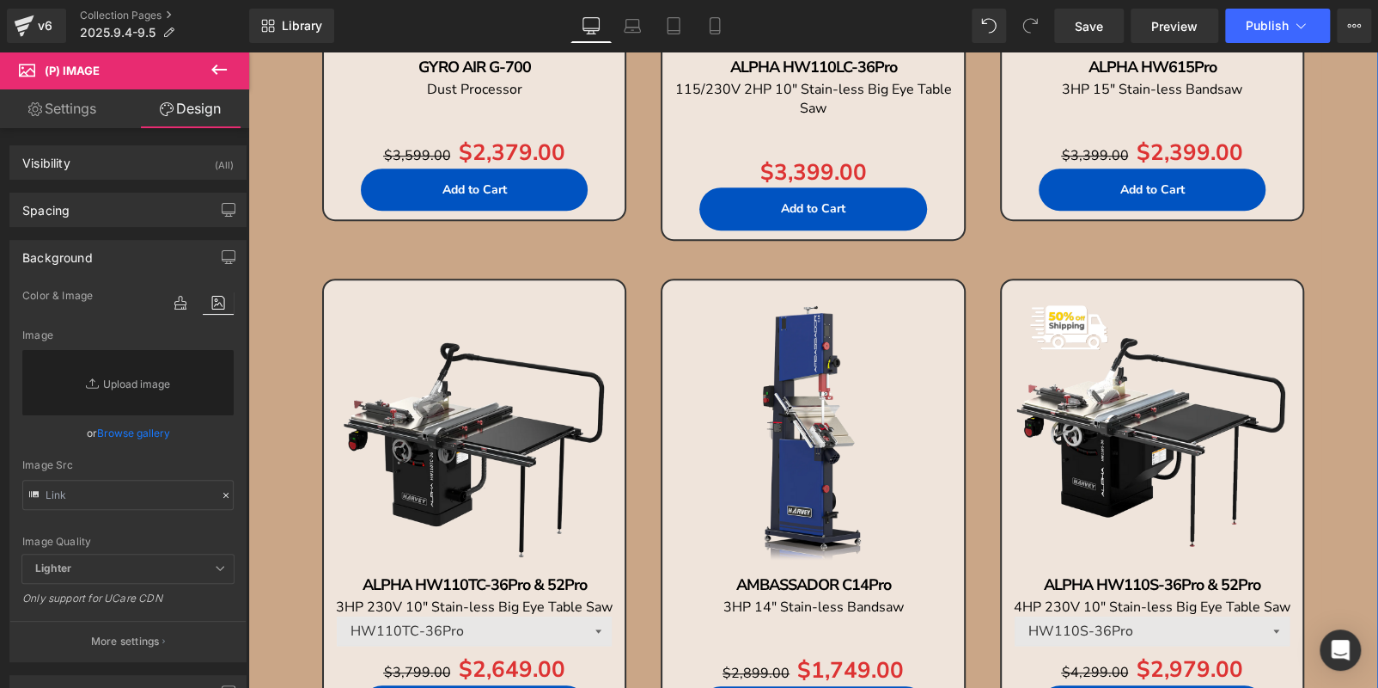
scroll to position [719, 0]
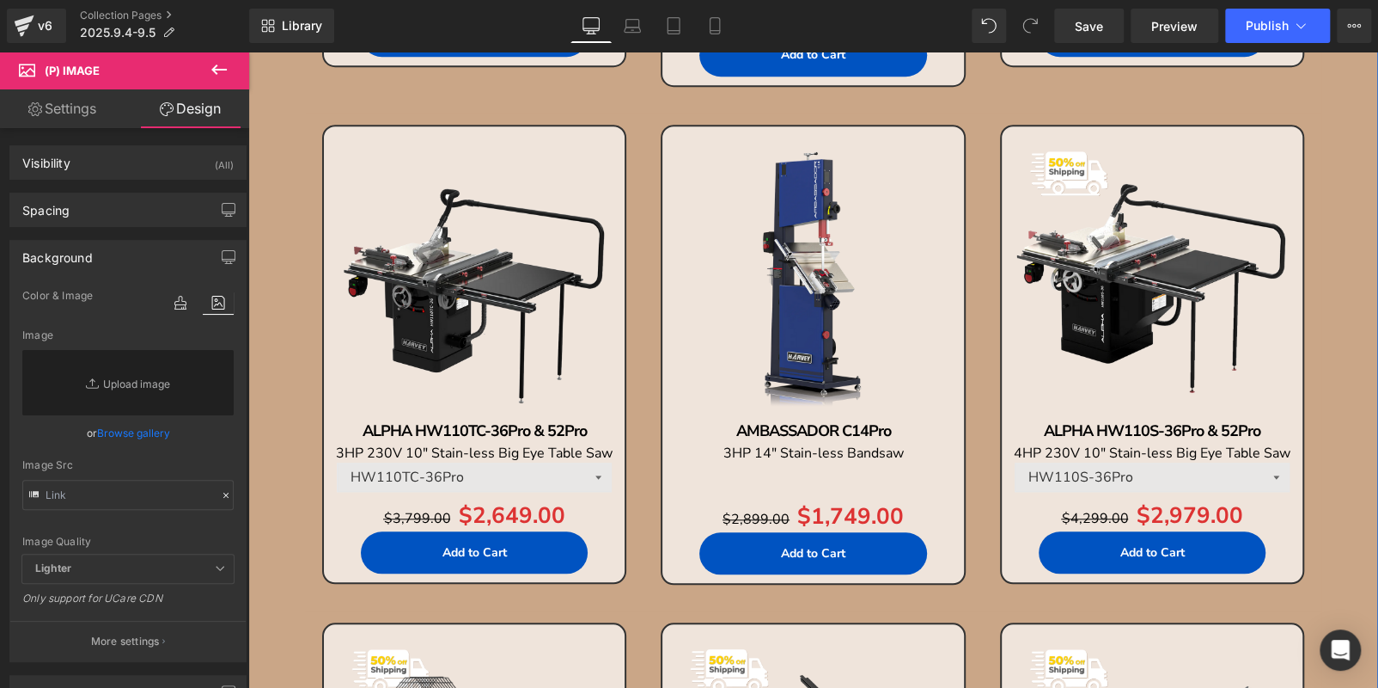
click at [1123, 229] on img at bounding box center [1153, 277] width 284 height 284
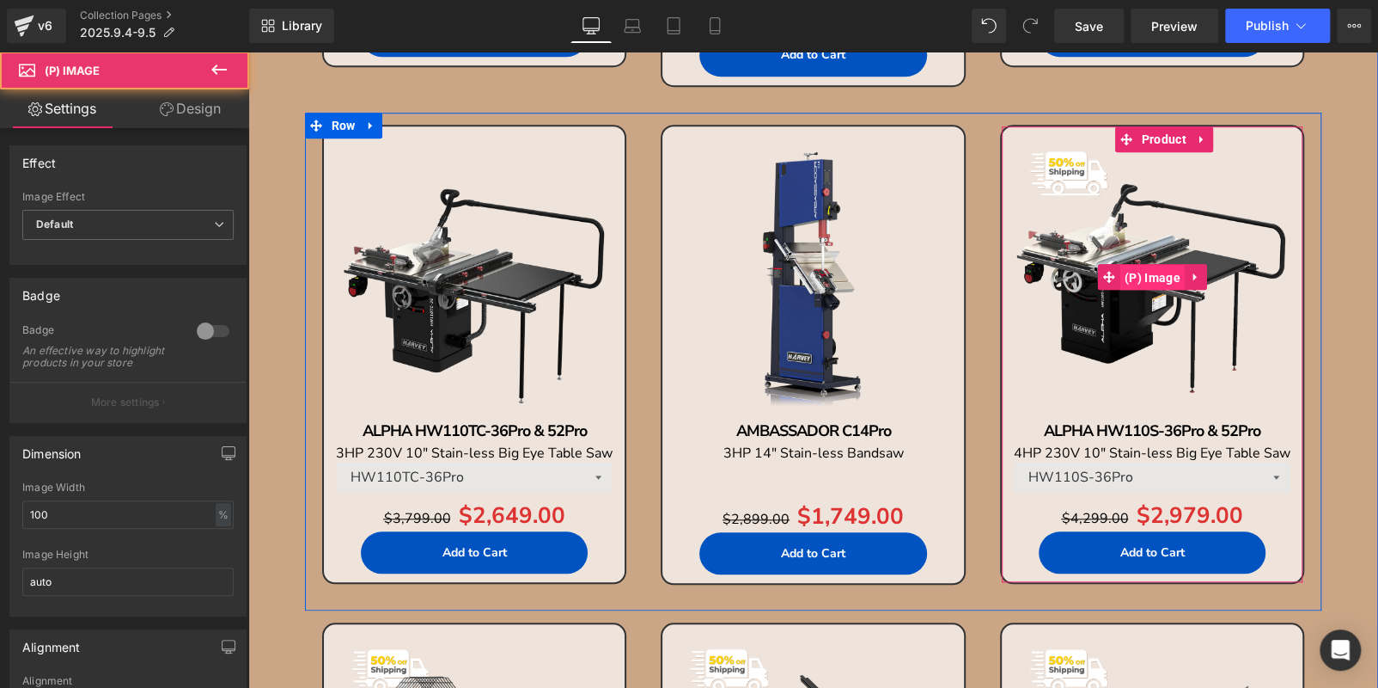
click at [1135, 284] on span "(P) Image" at bounding box center [1153, 278] width 64 height 26
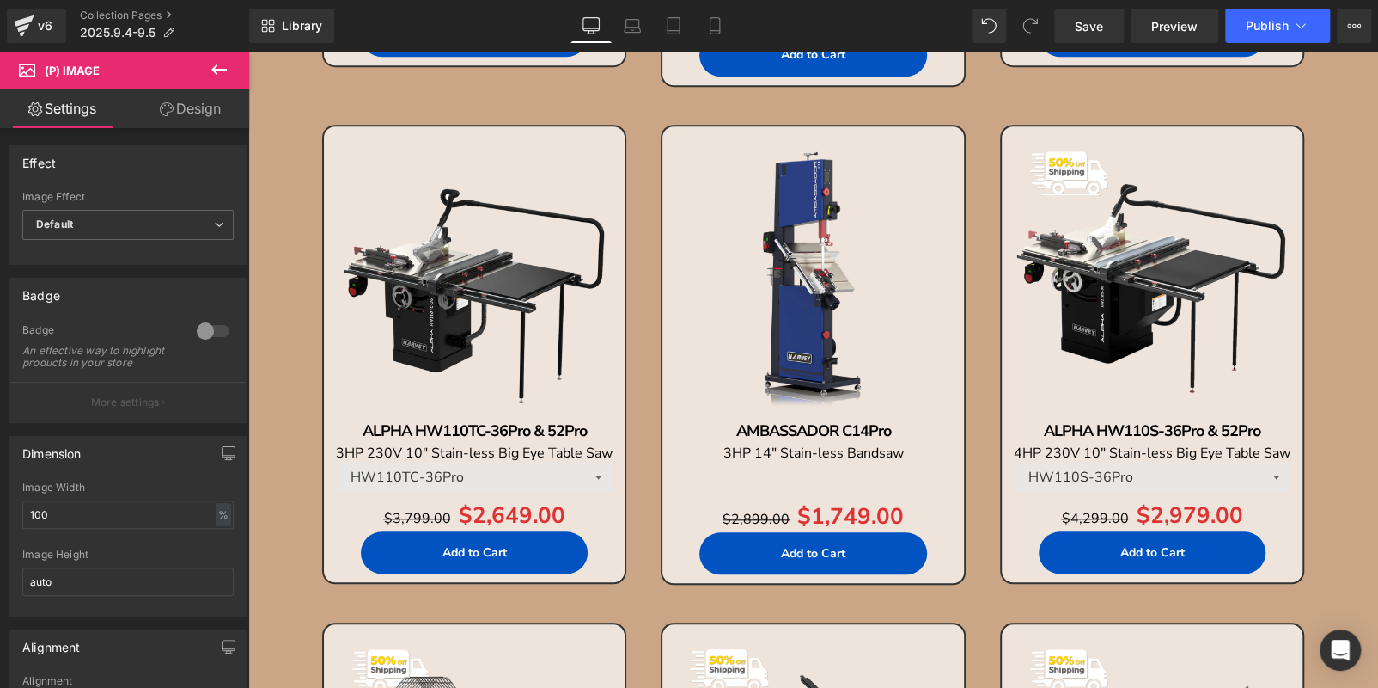
click at [192, 108] on link "Design" at bounding box center [190, 108] width 125 height 39
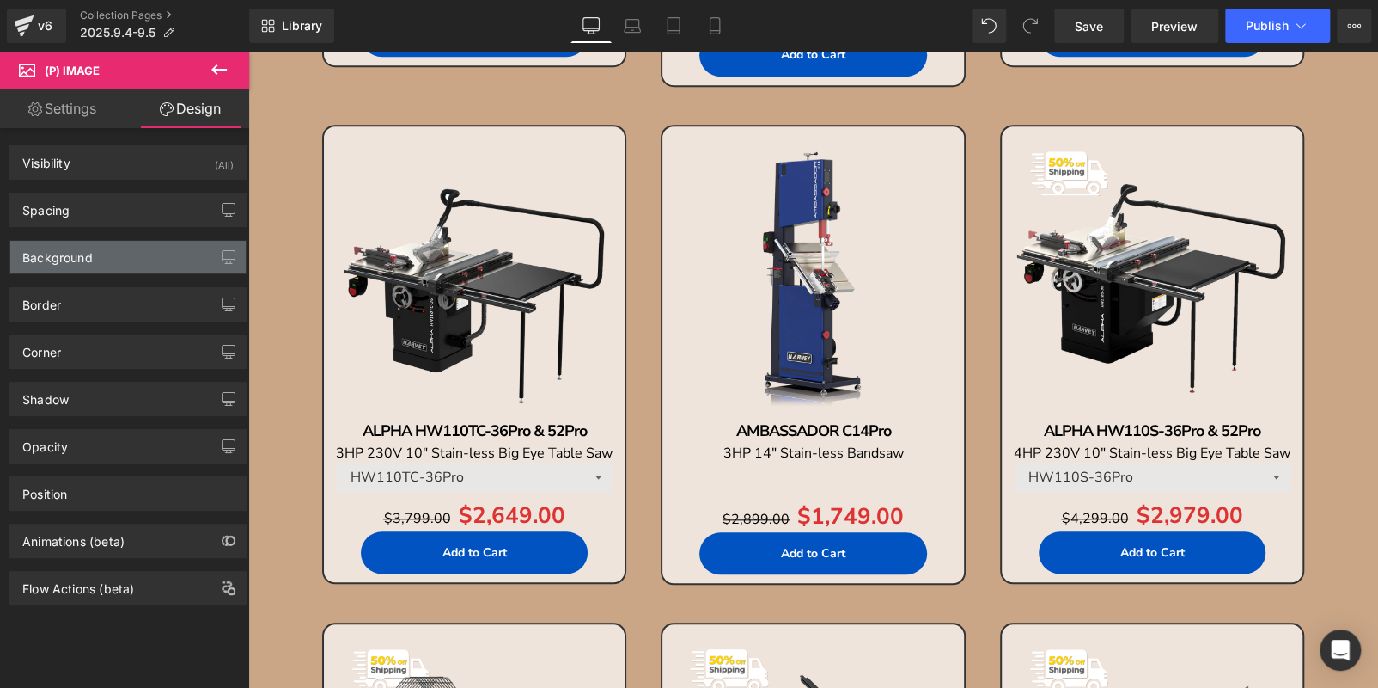
click at [145, 241] on div "Background" at bounding box center [127, 257] width 235 height 33
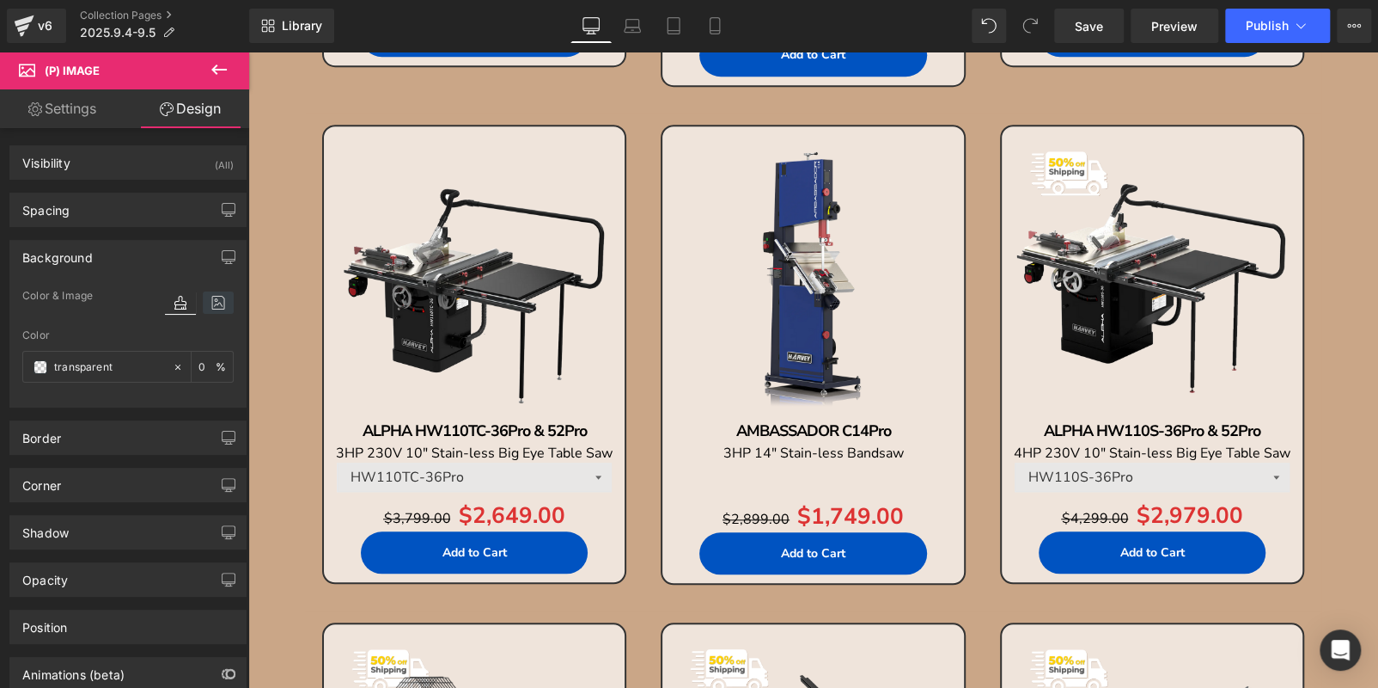
click at [210, 303] on icon at bounding box center [218, 302] width 31 height 22
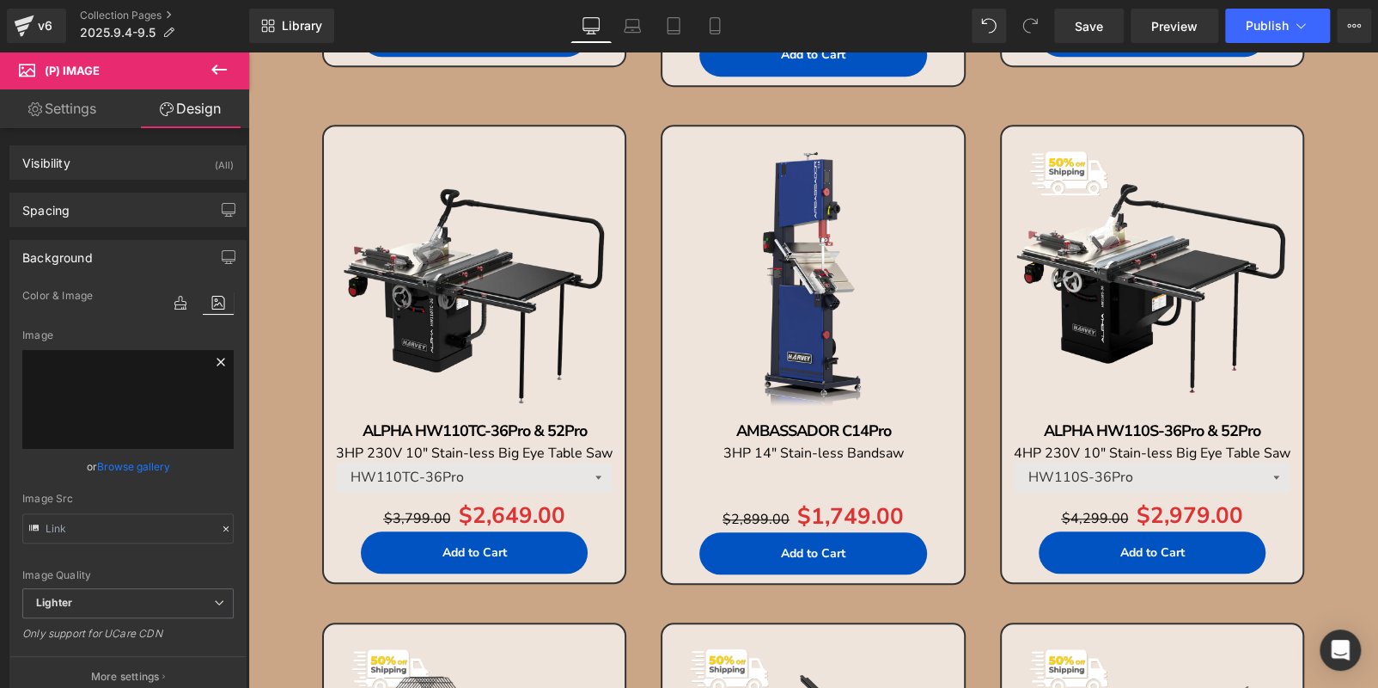
drag, startPoint x: 216, startPoint y: 358, endPoint x: 14, endPoint y: 296, distance: 211.5
click at [217, 358] on icon at bounding box center [221, 362] width 8 height 8
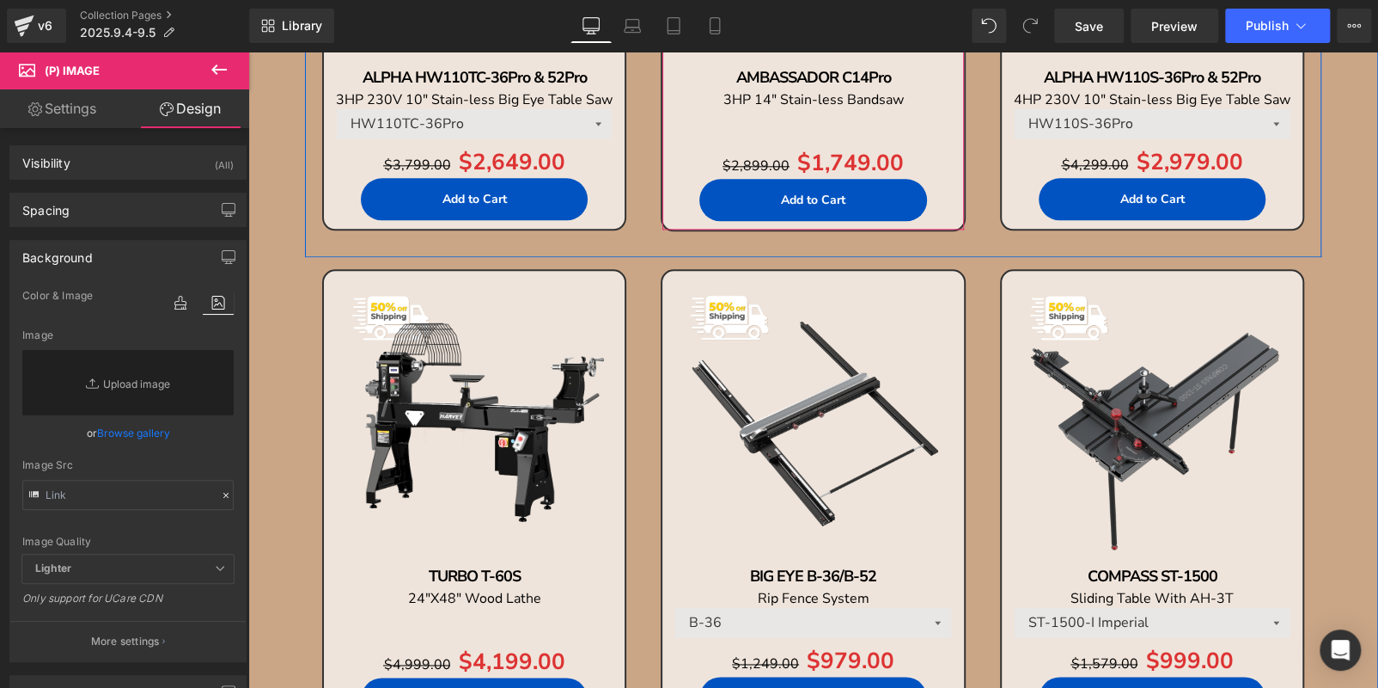
scroll to position [1149, 0]
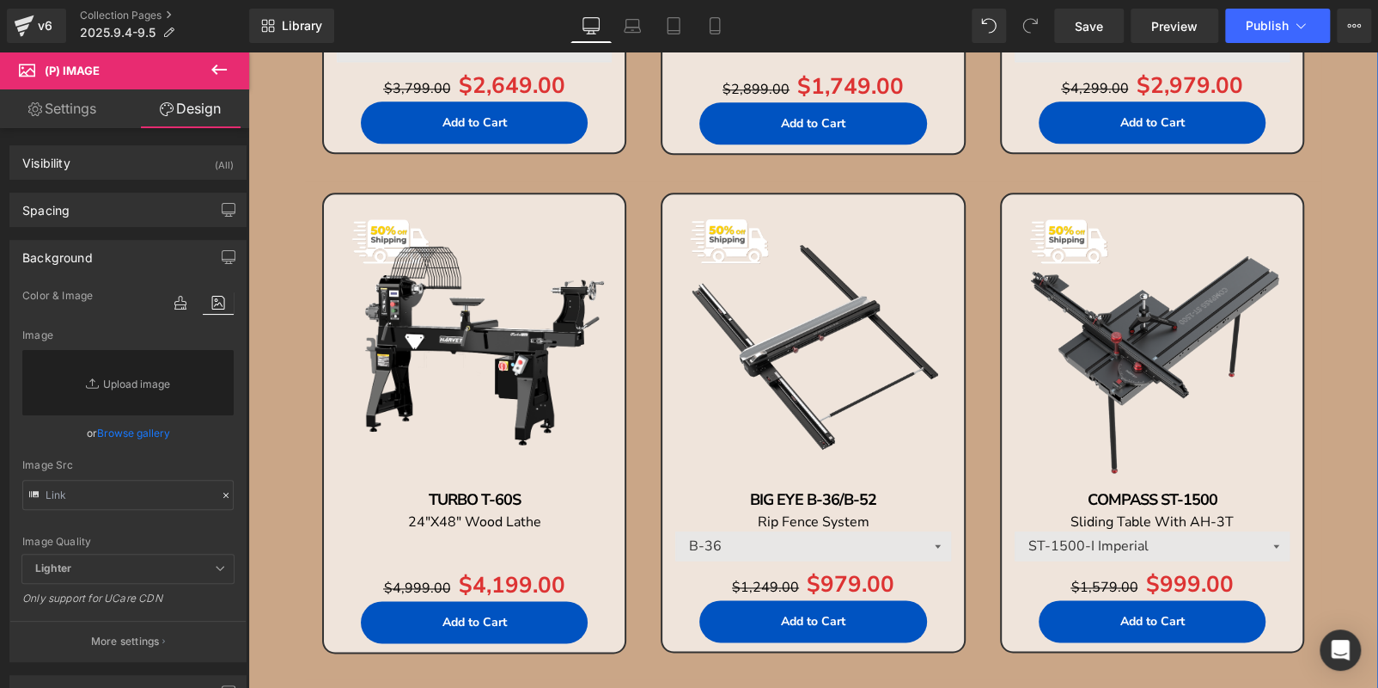
click at [488, 305] on img at bounding box center [475, 345] width 284 height 284
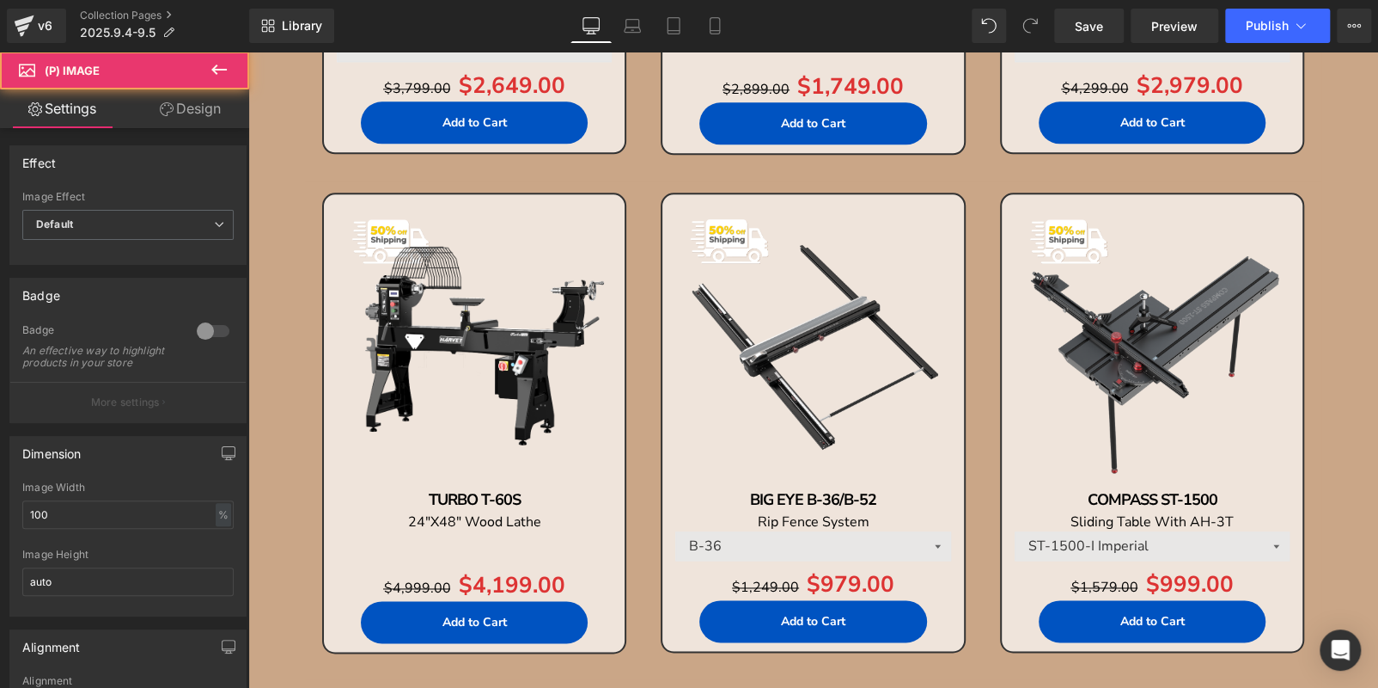
click at [203, 99] on link "Design" at bounding box center [190, 108] width 125 height 39
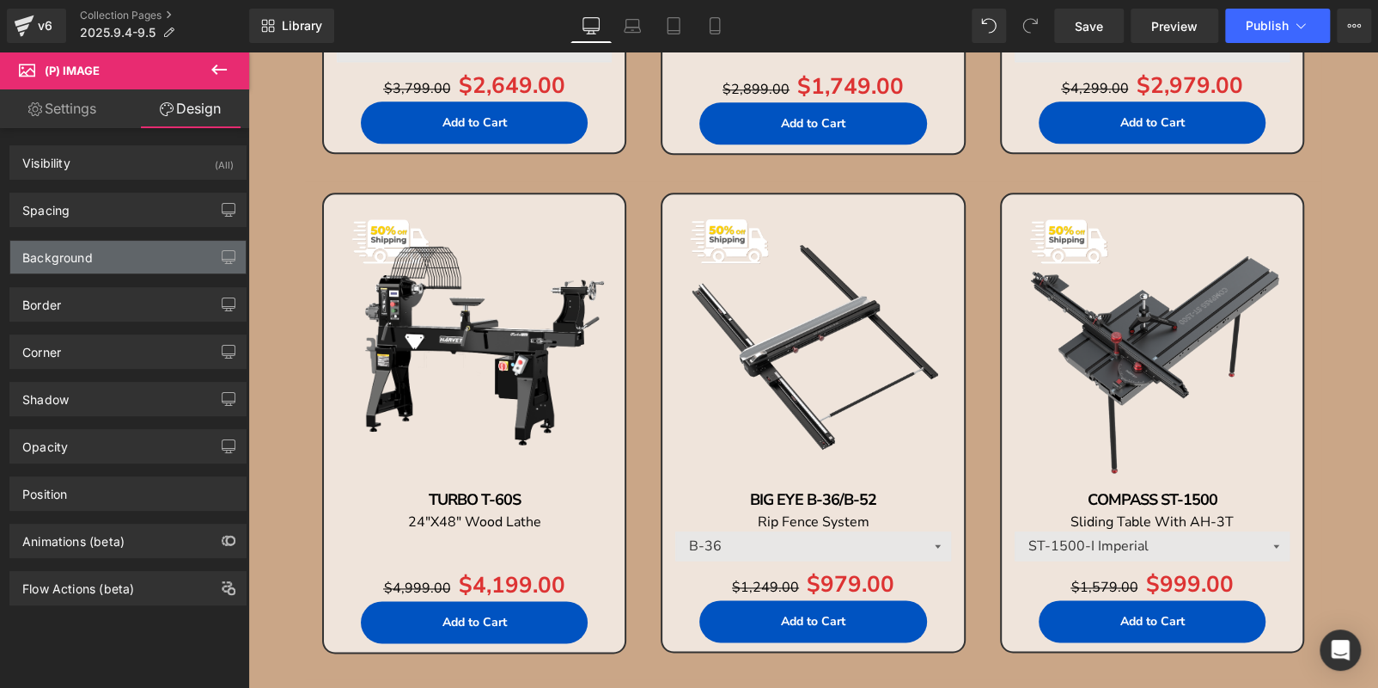
click at [140, 263] on div "Background" at bounding box center [127, 257] width 235 height 33
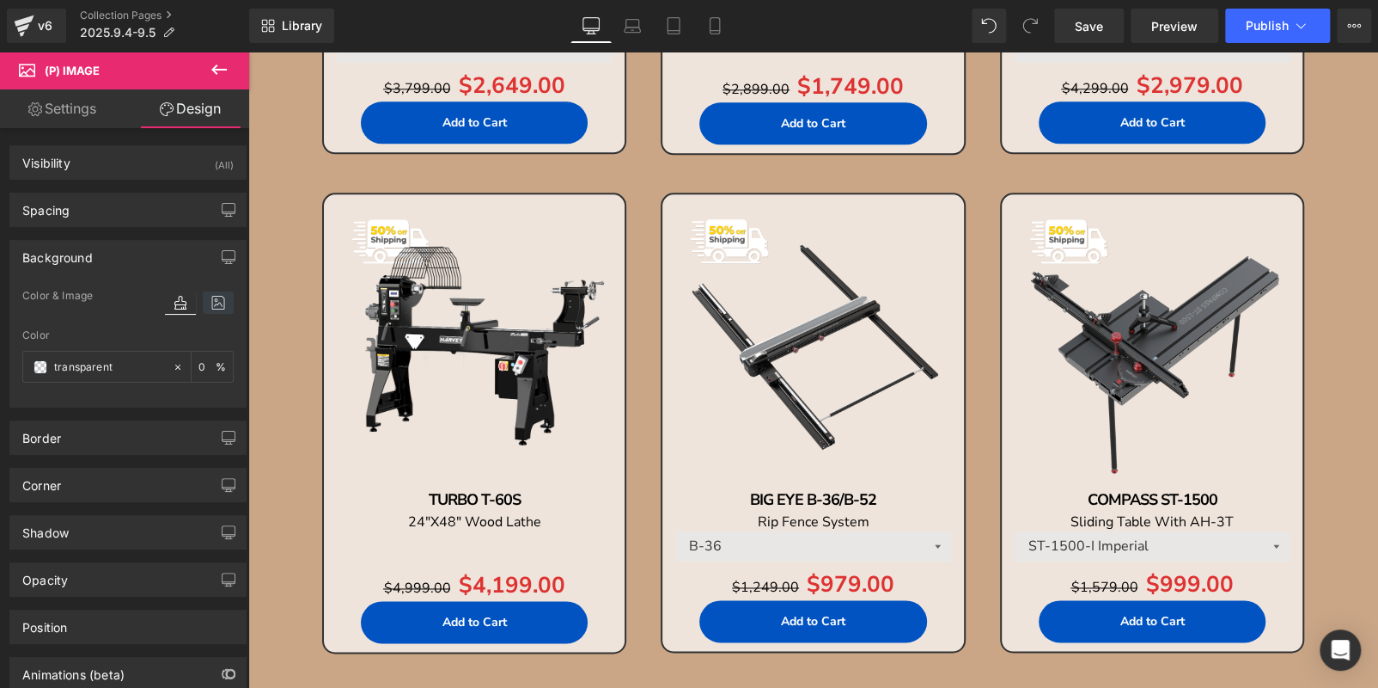
click at [203, 305] on icon at bounding box center [218, 302] width 31 height 22
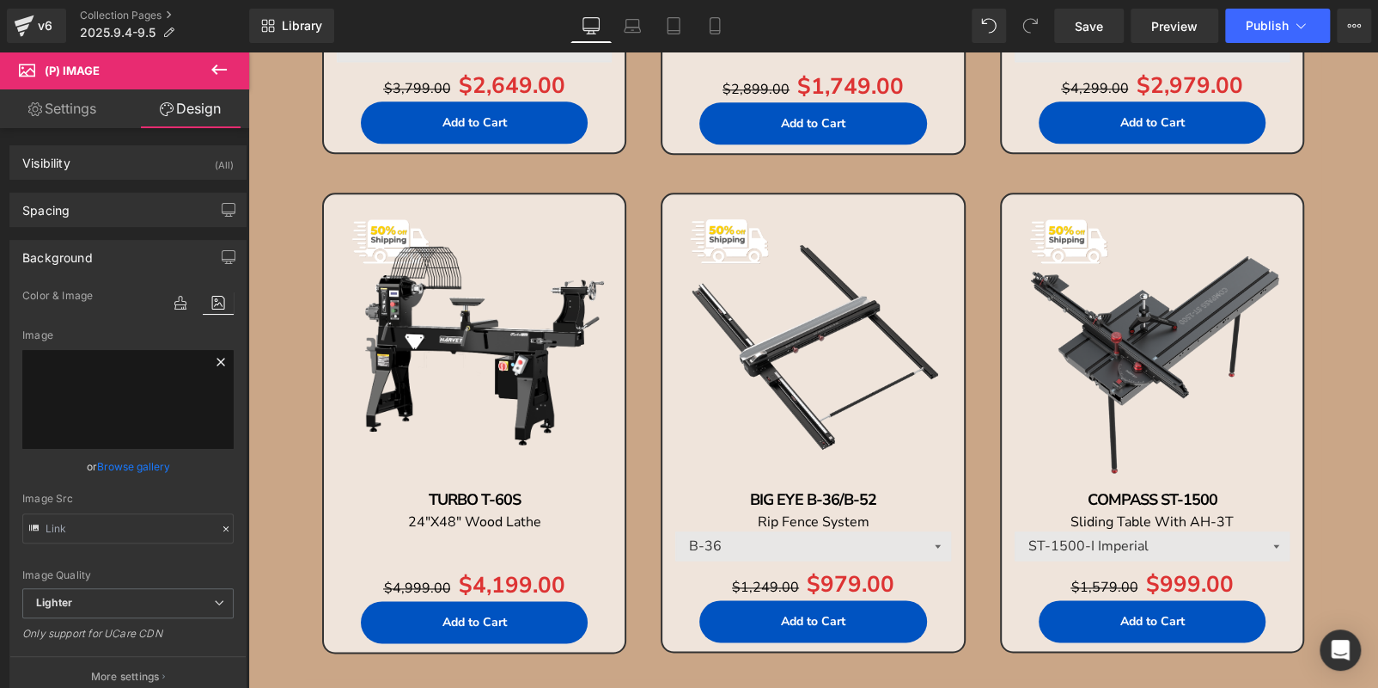
click at [217, 364] on icon at bounding box center [221, 362] width 8 height 8
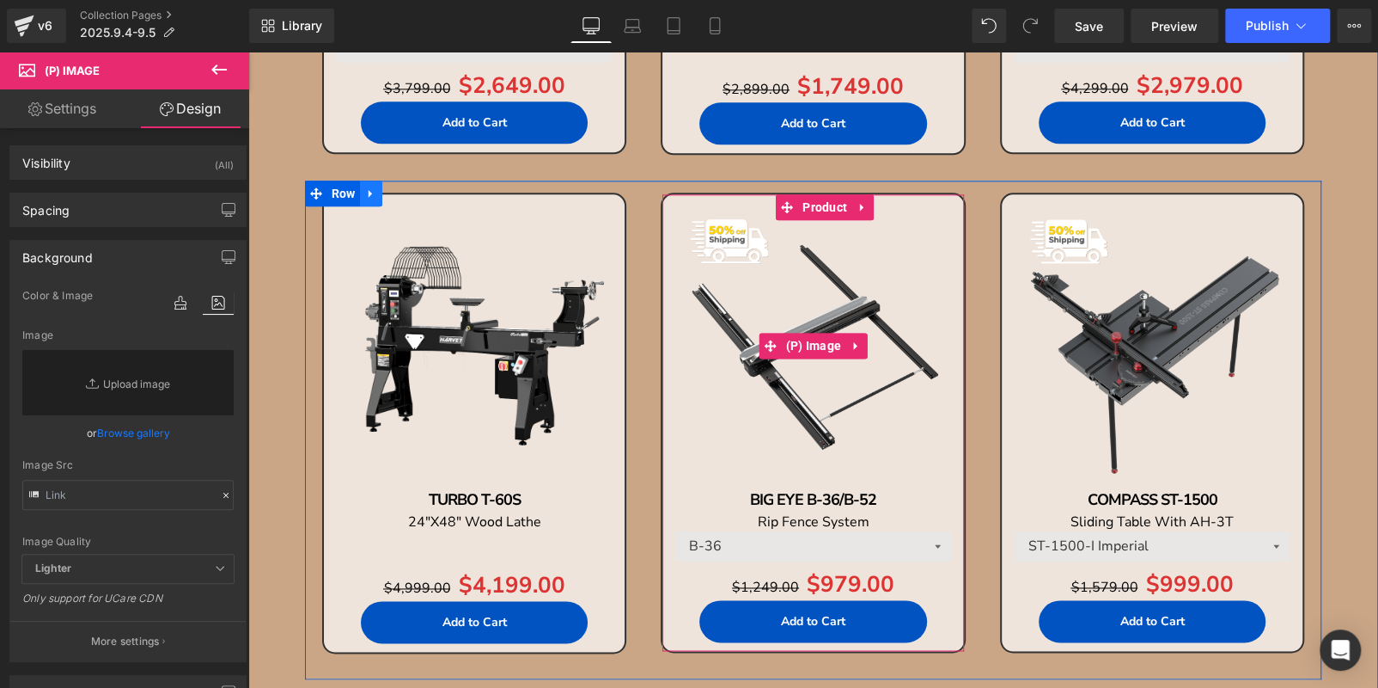
drag, startPoint x: 809, startPoint y: 344, endPoint x: 356, endPoint y: 195, distance: 476.7
click at [809, 344] on span "(P) Image" at bounding box center [813, 346] width 64 height 26
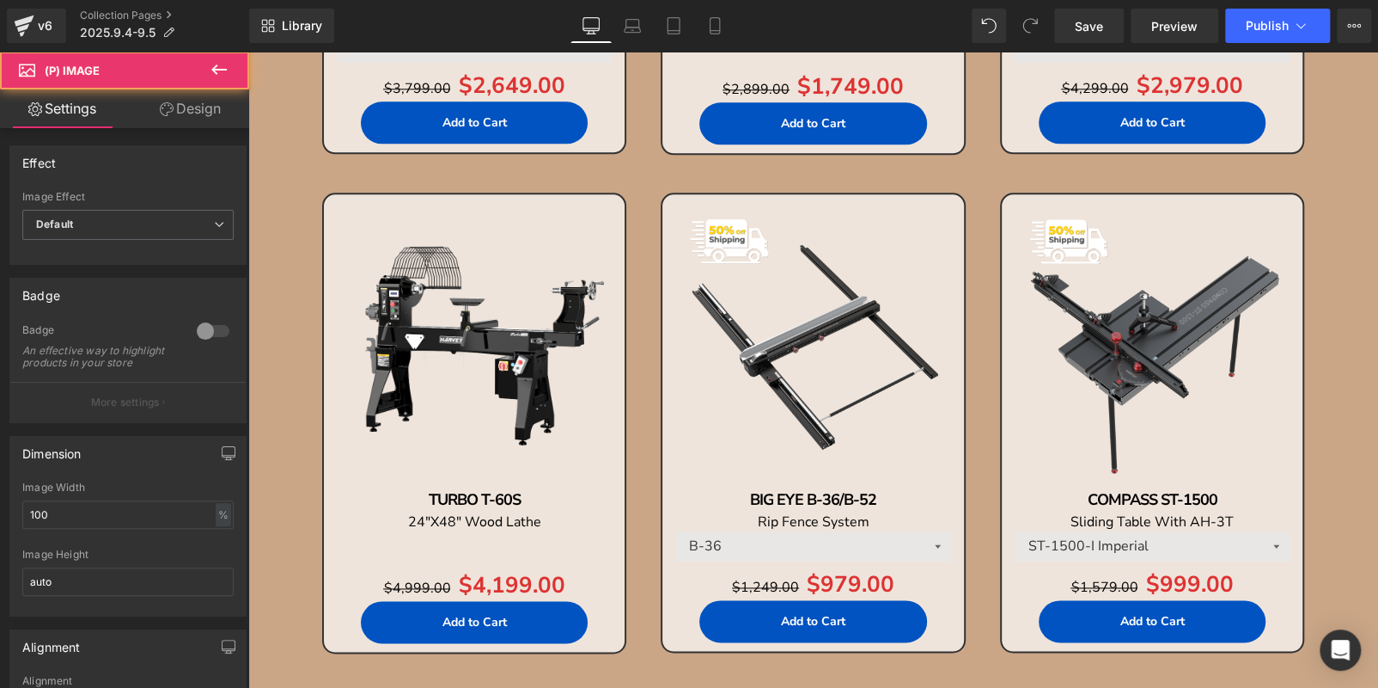
drag, startPoint x: 199, startPoint y: 116, endPoint x: 190, endPoint y: 141, distance: 26.7
click at [199, 116] on link "Design" at bounding box center [190, 108] width 125 height 39
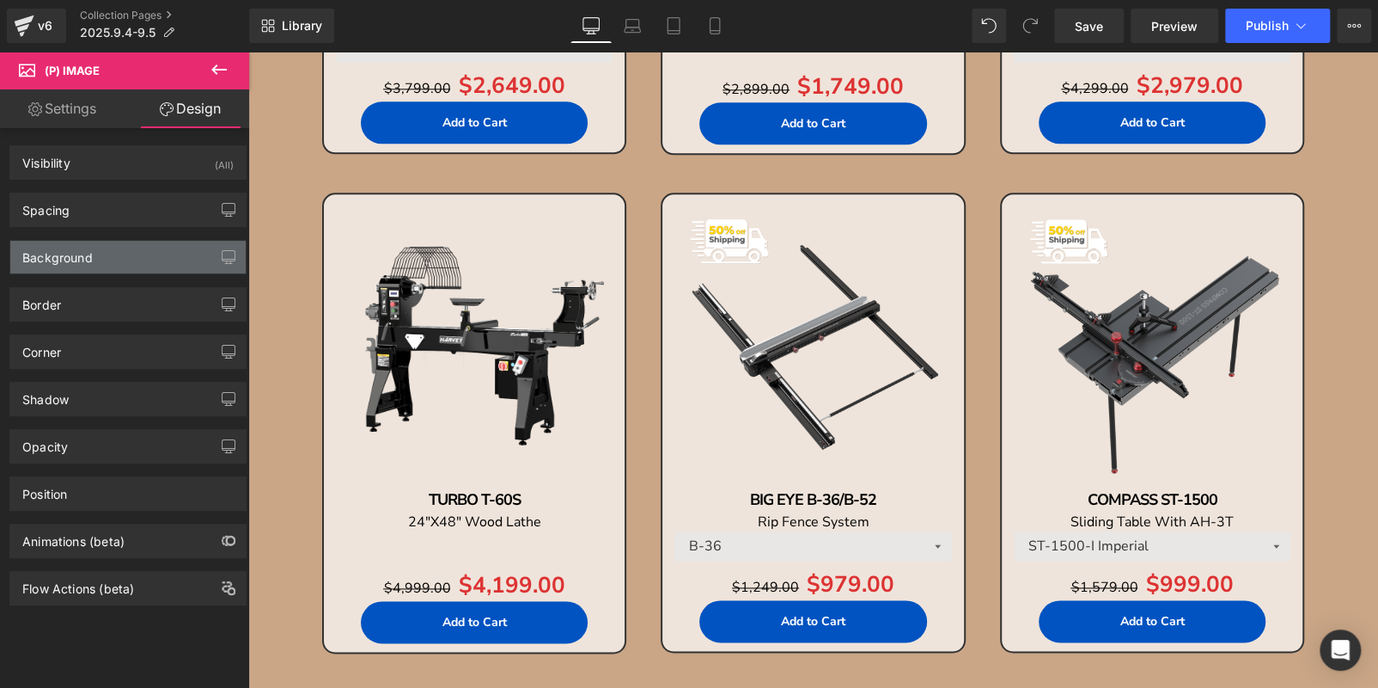
click at [158, 257] on div "Background" at bounding box center [127, 257] width 235 height 33
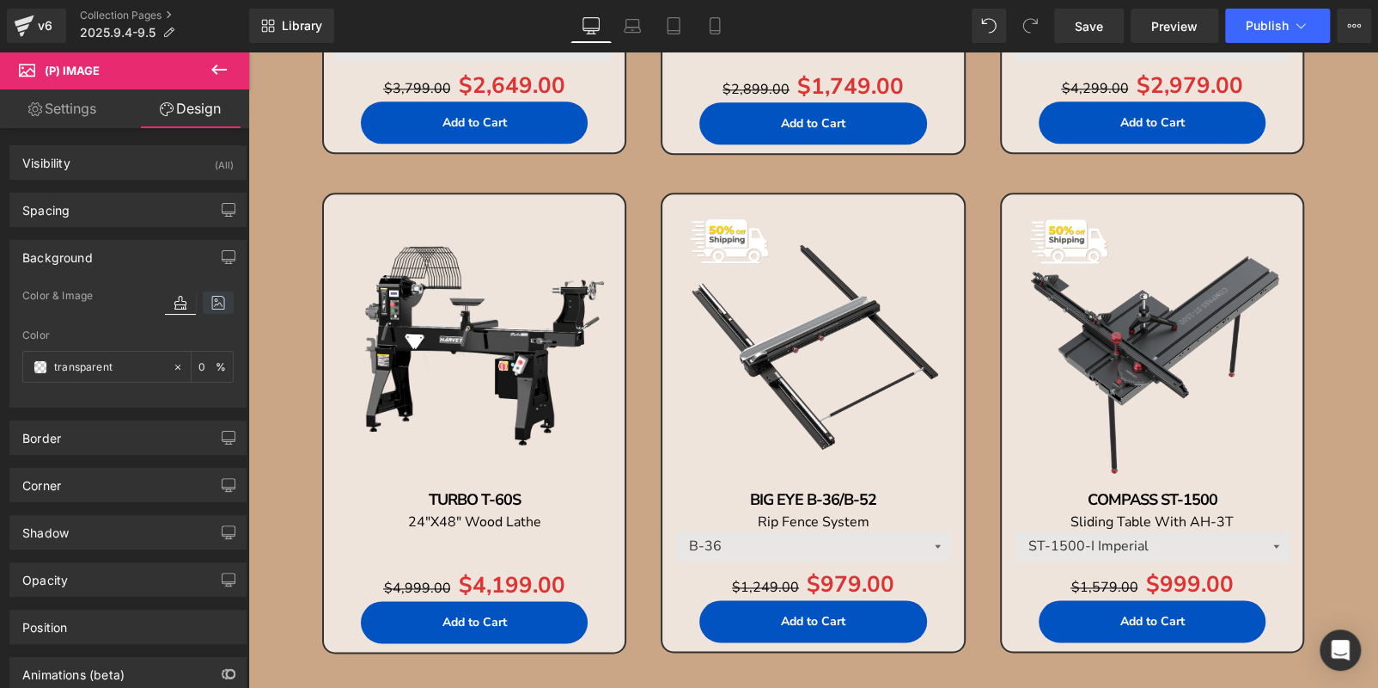
click at [217, 296] on icon at bounding box center [218, 302] width 31 height 22
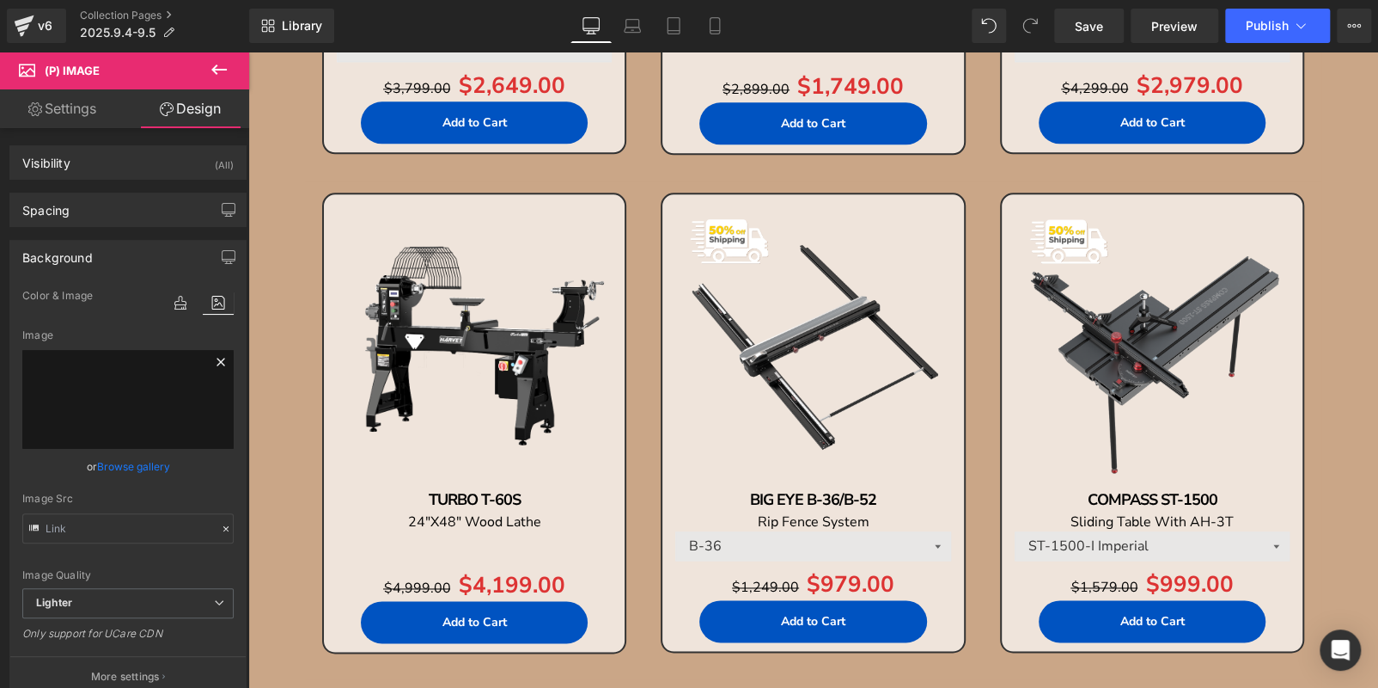
click at [215, 356] on icon at bounding box center [221, 361] width 21 height 21
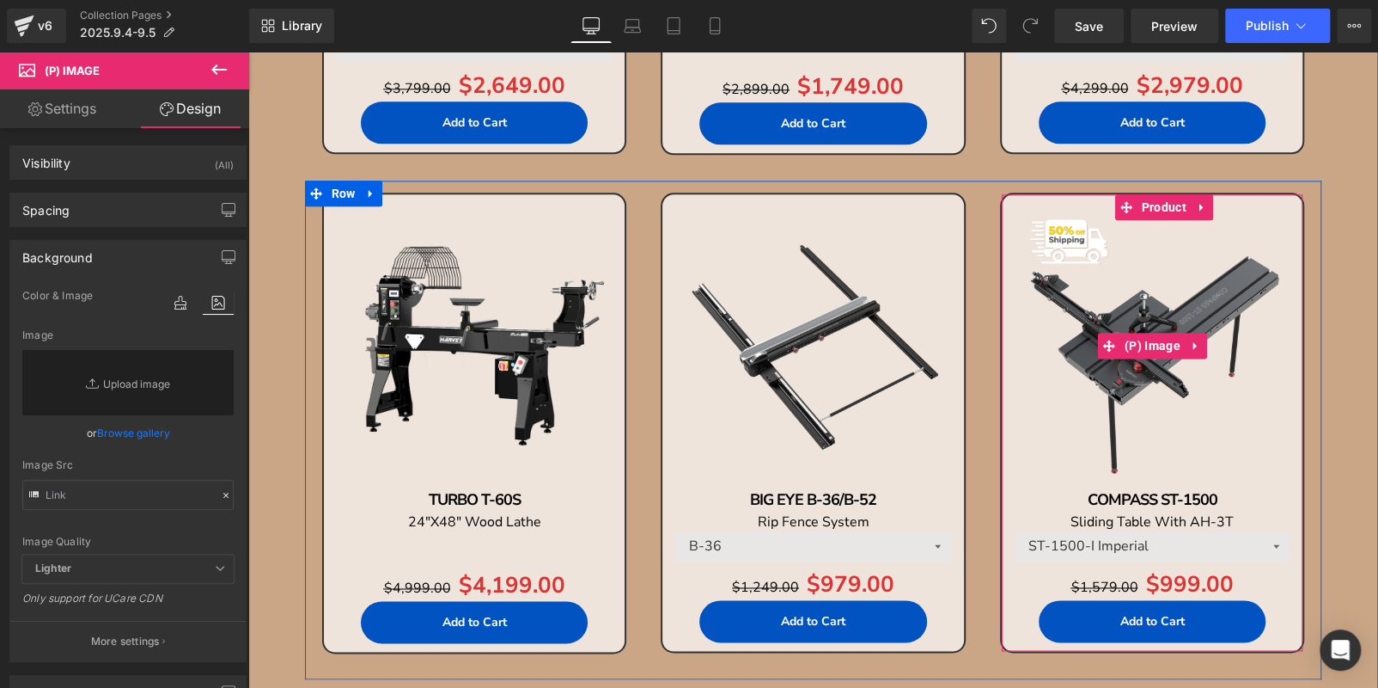
click at [1134, 290] on img at bounding box center [1153, 345] width 284 height 284
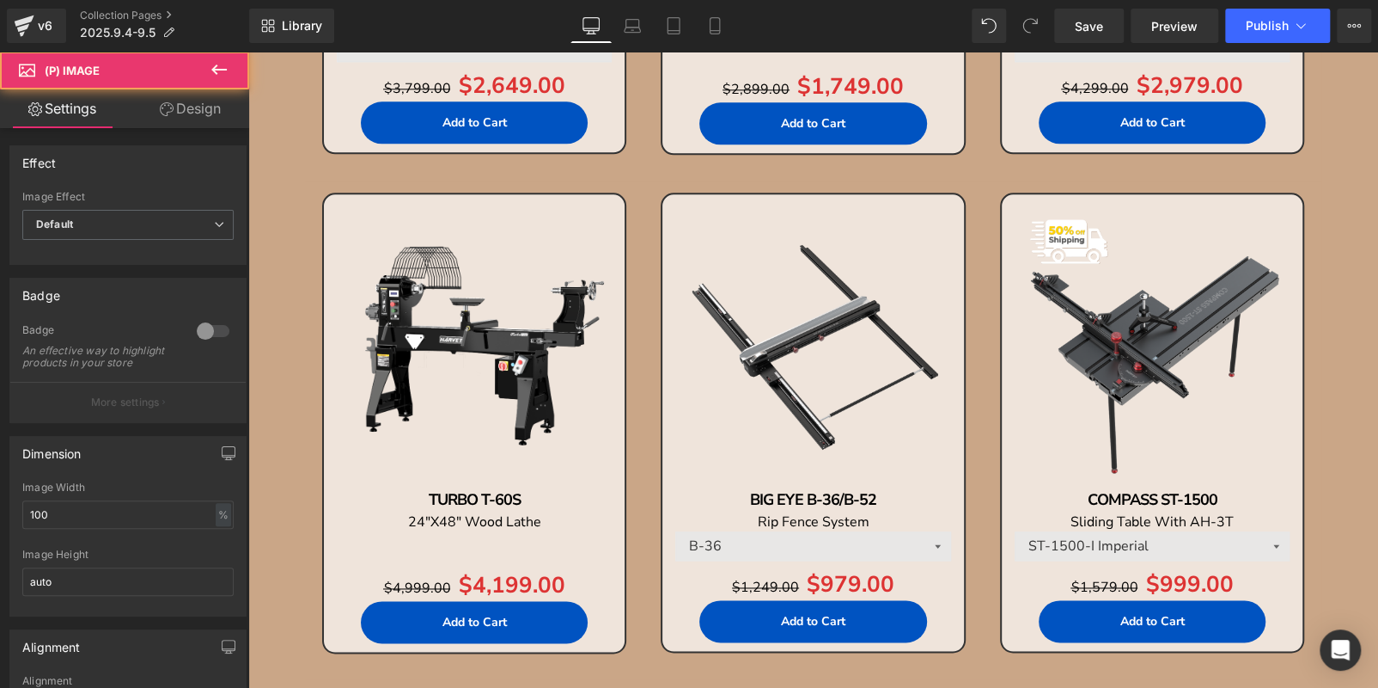
drag, startPoint x: 199, startPoint y: 105, endPoint x: 138, endPoint y: 255, distance: 162.0
click at [198, 105] on link "Design" at bounding box center [190, 108] width 125 height 39
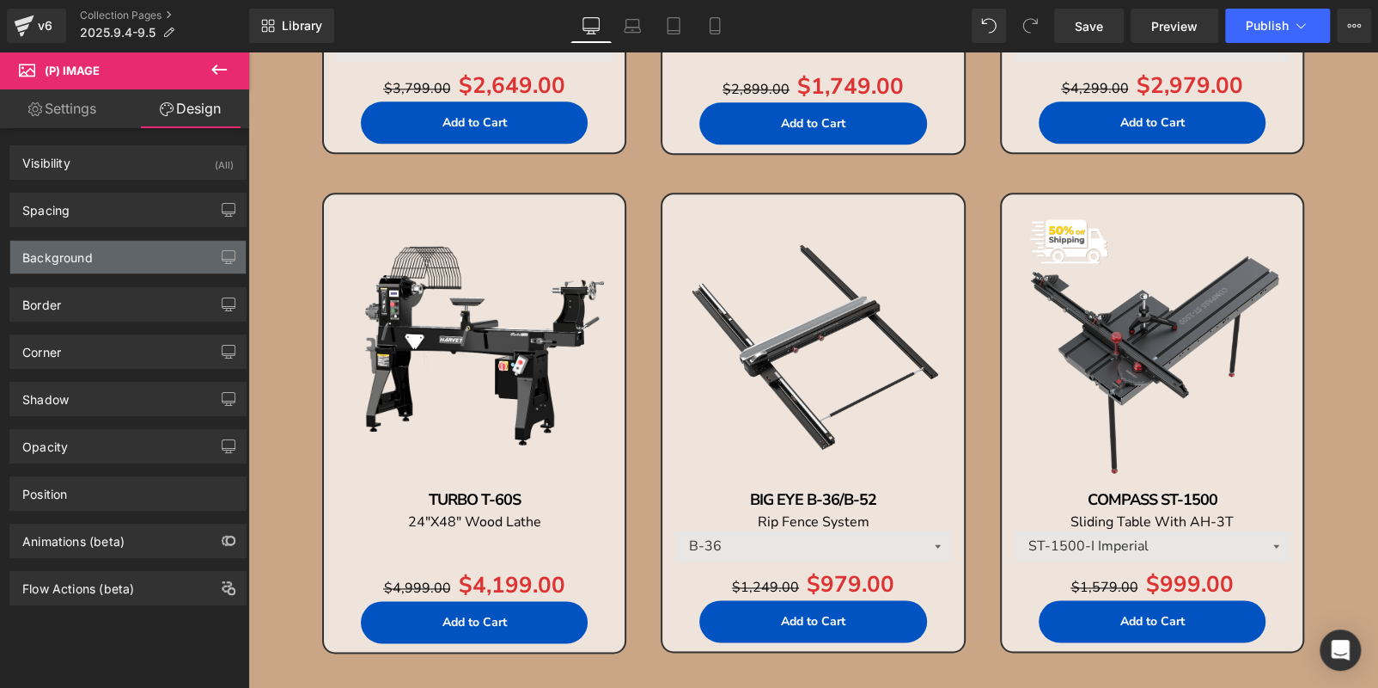
click at [142, 257] on div "Background" at bounding box center [127, 257] width 235 height 33
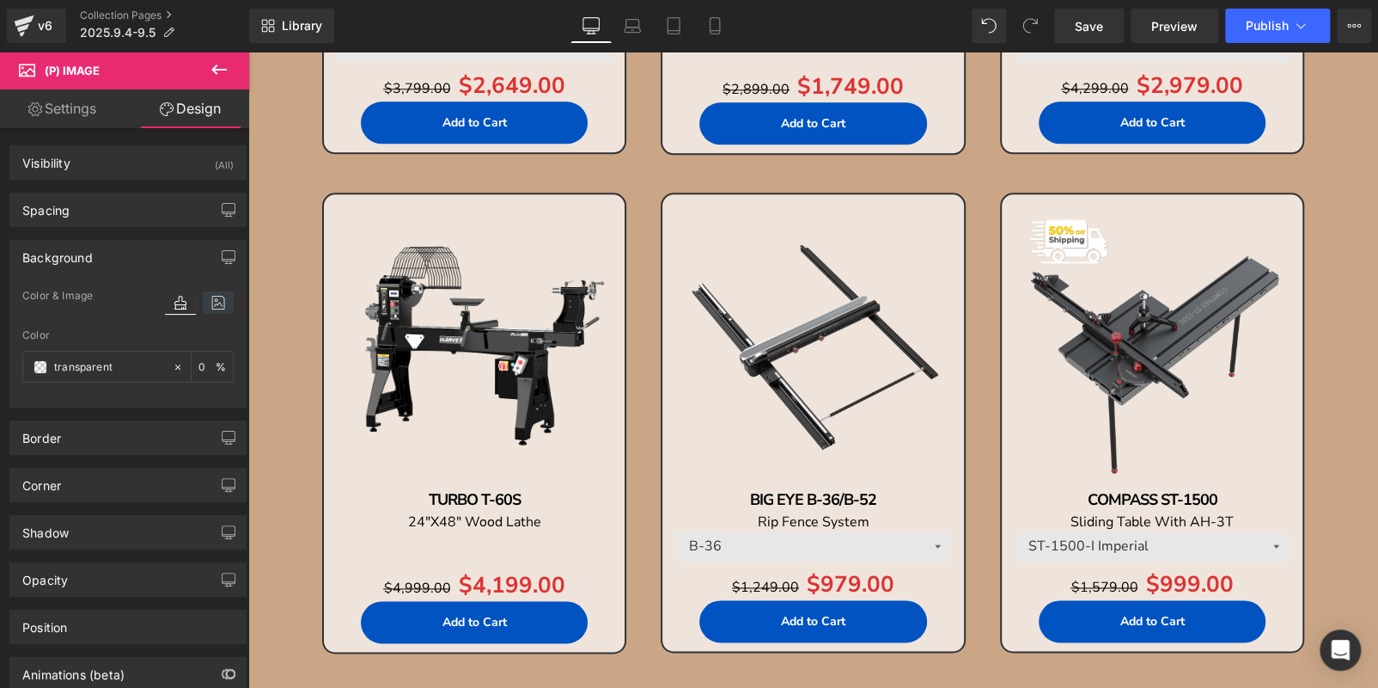
click at [212, 294] on icon at bounding box center [218, 302] width 31 height 22
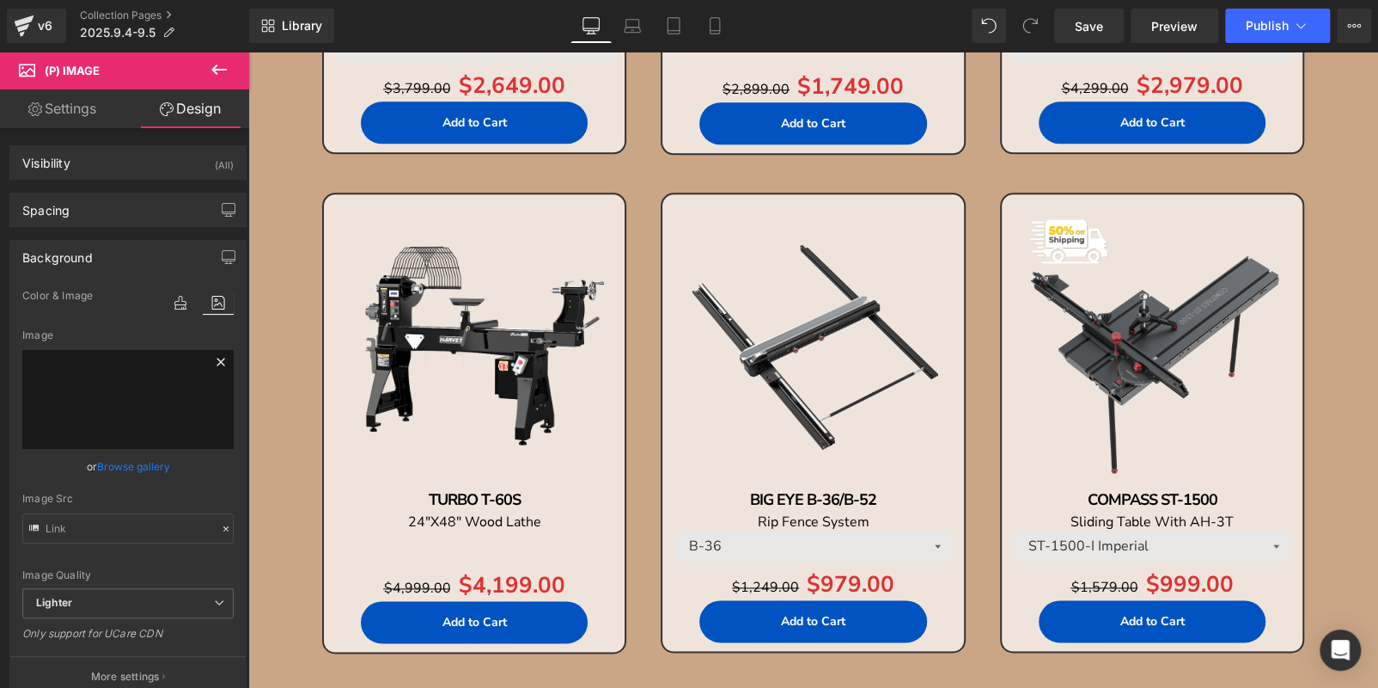
click at [217, 367] on icon at bounding box center [221, 361] width 21 height 21
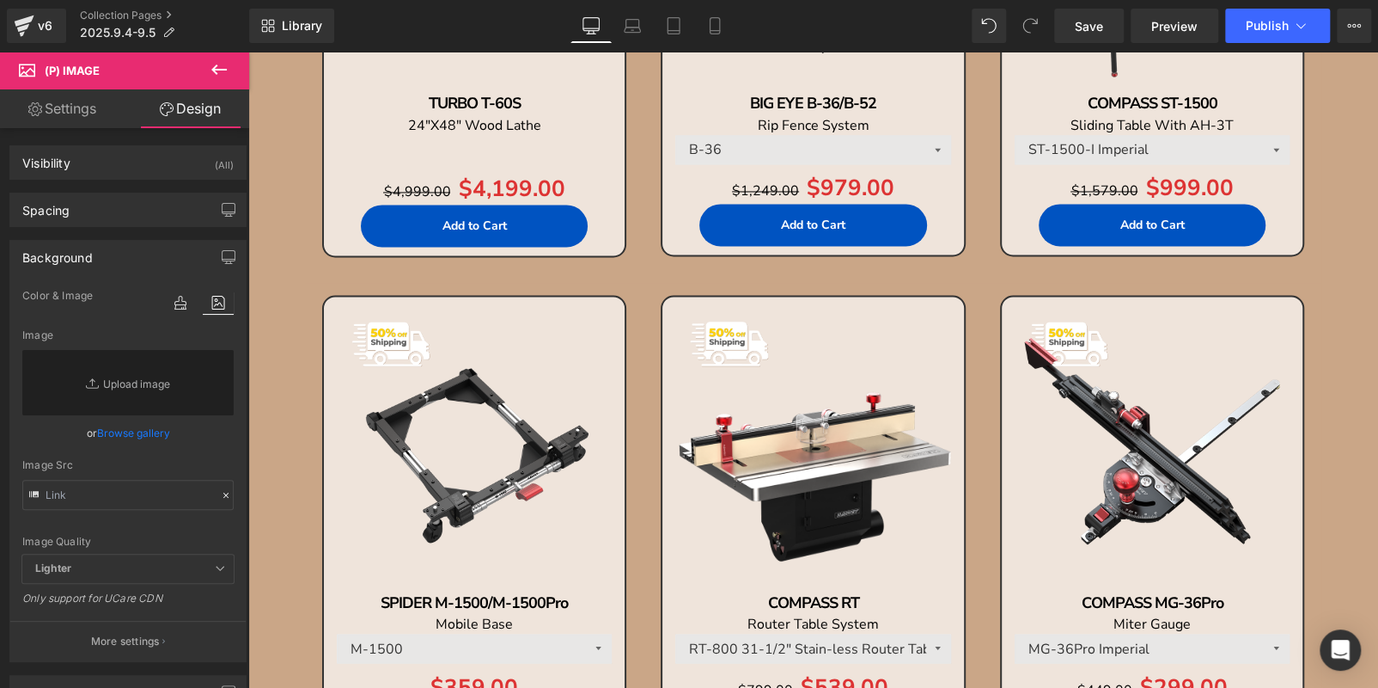
scroll to position [1751, 0]
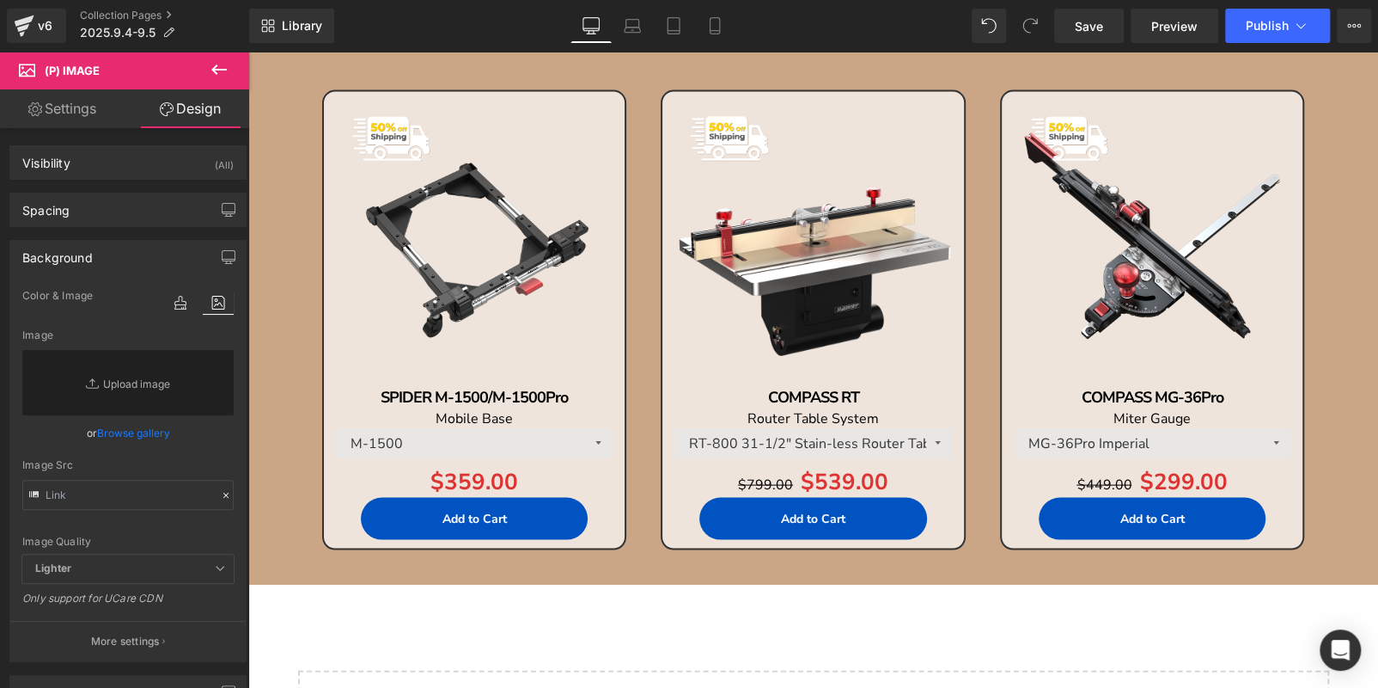
click at [457, 284] on img at bounding box center [475, 242] width 284 height 284
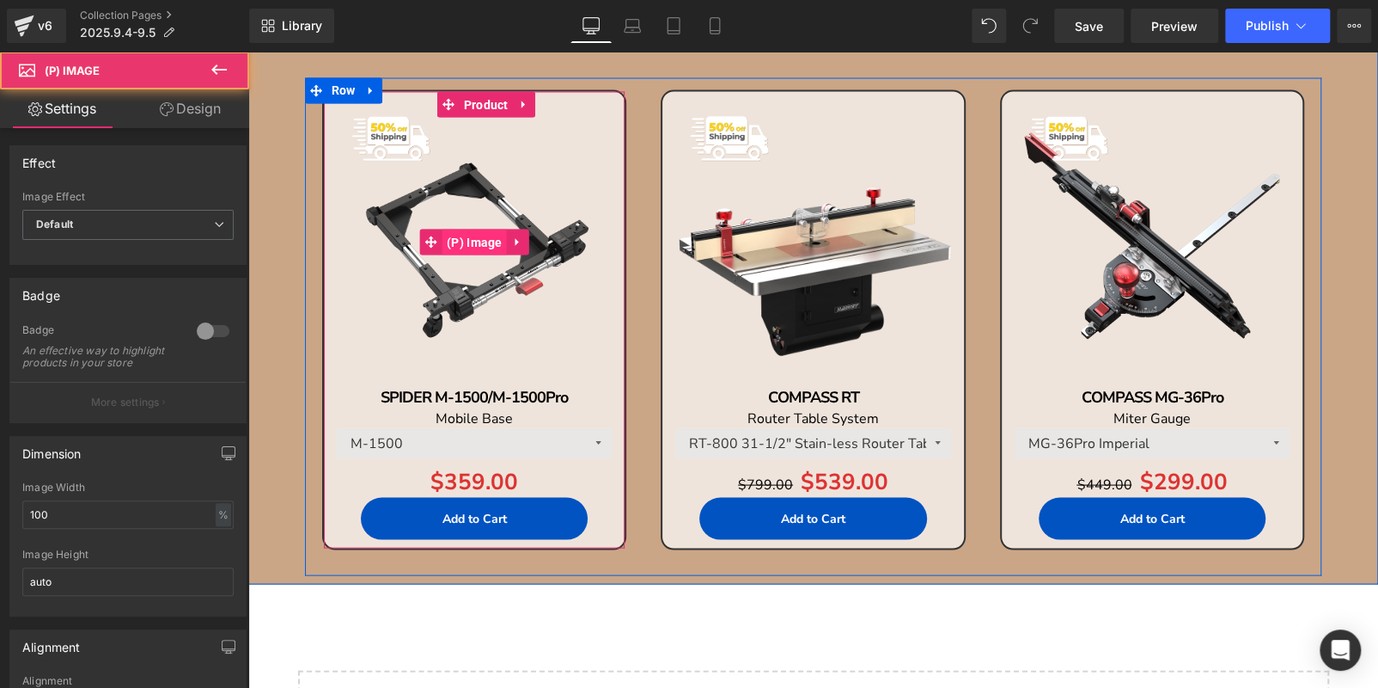
click at [479, 241] on span "(P) Image" at bounding box center [475, 242] width 64 height 26
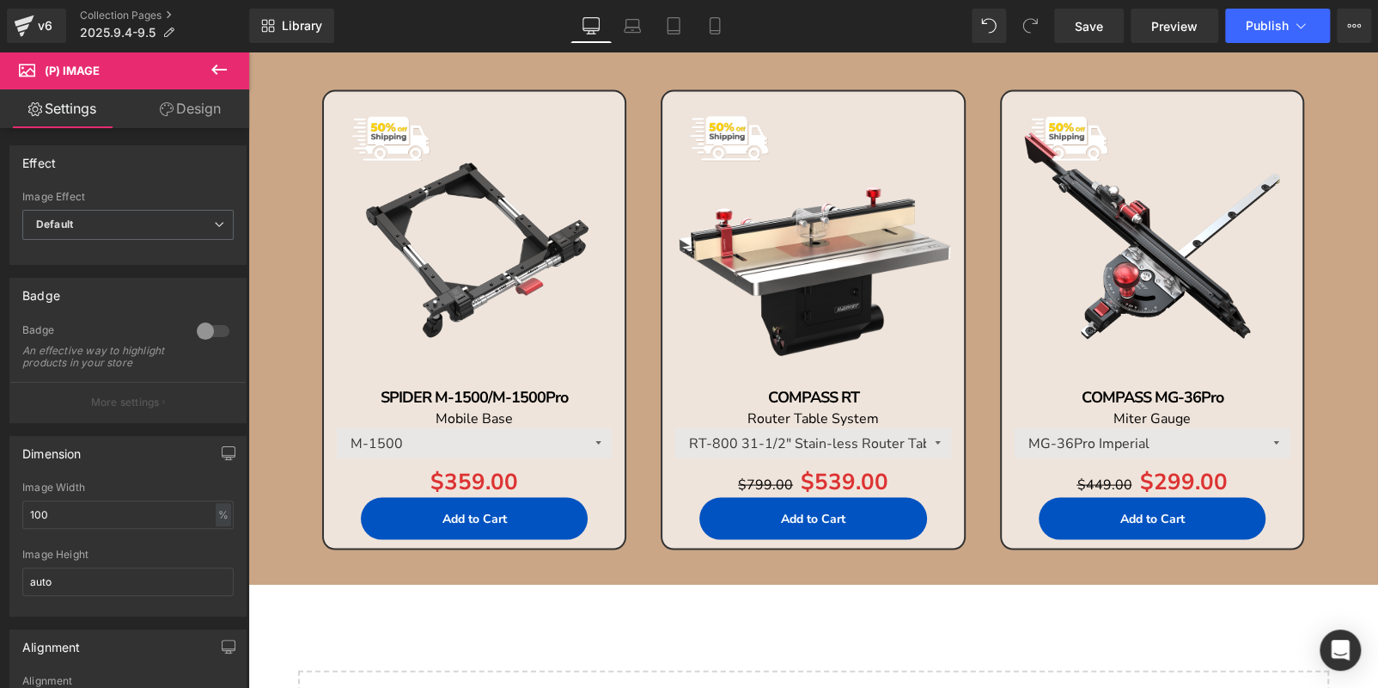
click at [212, 113] on link "Design" at bounding box center [190, 108] width 125 height 39
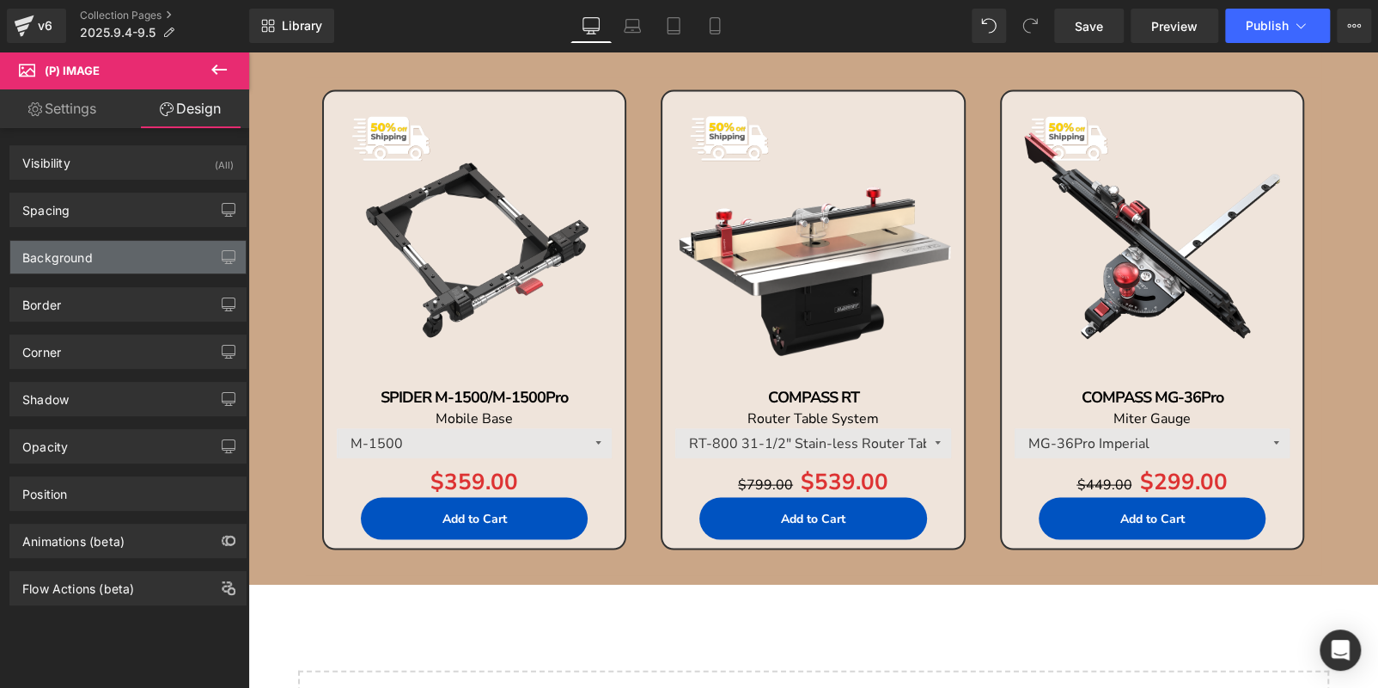
click at [160, 259] on div "Background" at bounding box center [127, 257] width 235 height 33
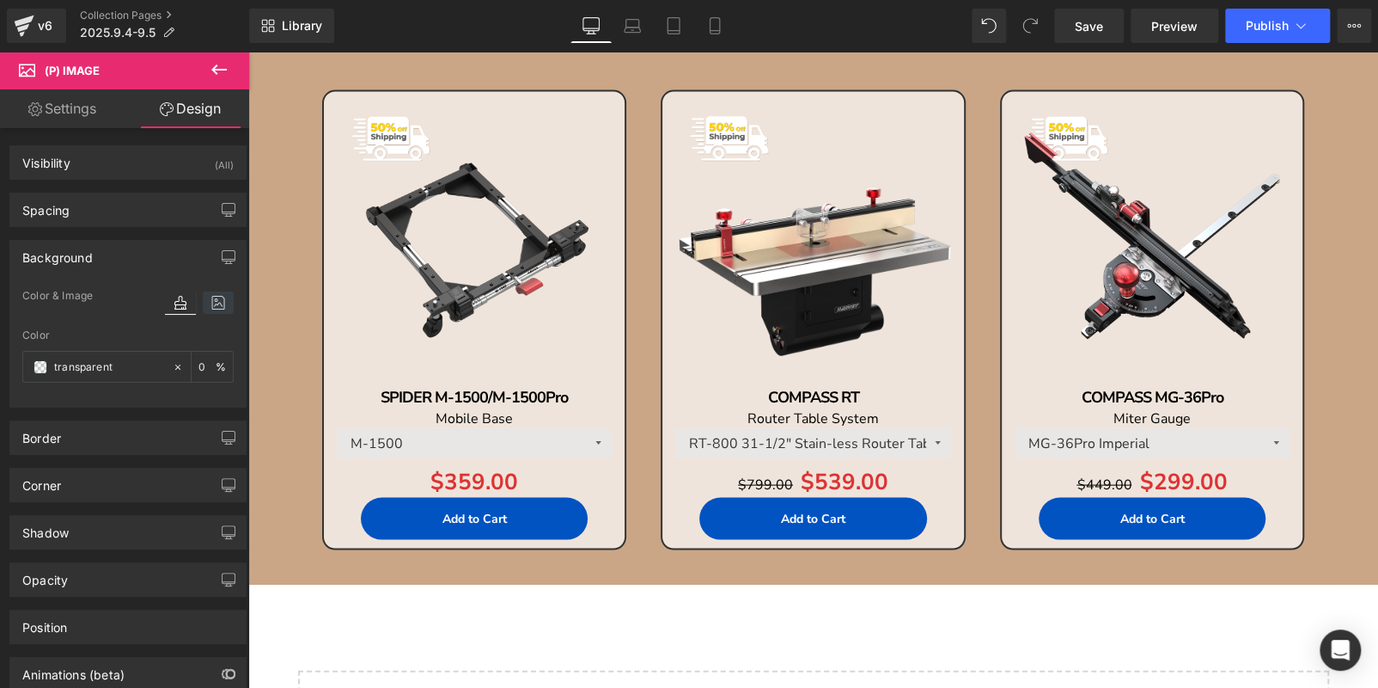
click at [207, 293] on icon at bounding box center [218, 302] width 31 height 22
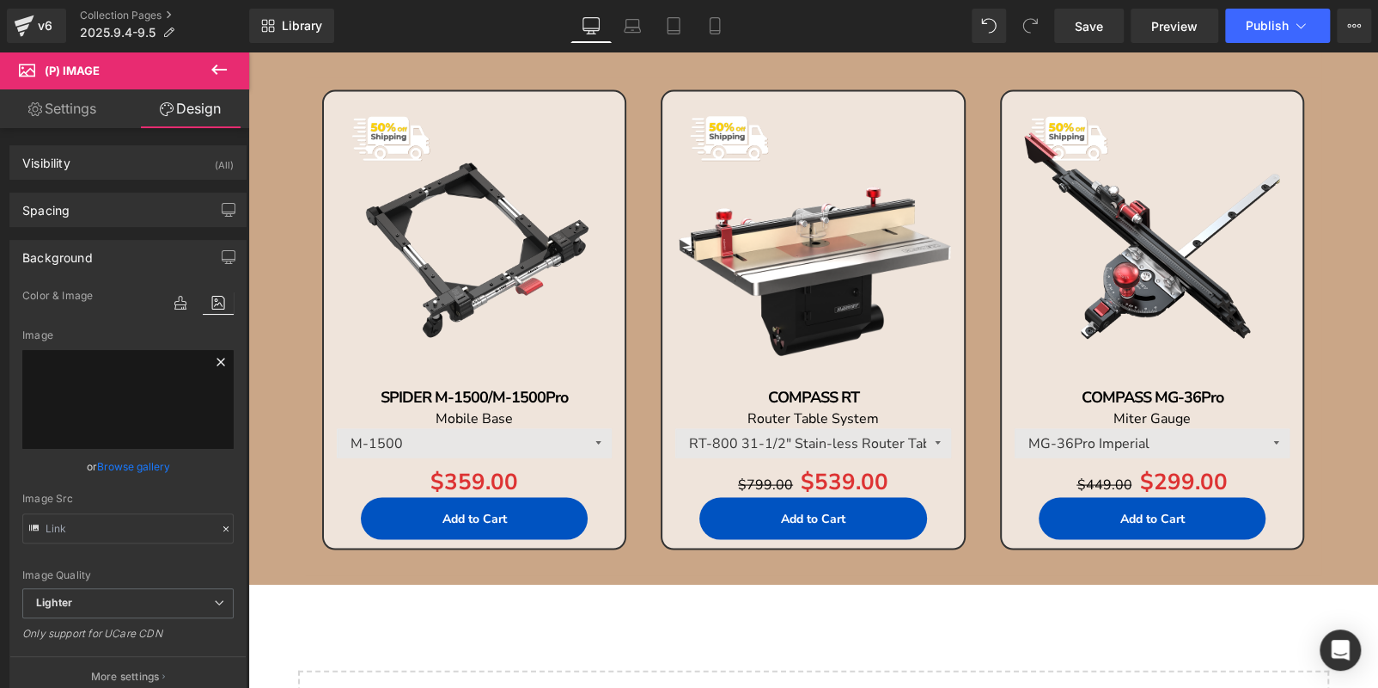
click at [211, 358] on icon at bounding box center [221, 361] width 21 height 21
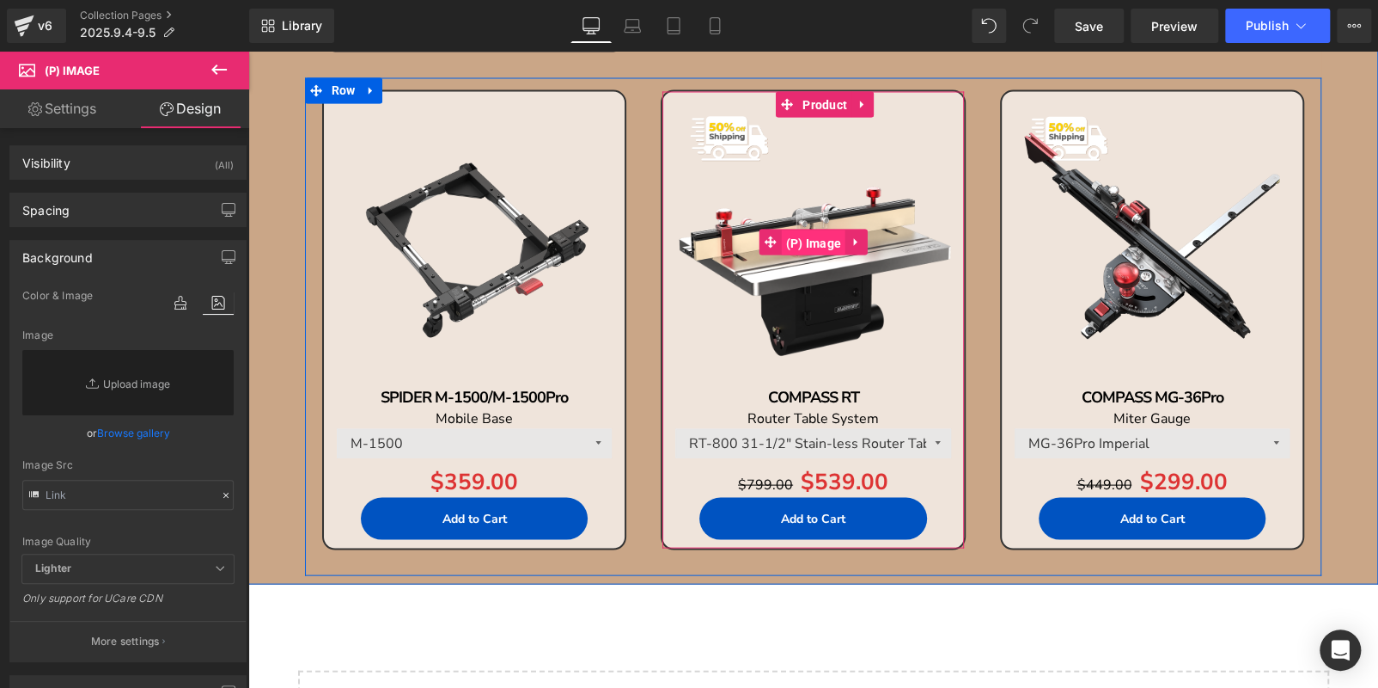
click at [795, 235] on span "(P) Image" at bounding box center [813, 242] width 64 height 26
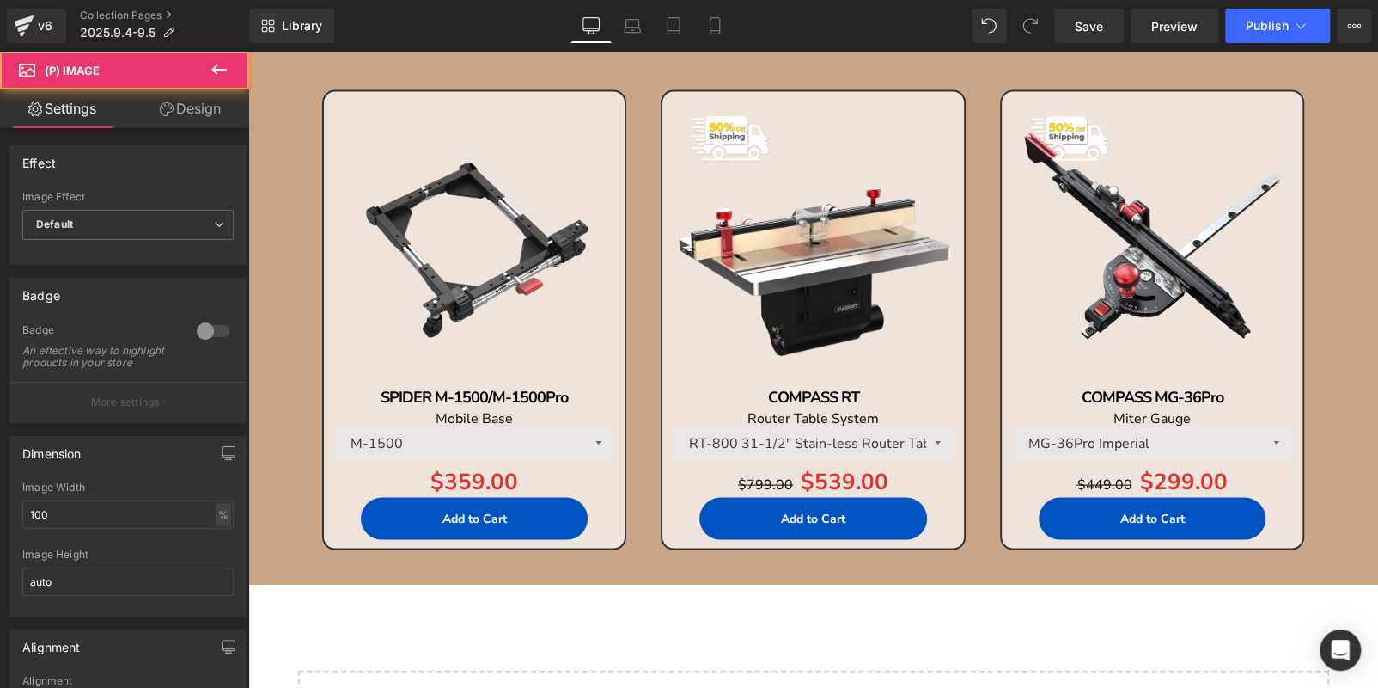
click at [188, 115] on link "Design" at bounding box center [190, 108] width 125 height 39
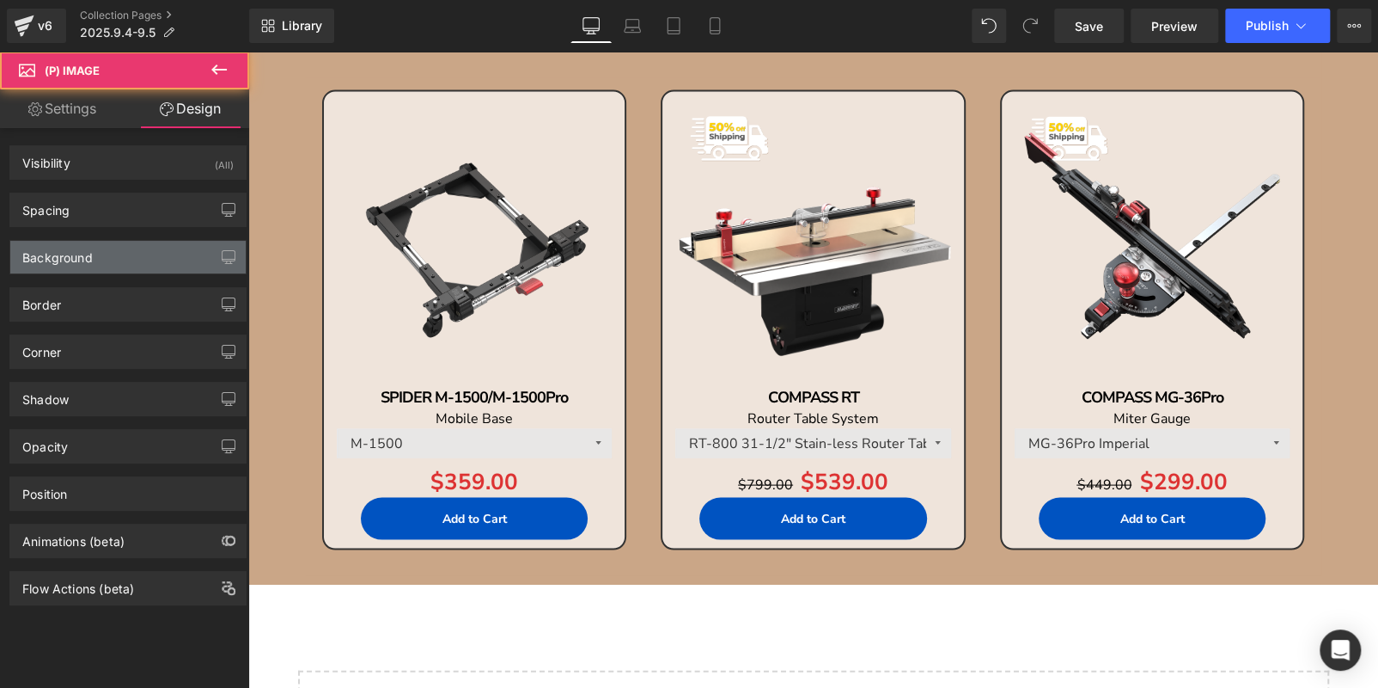
click at [138, 263] on div "Background" at bounding box center [127, 257] width 235 height 33
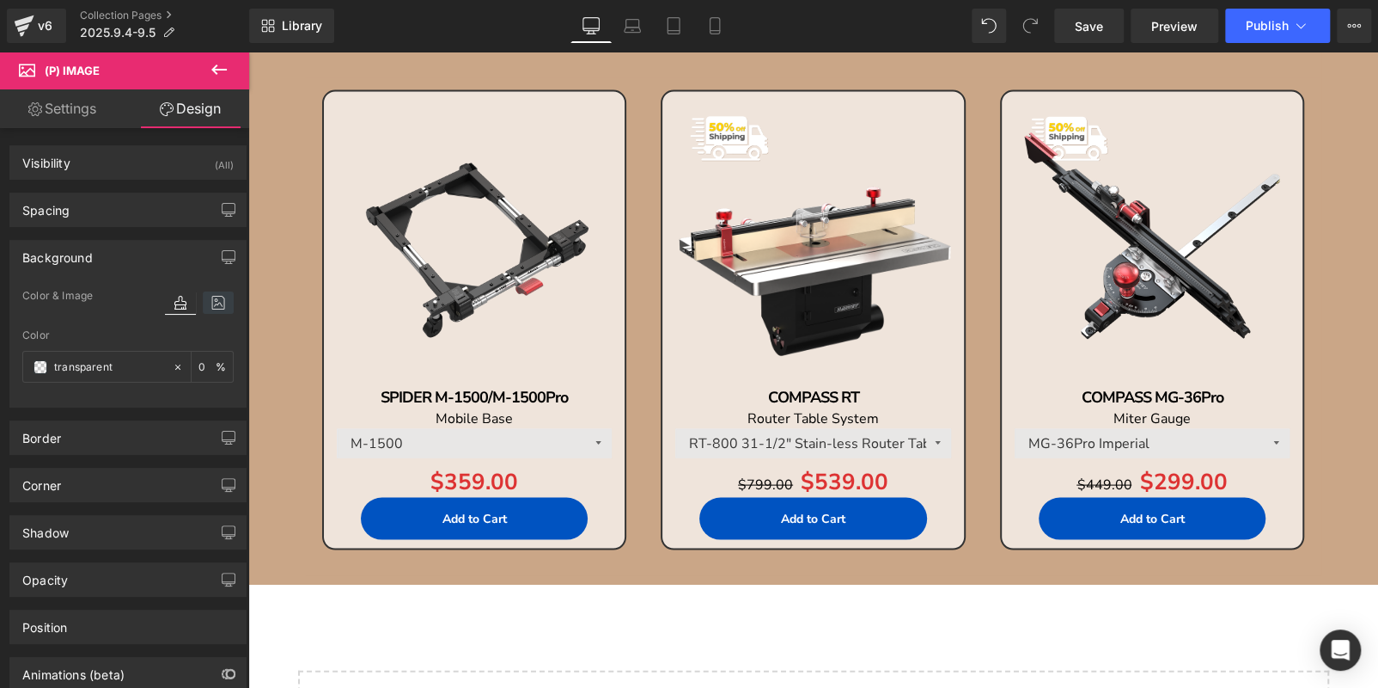
click at [205, 303] on icon at bounding box center [218, 302] width 31 height 22
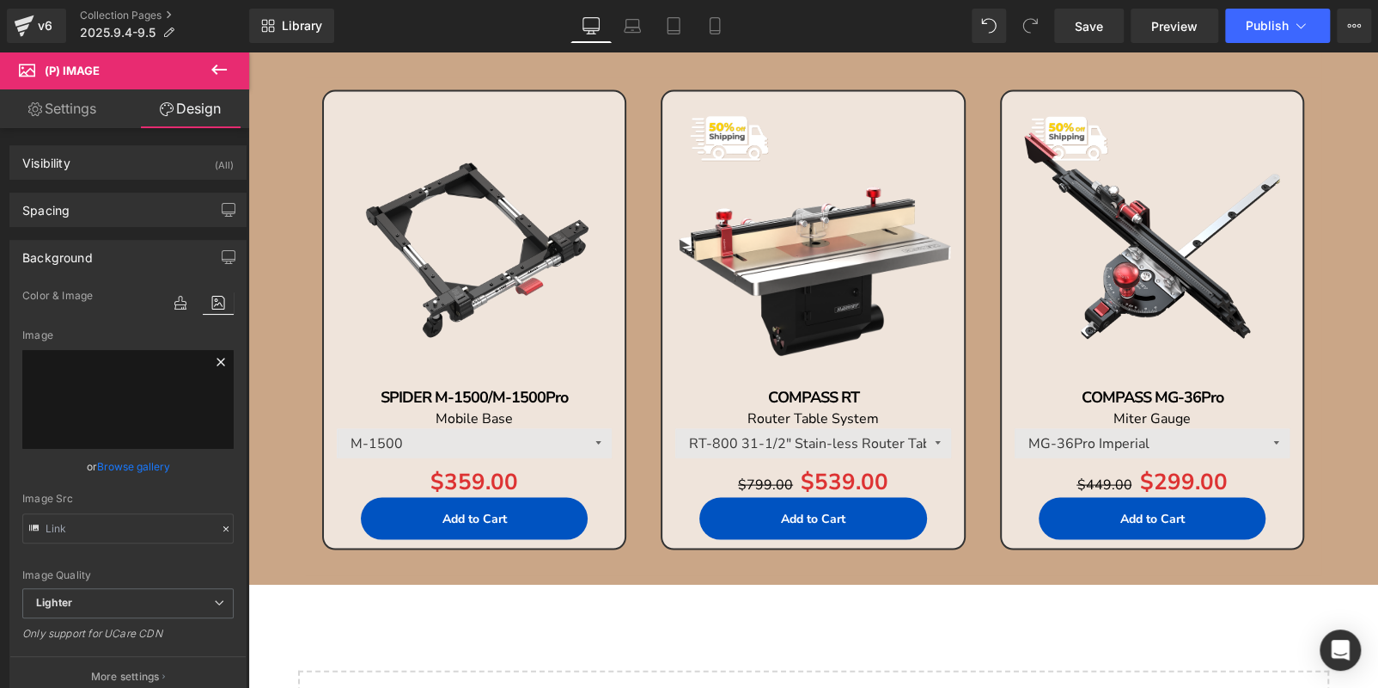
click at [211, 359] on icon at bounding box center [221, 361] width 21 height 21
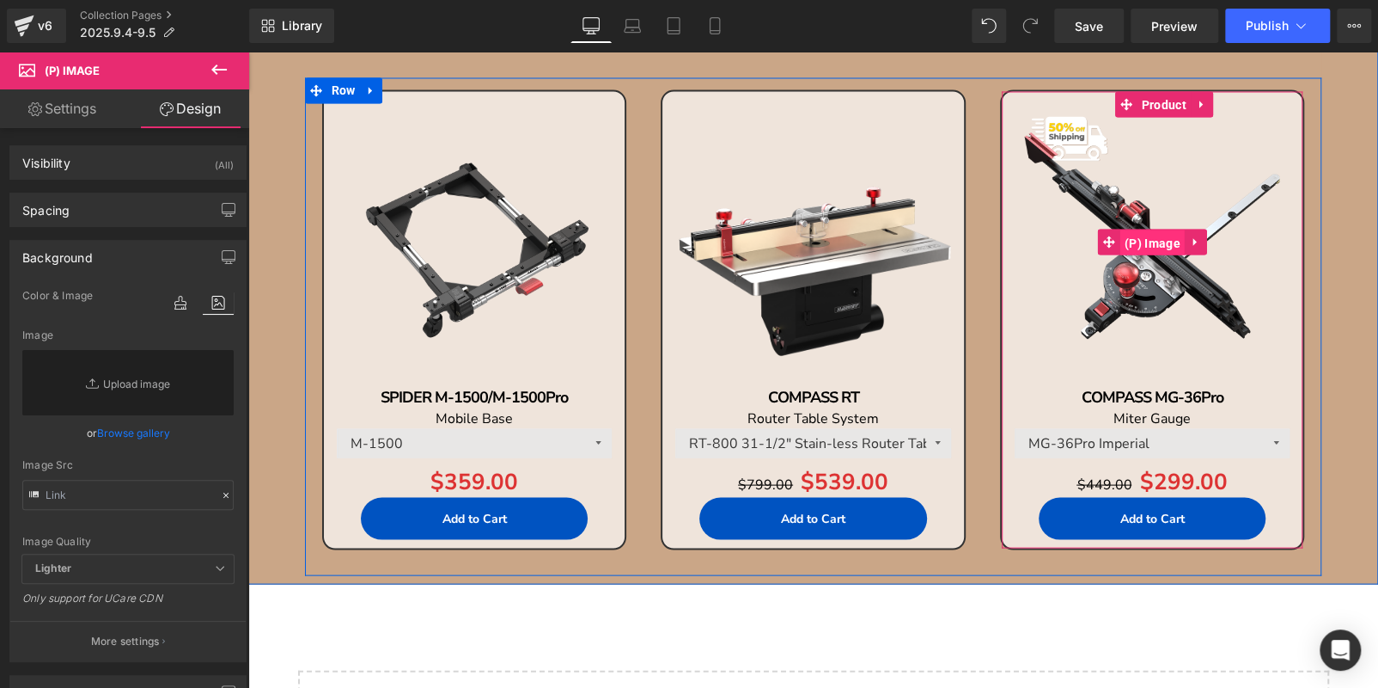
click at [1146, 240] on span "(P) Image" at bounding box center [1153, 242] width 64 height 26
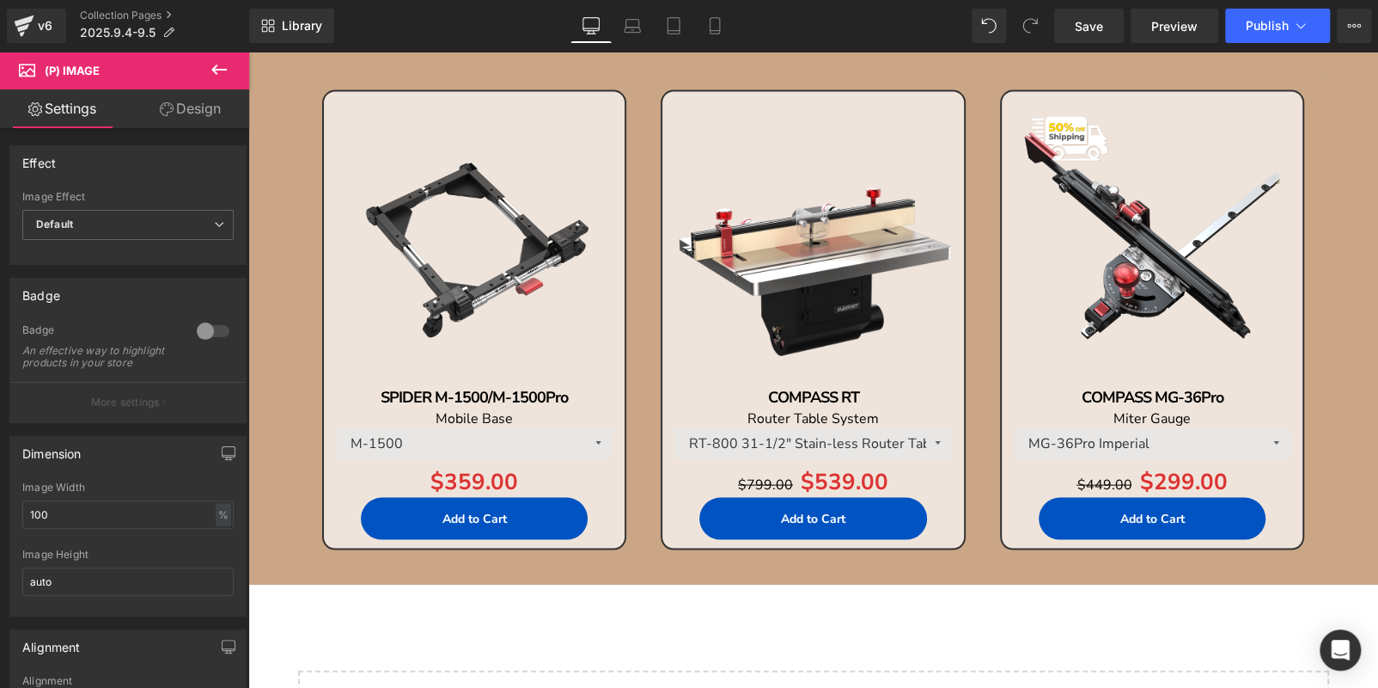
drag, startPoint x: 178, startPoint y: 98, endPoint x: 112, endPoint y: 270, distance: 184.2
click at [180, 98] on link "Design" at bounding box center [190, 108] width 125 height 39
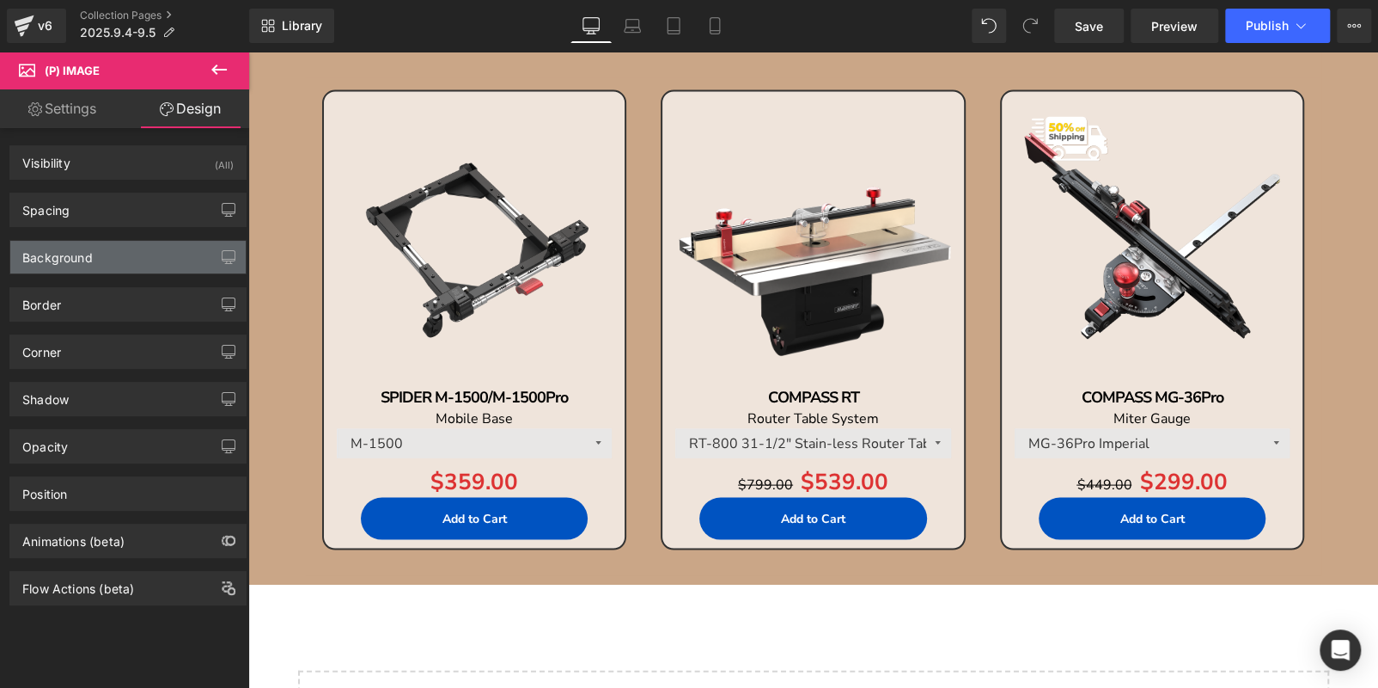
click at [112, 270] on div "Background" at bounding box center [127, 257] width 235 height 33
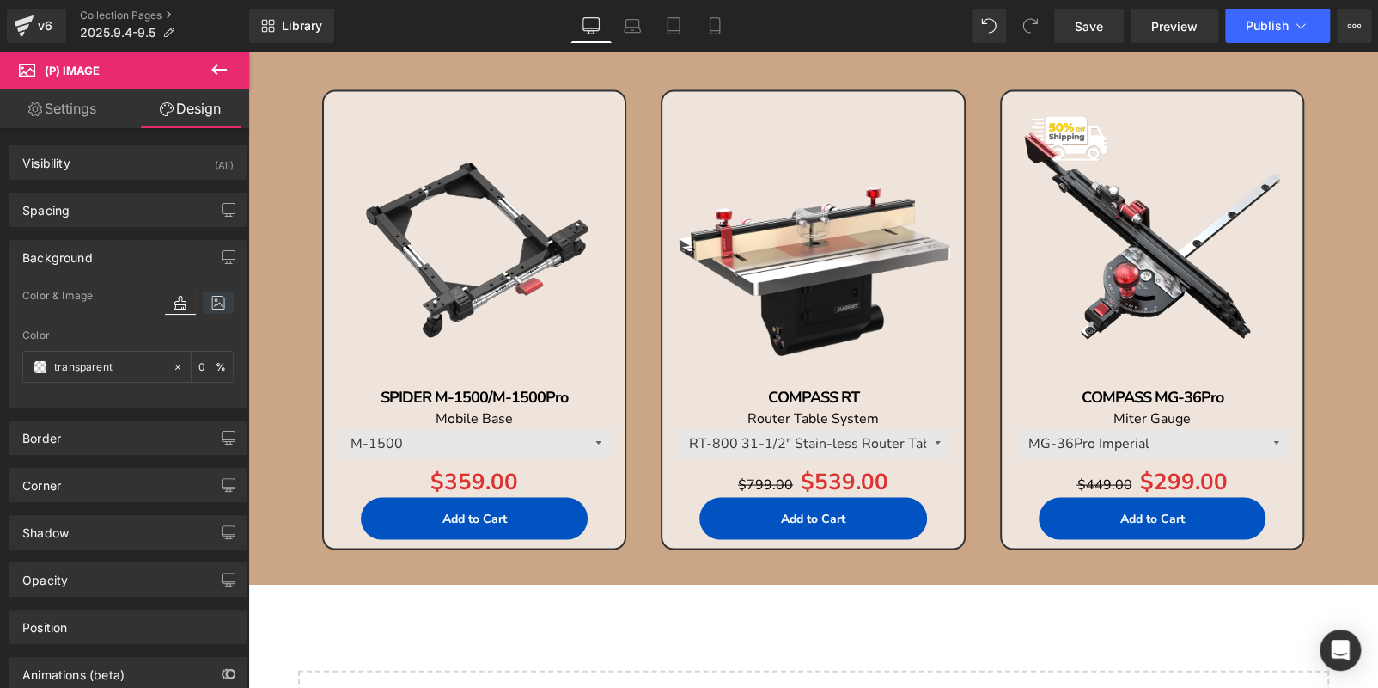
click at [199, 306] on div at bounding box center [199, 302] width 69 height 22
click at [203, 306] on icon at bounding box center [218, 302] width 31 height 22
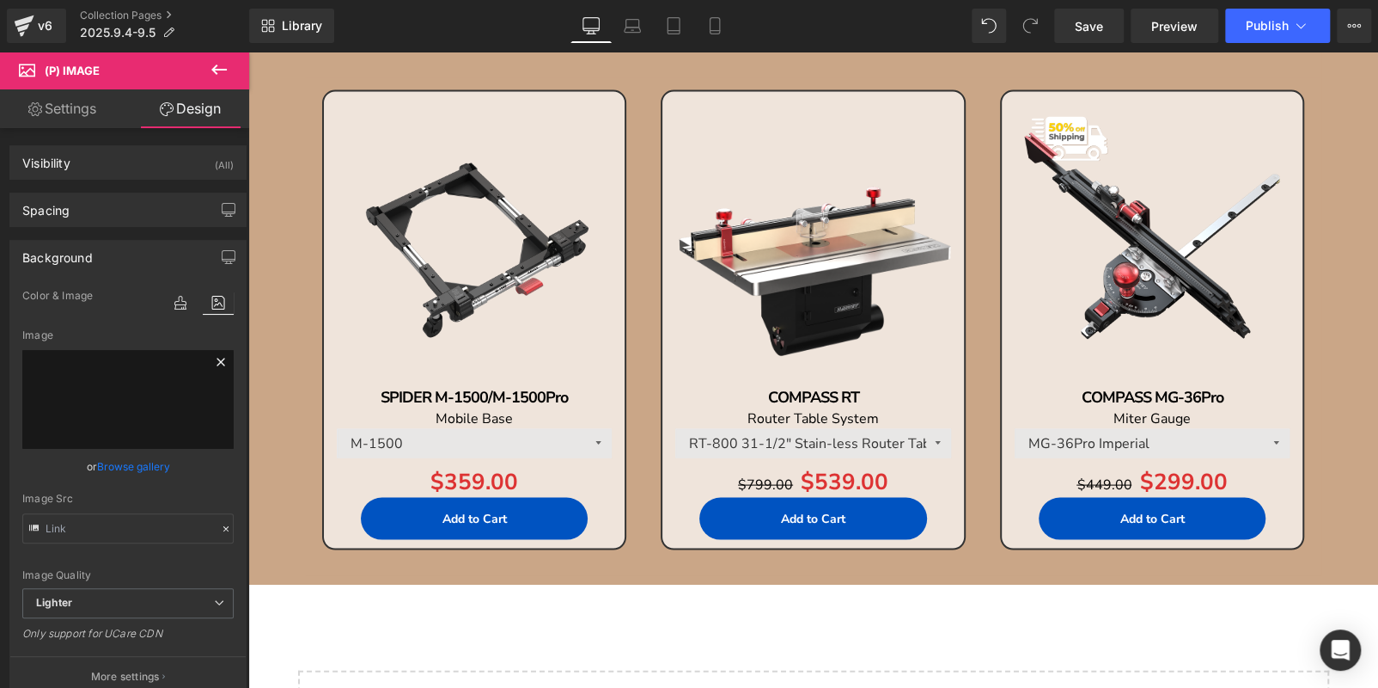
drag, startPoint x: 208, startPoint y: 351, endPoint x: 228, endPoint y: 352, distance: 19.8
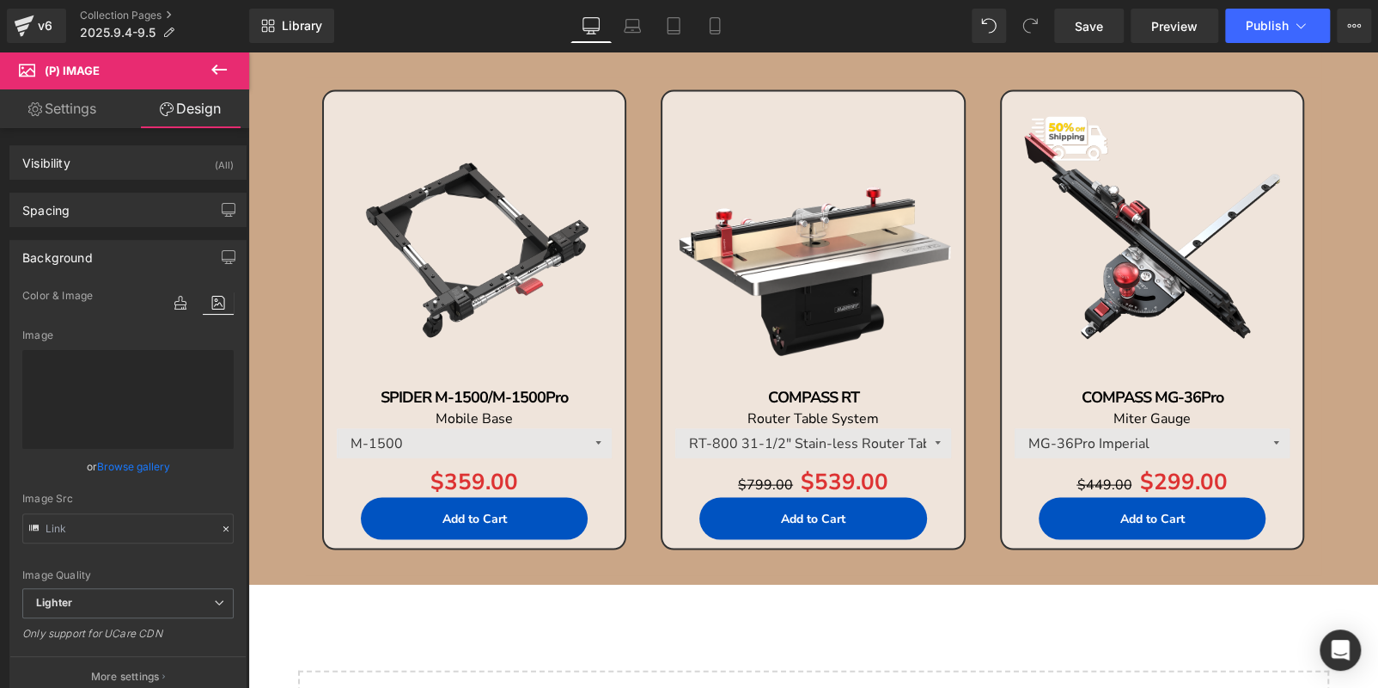
click at [211, 351] on icon at bounding box center [221, 361] width 21 height 21
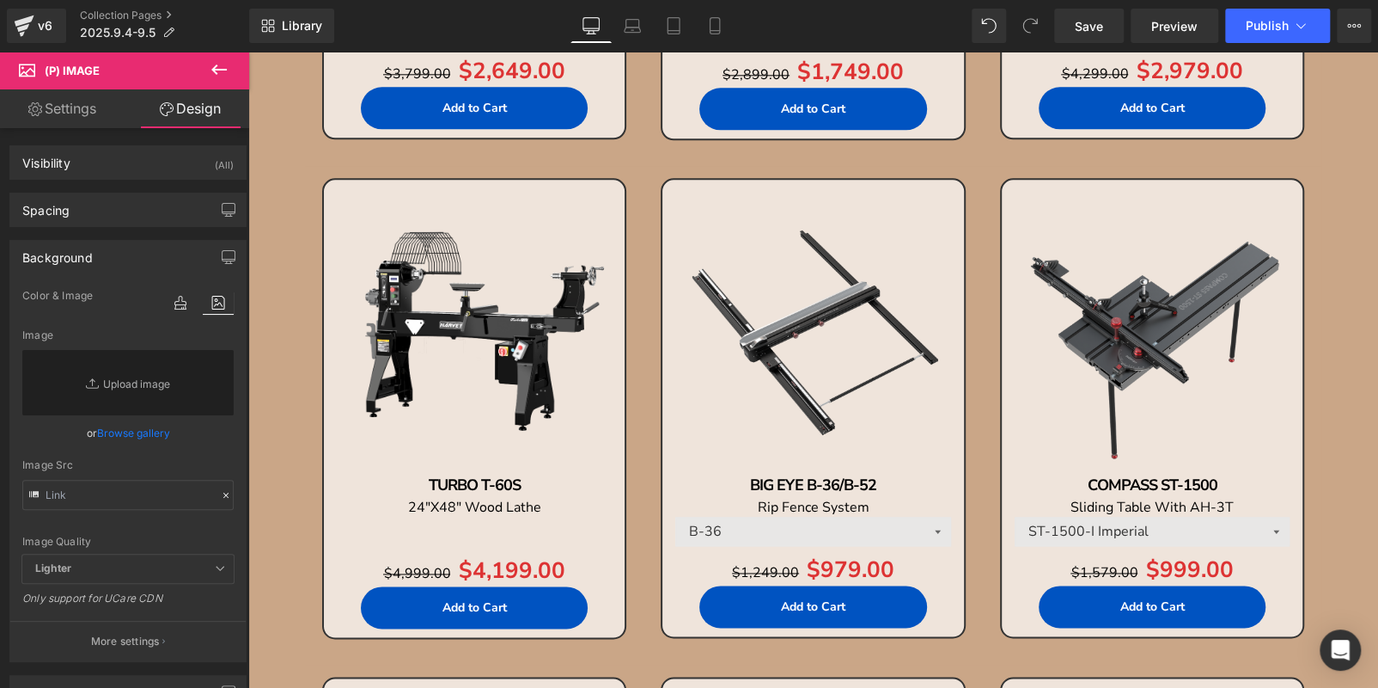
scroll to position [977, 0]
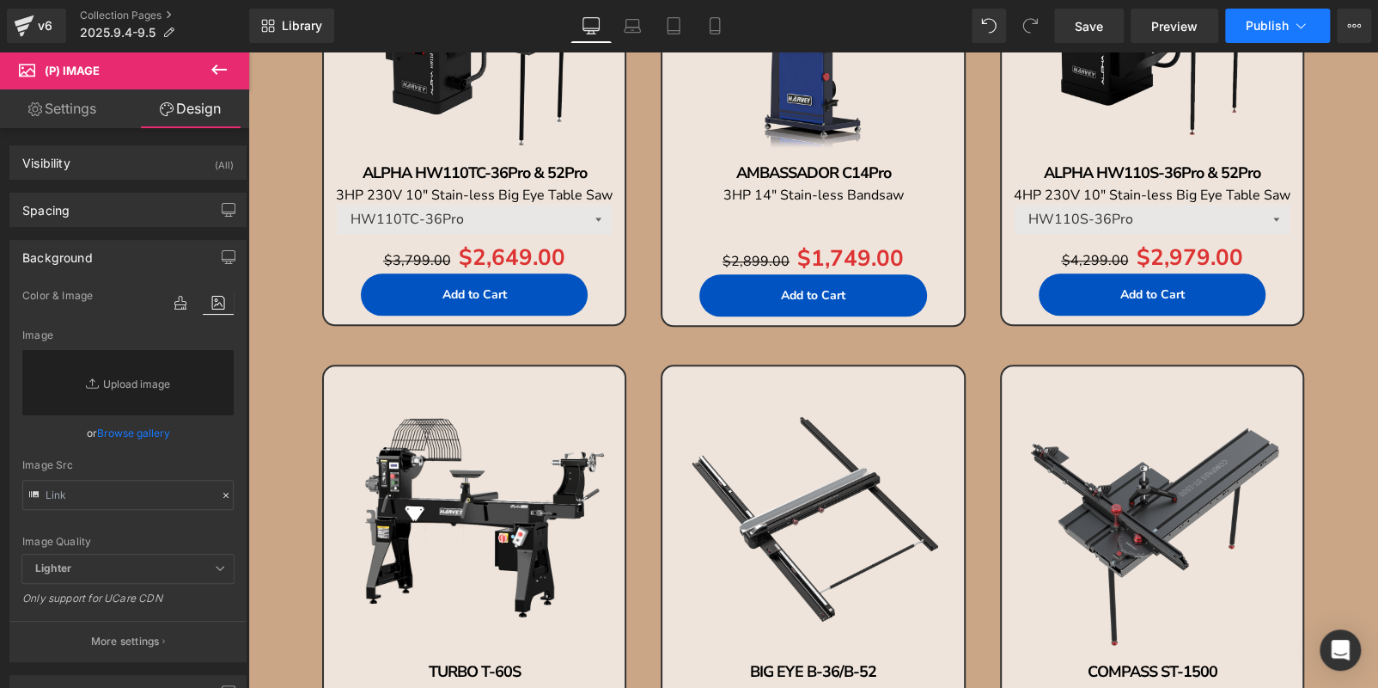
click at [1250, 22] on span "Publish" at bounding box center [1267, 26] width 43 height 14
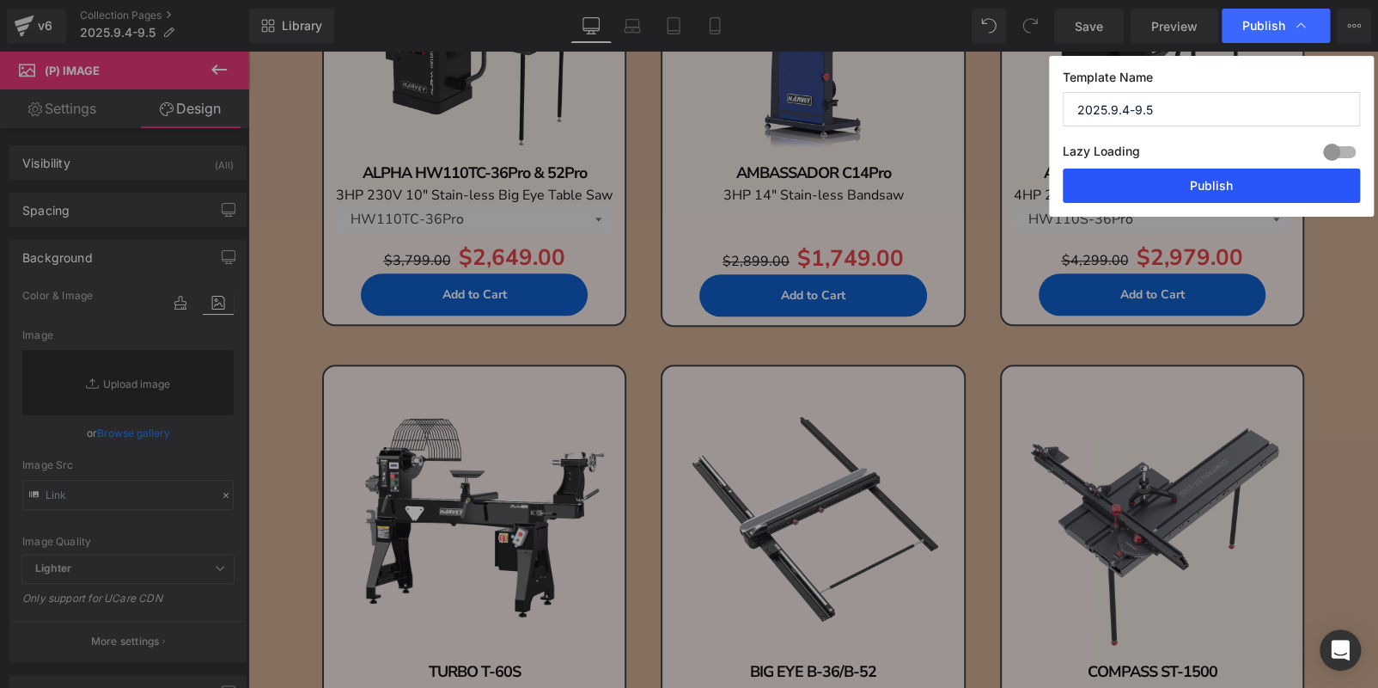
click at [1211, 186] on button "Publish" at bounding box center [1211, 185] width 297 height 34
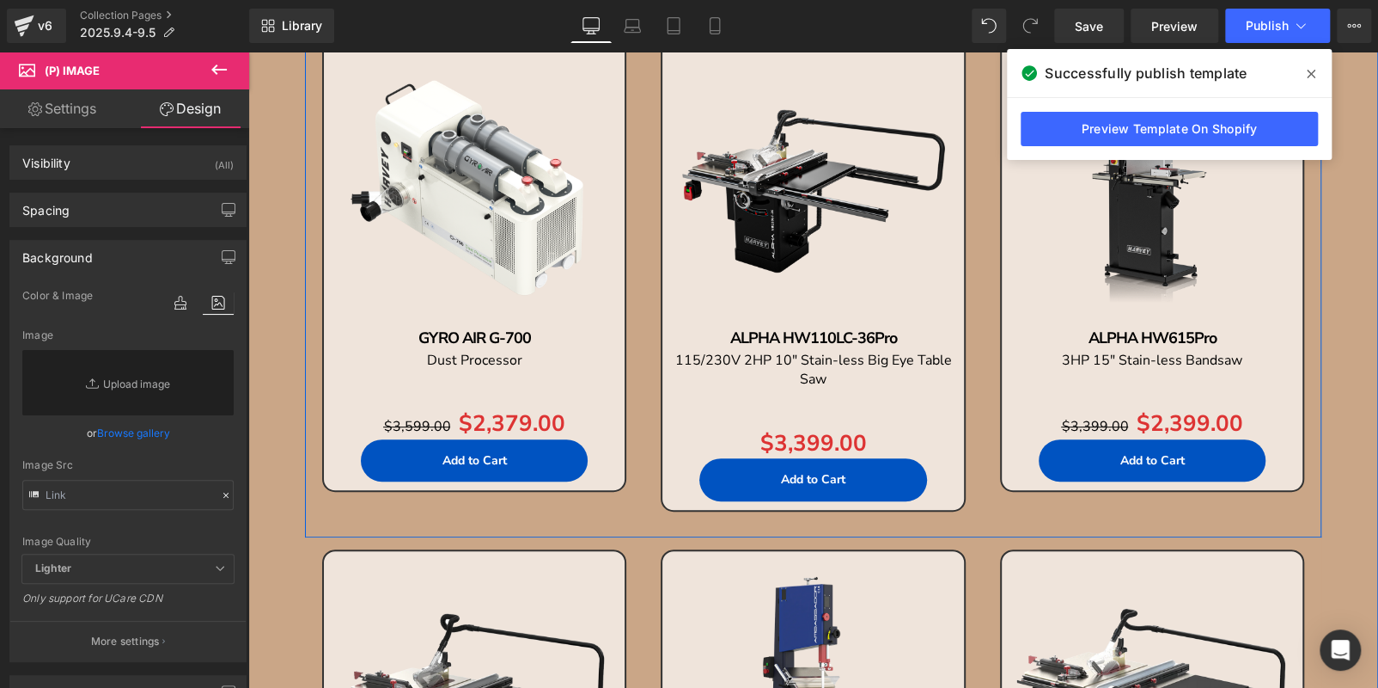
scroll to position [172, 0]
